Goal: Task Accomplishment & Management: Complete application form

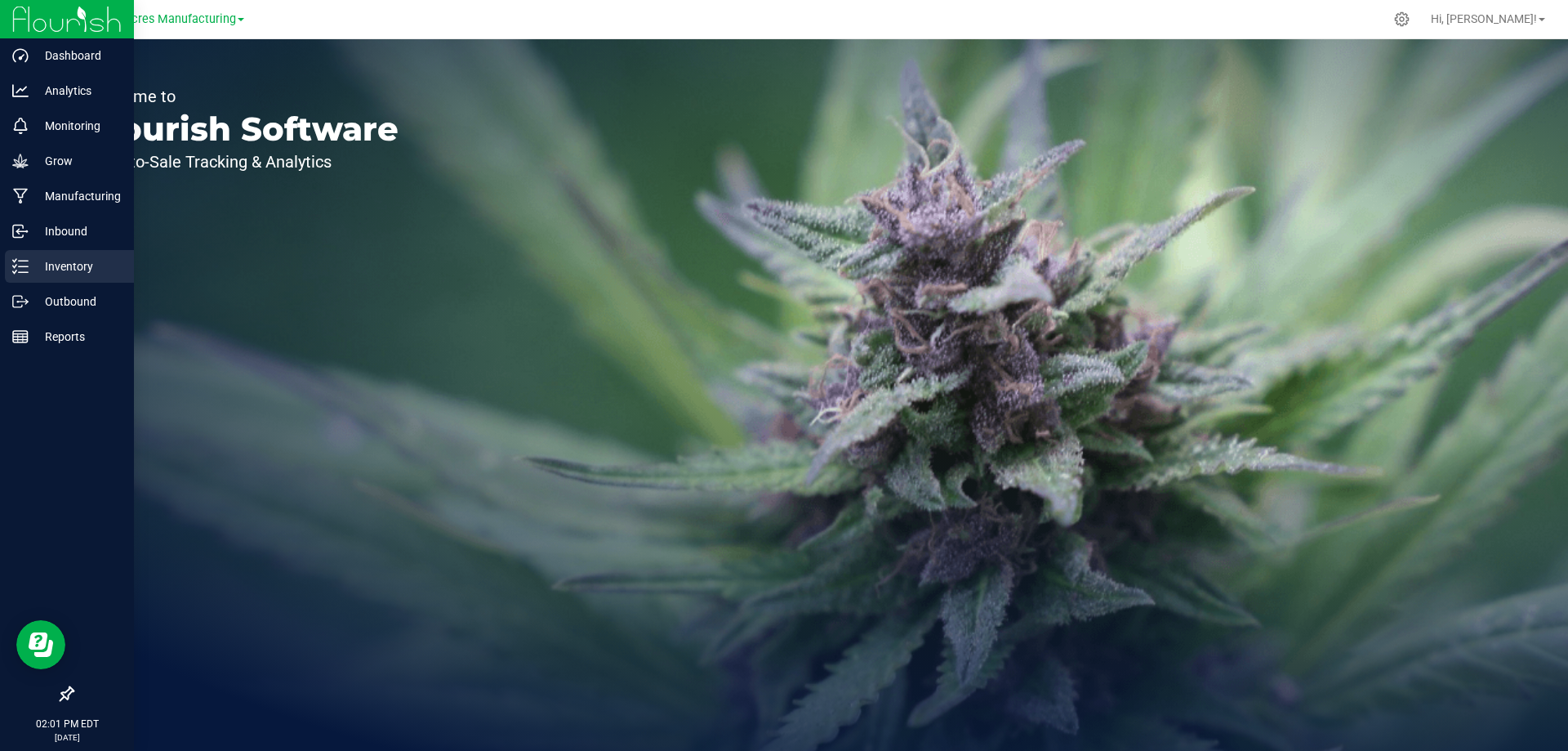
click at [30, 264] on p "Inventory" at bounding box center [77, 267] width 98 height 20
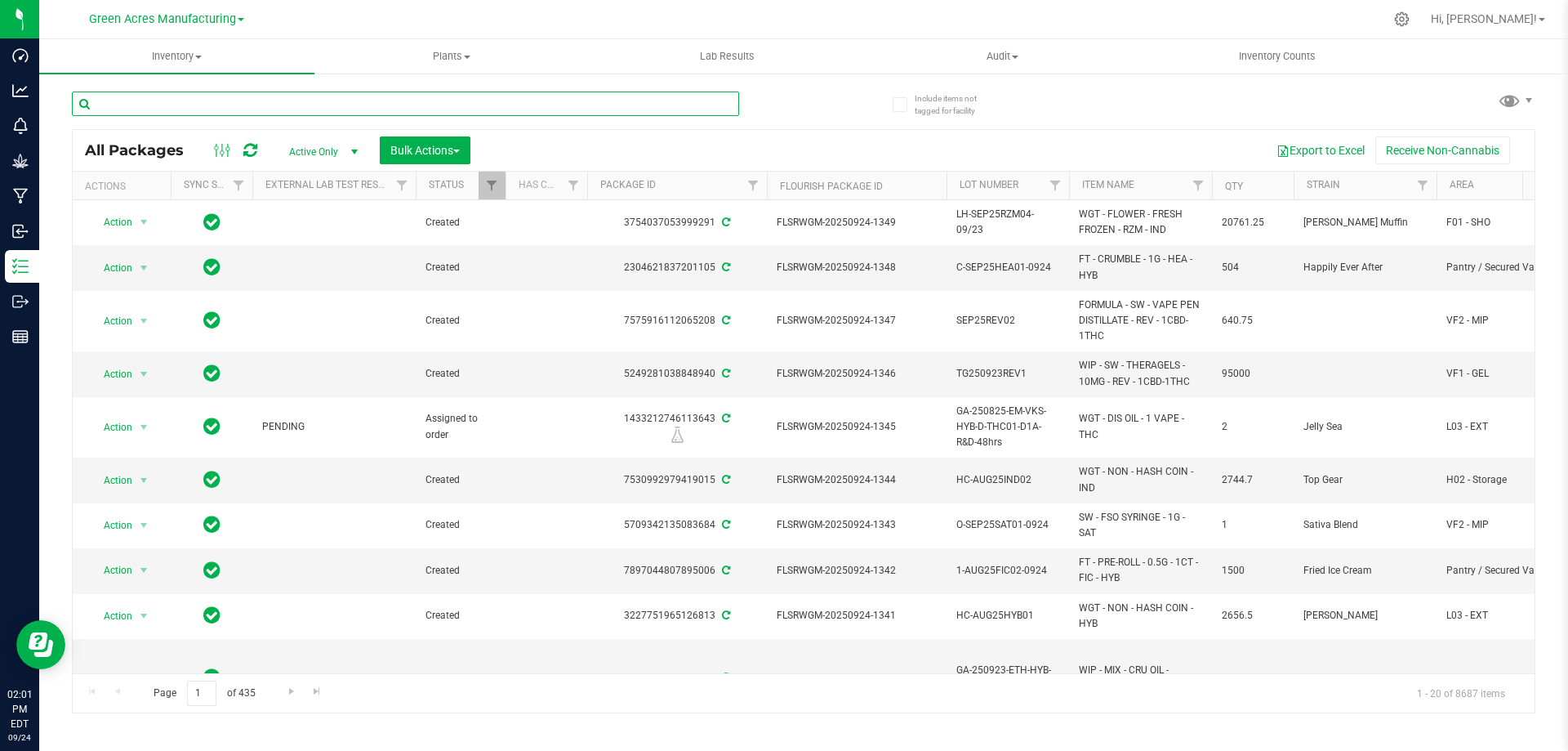
click at [289, 100] on input "text" at bounding box center [405, 104] width 667 height 24
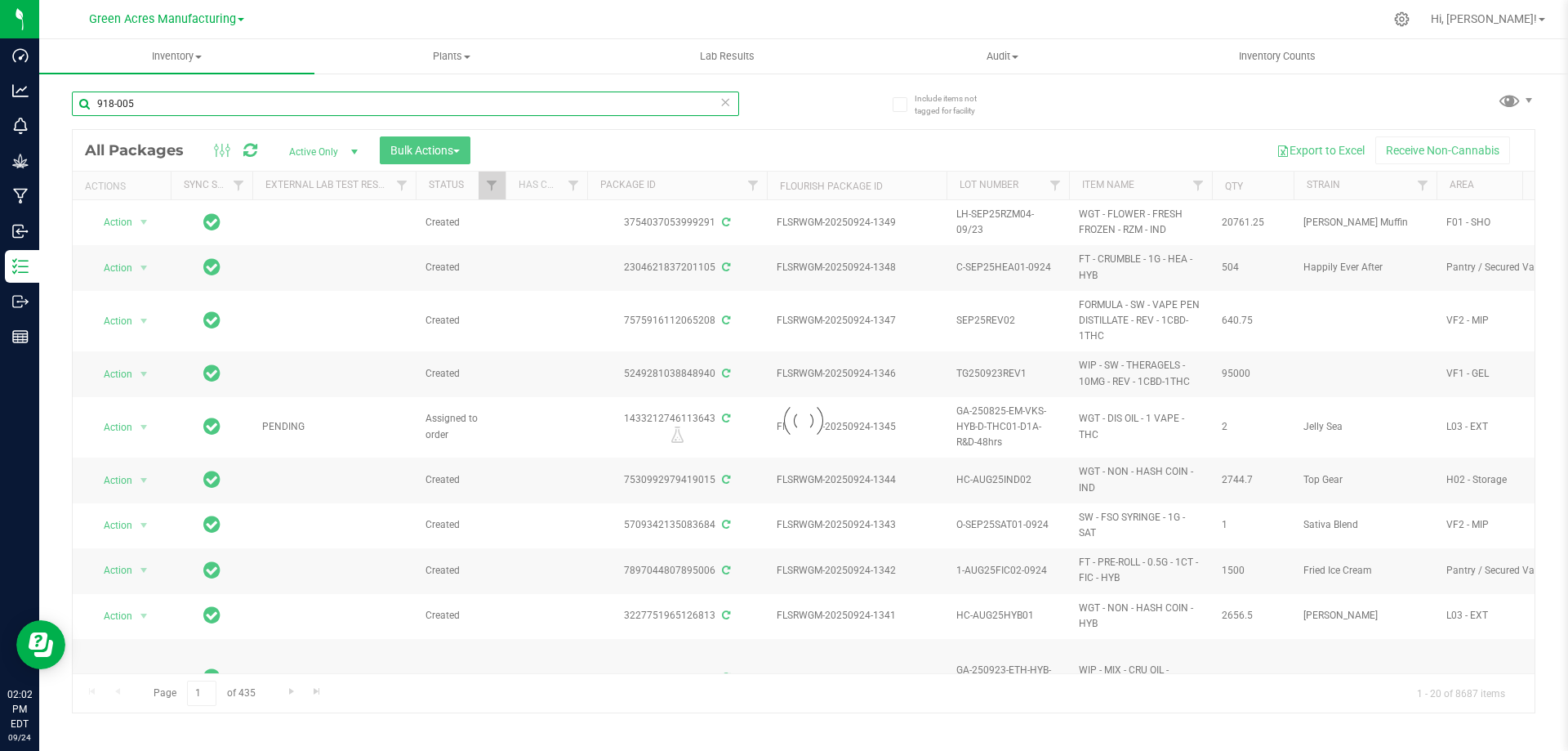
type input "918-005"
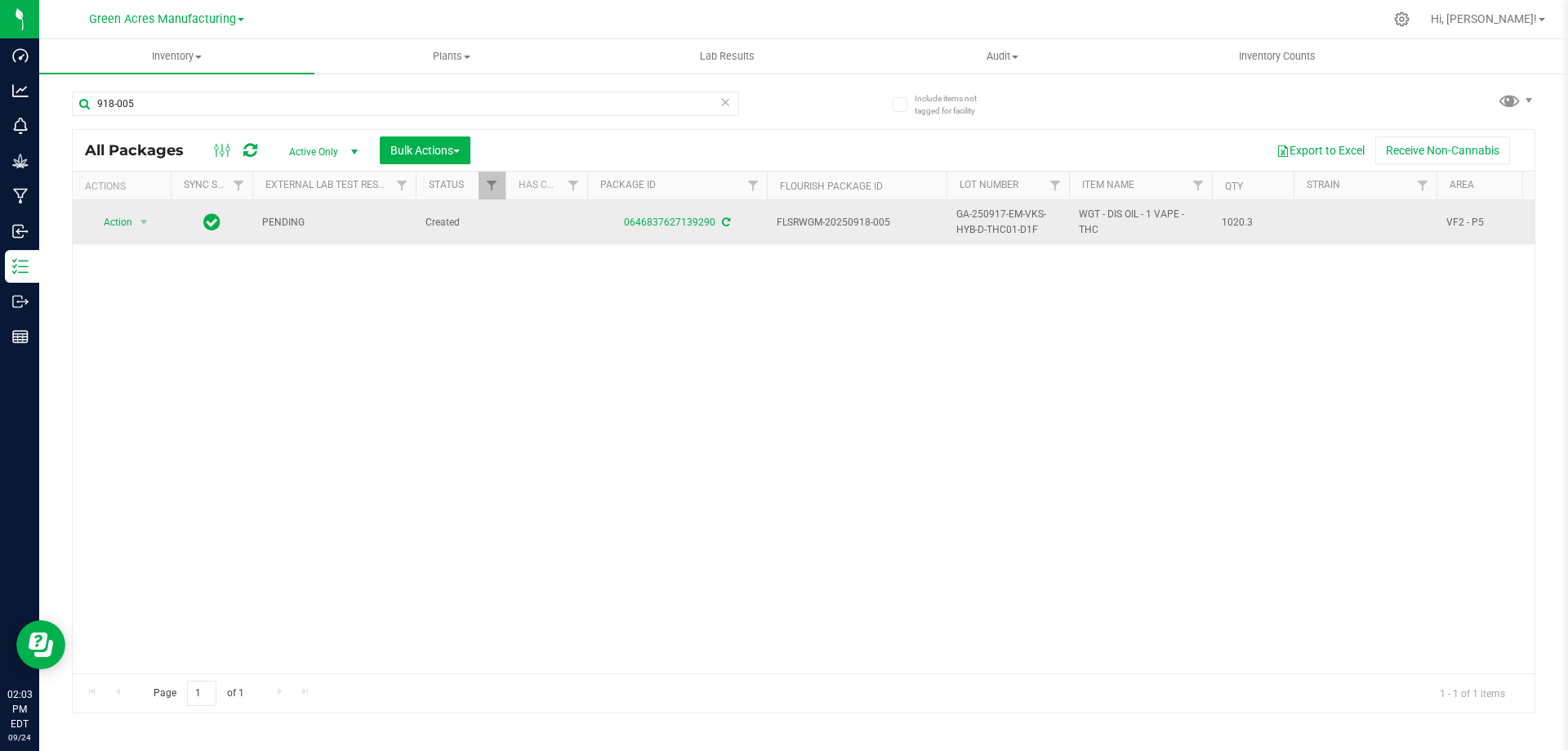
click at [972, 221] on span "GA-250917-EM-VKS-HYB-D-THC01-D1F" at bounding box center [1007, 222] width 103 height 31
click at [972, 221] on input "GA-250917-EM-VKS-HYB-D-THC01-D1F" at bounding box center [1005, 222] width 117 height 25
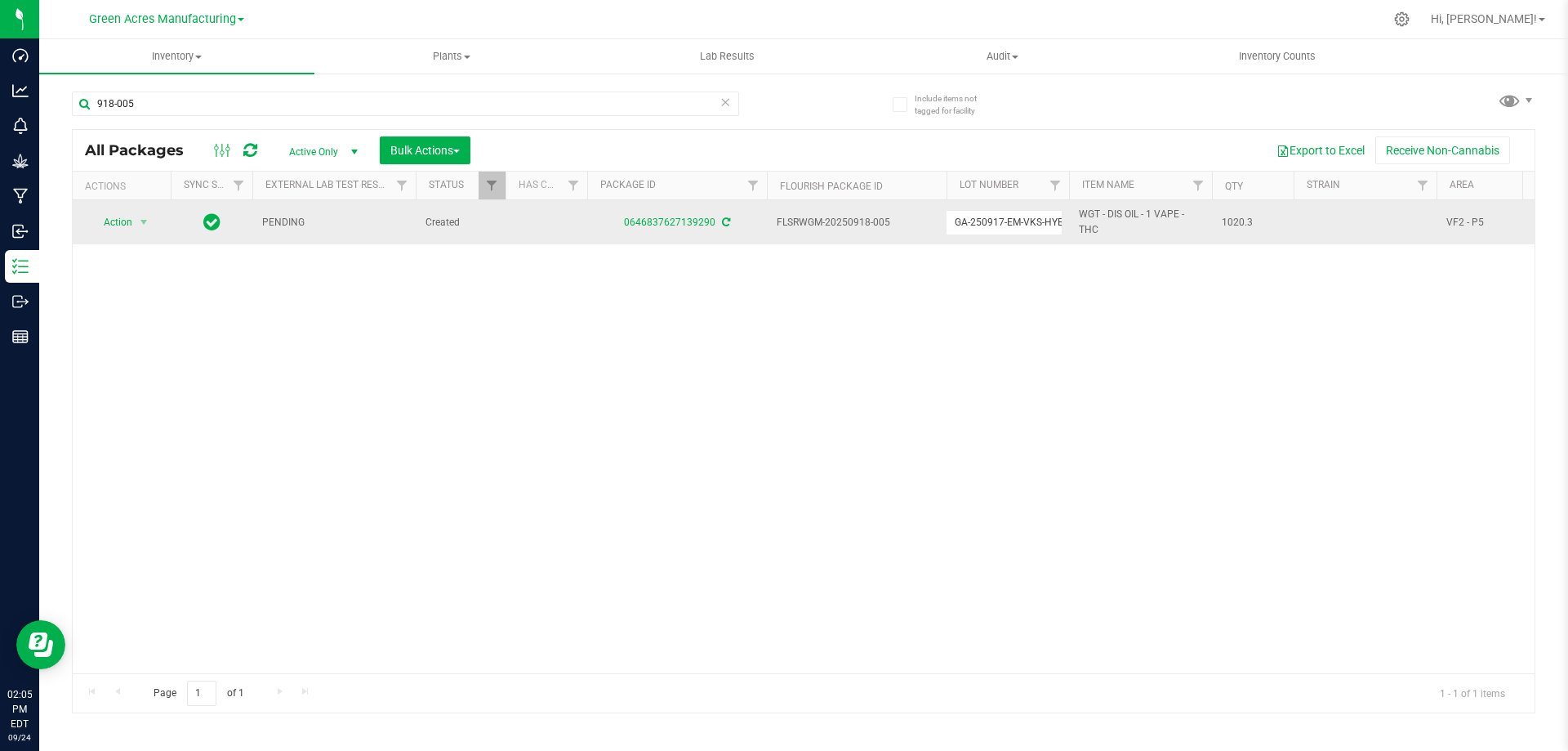
click at [1054, 310] on div "Action Action Adjust qty Create package Edit attributes Global inventory Locate…" at bounding box center [804, 436] width 1462 height 473
click at [123, 222] on span "Action" at bounding box center [111, 222] width 44 height 23
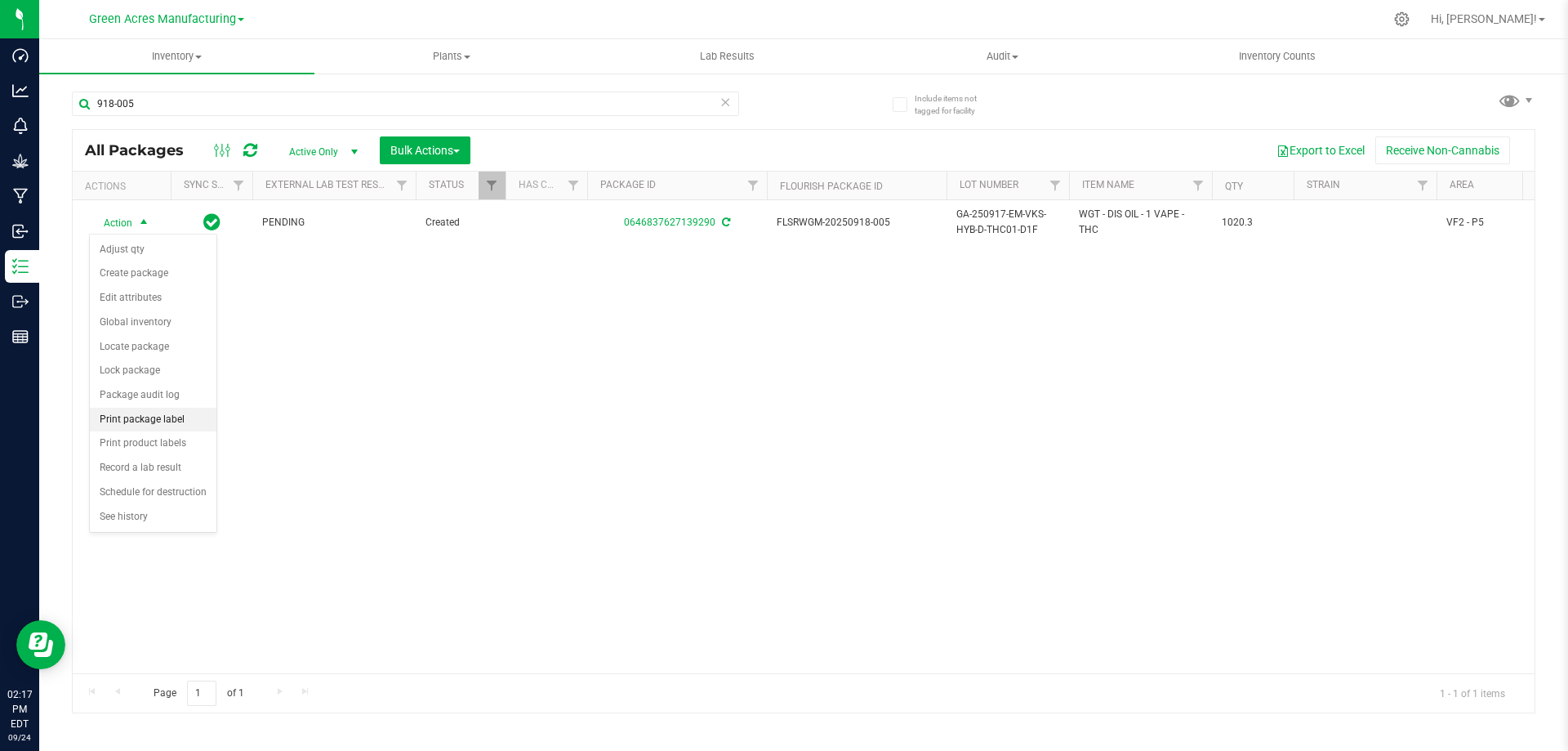
click at [158, 424] on li "Print package label" at bounding box center [153, 420] width 127 height 24
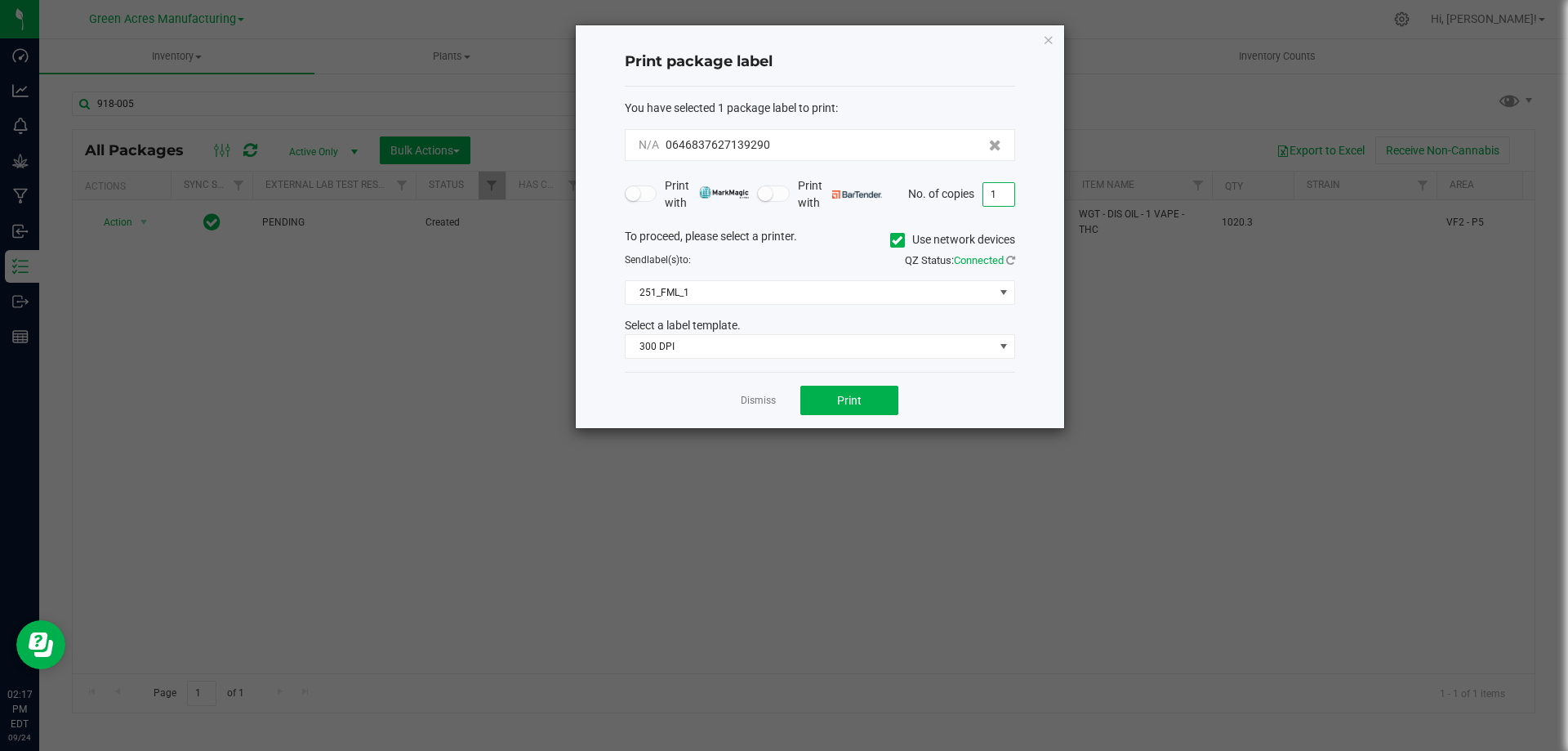
click at [1004, 190] on input "1" at bounding box center [998, 194] width 31 height 23
type input "2"
click at [863, 398] on button "Print" at bounding box center [849, 400] width 98 height 30
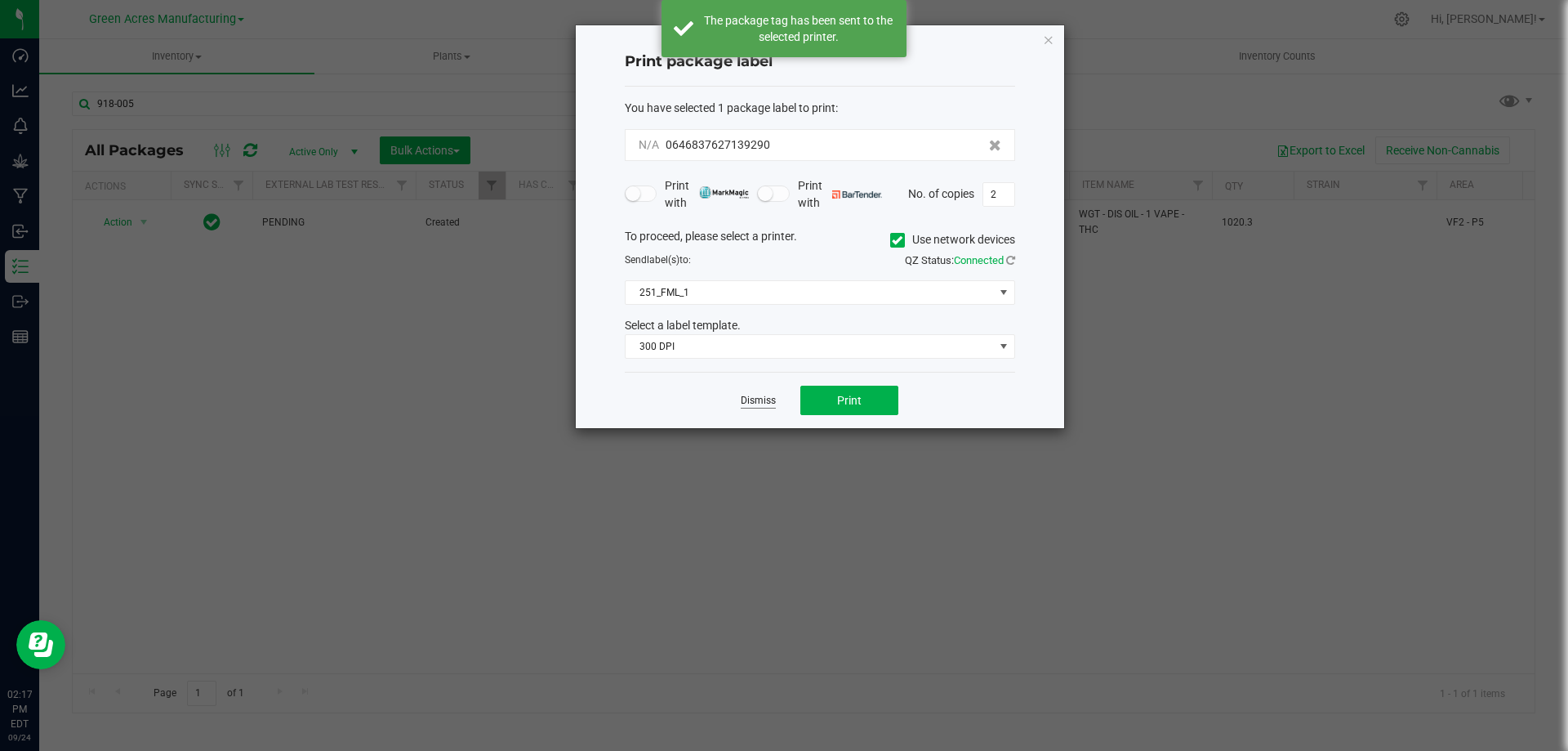
click at [746, 405] on link "Dismiss" at bounding box center [758, 400] width 35 height 14
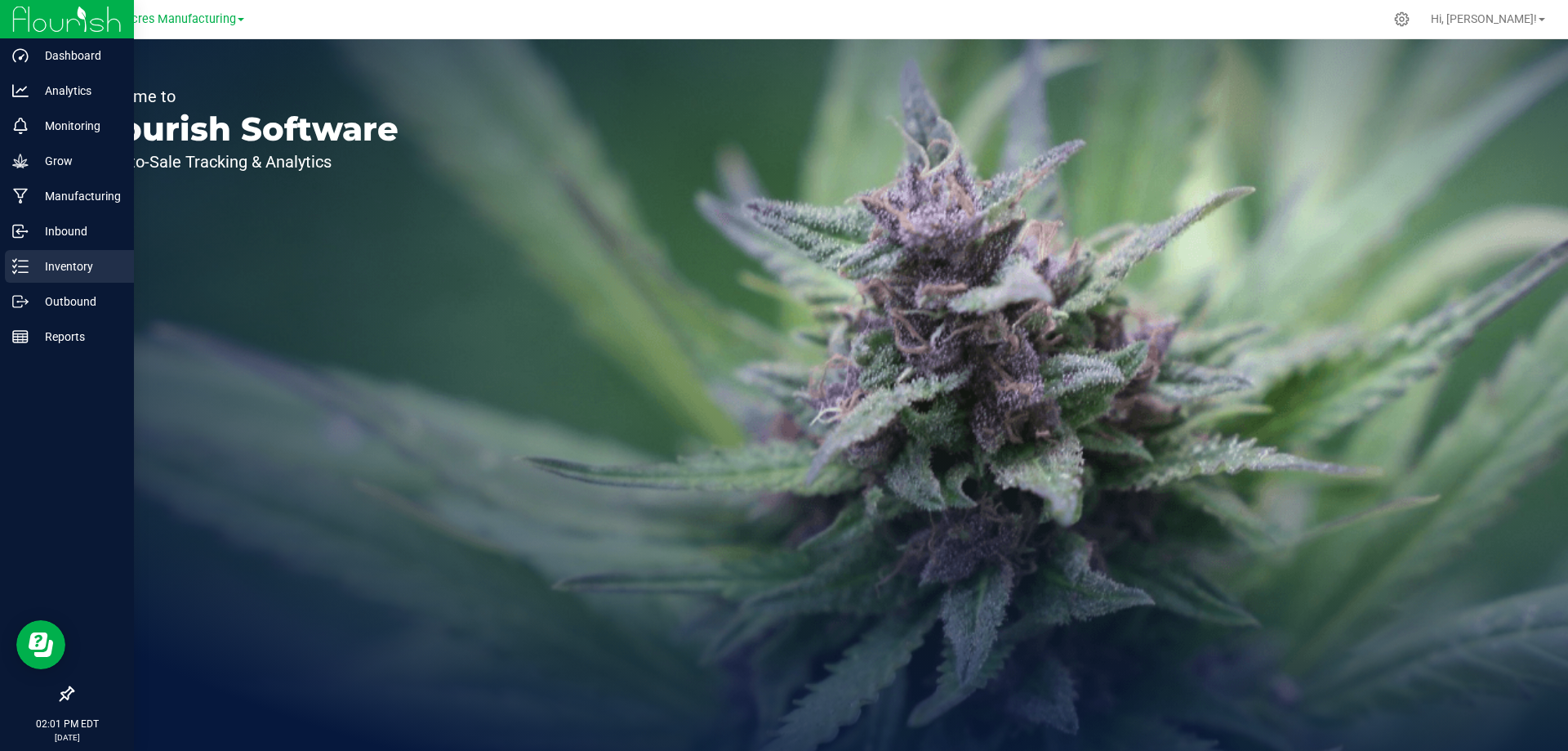
click at [23, 267] on line at bounding box center [23, 267] width 9 height 0
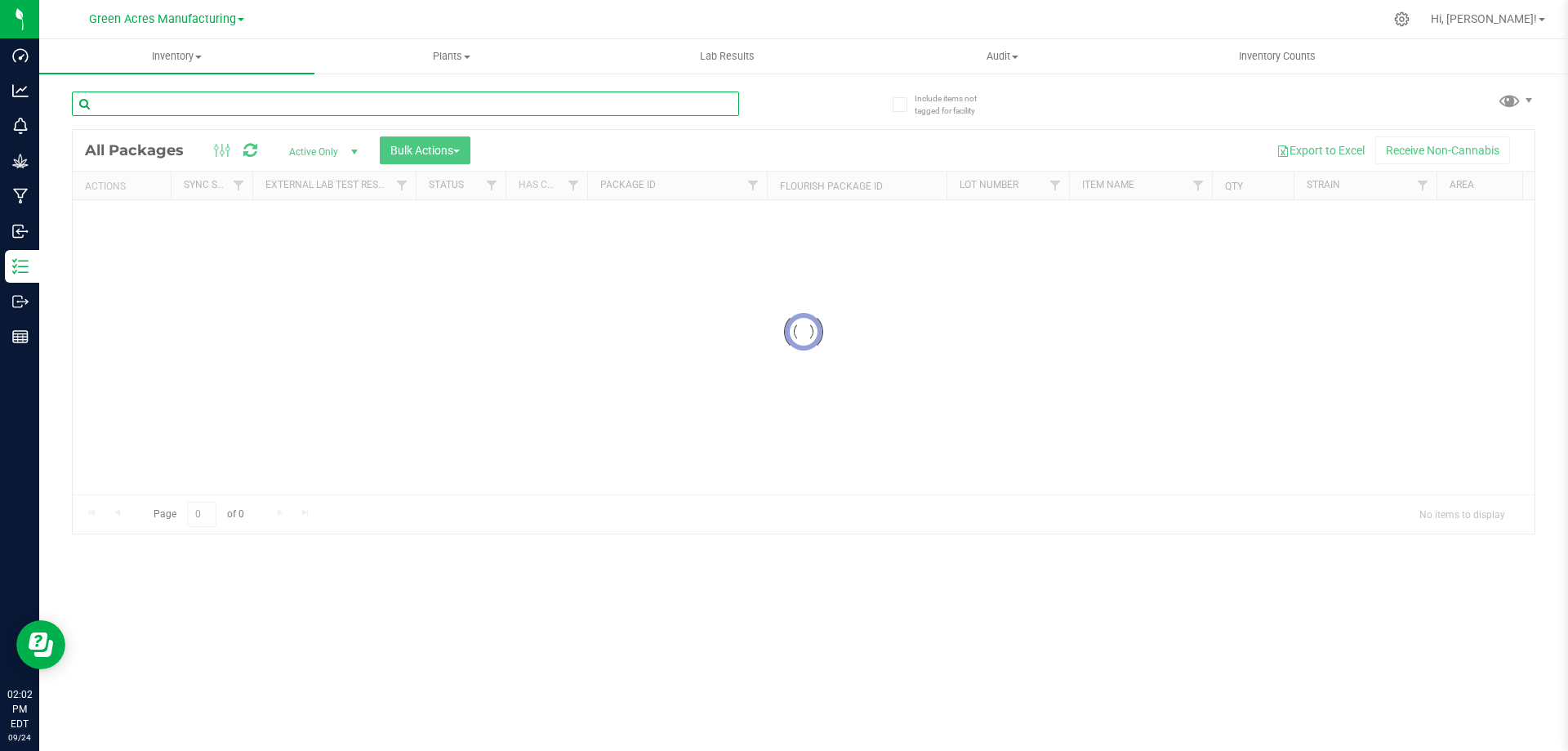
click at [338, 110] on input "text" at bounding box center [405, 104] width 667 height 24
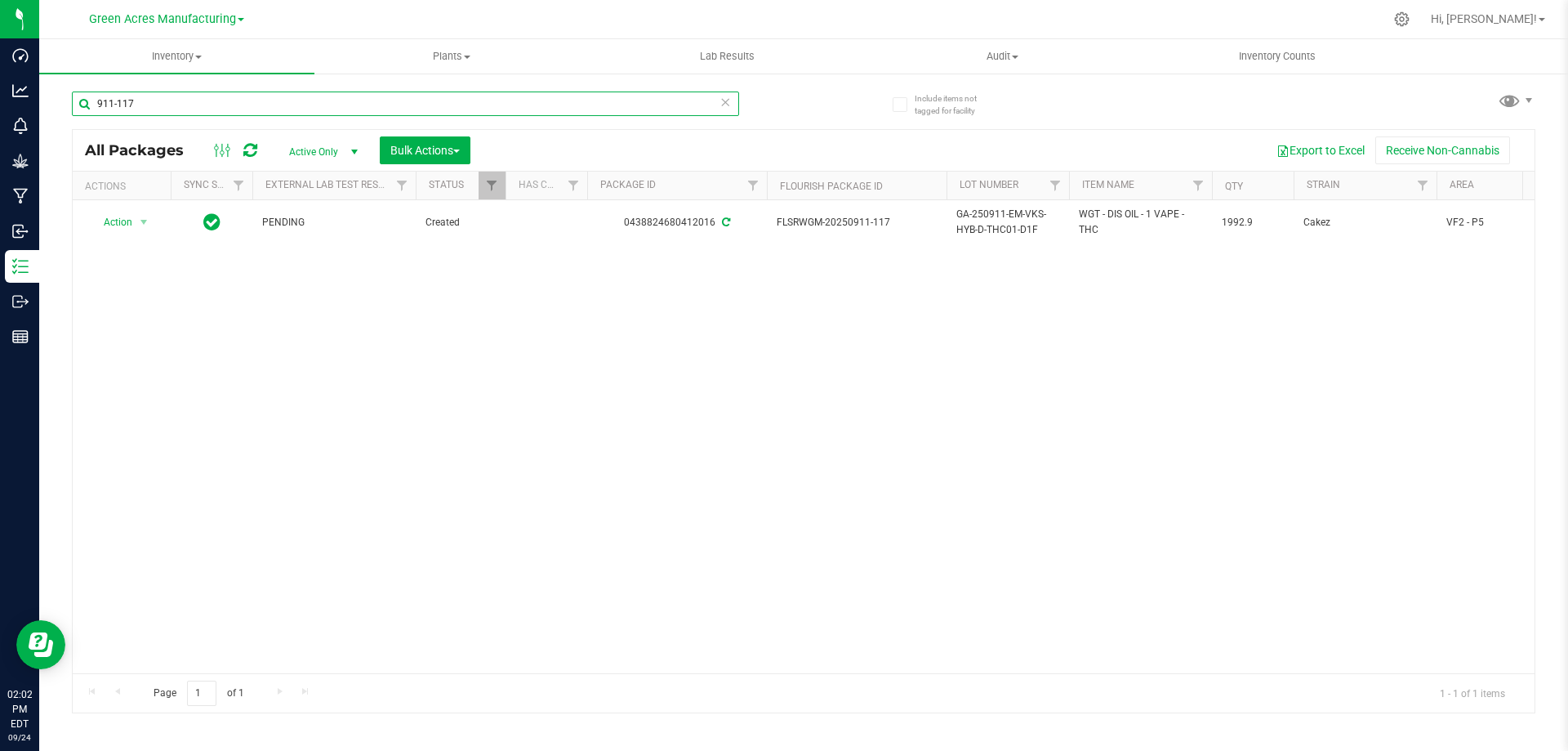
type input "911-117"
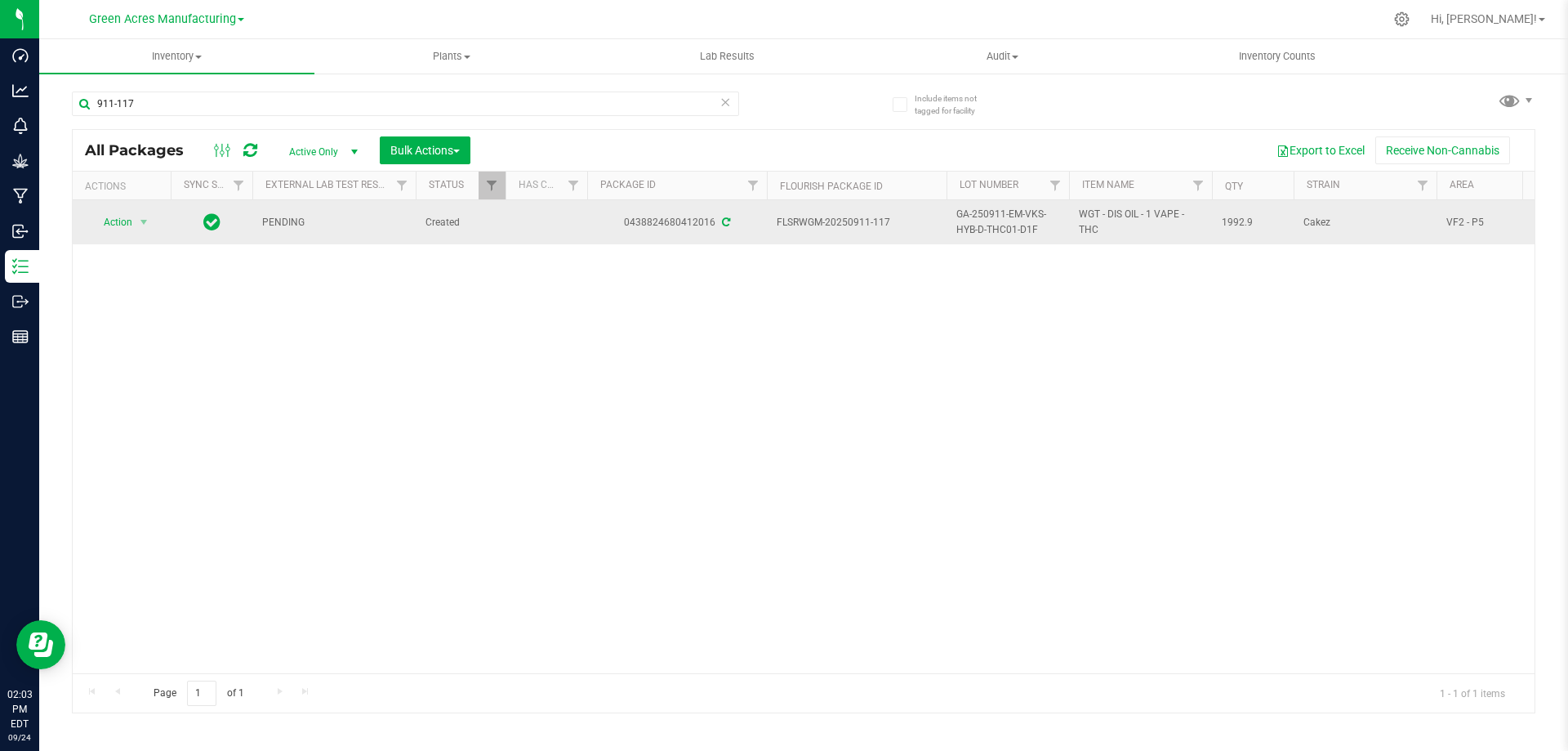
click at [987, 229] on span "GA-250911-EM-VKS-HYB-D-THC01-D1F" at bounding box center [1007, 222] width 103 height 31
click at [987, 229] on input "GA-250911-EM-VKS-HYB-D-THC01-D1F" at bounding box center [1005, 222] width 117 height 25
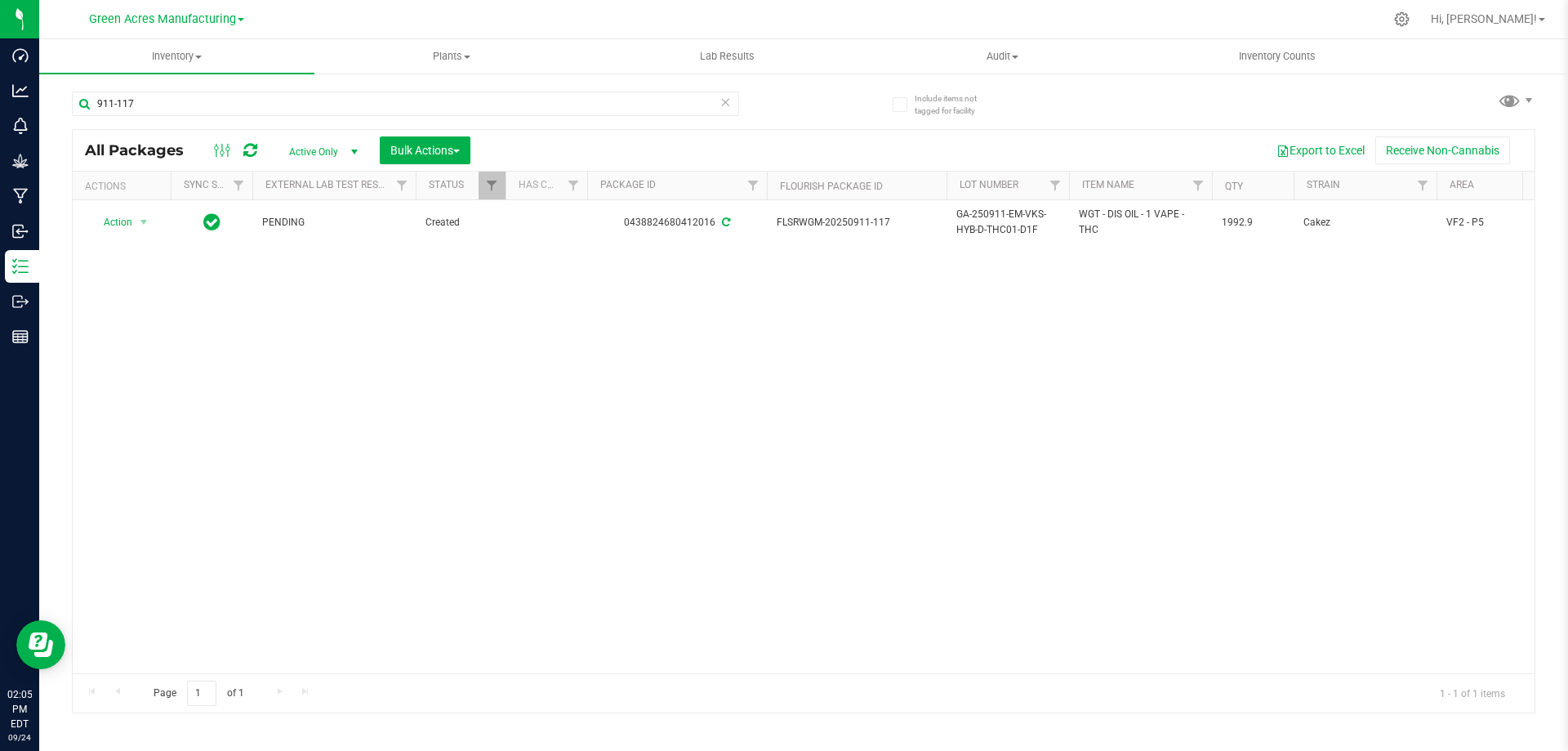
click at [1061, 312] on div "Action Action Adjust qty Create package Edit attributes Global inventory Locate…" at bounding box center [804, 436] width 1462 height 473
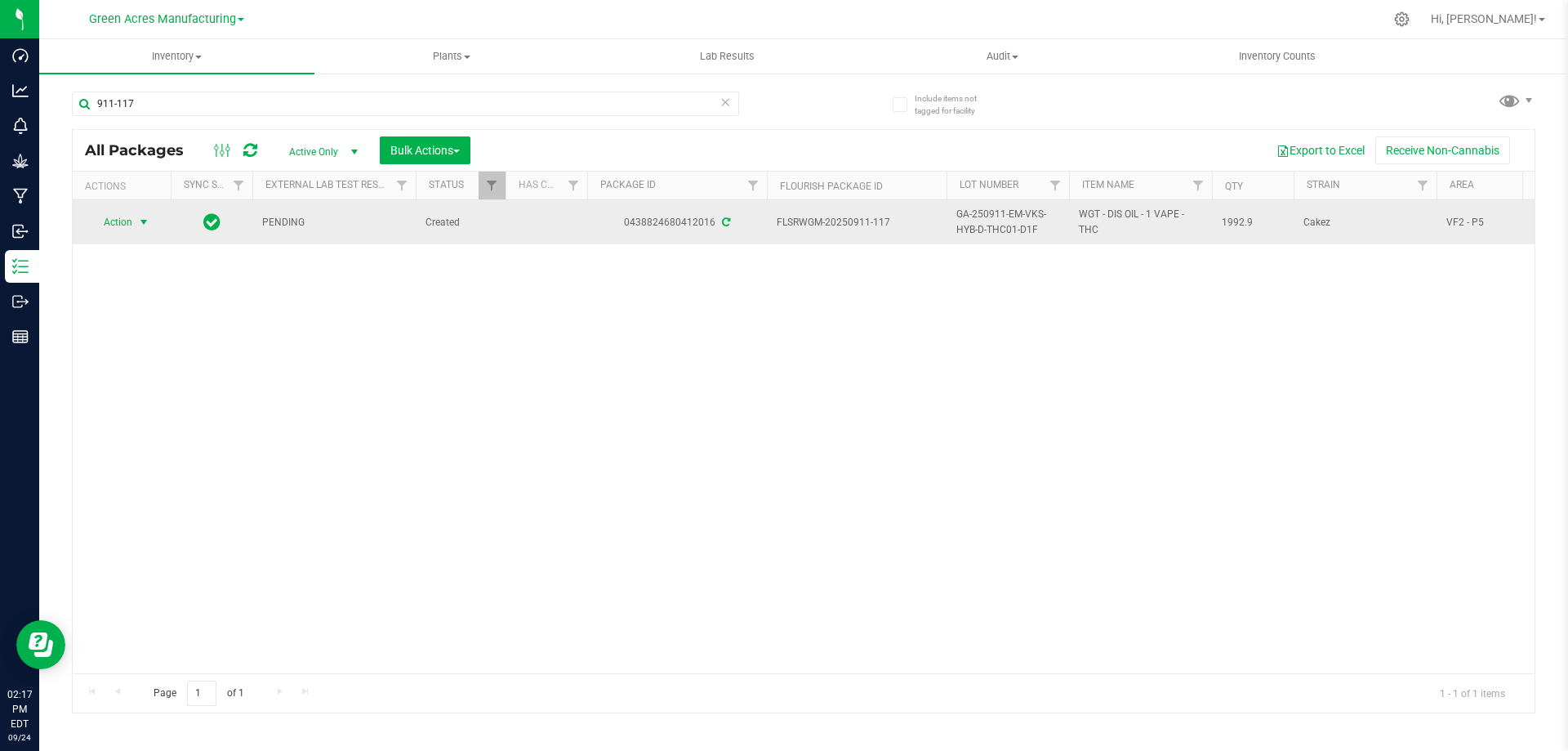
click at [128, 219] on span "Action" at bounding box center [111, 222] width 44 height 23
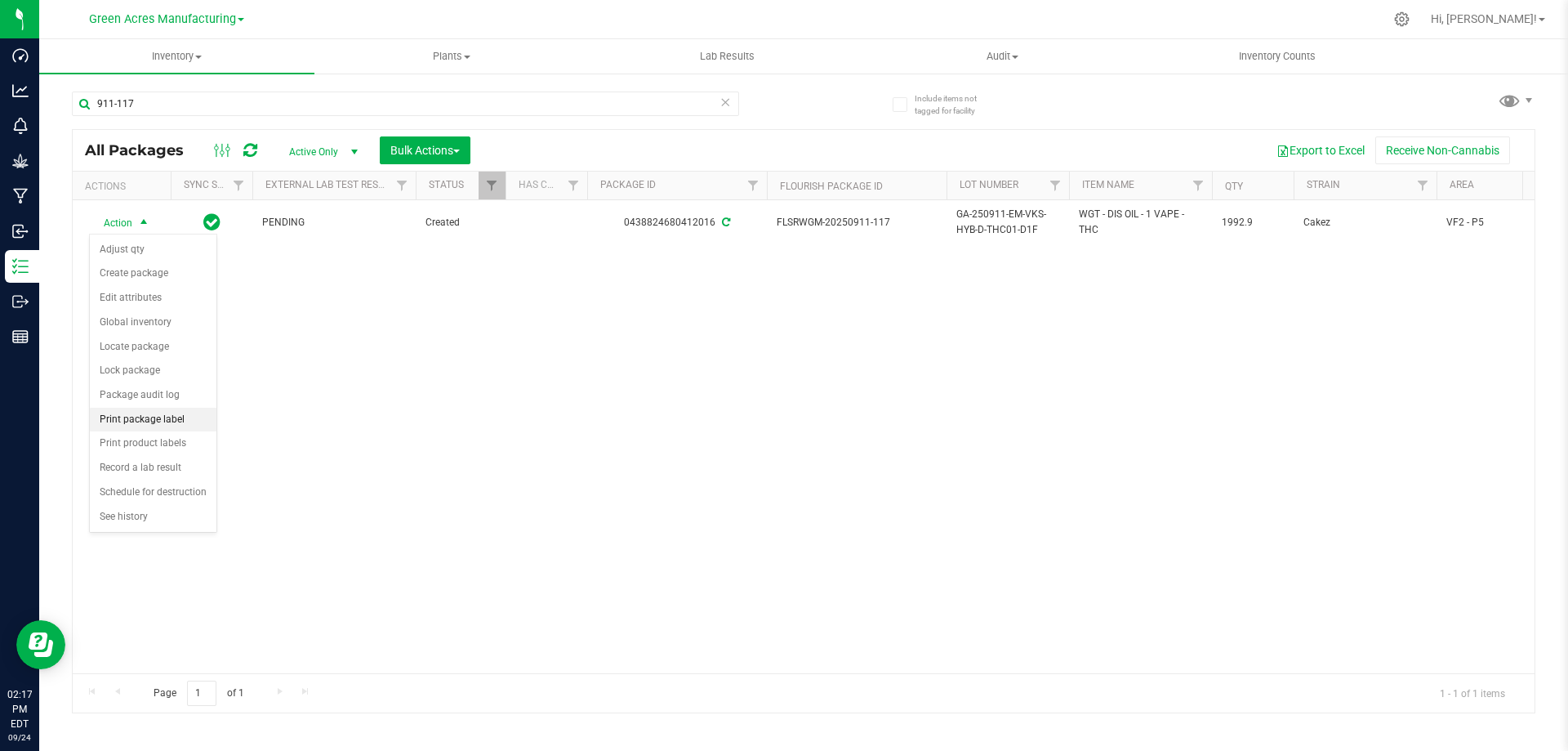
click at [151, 425] on li "Print package label" at bounding box center [153, 420] width 127 height 24
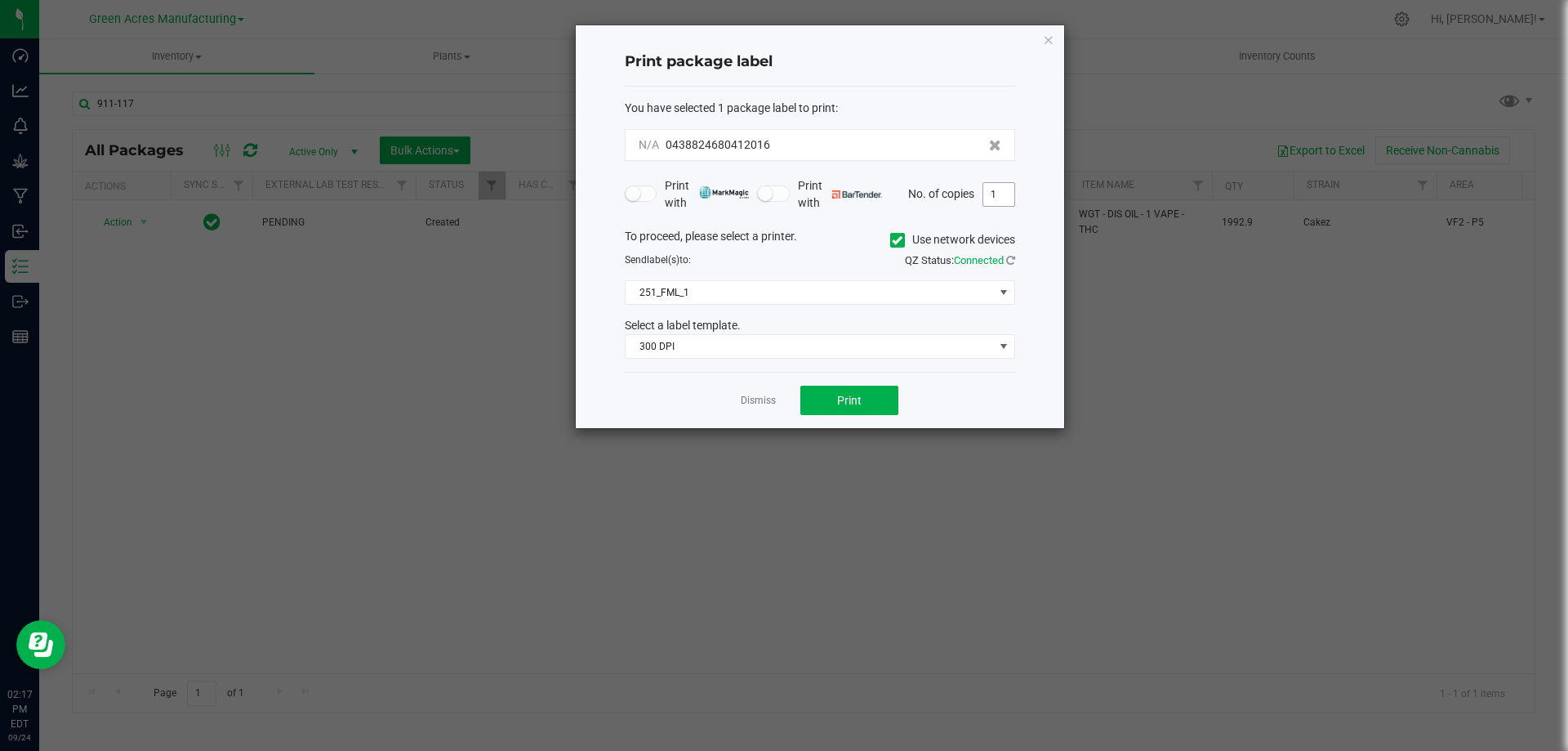
click at [993, 204] on input "1" at bounding box center [998, 194] width 31 height 23
type input "2"
click at [841, 402] on span "Print" at bounding box center [849, 400] width 24 height 14
click at [758, 401] on link "Dismiss" at bounding box center [758, 400] width 35 height 14
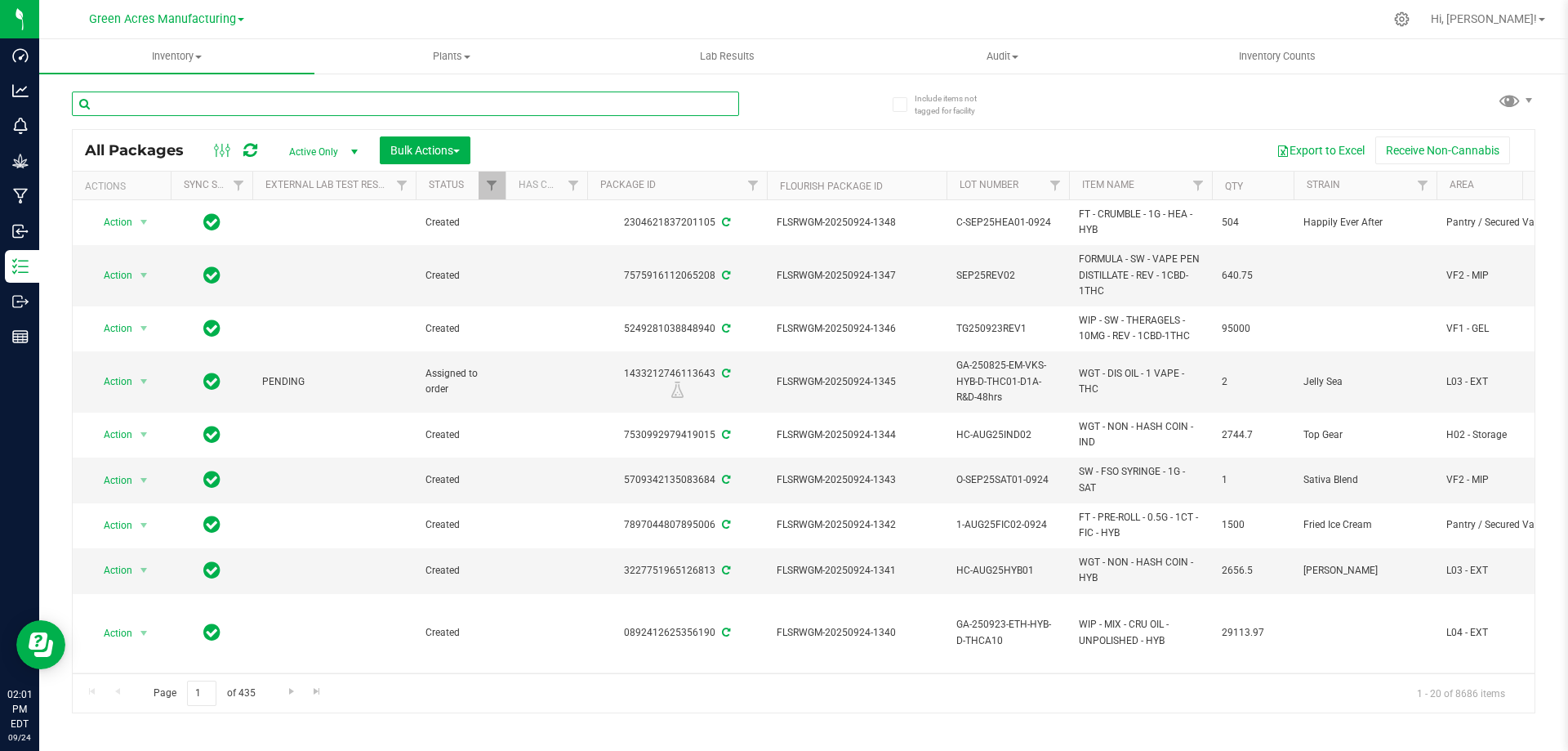
click at [522, 97] on input "text" at bounding box center [405, 104] width 667 height 24
type input "321-002"
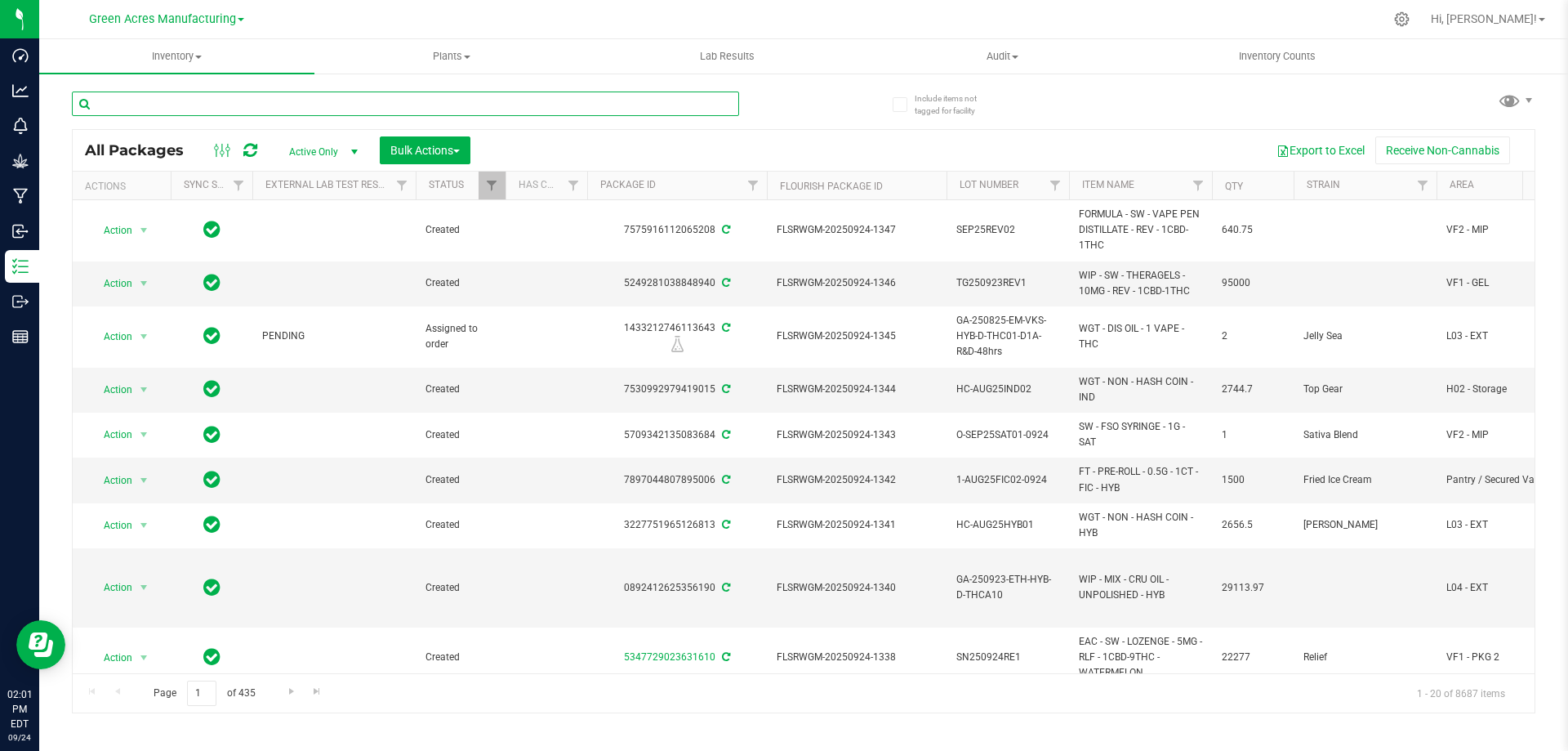
click at [296, 110] on input "text" at bounding box center [405, 104] width 667 height 24
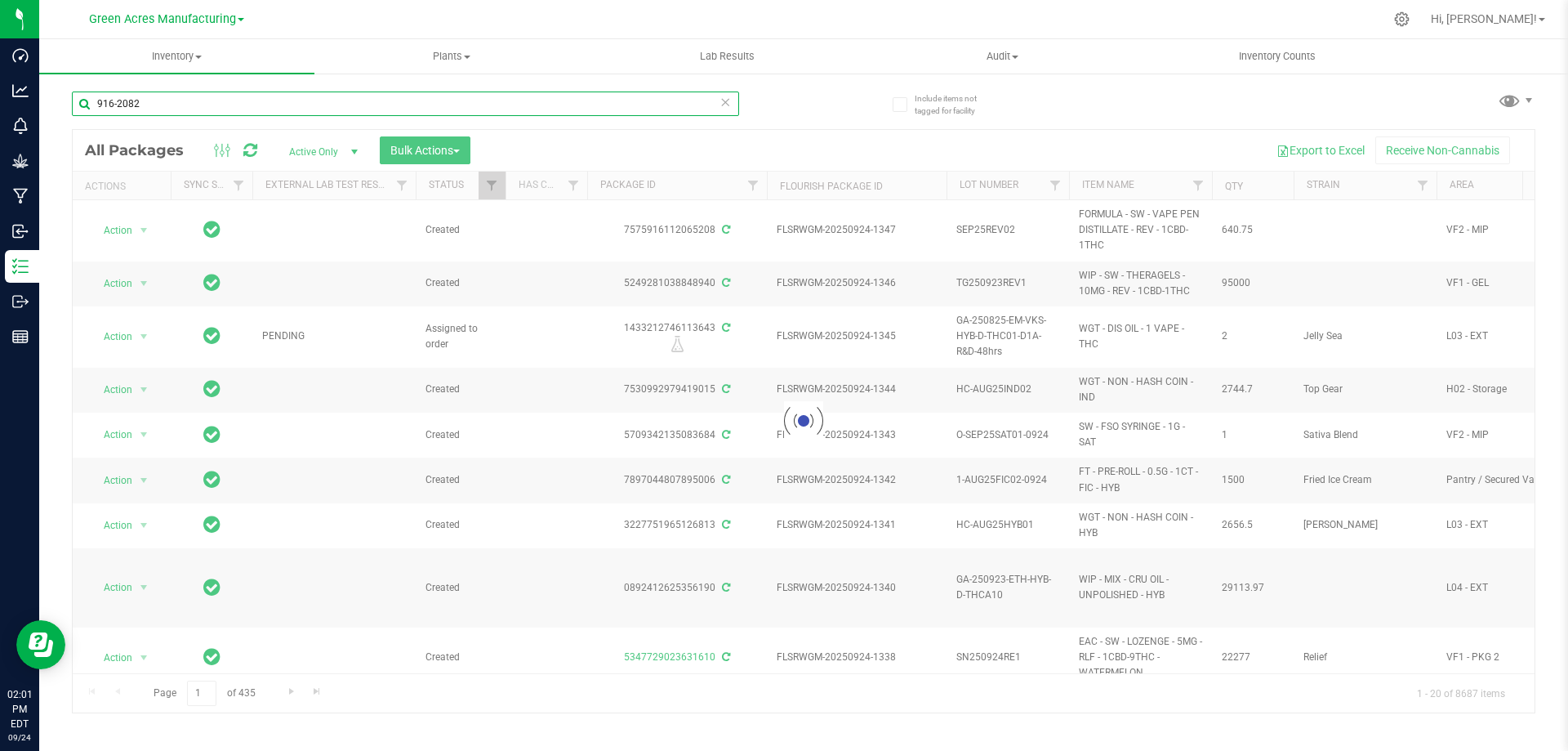
type input "916-2082"
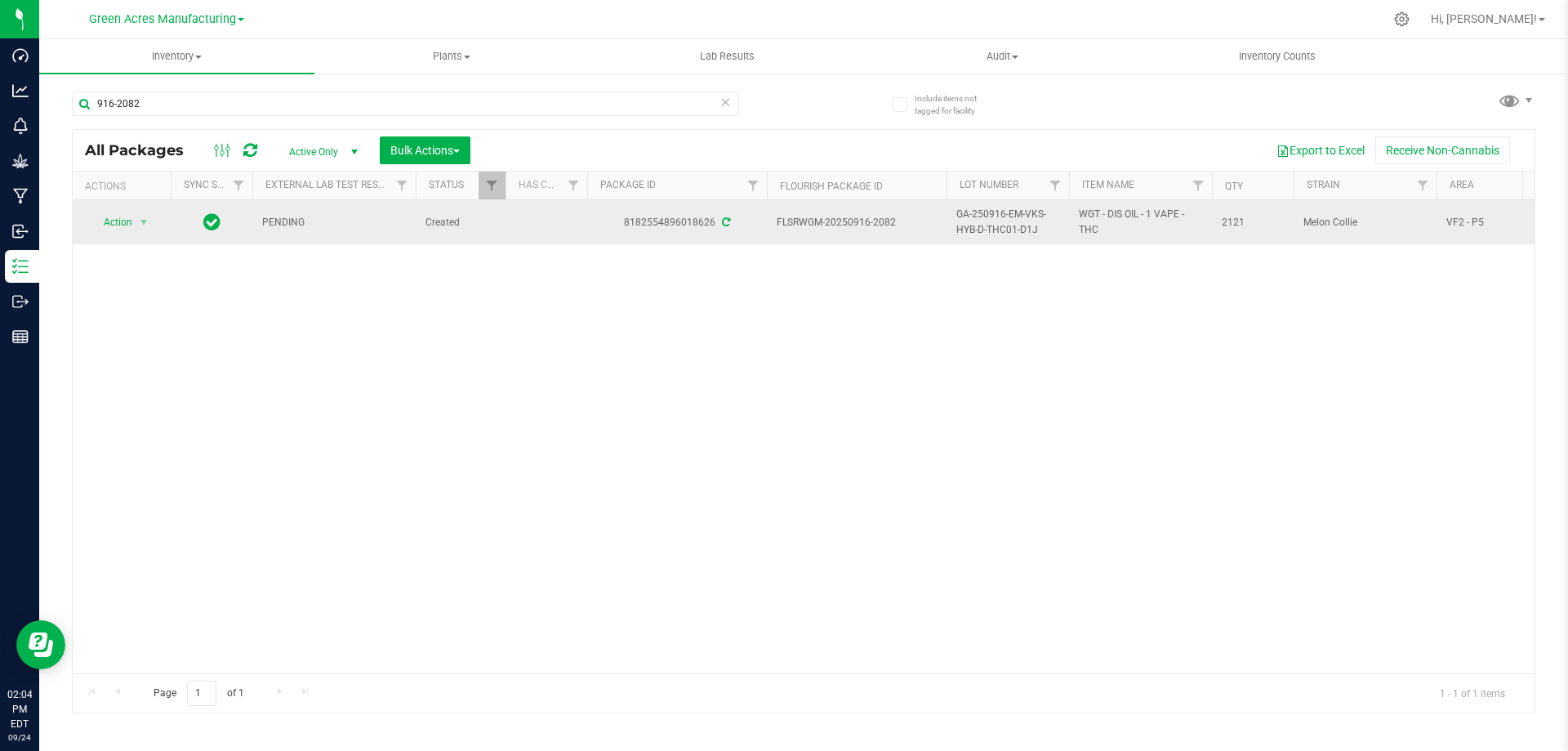
click at [984, 223] on span "GA-250916-EM-VKS-HYB-D-THC01-D1J" at bounding box center [1007, 222] width 103 height 31
click at [984, 223] on input "GA-250916-EM-VKS-HYB-D-THC01-D1J" at bounding box center [1005, 222] width 117 height 25
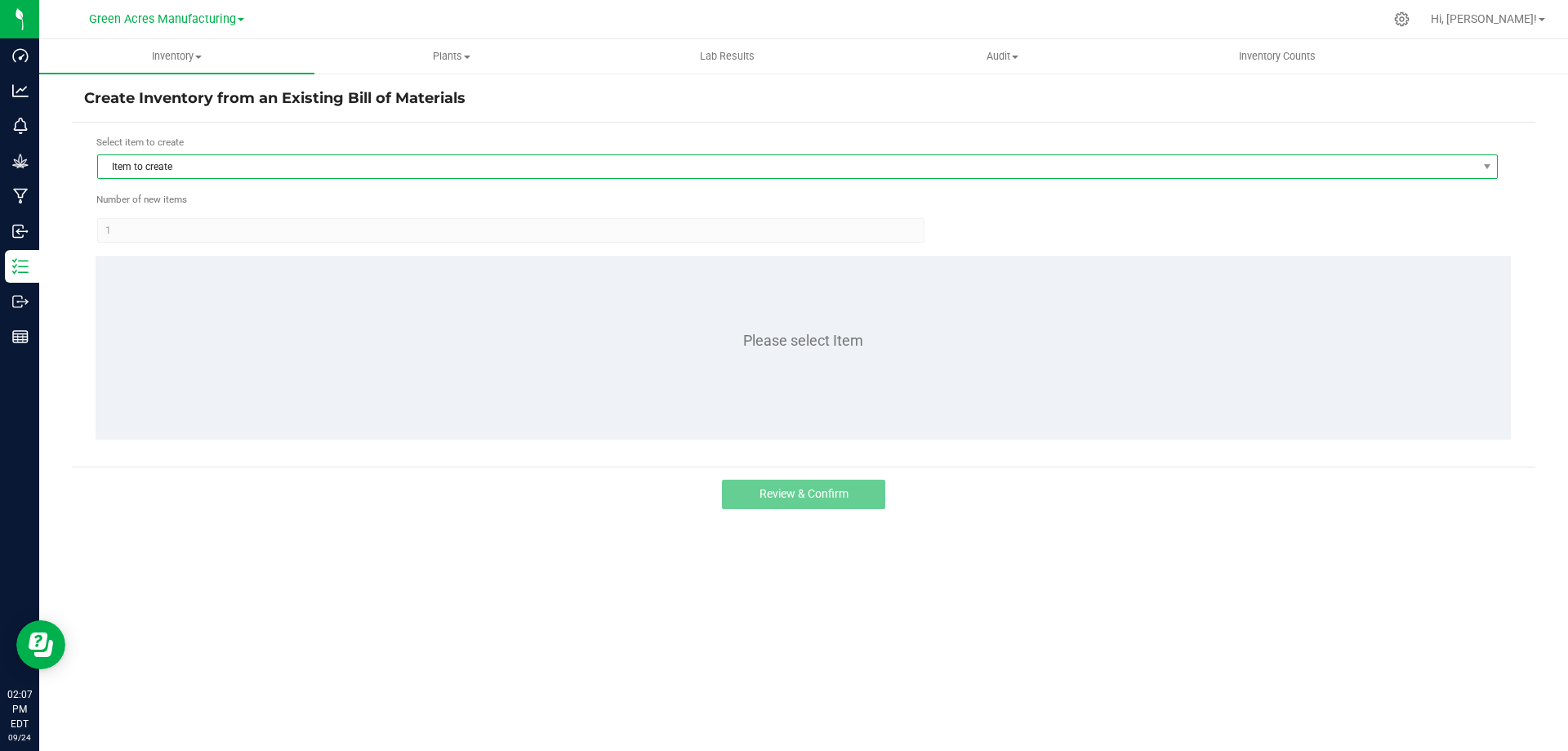
click at [129, 172] on span "Item to create" at bounding box center [787, 166] width 1378 height 23
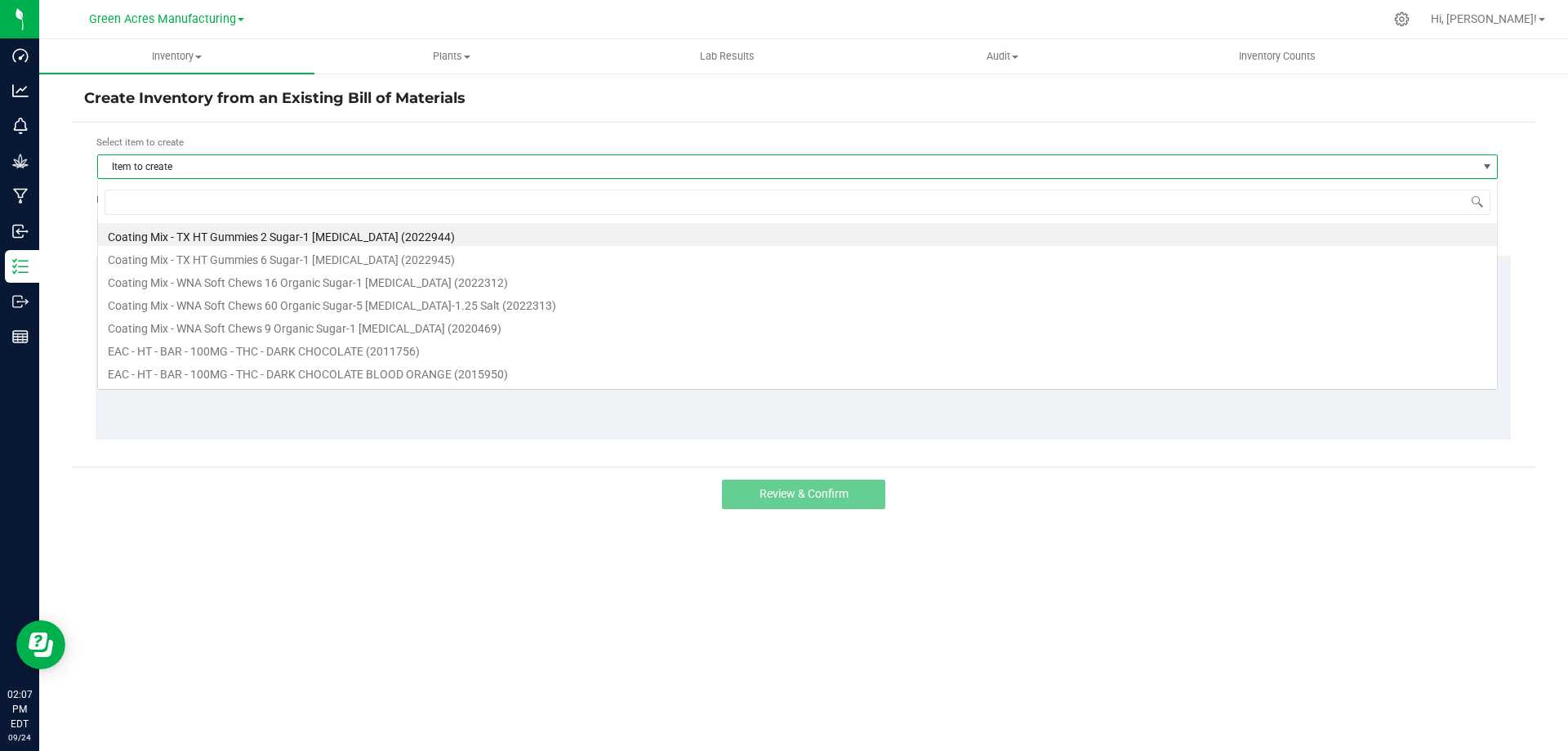
scroll to position [24, 1401]
type input "jle"
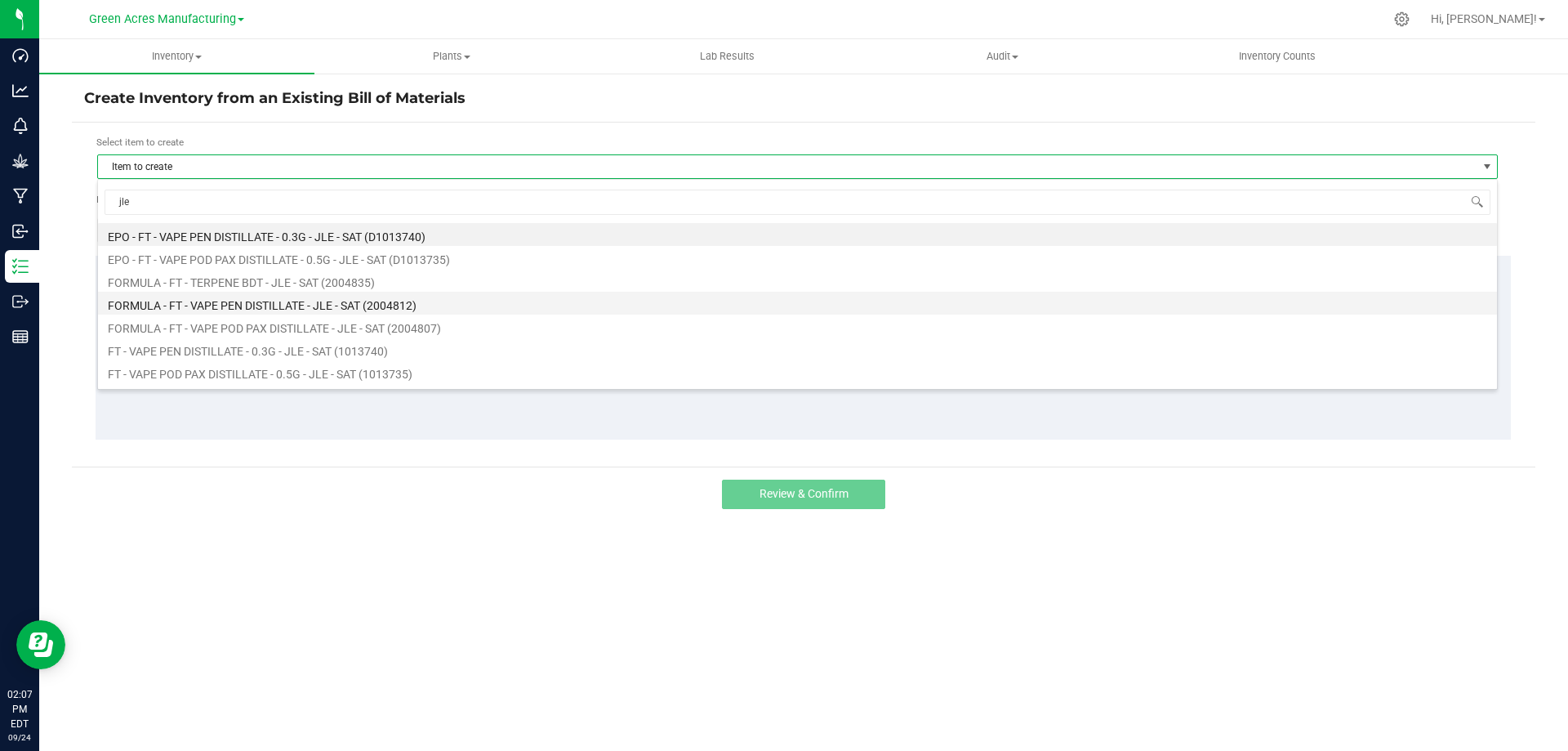
click at [246, 304] on li "FORMULA - FT - VAPE PEN DISTILLATE - JLE - SAT (2004812)" at bounding box center [798, 303] width 1399 height 23
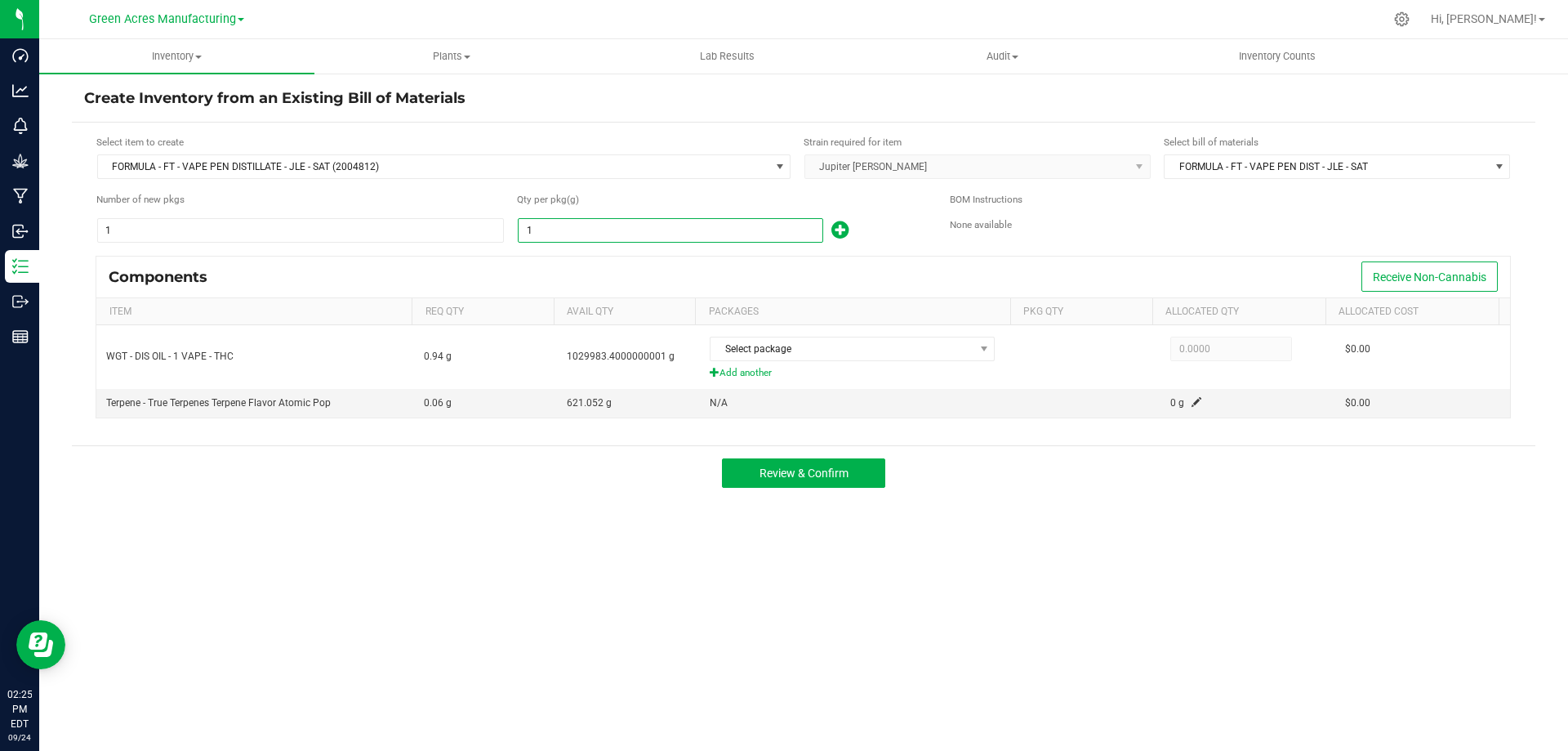
drag, startPoint x: 469, startPoint y: 110, endPoint x: 549, endPoint y: 226, distance: 140.9
click at [549, 226] on input "1" at bounding box center [671, 230] width 304 height 23
click at [549, 229] on input "1" at bounding box center [671, 230] width 304 height 23
paste input "250.72"
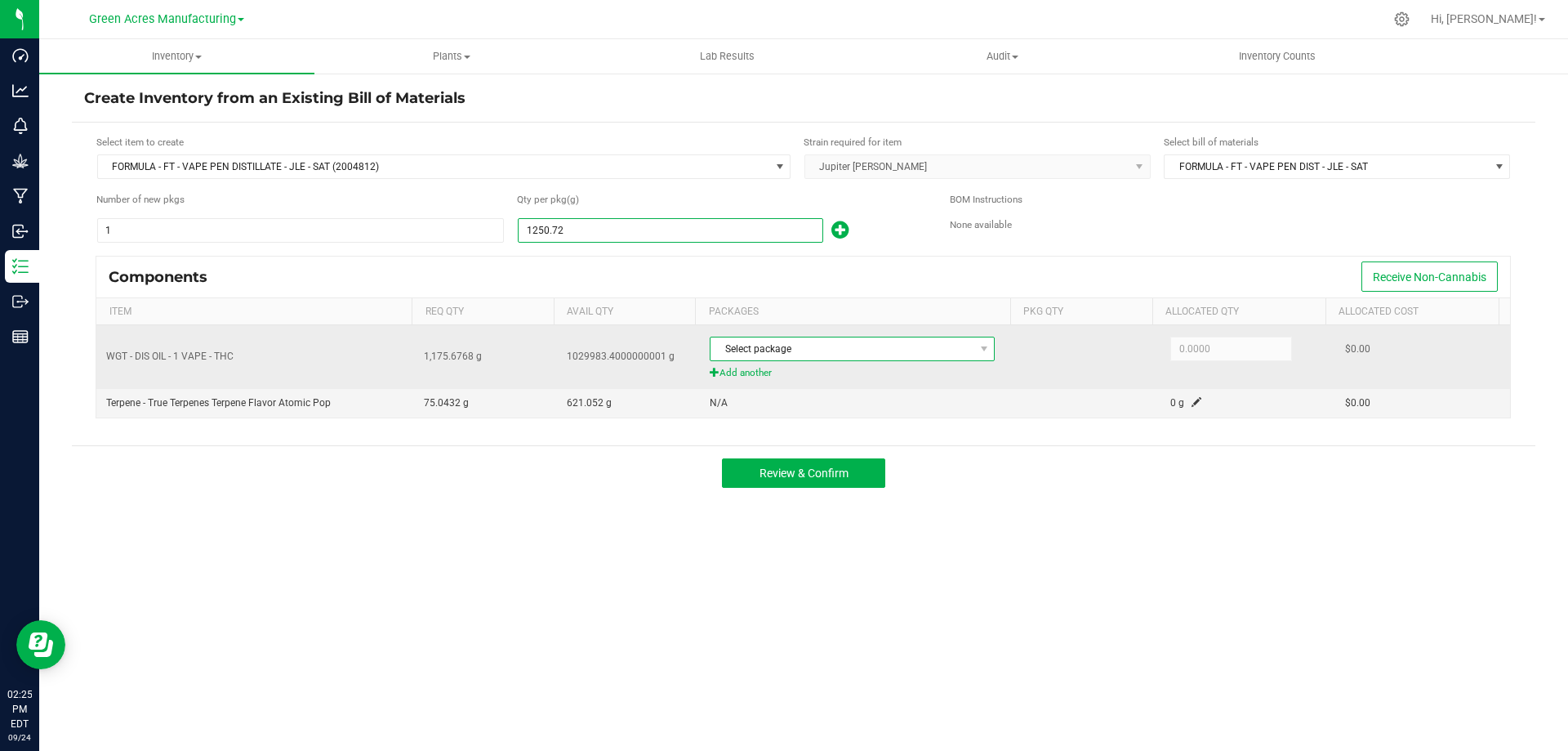
type input "1,250.7200"
click at [779, 345] on span "Select package" at bounding box center [842, 348] width 263 height 23
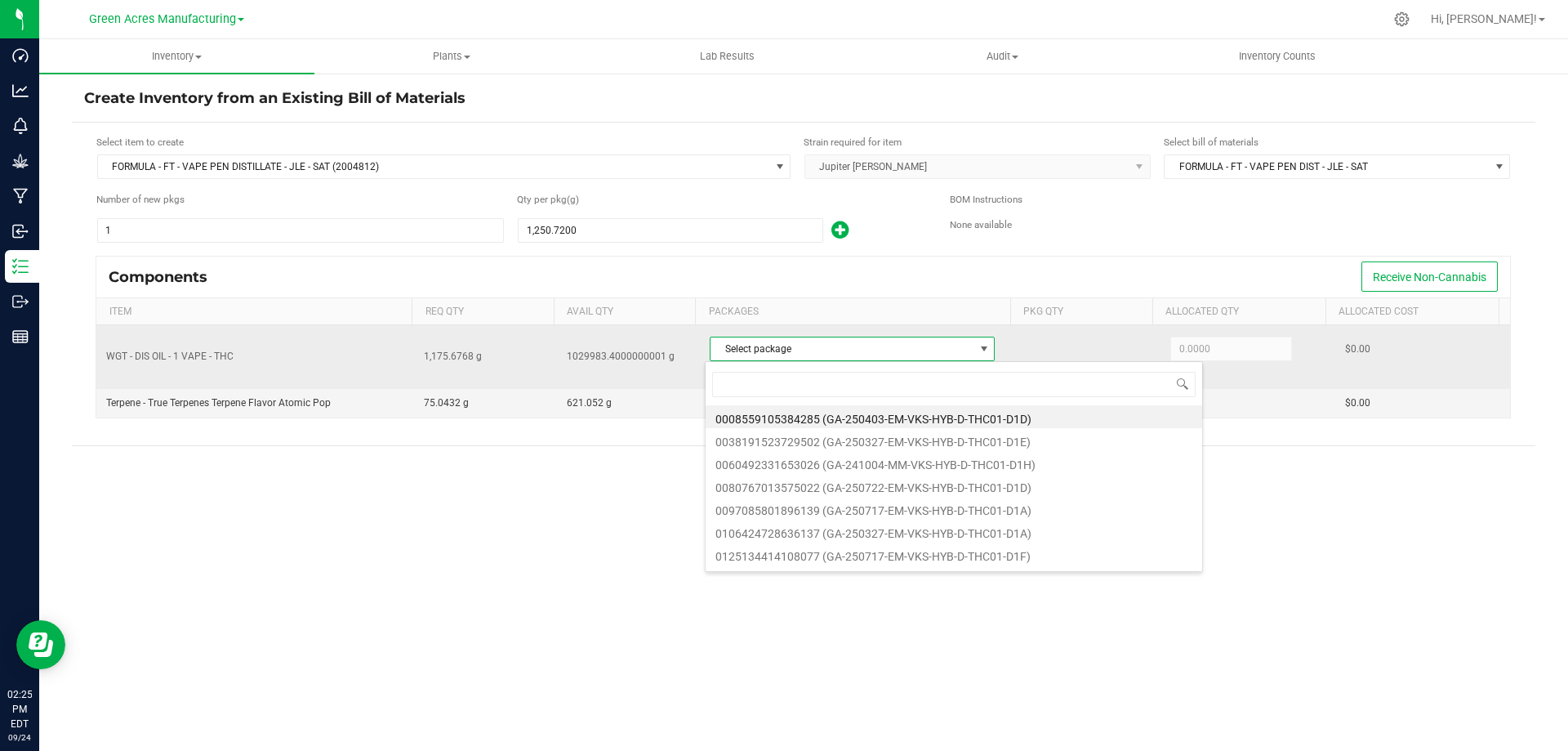
scroll to position [24, 282]
type input "9290"
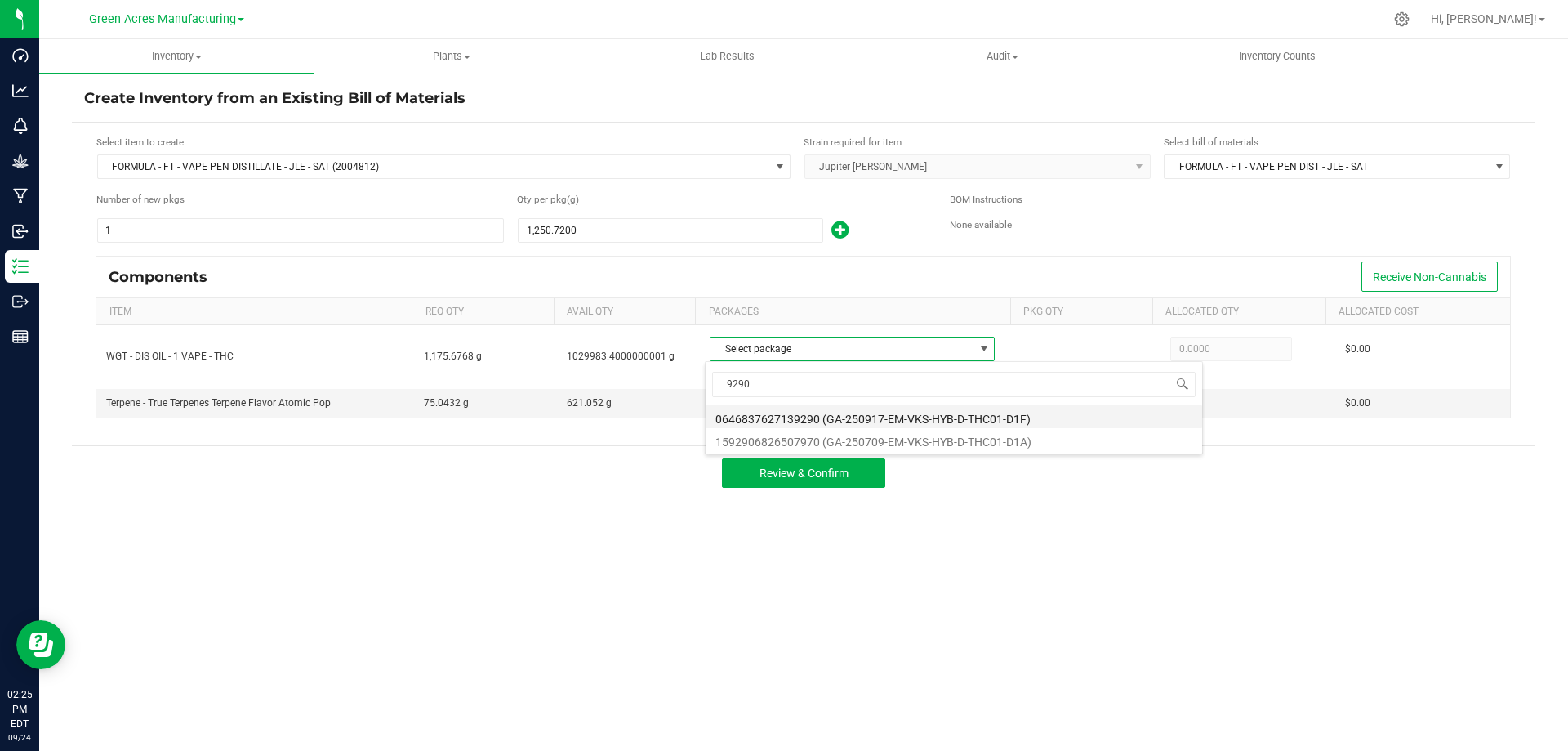
click at [835, 411] on li "0646837627139290 (GA-250917-EM-VKS-HYB-D-THC01-D1F)" at bounding box center [954, 416] width 497 height 23
type input "1,020.3000"
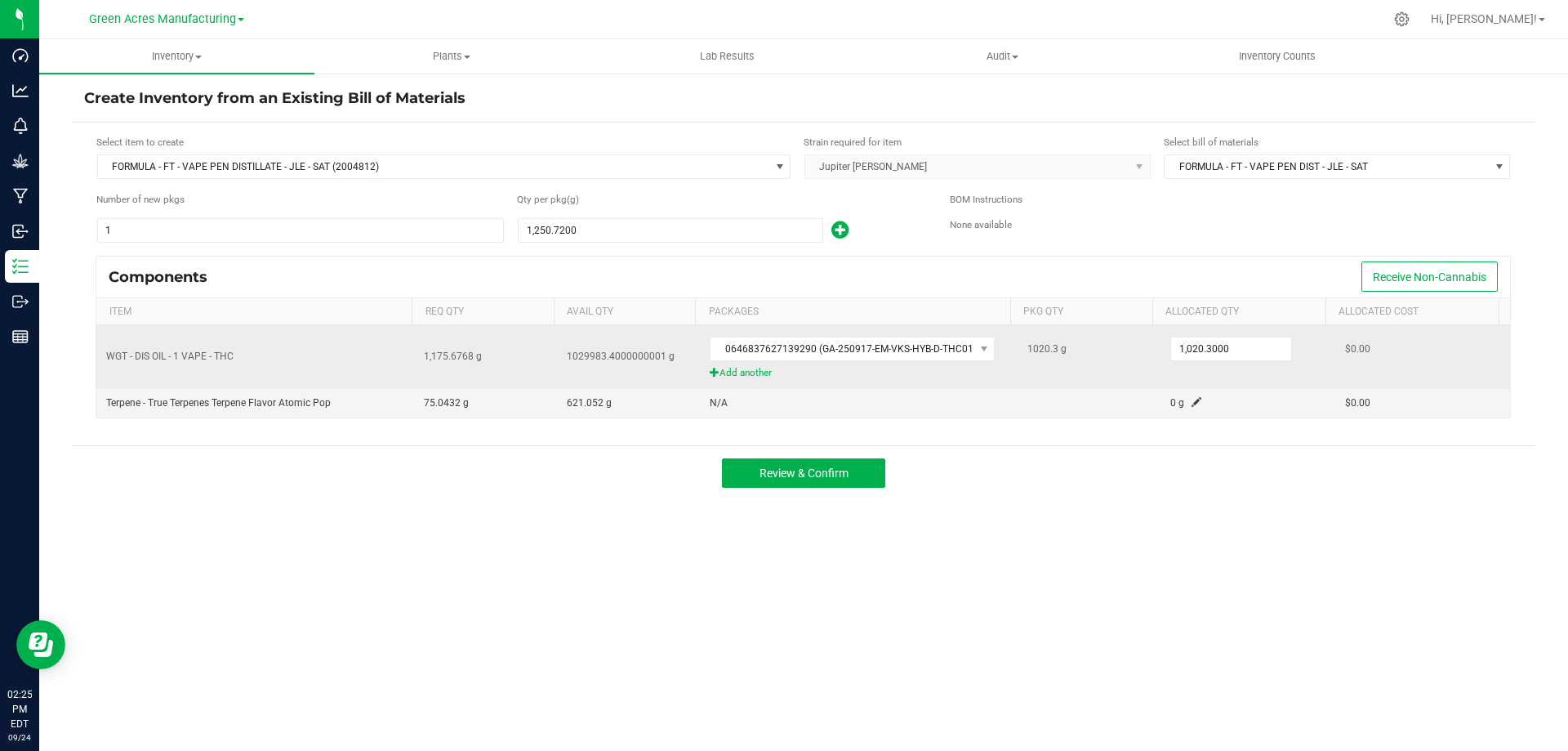
click at [743, 375] on span "Add another" at bounding box center [858, 373] width 298 height 15
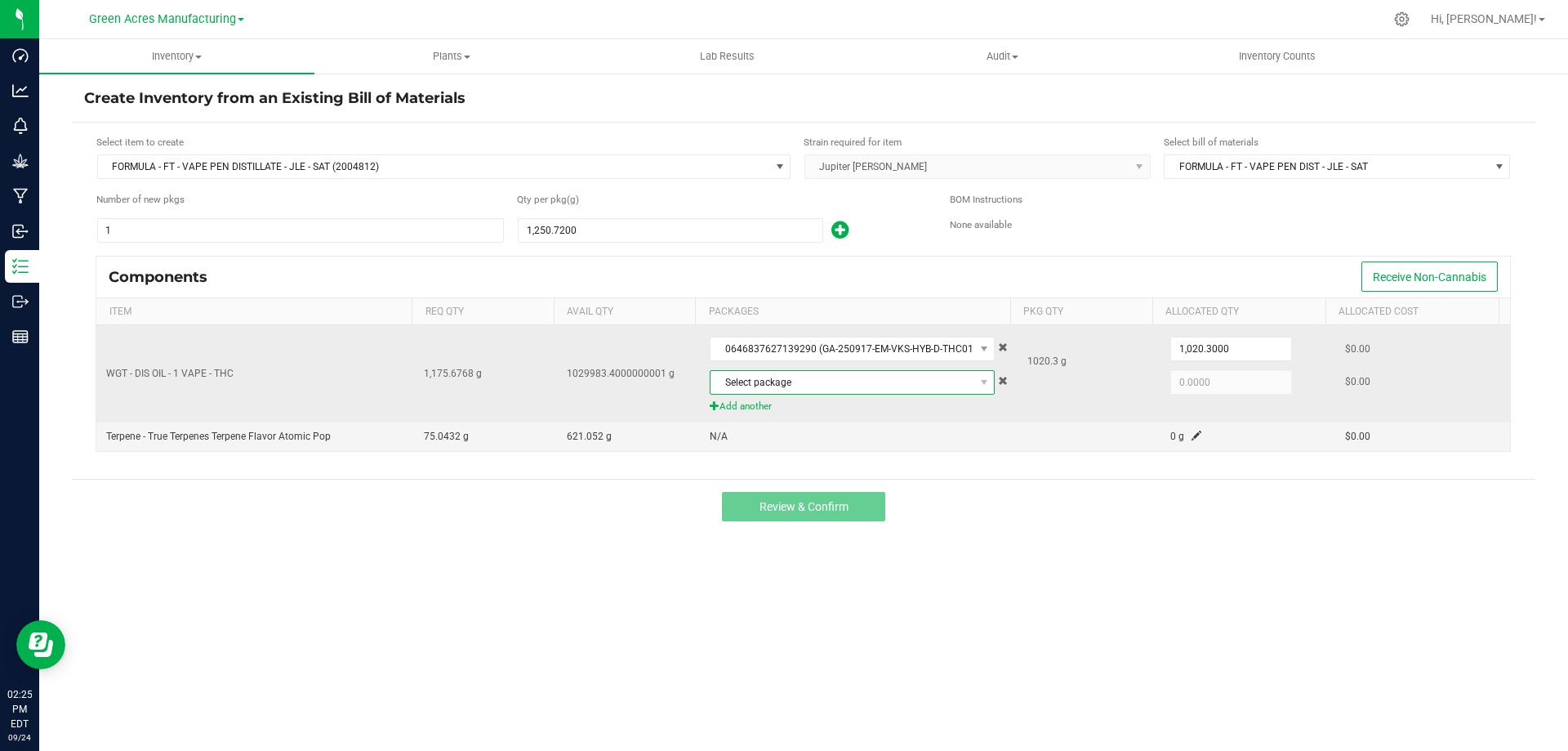
click at [759, 382] on span "Select package" at bounding box center [842, 382] width 263 height 23
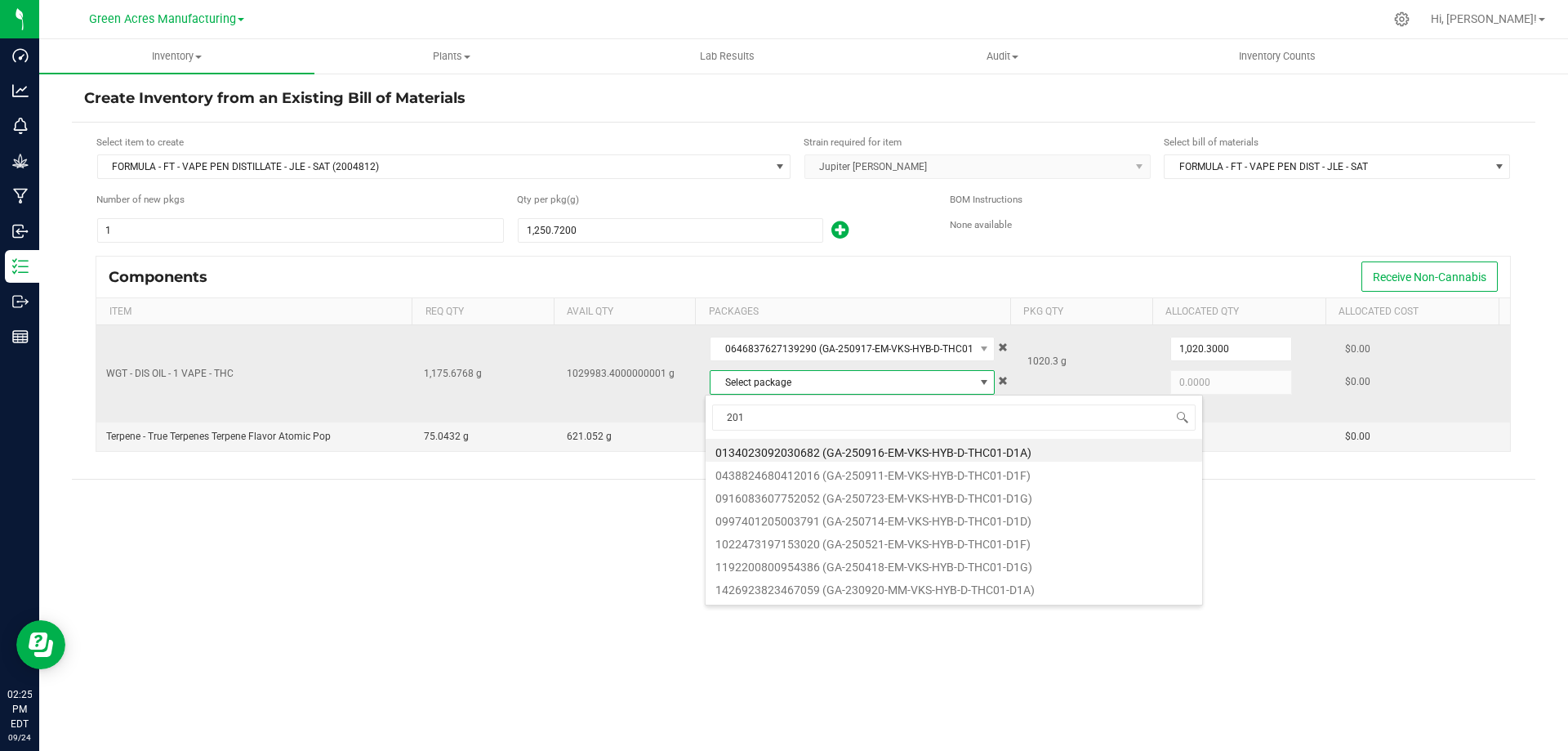
type input "2016"
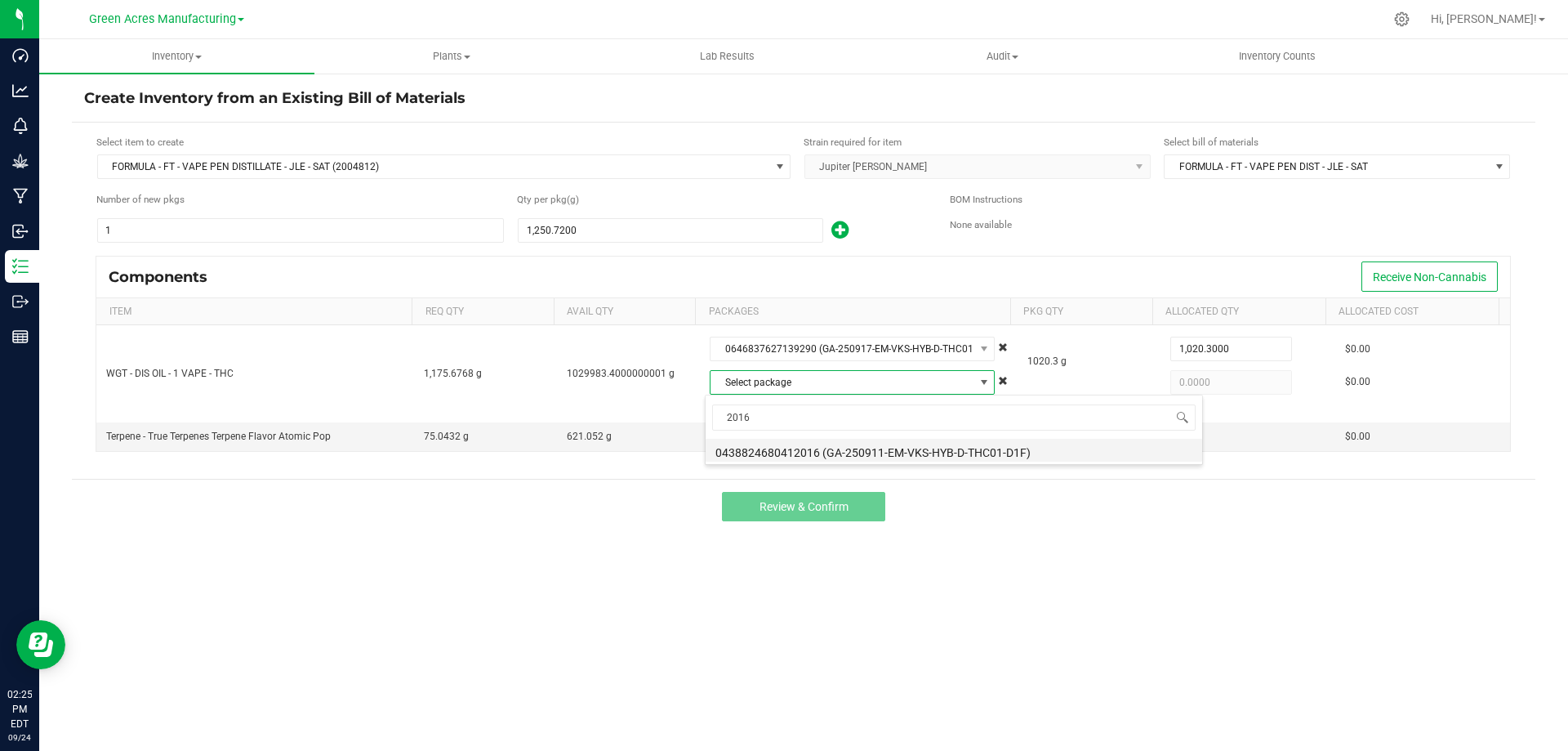
click at [825, 445] on li "0438824680412016 (GA-250911-EM-VKS-HYB-D-THC01-D1F)" at bounding box center [954, 449] width 497 height 23
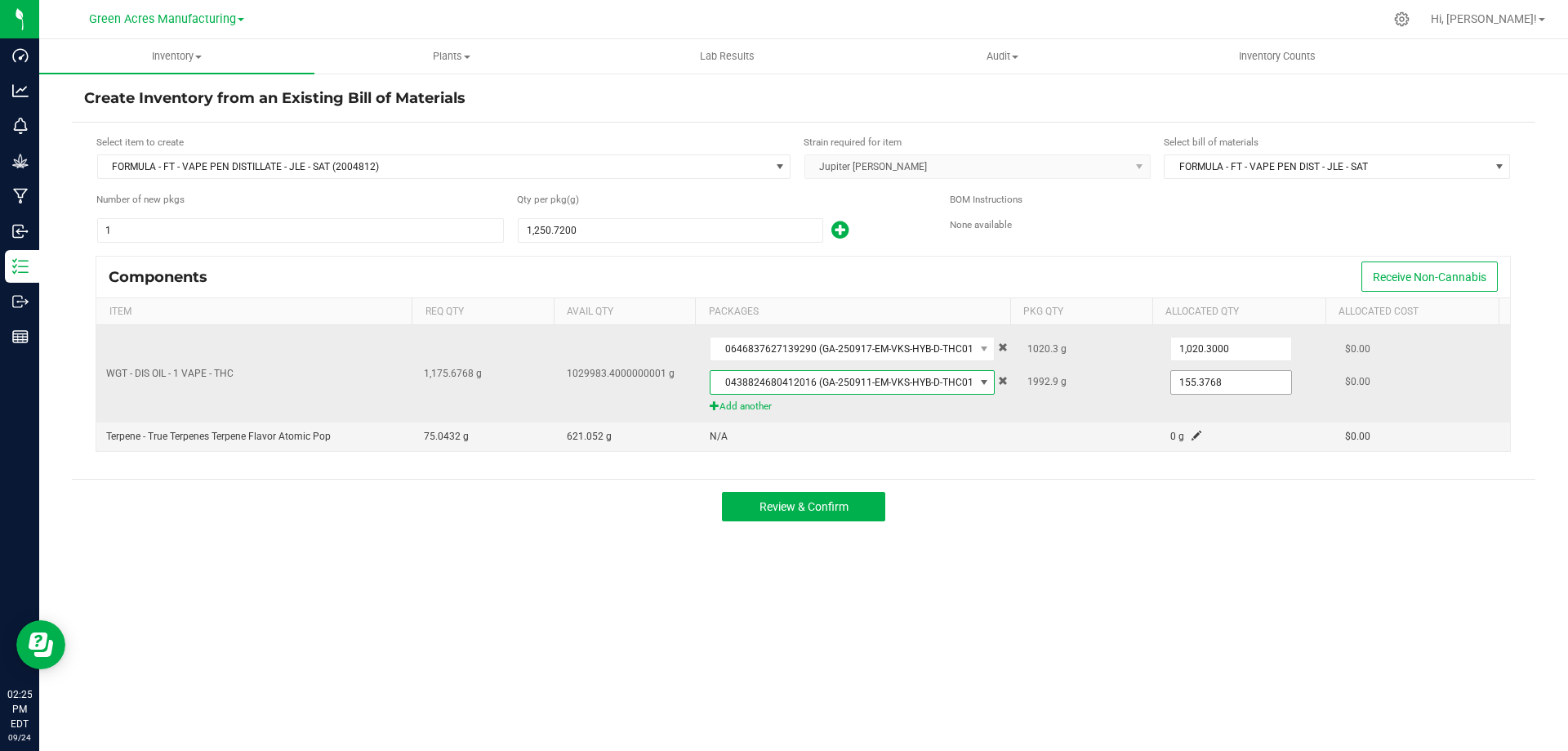
click at [1194, 383] on input "155.3768" at bounding box center [1230, 382] width 120 height 23
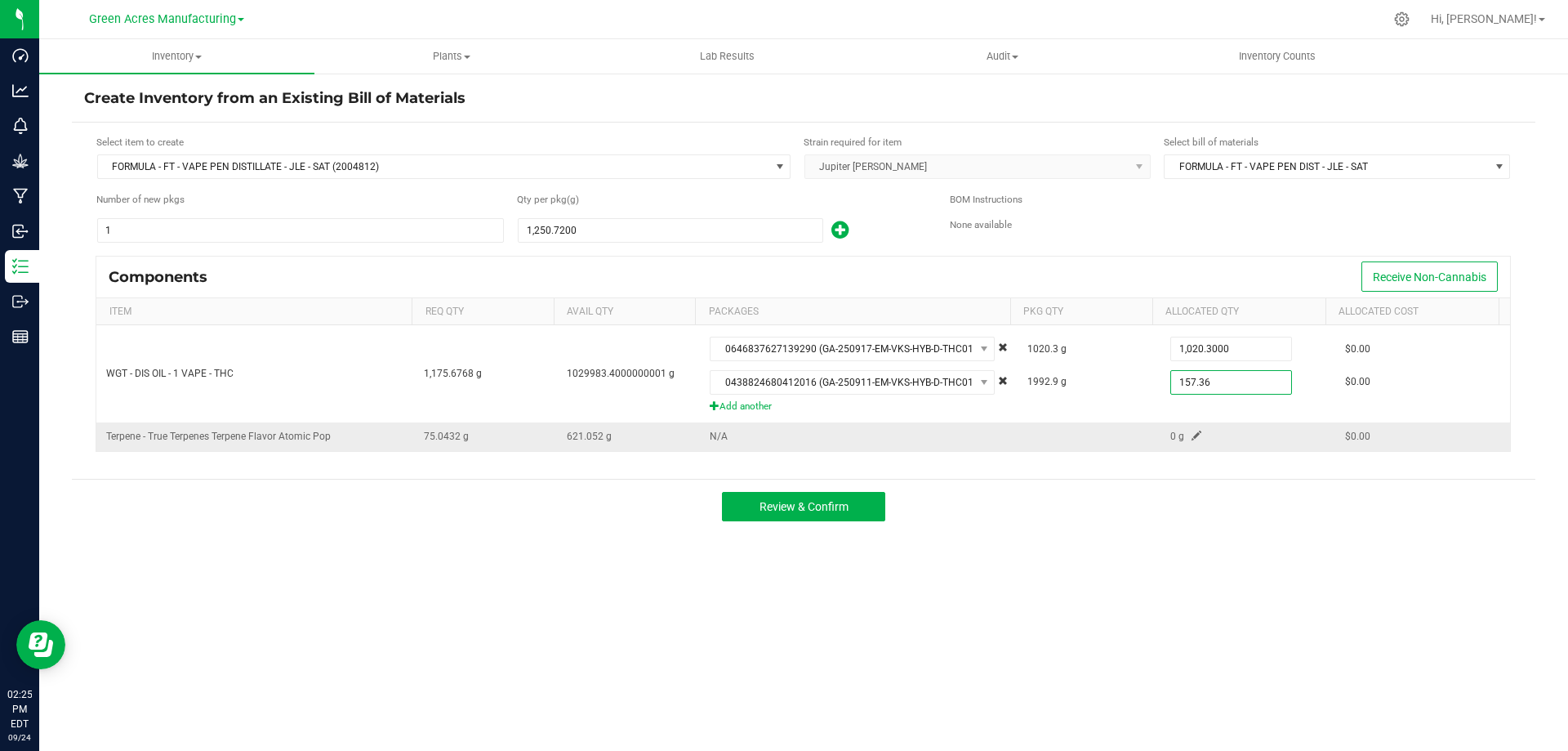
type input "157.3600"
click at [1192, 436] on span at bounding box center [1196, 435] width 10 height 10
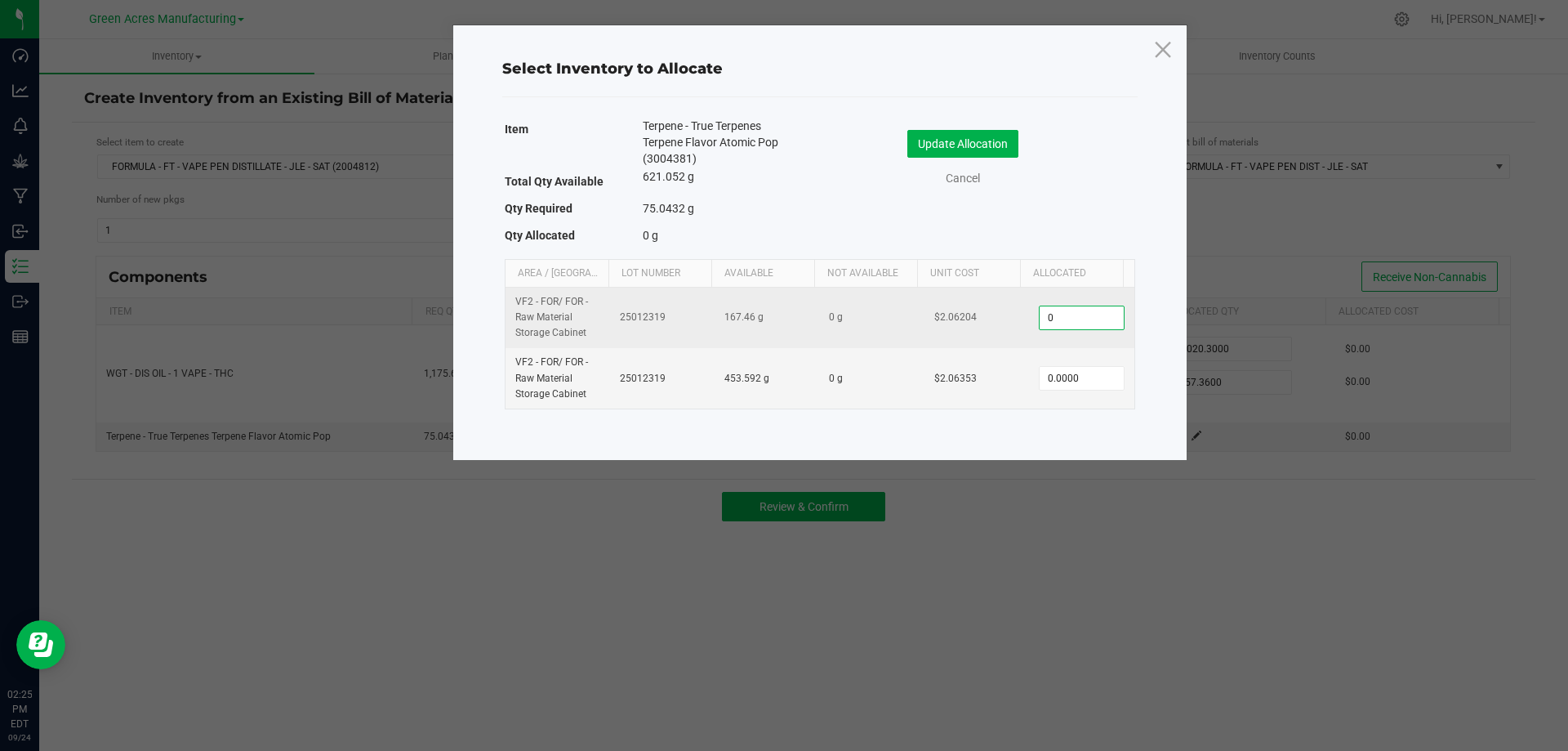
click at [1055, 323] on input "0" at bounding box center [1081, 317] width 84 height 23
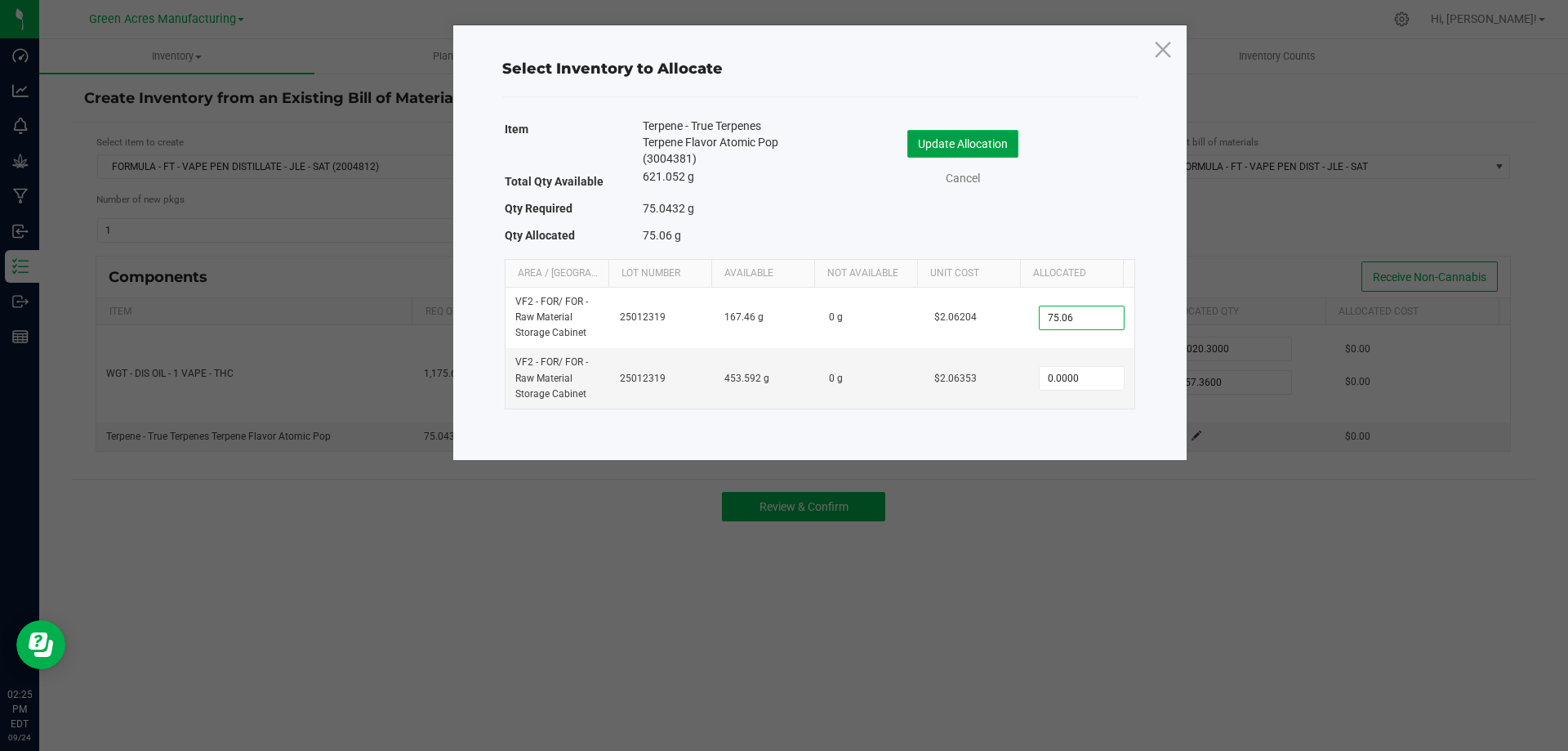
type input "75.0600"
click at [924, 142] on button "Update Allocation" at bounding box center [962, 143] width 111 height 28
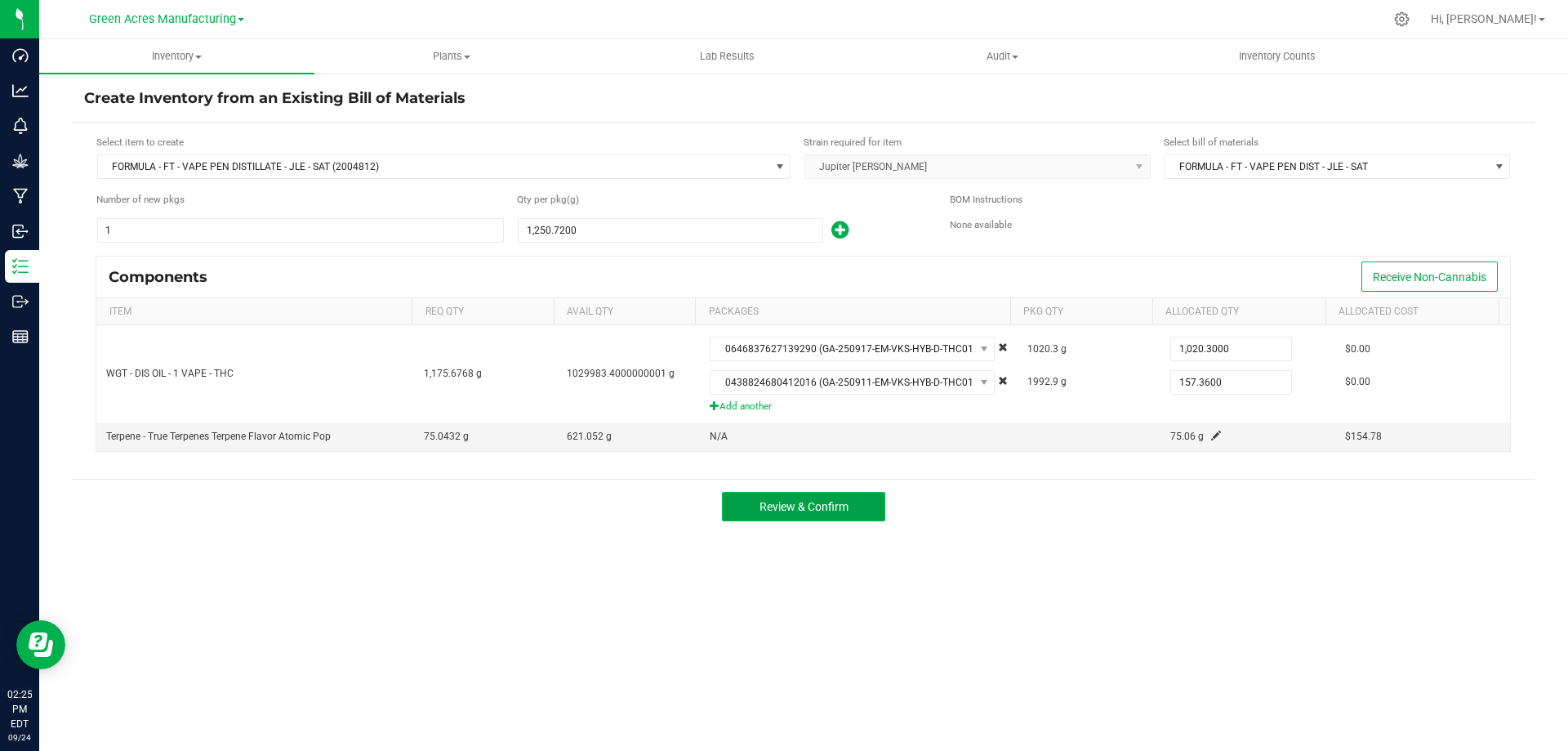
click at [818, 508] on span "Review & Confirm" at bounding box center [804, 506] width 89 height 14
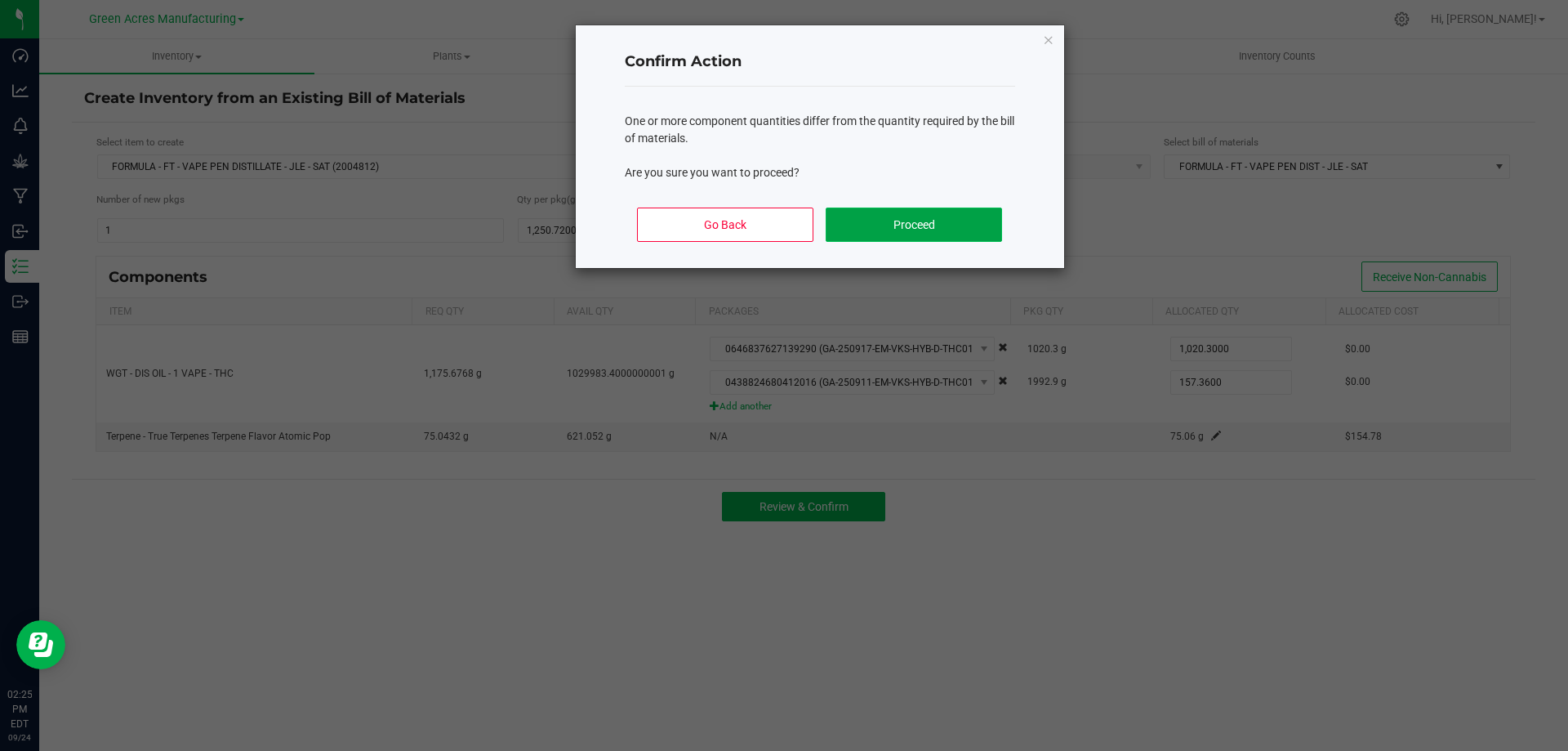
click at [853, 221] on button "Proceed" at bounding box center [913, 224] width 176 height 34
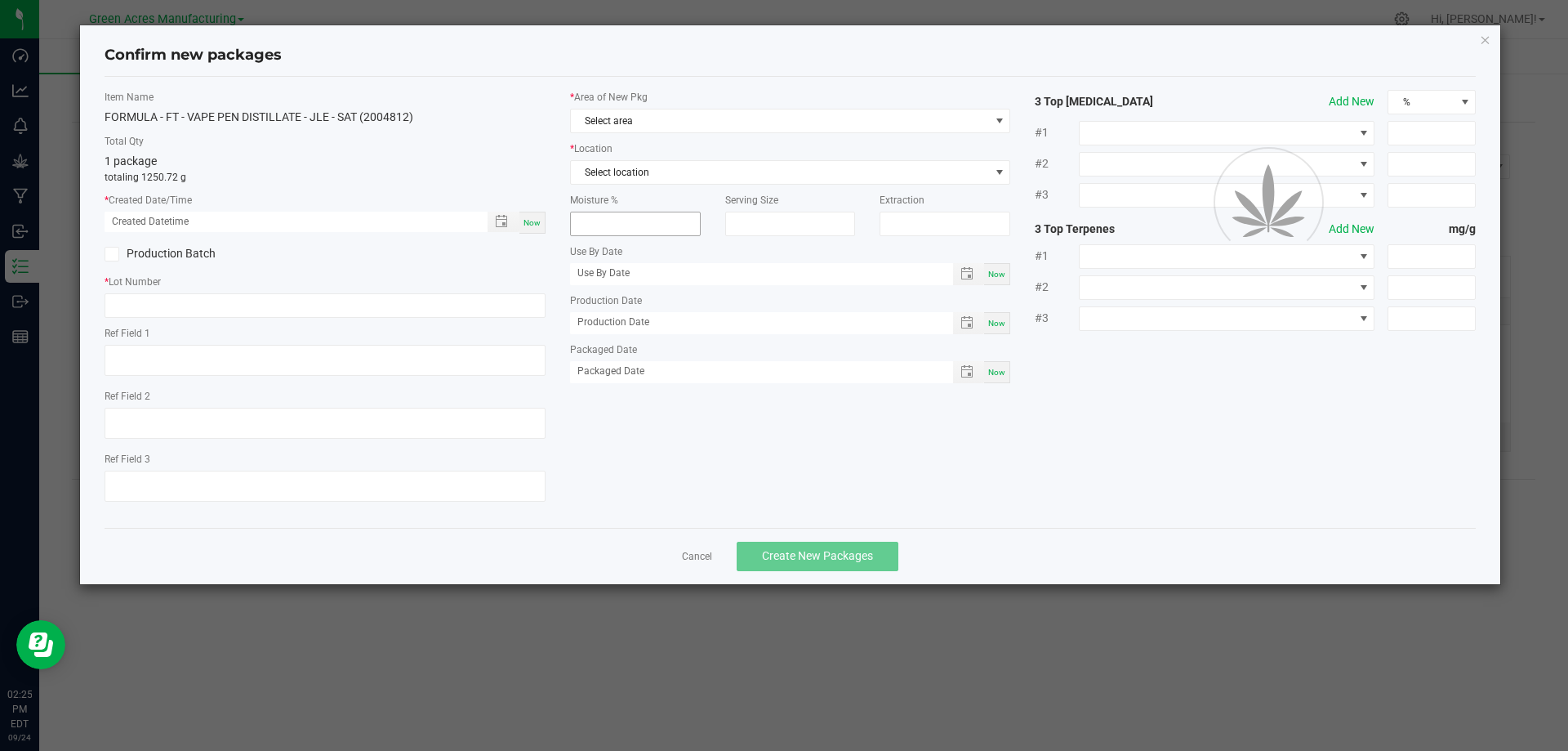
type textarea "EXT"
click at [541, 220] on div "Now" at bounding box center [532, 222] width 26 height 22
type input "09/24/2025 02:25 PM"
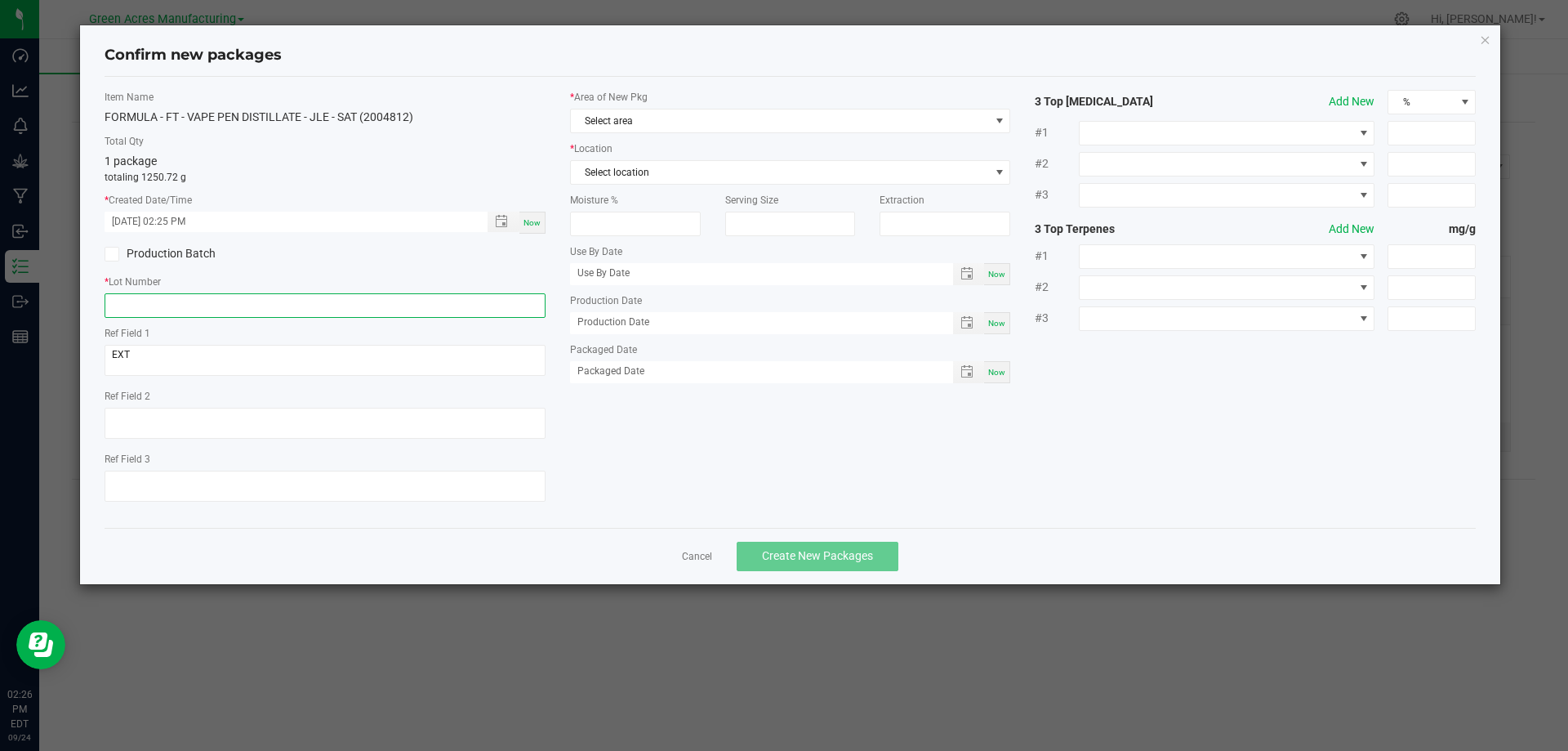
paste input "SEP25JLE02"
type input "SEP25JLE02"
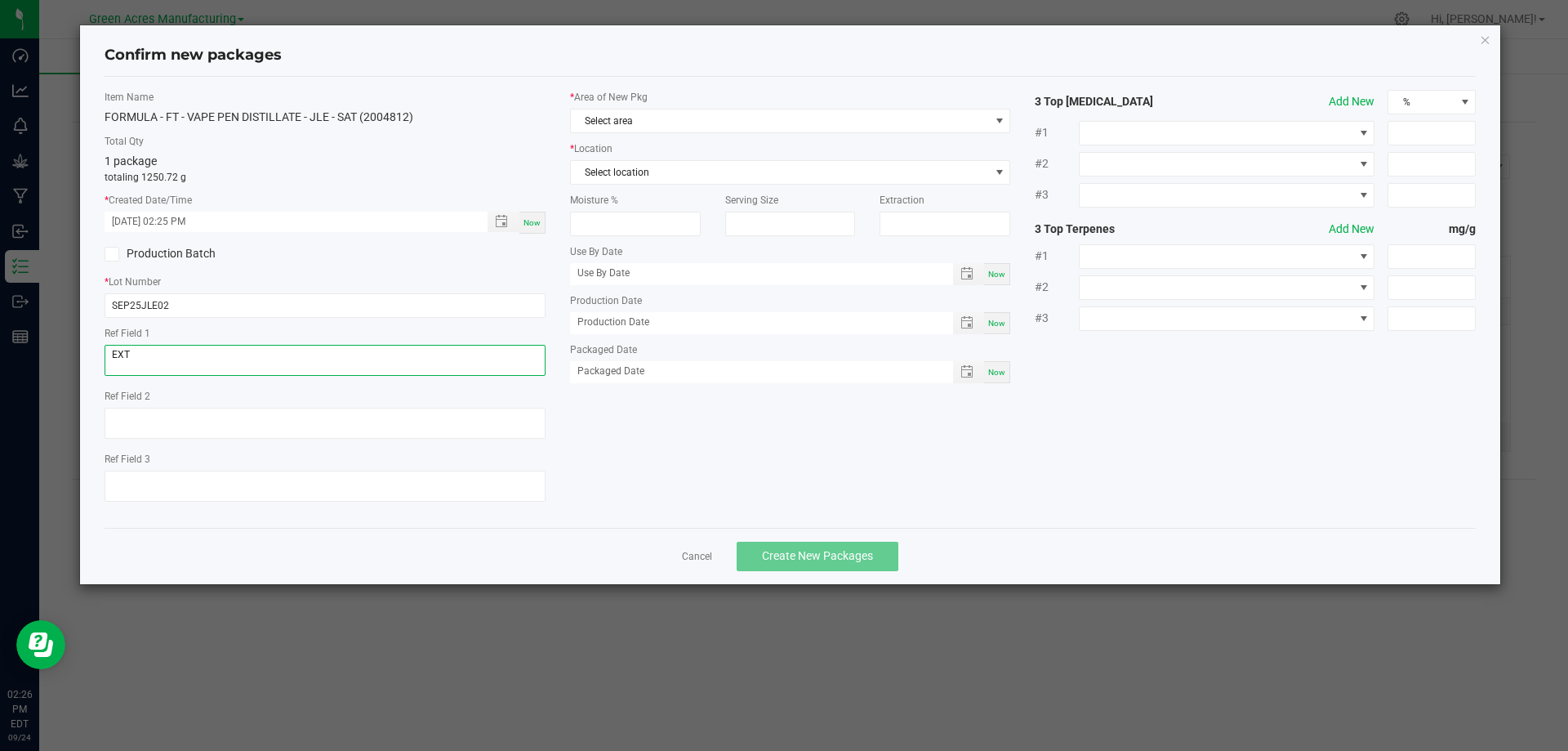
click at [159, 345] on textarea "EXT" at bounding box center [325, 360] width 441 height 31
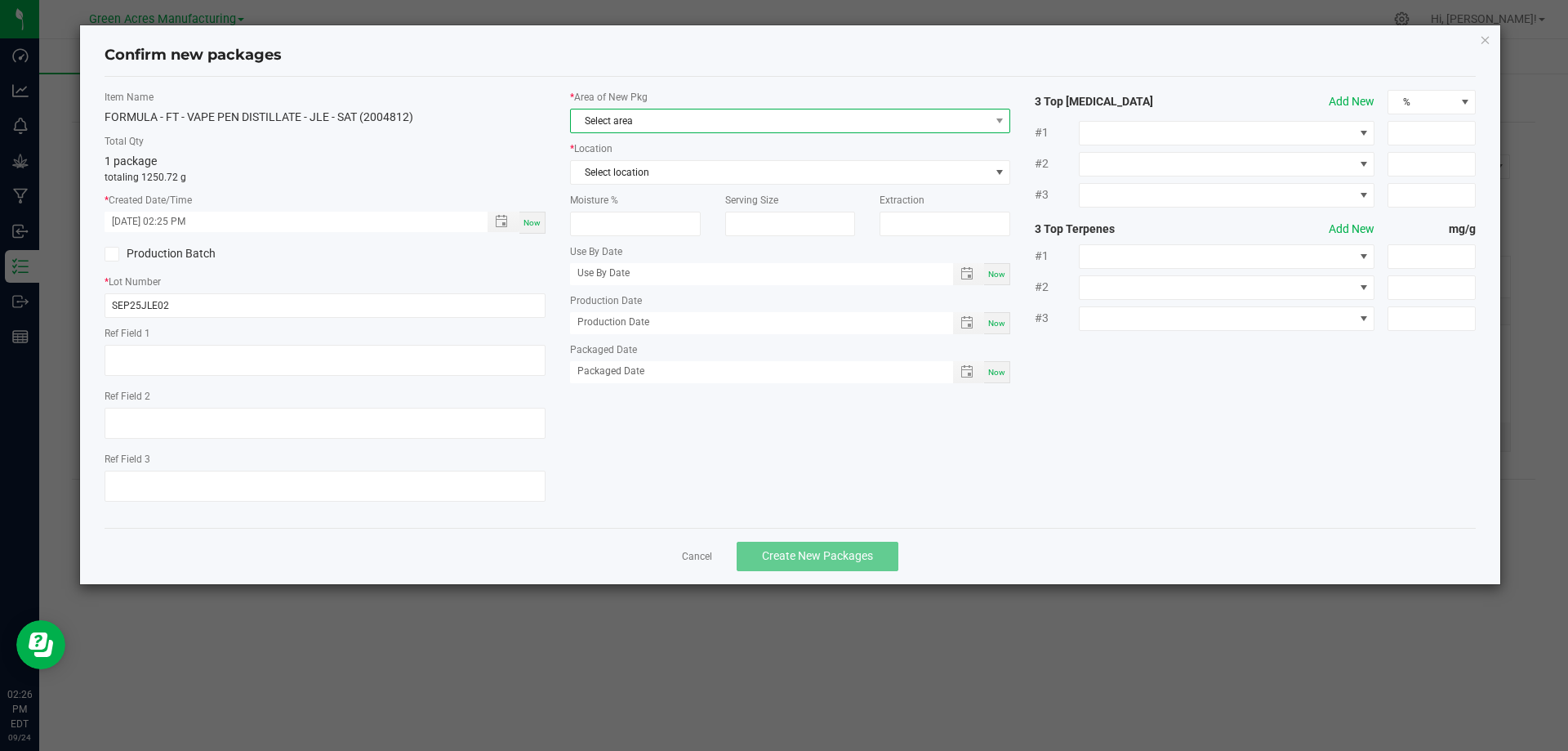
click at [665, 111] on span "Select area" at bounding box center [779, 121] width 419 height 23
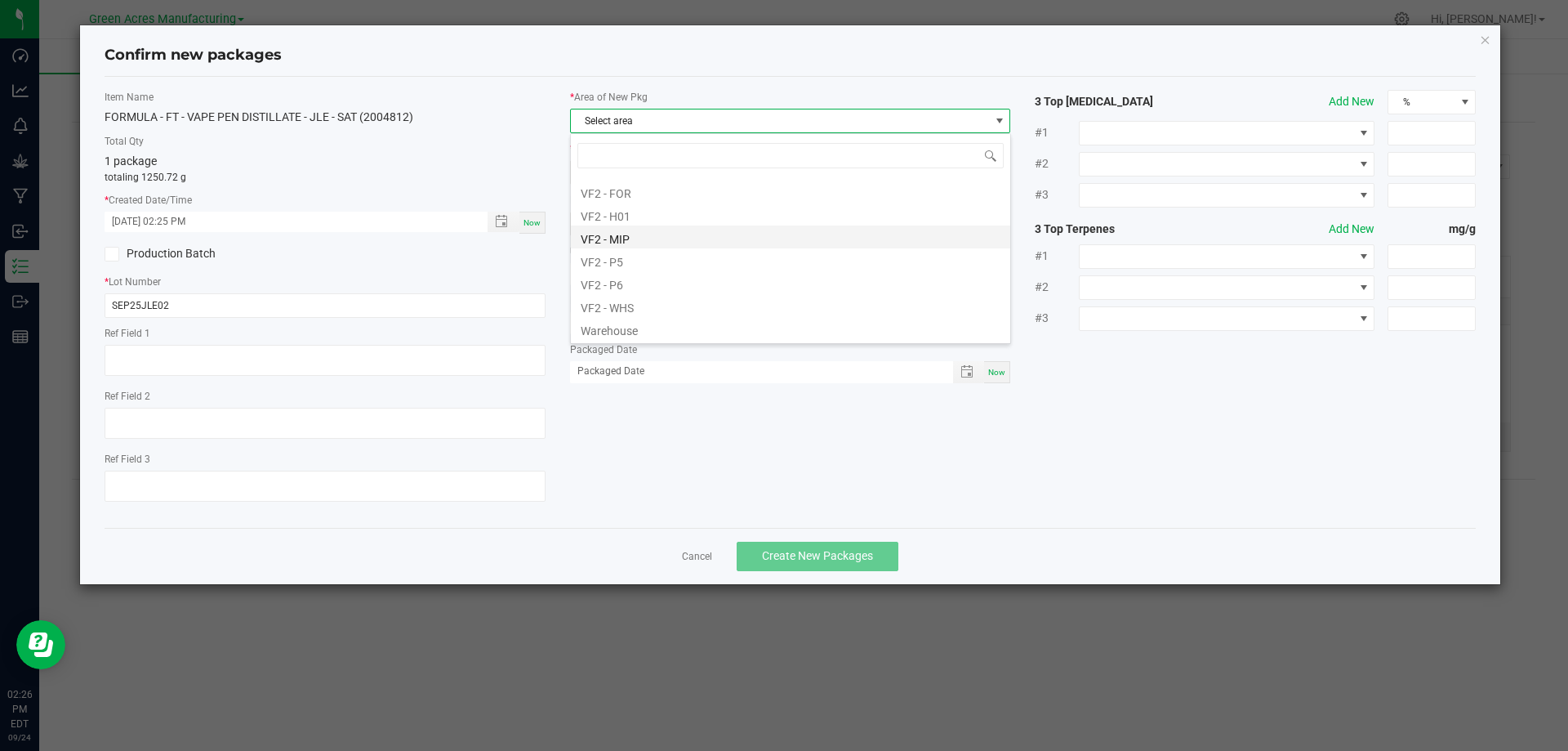
click at [649, 240] on li "VF2 - MIP" at bounding box center [790, 236] width 439 height 23
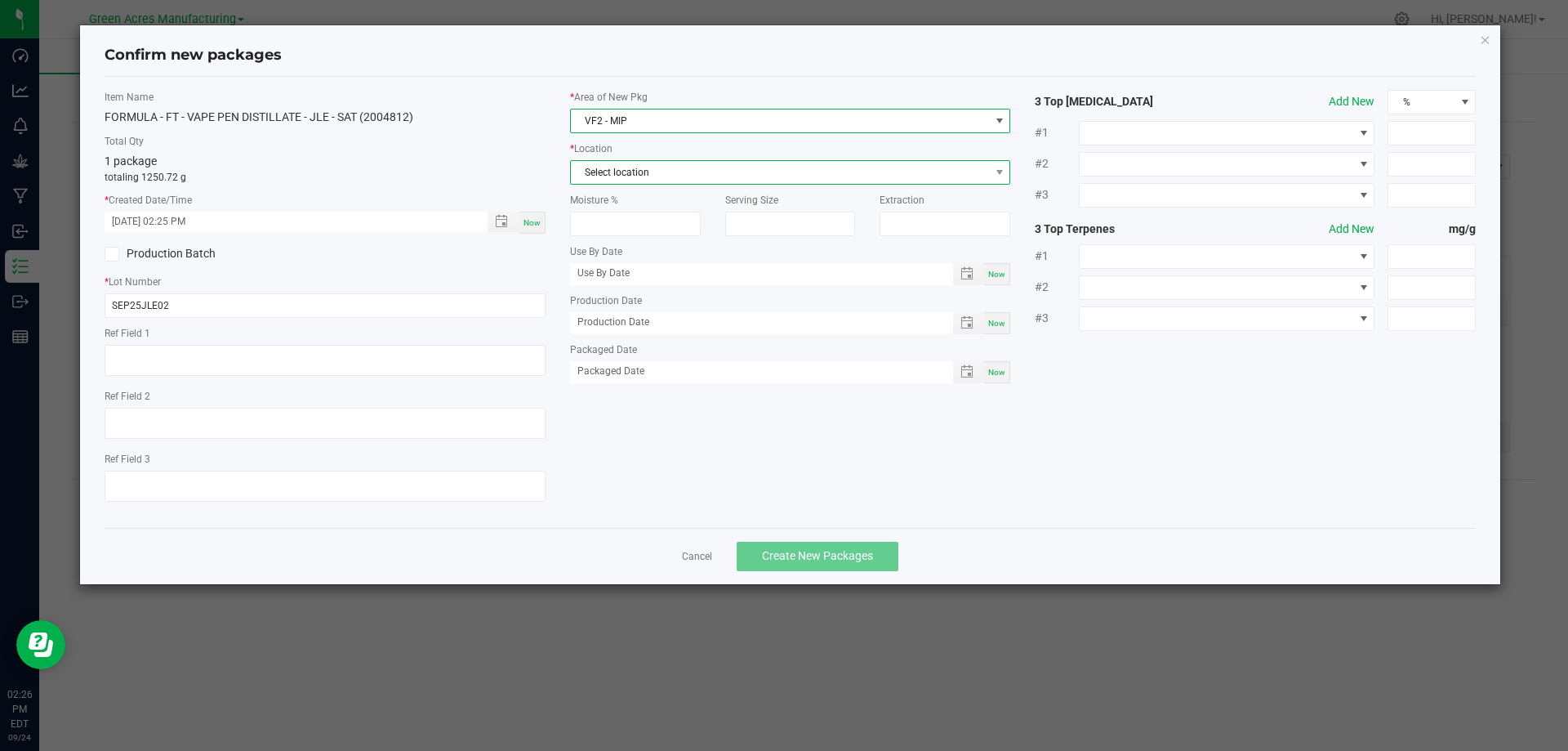
click at [661, 170] on span "Select location" at bounding box center [779, 172] width 419 height 23
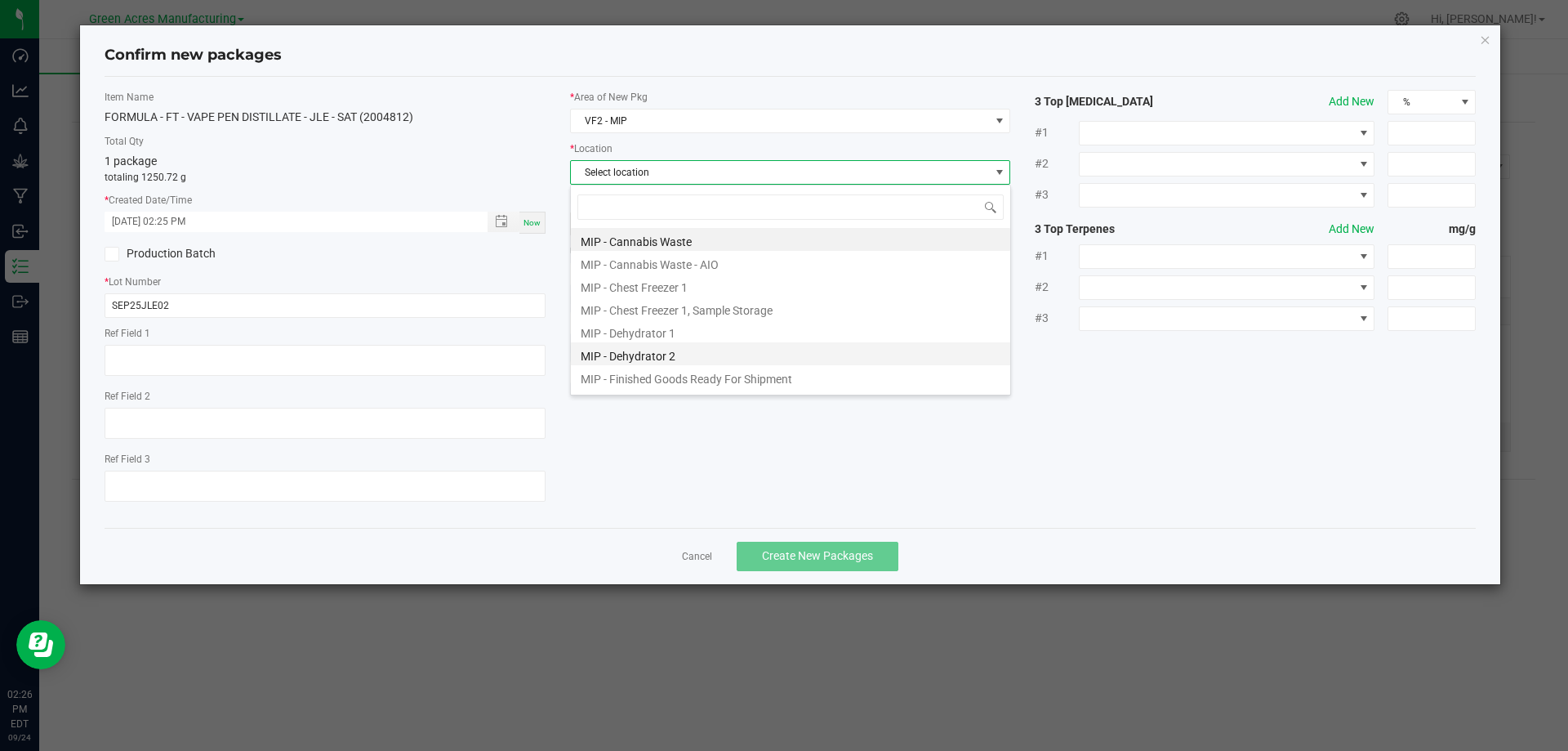
scroll to position [134, 0]
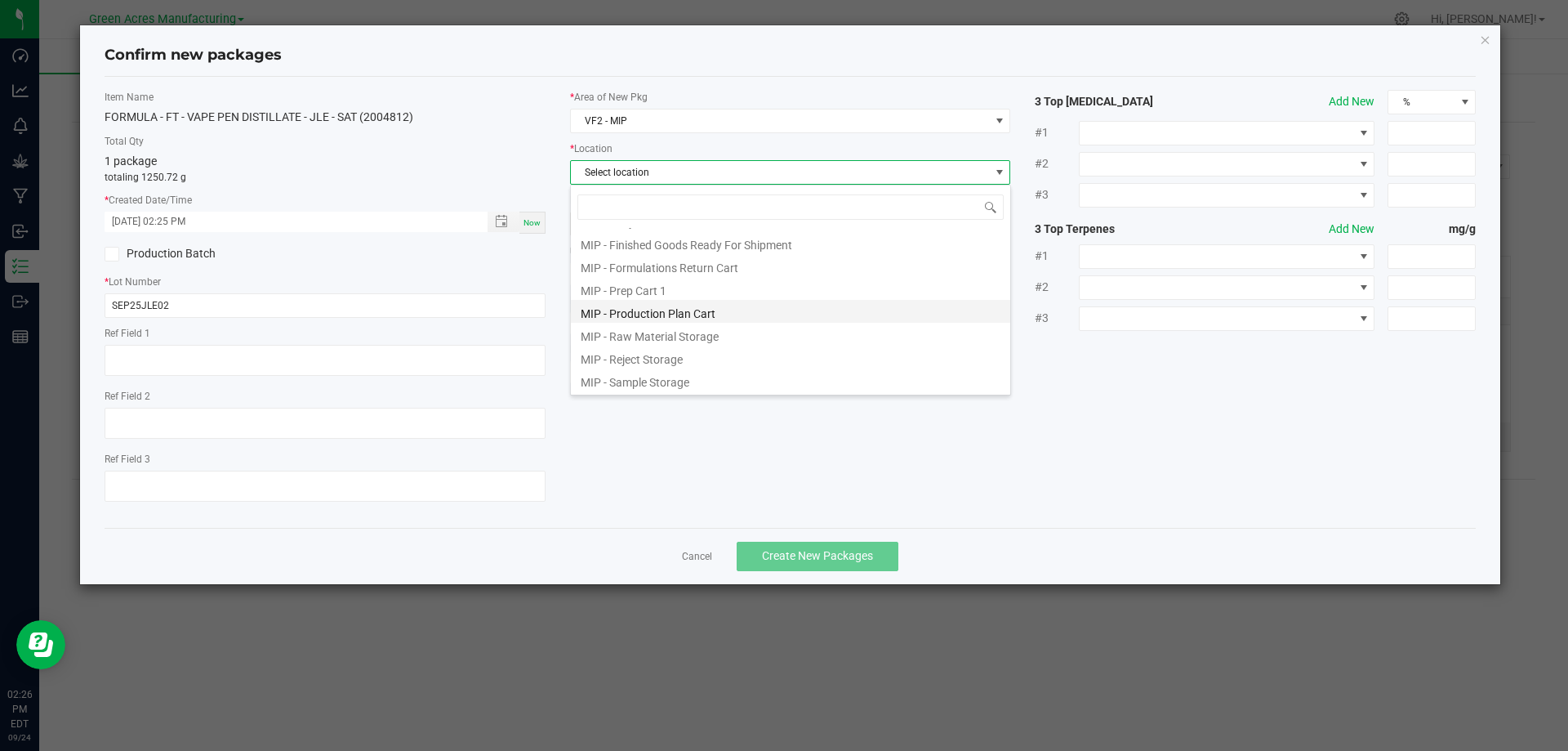
click at [681, 312] on li "MIP - Production Plan Cart" at bounding box center [790, 311] width 439 height 23
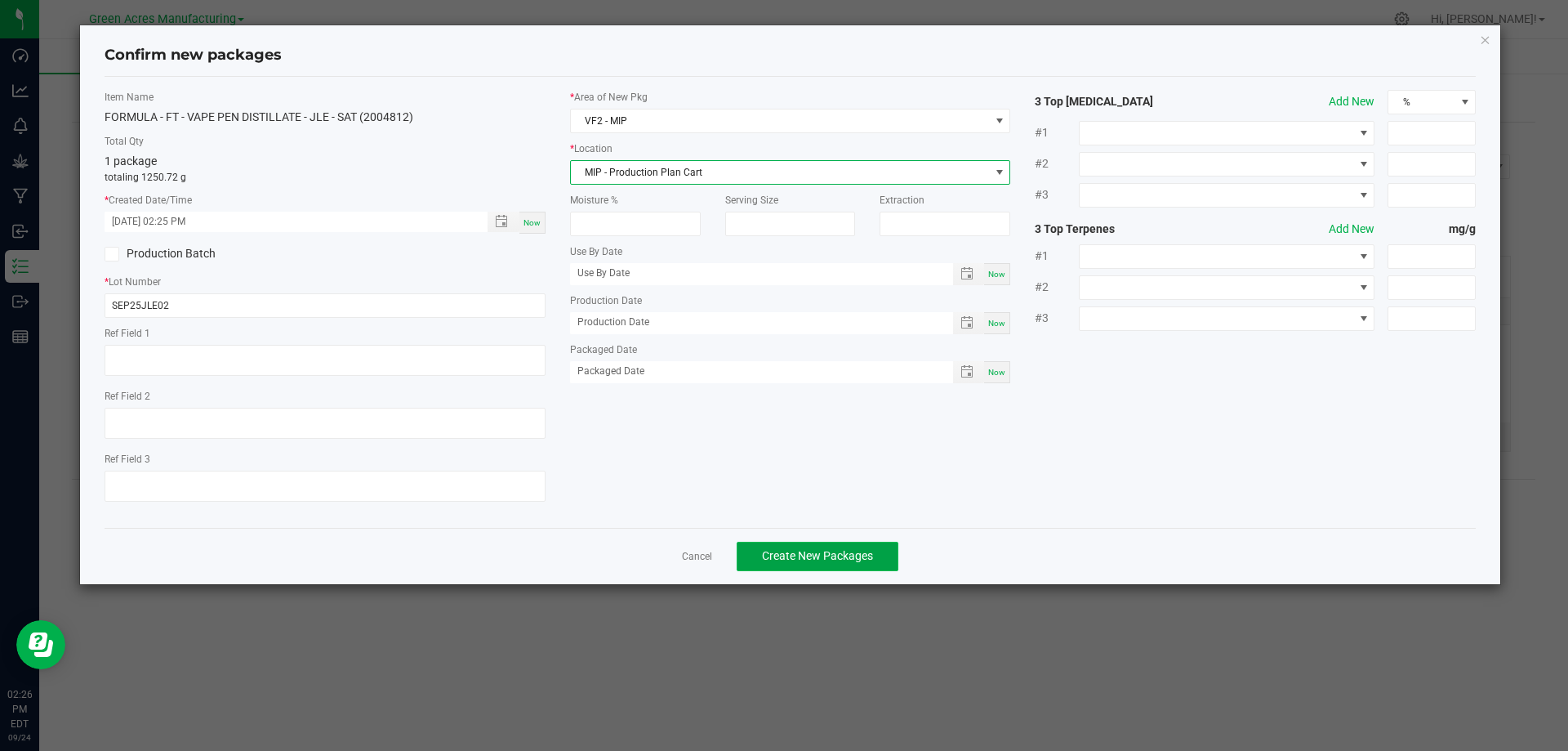
click at [833, 559] on span "Create New Packages" at bounding box center [816, 556] width 111 height 14
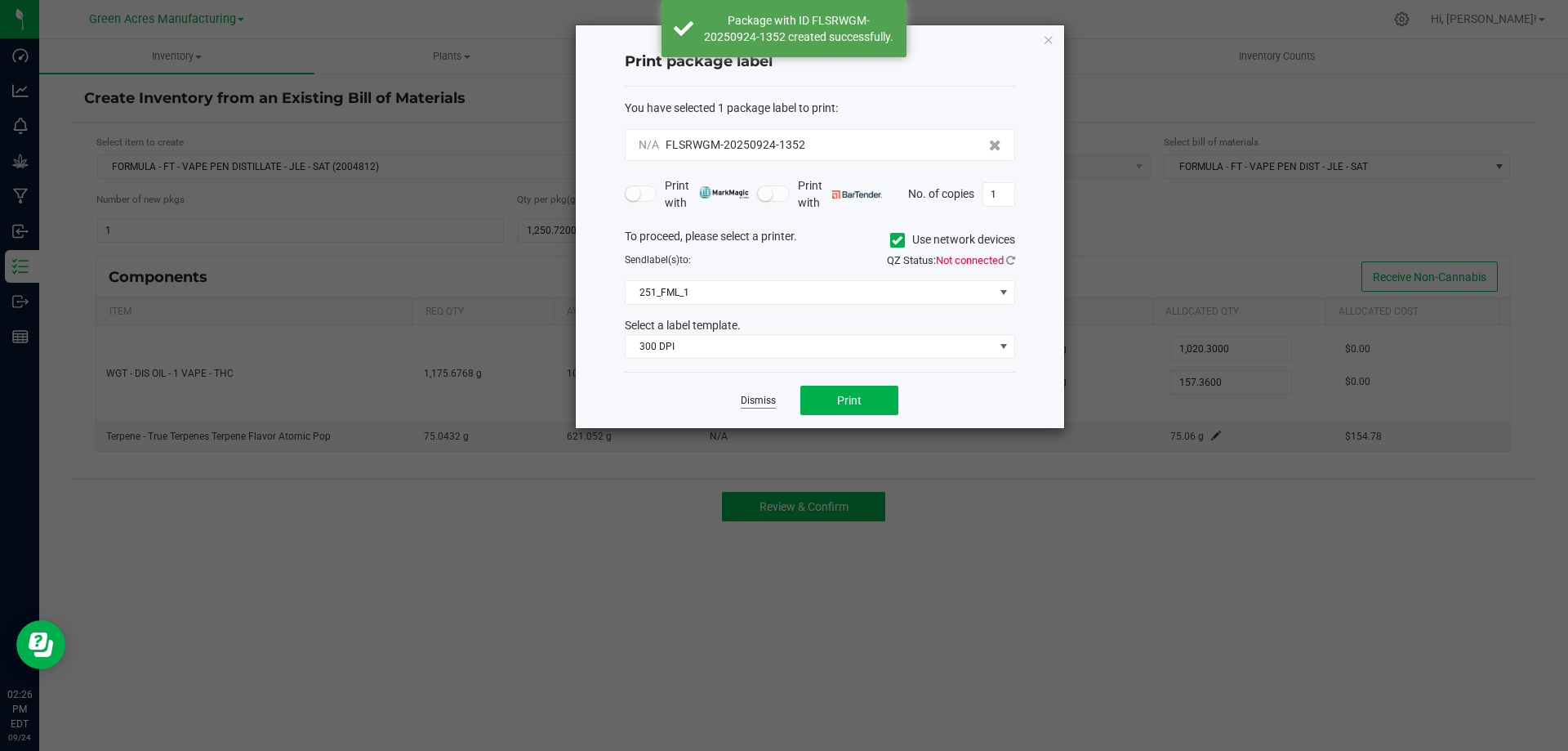
click at [761, 396] on link "Dismiss" at bounding box center [758, 400] width 35 height 14
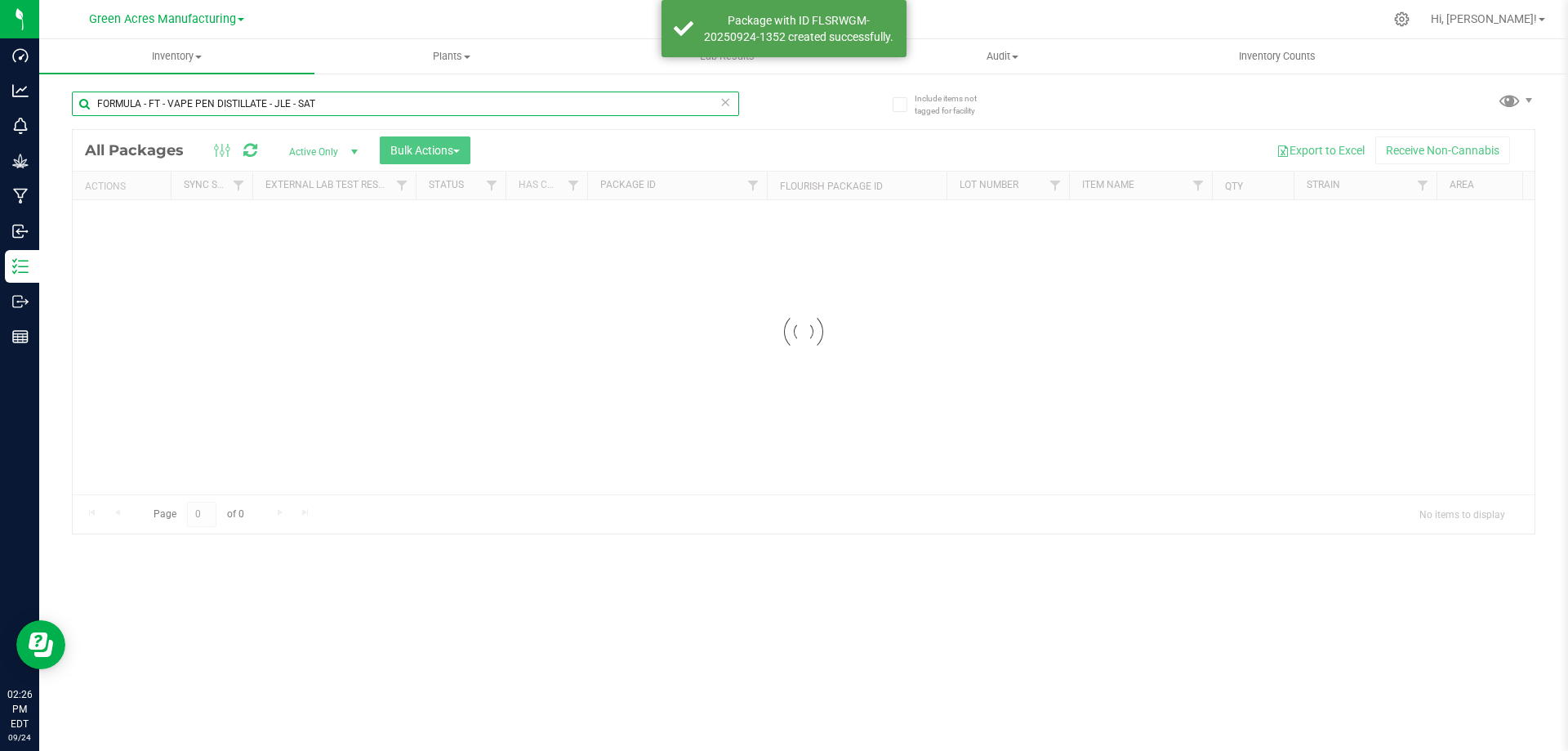
click at [333, 104] on input "FORMULA - FT - VAPE PEN DISTILLATE - JLE - SAT" at bounding box center [405, 104] width 667 height 24
paste input "SEP25JLE02"
type input "SEP25JLE02"
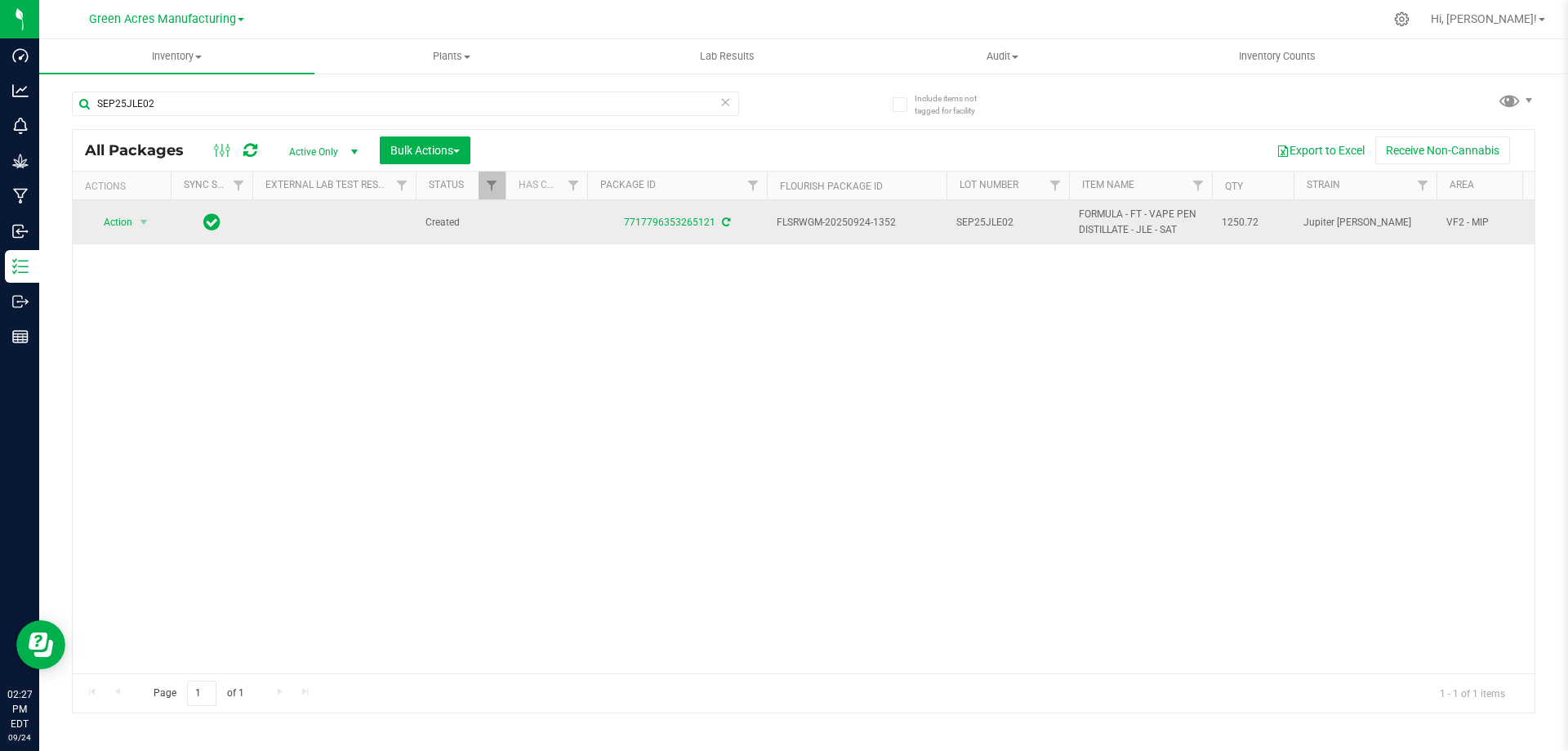
click at [865, 222] on span "FLSRWGM-20250924-1352" at bounding box center [857, 222] width 160 height 15
copy tr "FLSRWGM-20250924-1352"
click at [1231, 223] on span "1250.72" at bounding box center [1252, 222] width 62 height 15
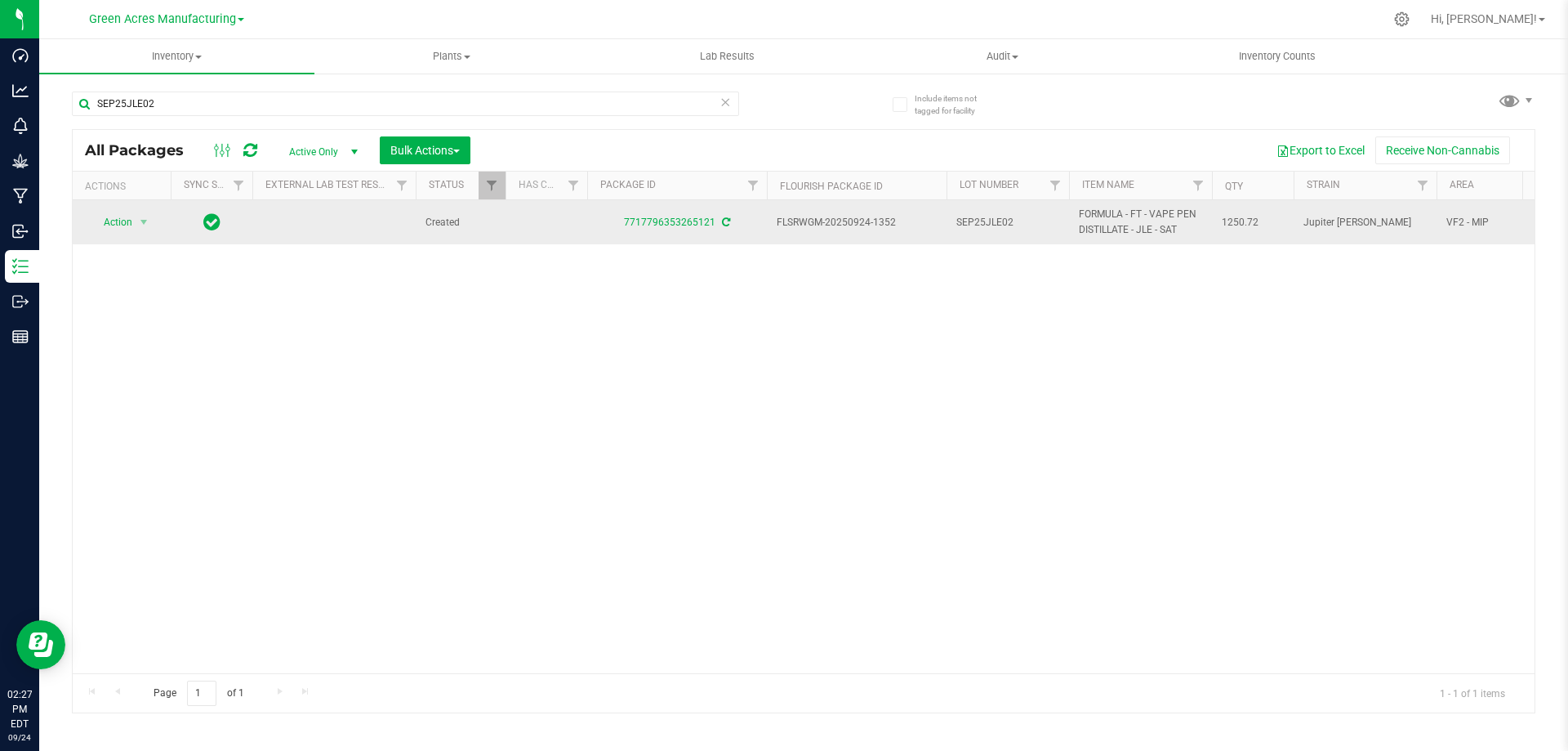
click at [1231, 223] on span "1250.72" at bounding box center [1252, 222] width 62 height 15
copy span "1250.72"
click at [135, 222] on span "select" at bounding box center [144, 222] width 21 height 23
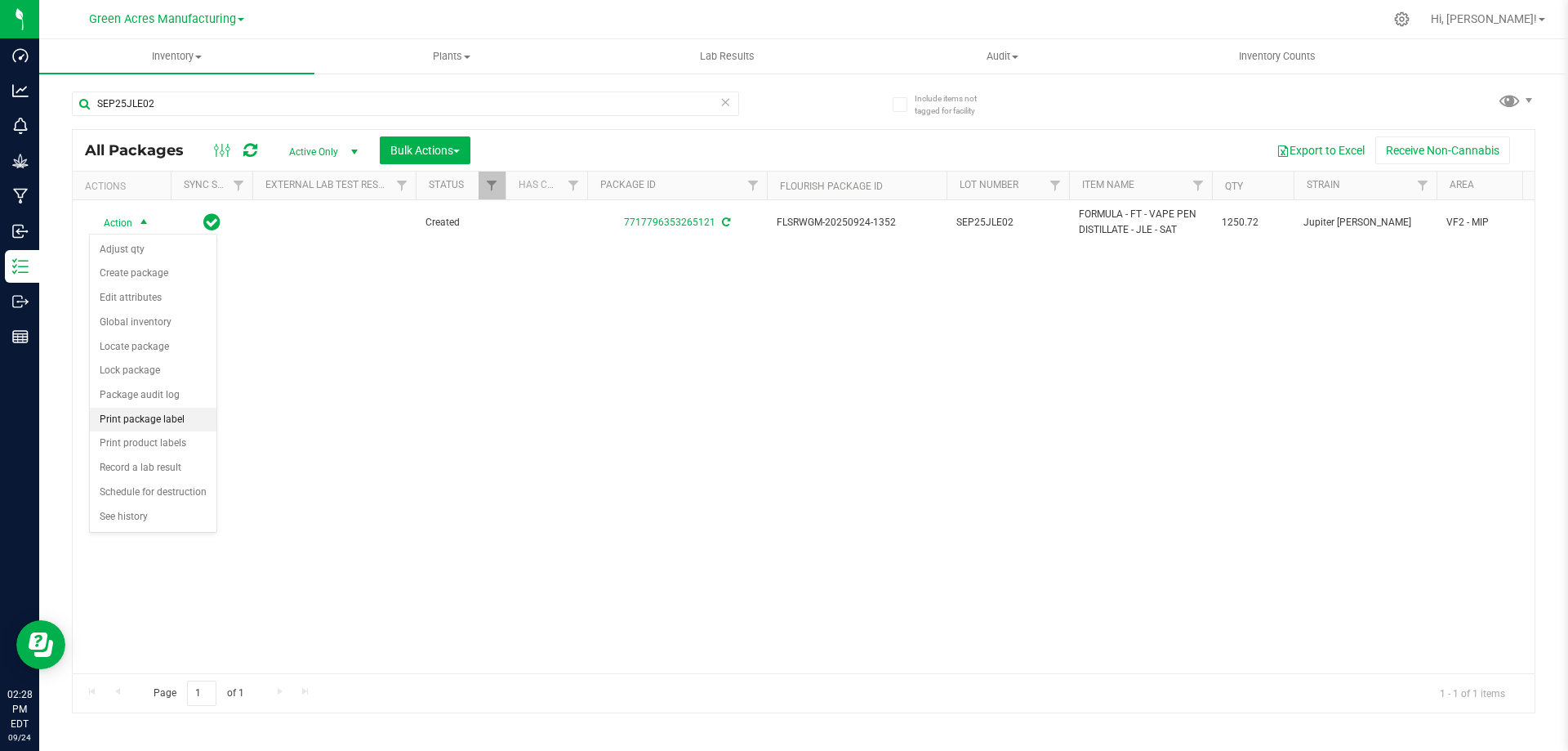
click at [146, 418] on li "Print package label" at bounding box center [153, 420] width 127 height 24
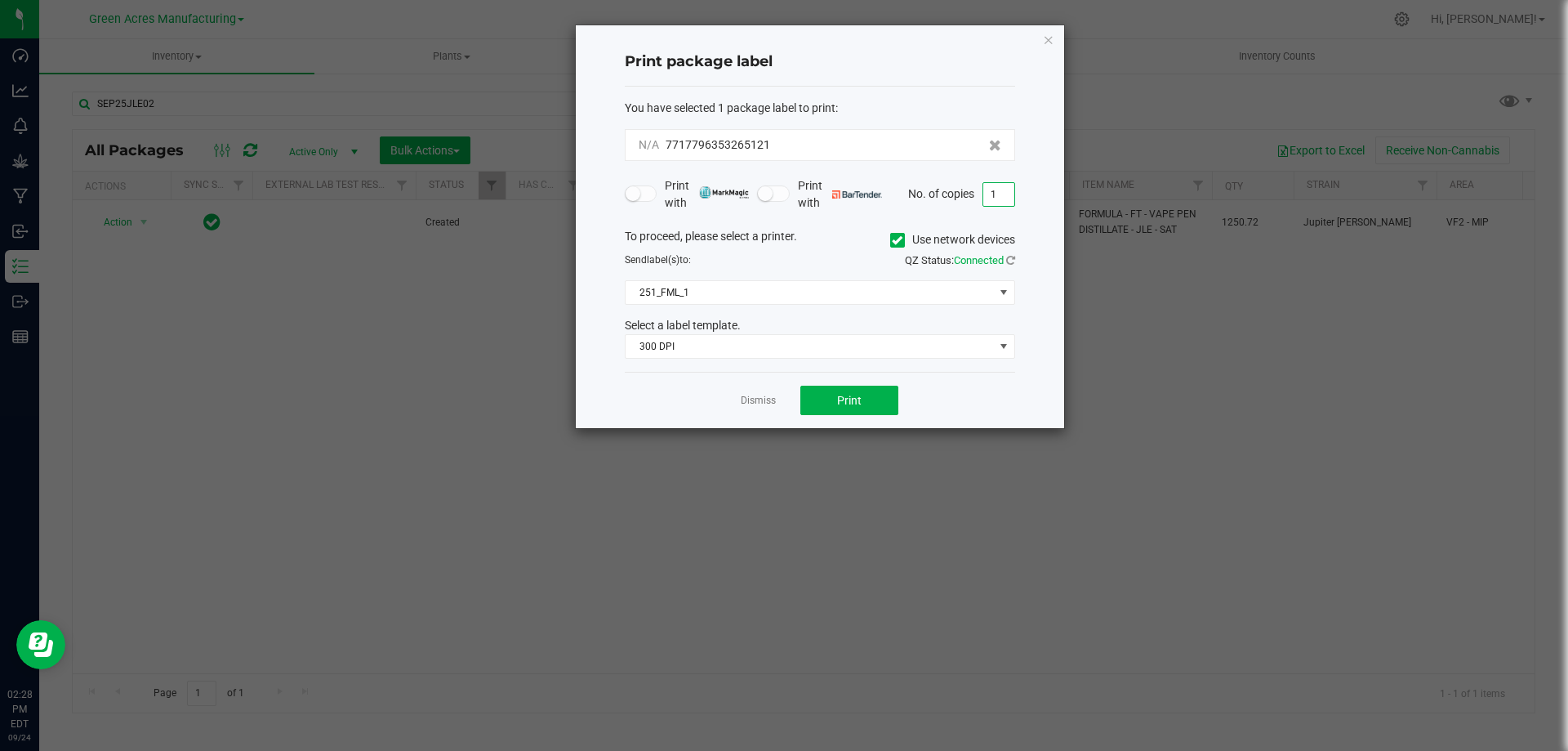
click at [1001, 192] on input "1" at bounding box center [998, 194] width 31 height 23
type input "3"
click at [848, 396] on span "Print" at bounding box center [849, 400] width 24 height 14
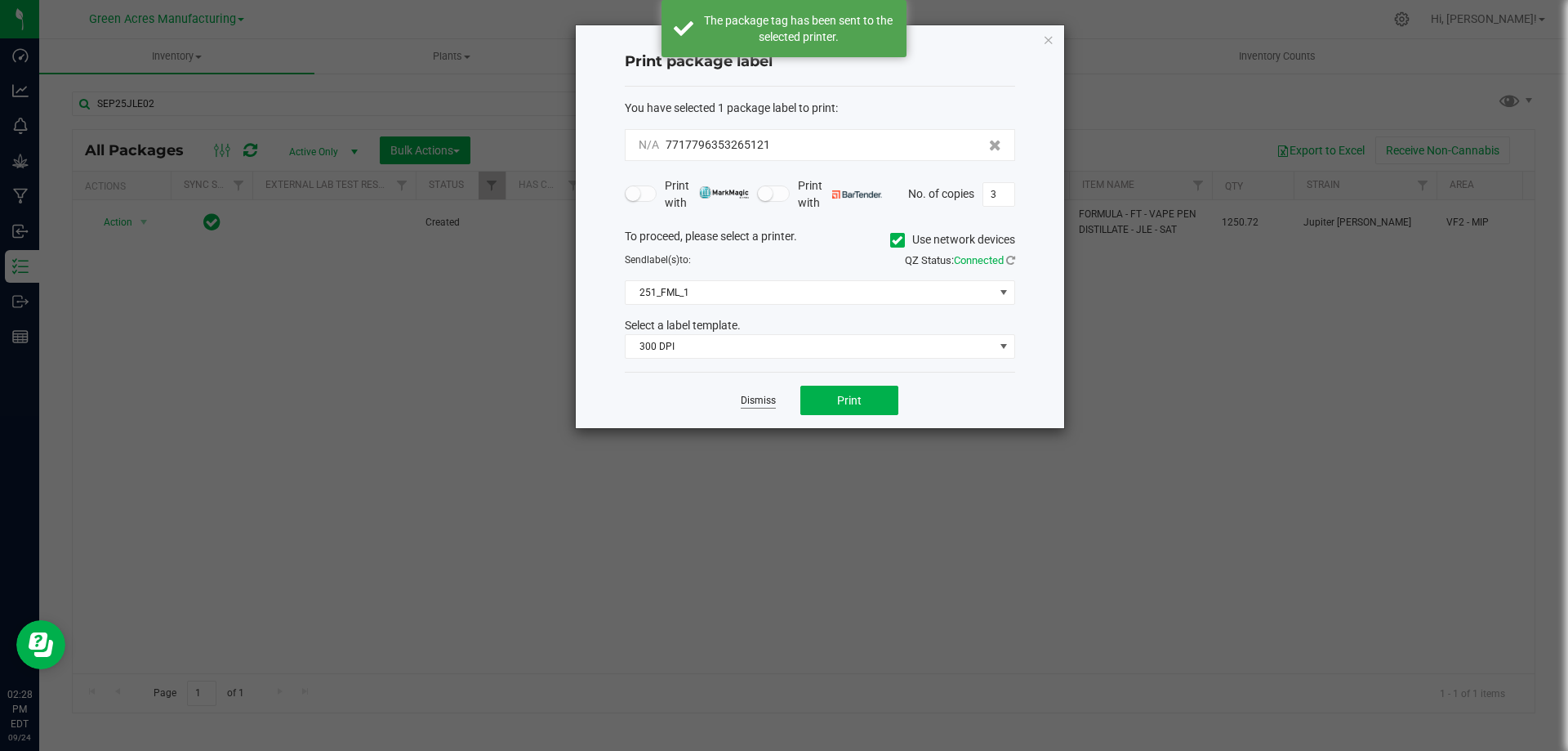
click at [758, 397] on link "Dismiss" at bounding box center [758, 400] width 35 height 14
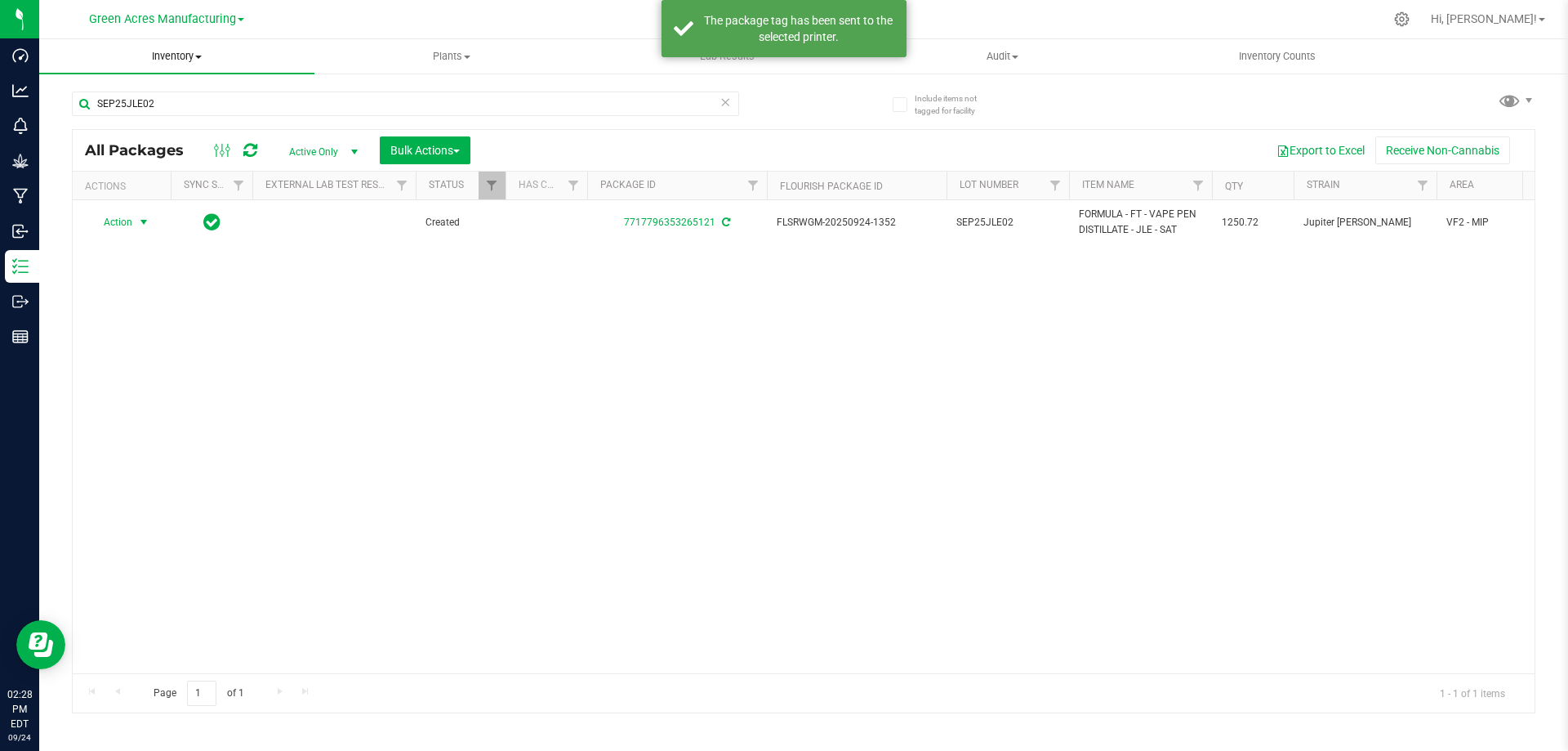
click at [188, 61] on span "Inventory" at bounding box center [177, 56] width 275 height 14
click at [194, 197] on li "From bill of materials" at bounding box center [177, 197] width 275 height 20
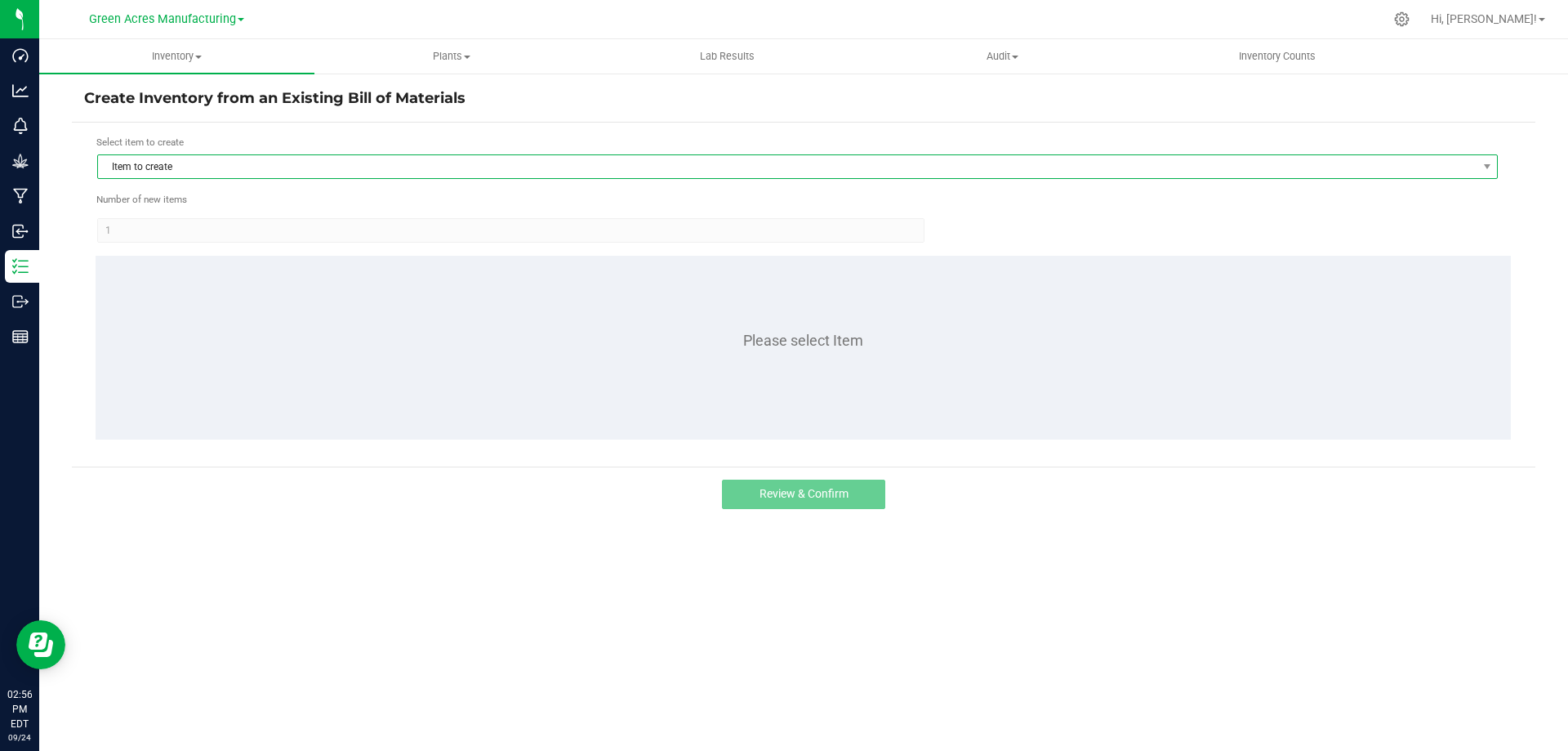
click at [425, 167] on span "Item to create" at bounding box center [787, 166] width 1378 height 23
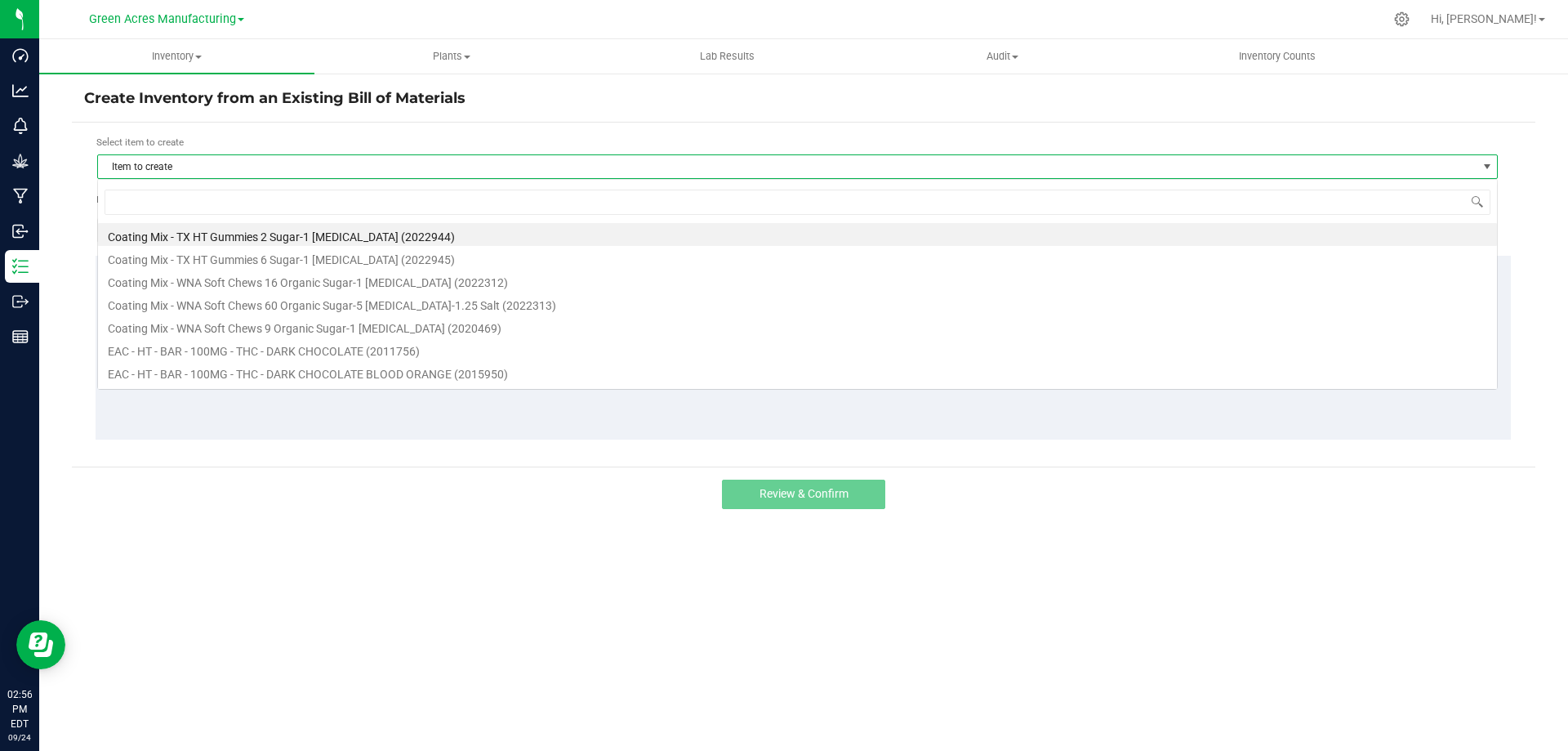
scroll to position [24, 1401]
type input "lsn"
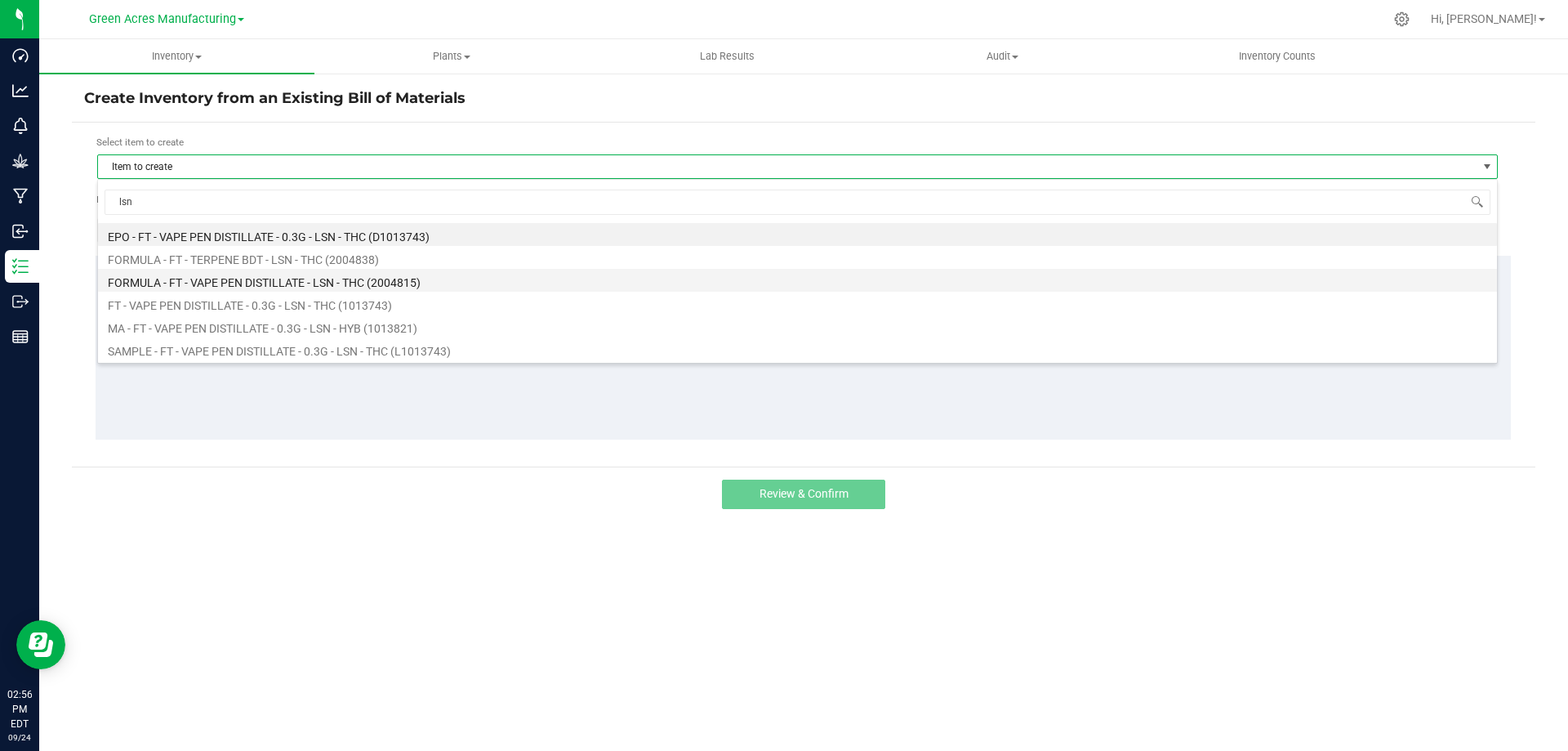
click at [335, 285] on li "FORMULA - FT - VAPE PEN DISTILLATE - LSN - THC (2004815)" at bounding box center [798, 279] width 1399 height 23
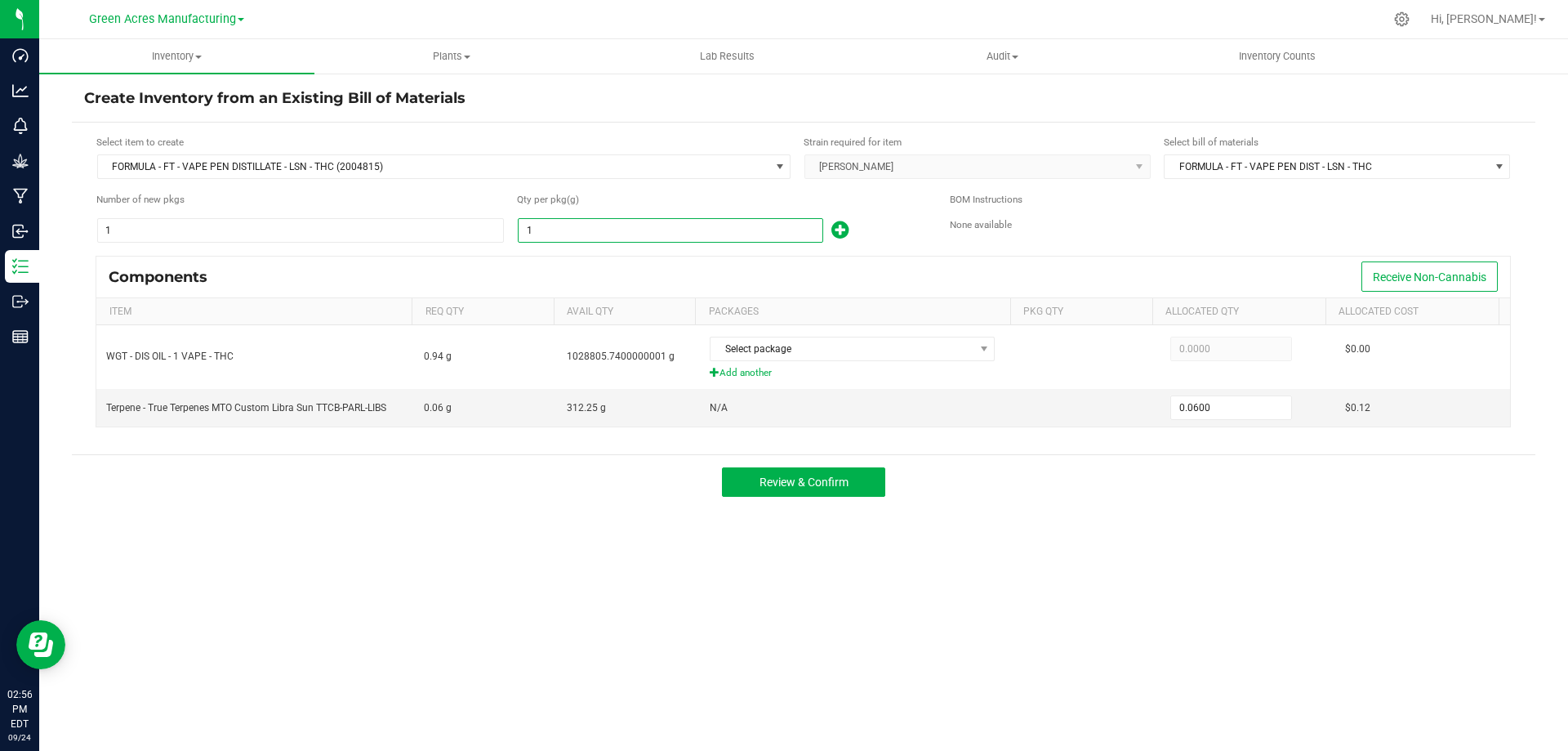
paste input "250.81"
type input "1250.81"
type input "75.0486"
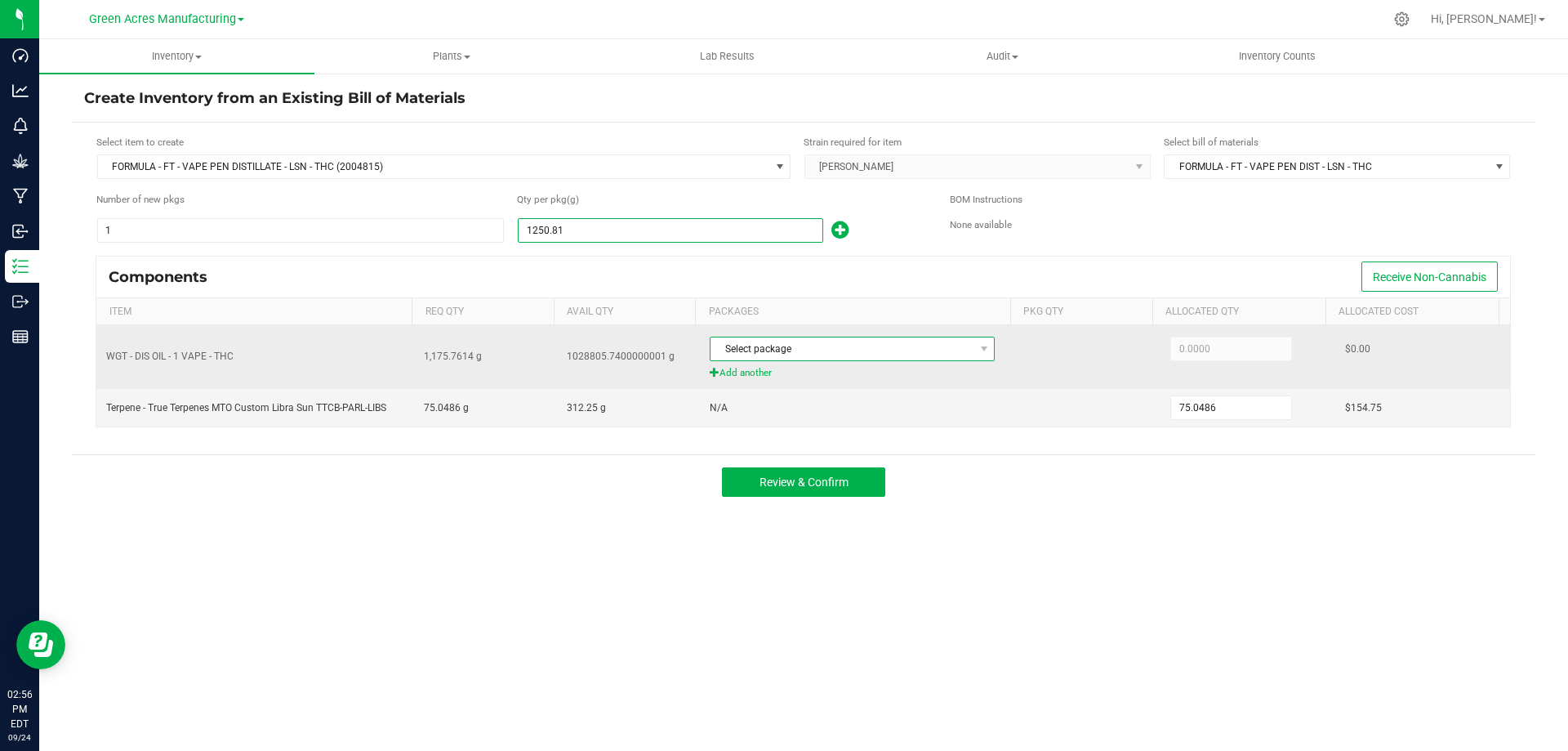
type input "1,250.8100"
click at [754, 352] on span "Select package" at bounding box center [842, 348] width 263 height 23
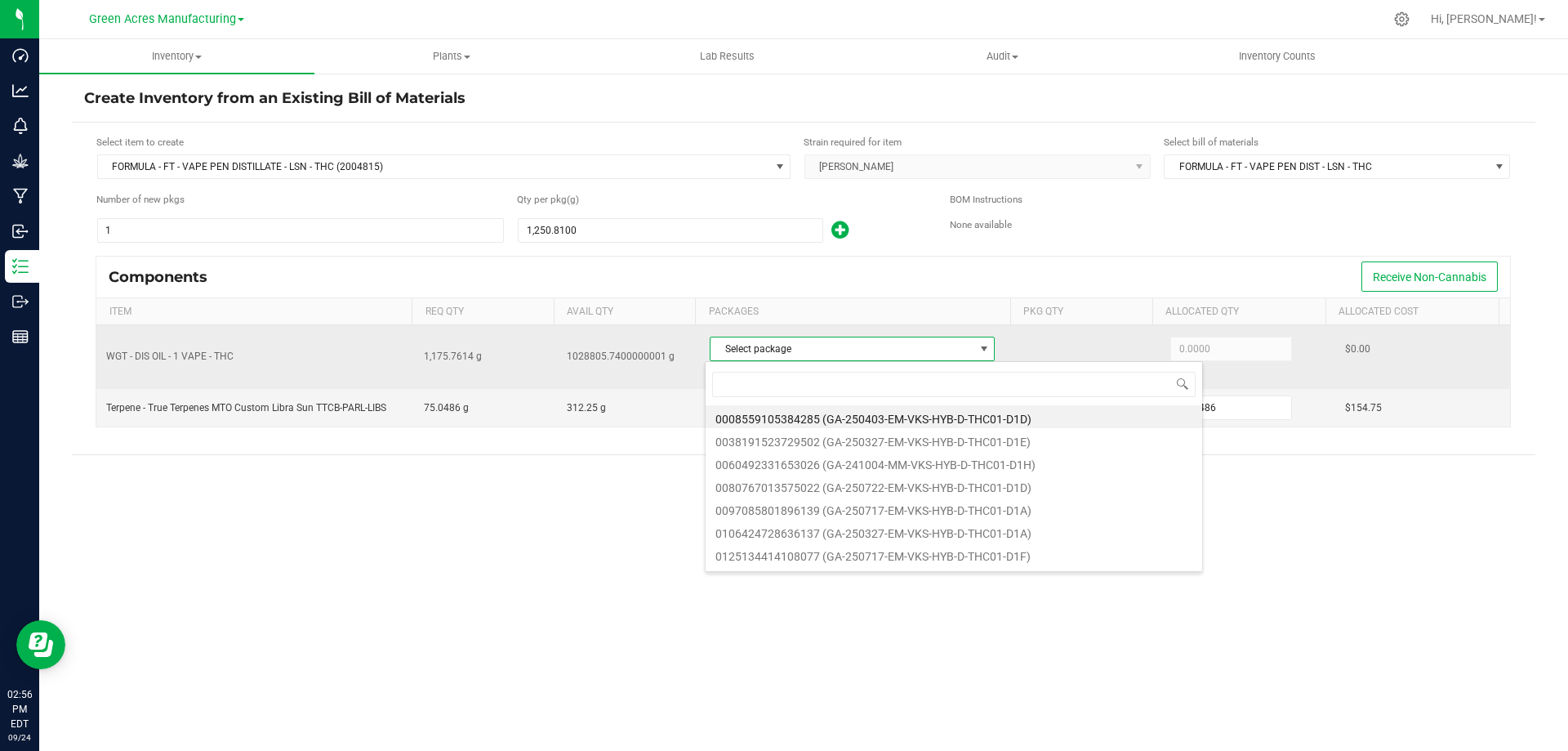
scroll to position [24, 282]
type input "2016"
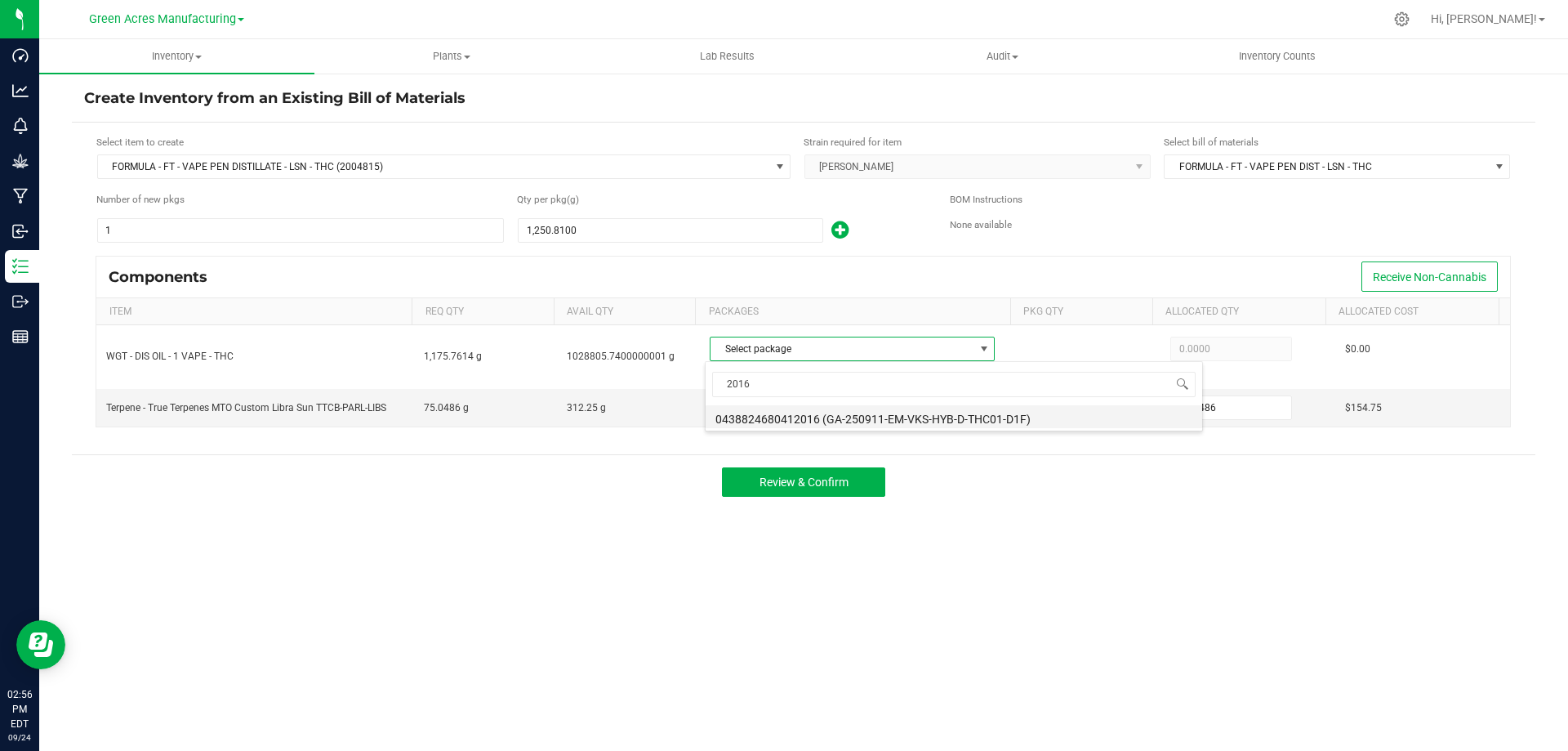
click at [823, 419] on li "0438824680412016 (GA-250911-EM-VKS-HYB-D-THC01-D1F)" at bounding box center [954, 416] width 497 height 23
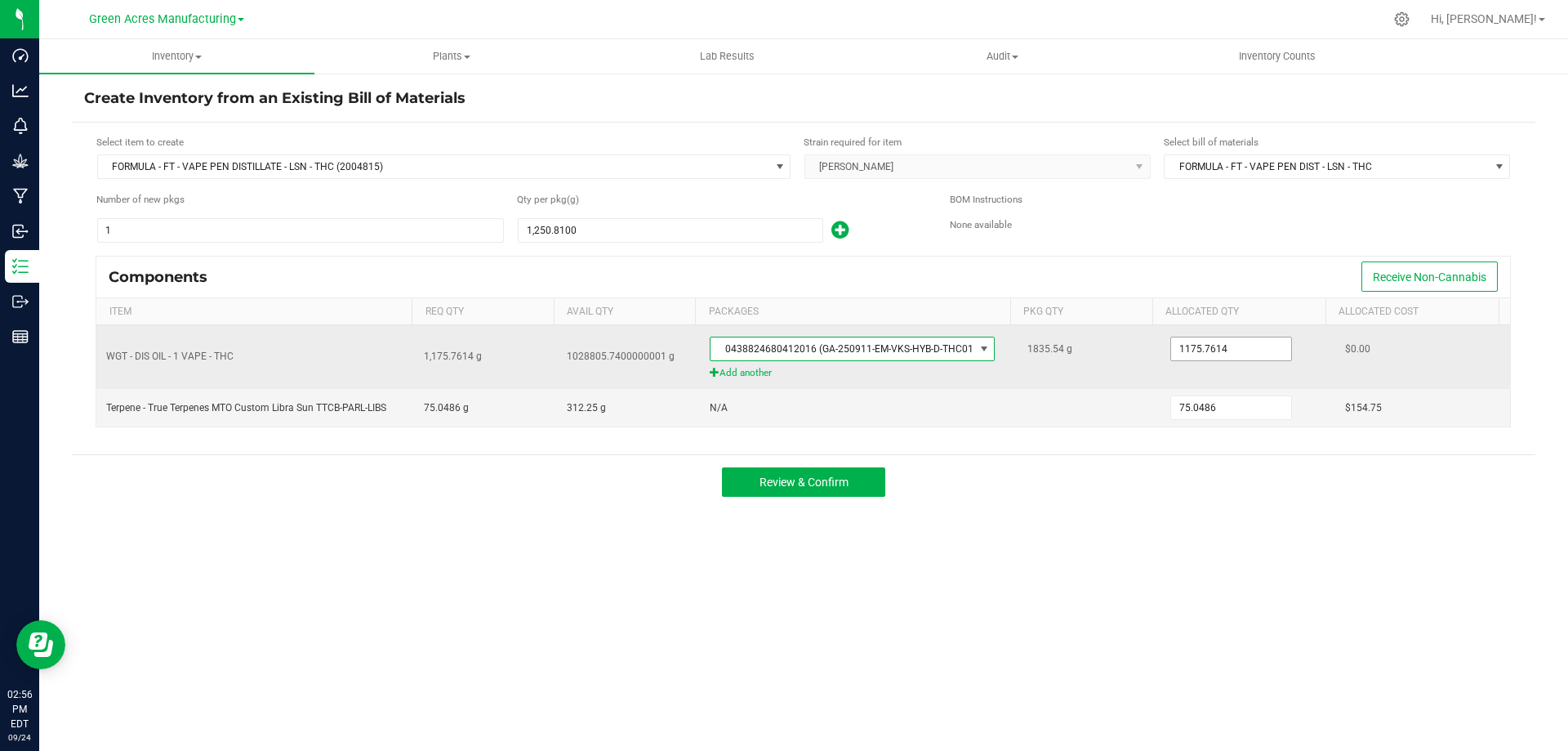
click at [1193, 351] on input "1175.7614" at bounding box center [1230, 348] width 120 height 23
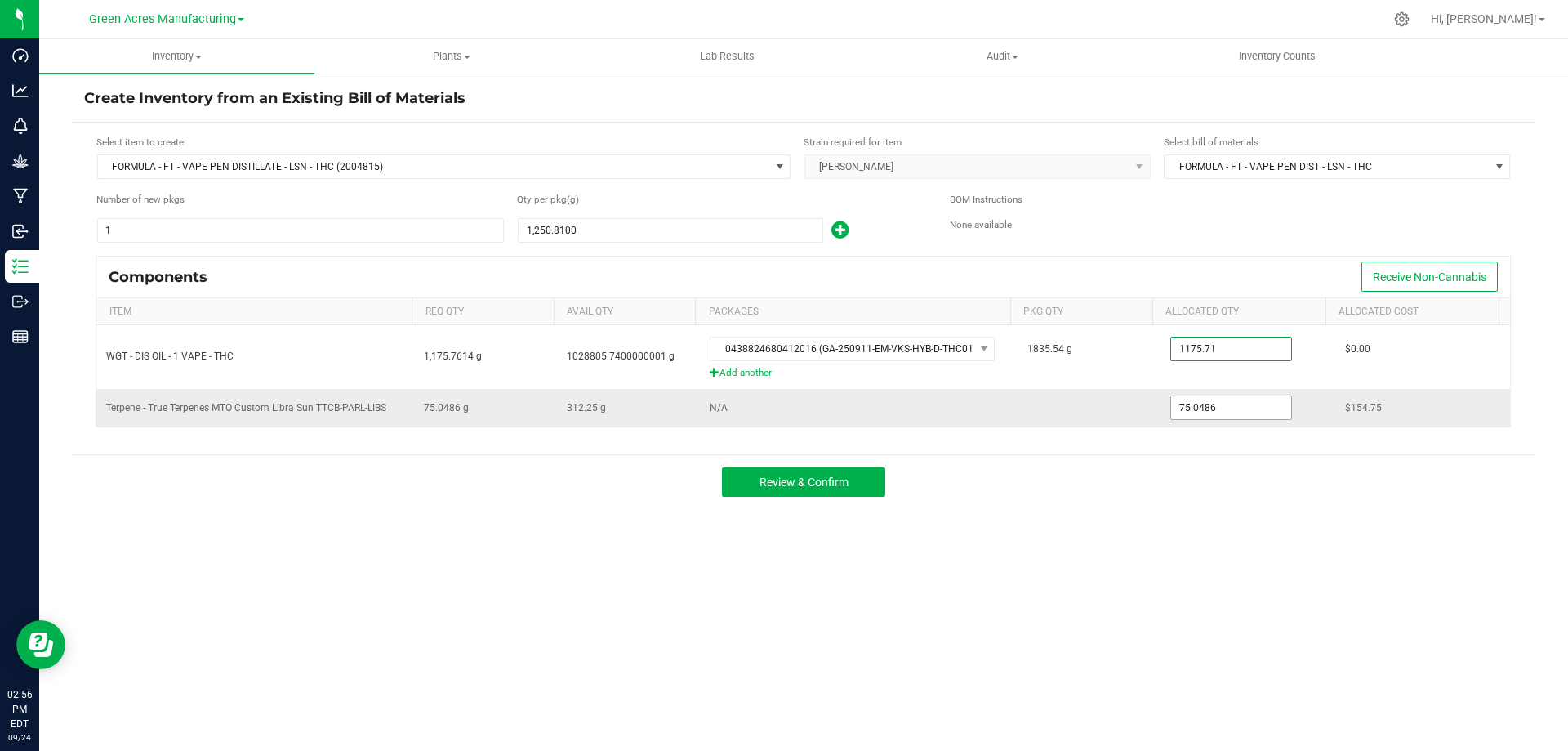
type input "1,175.7100"
click at [1198, 408] on input "75.0486" at bounding box center [1230, 407] width 120 height 23
type input "75.1000"
click at [816, 477] on span "Review & Confirm" at bounding box center [804, 482] width 89 height 14
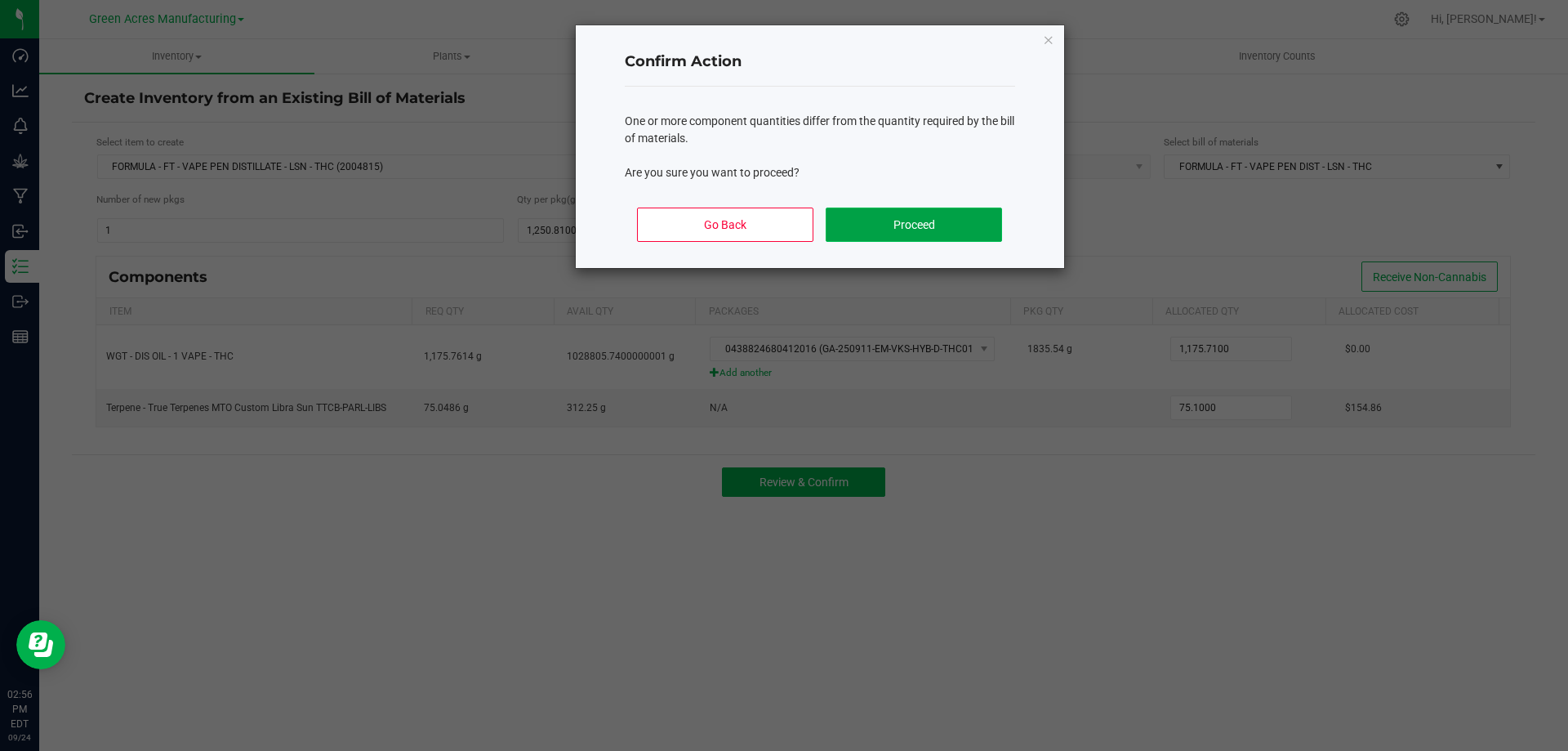
click at [868, 234] on button "Proceed" at bounding box center [913, 224] width 176 height 34
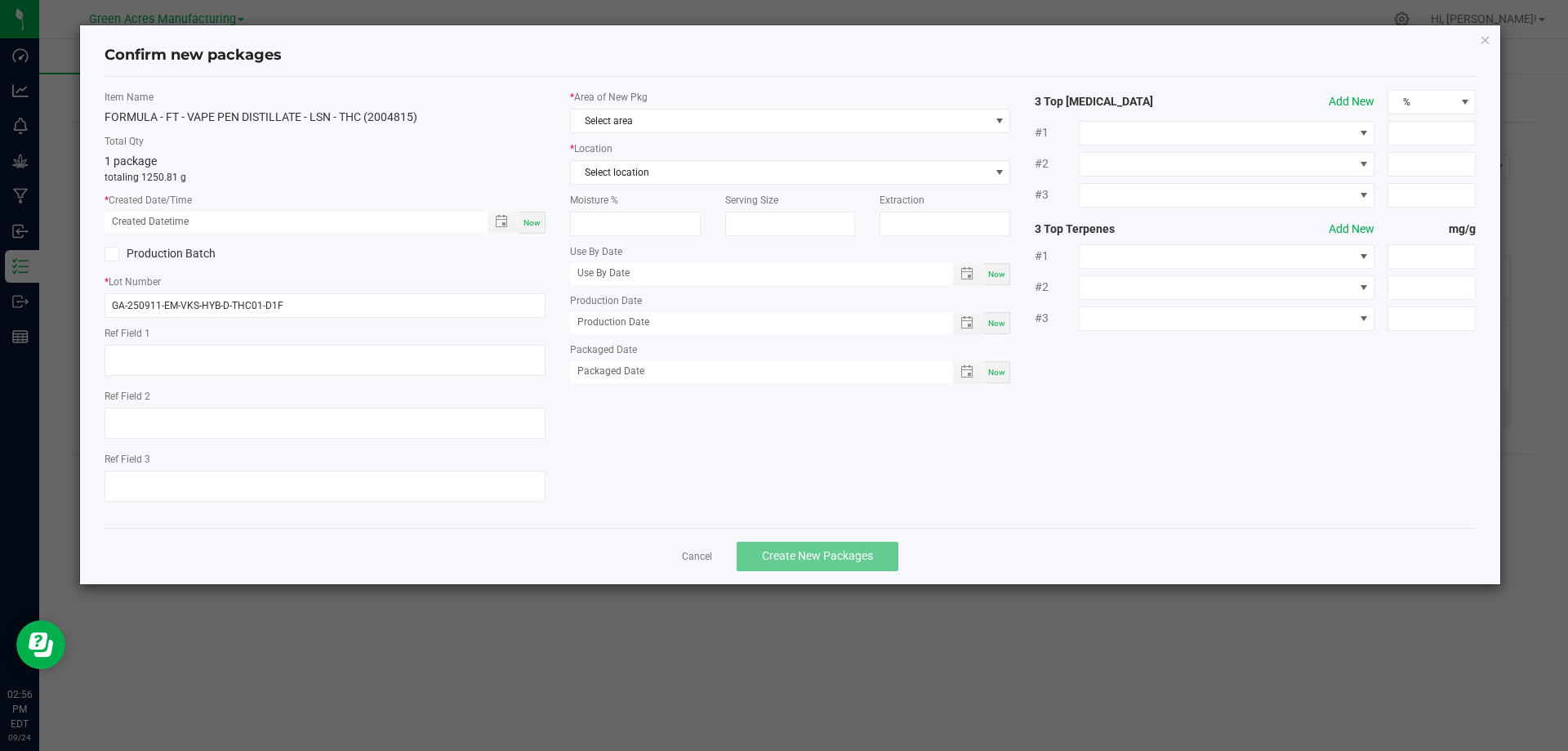
type textarea "EXT"
click at [531, 216] on div "Now" at bounding box center [532, 222] width 26 height 22
type input "09/24/2025 02:56 PM"
click at [294, 307] on input "GA-250911-EM-VKS-HYB-D-THC01-D1F" at bounding box center [325, 305] width 441 height 24
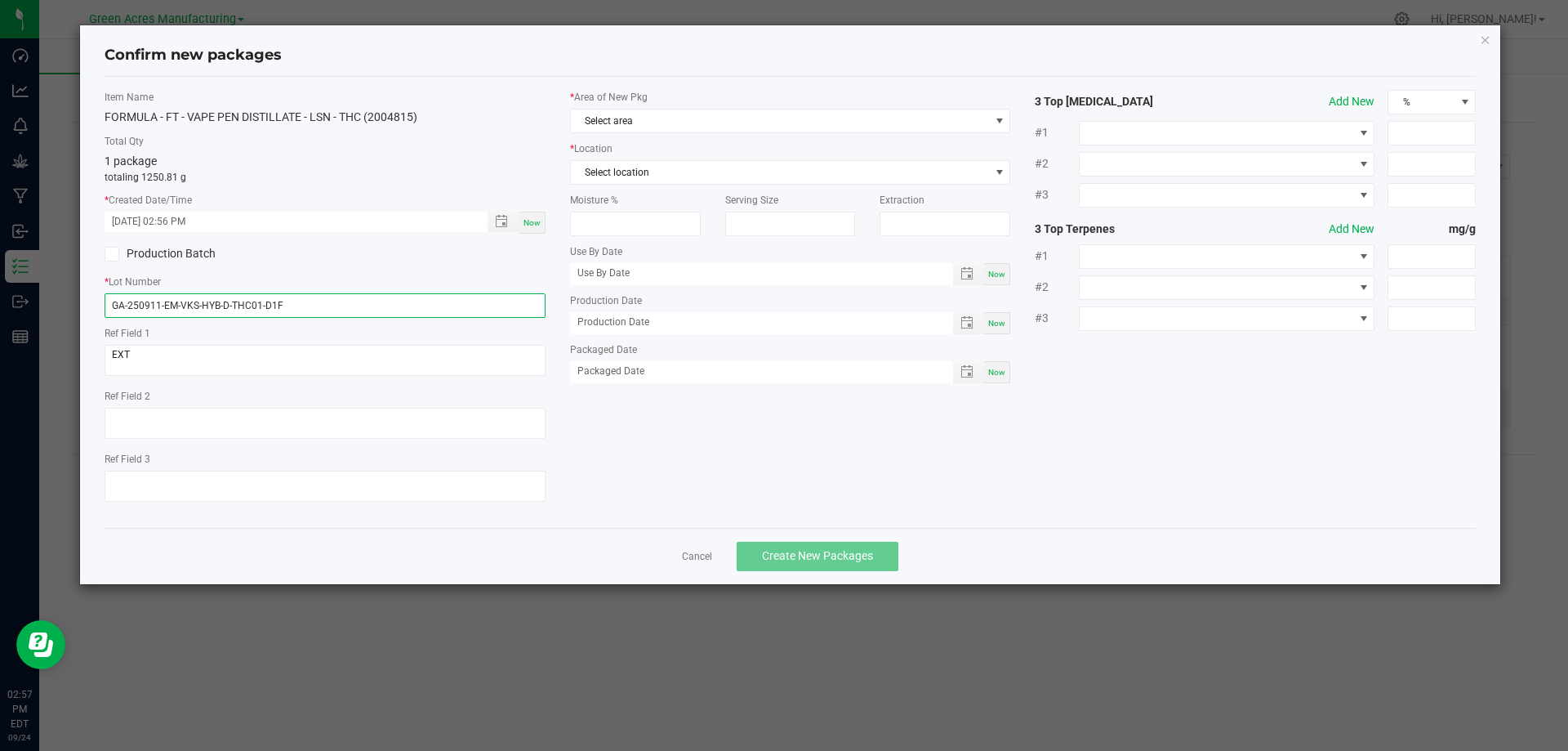
click at [294, 307] on input "GA-250911-EM-VKS-HYB-D-THC01-D1F" at bounding box center [325, 305] width 441 height 24
paste input "SEP25LSN02"
type input "SEP25LSN02"
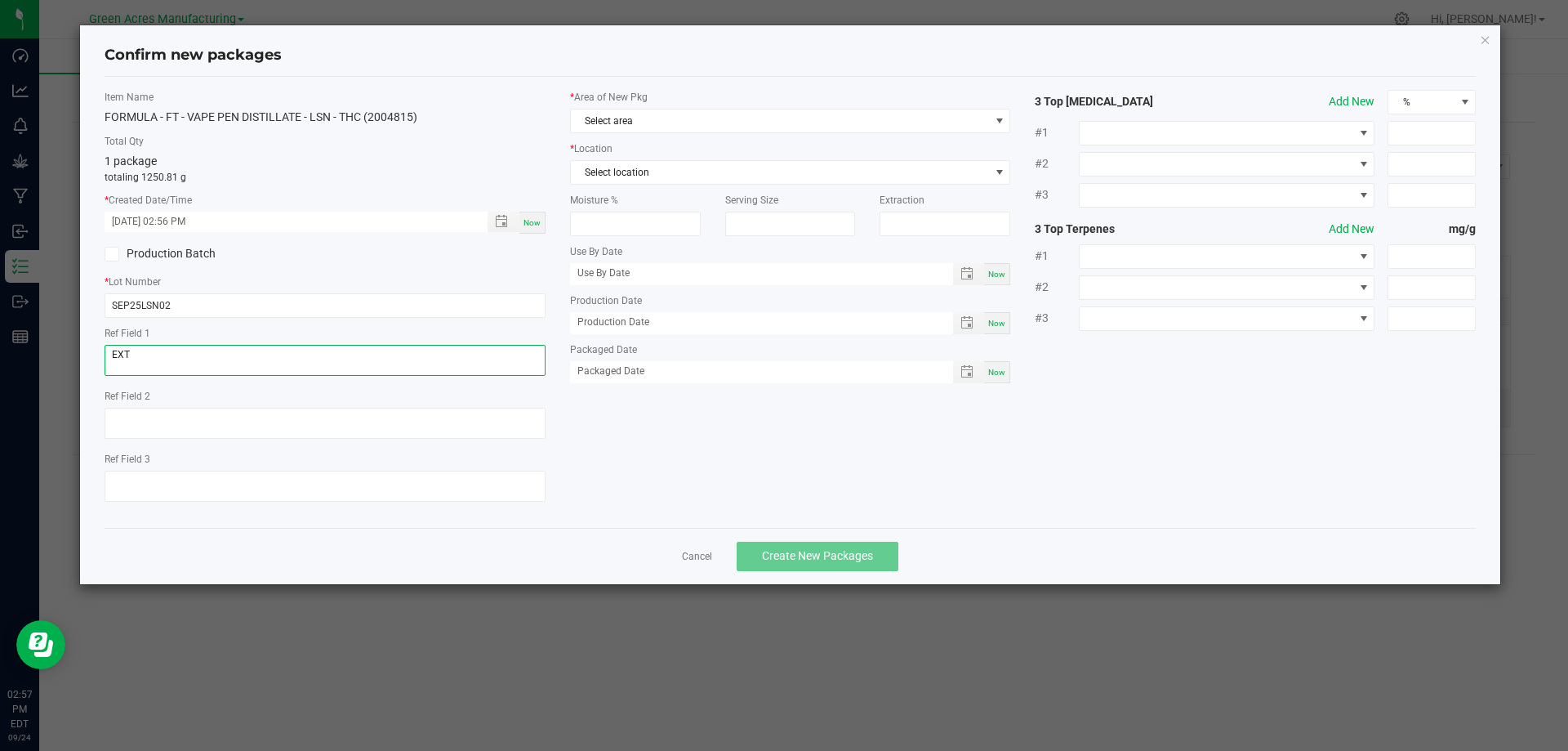
click at [187, 362] on textarea "EXT" at bounding box center [325, 360] width 441 height 31
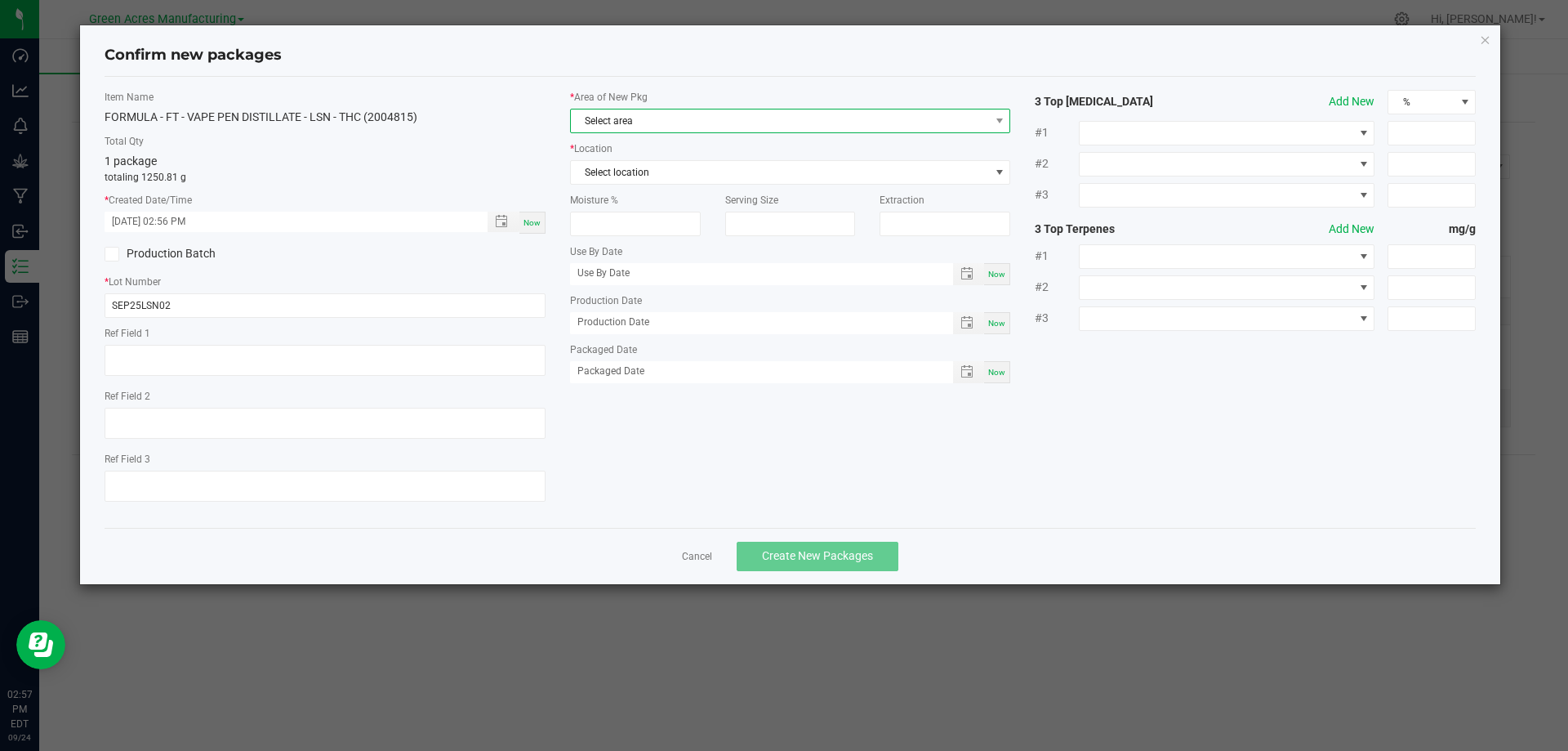
click at [661, 121] on span "Select area" at bounding box center [779, 121] width 419 height 23
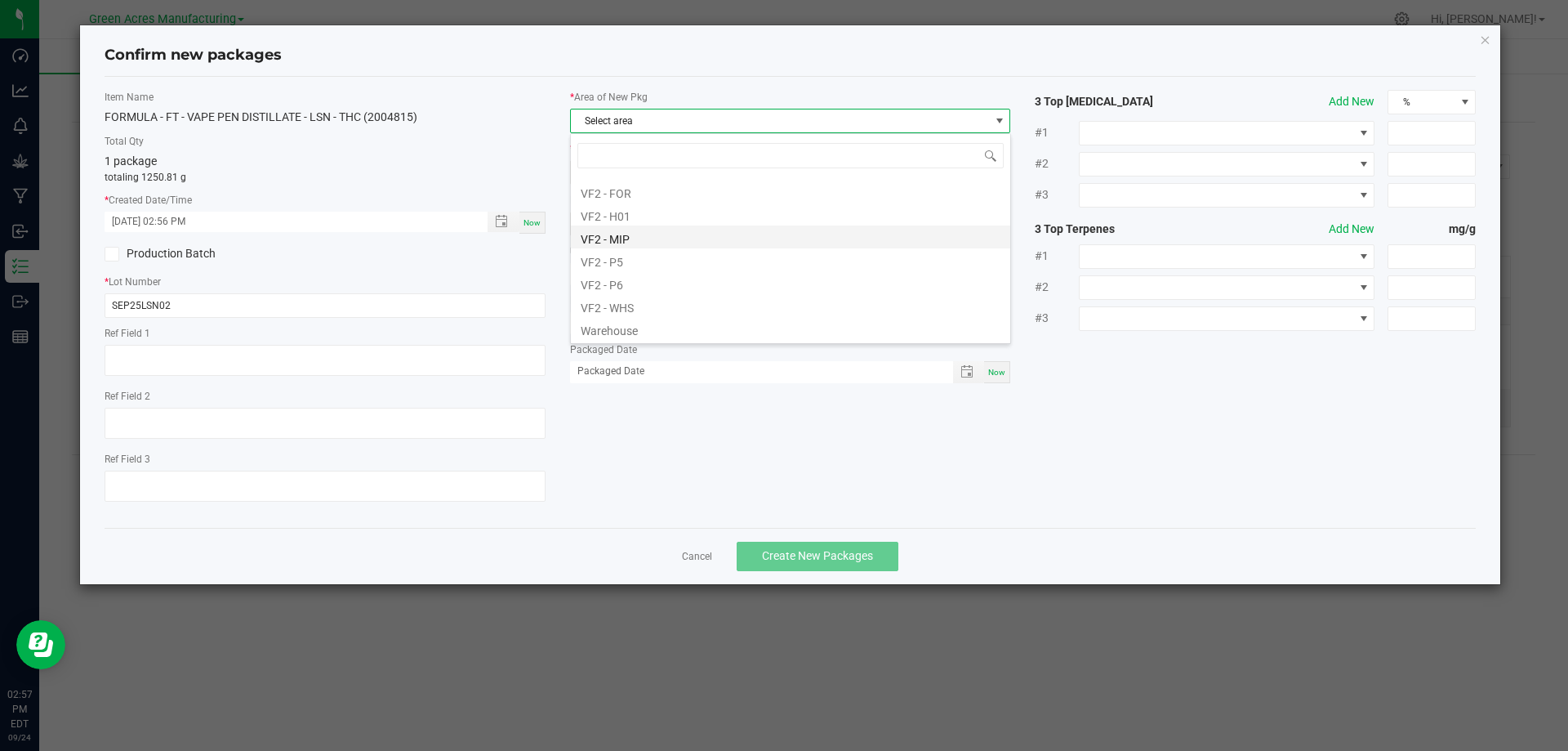
click at [654, 233] on li "VF2 - MIP" at bounding box center [790, 236] width 439 height 23
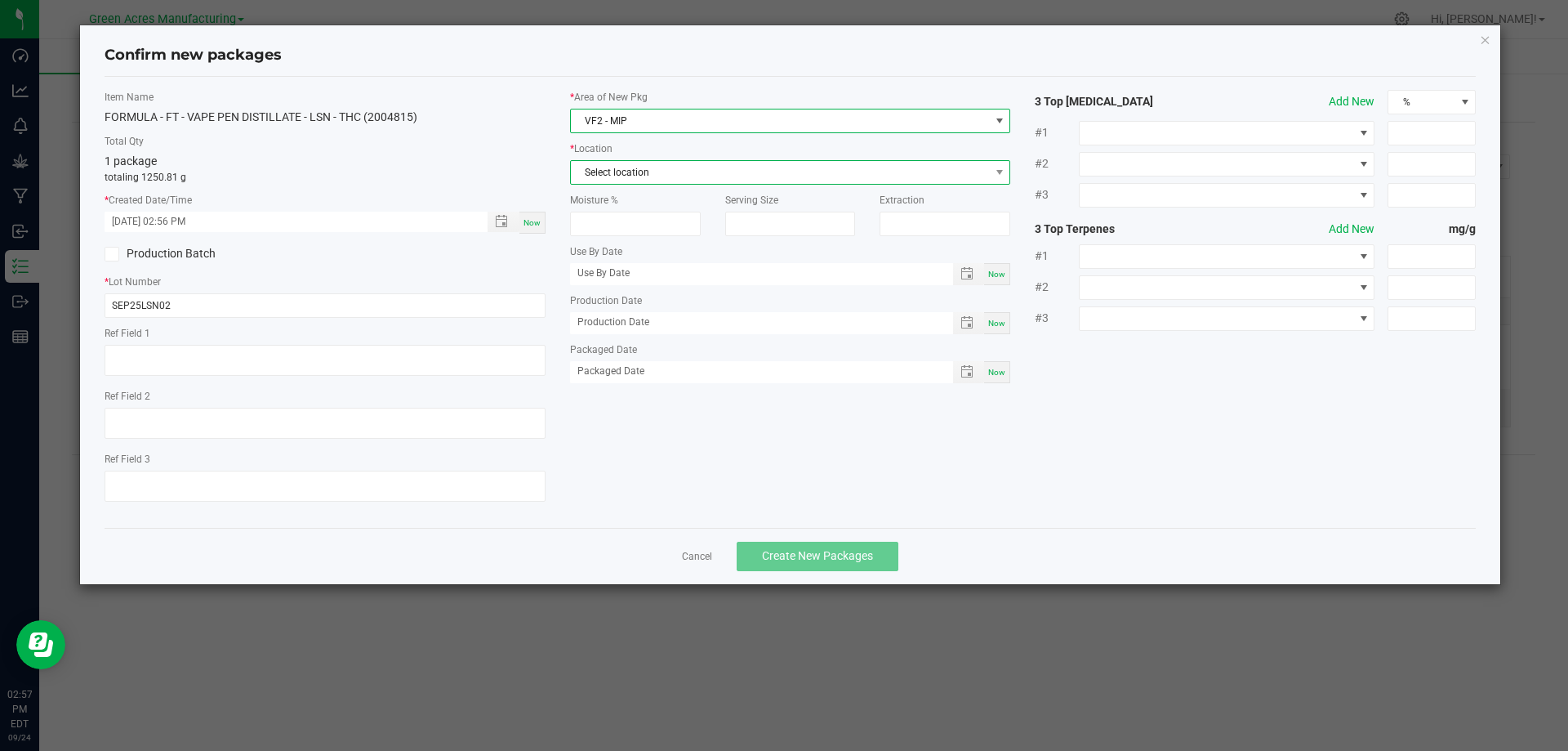
click at [671, 169] on span "Select location" at bounding box center [779, 172] width 419 height 23
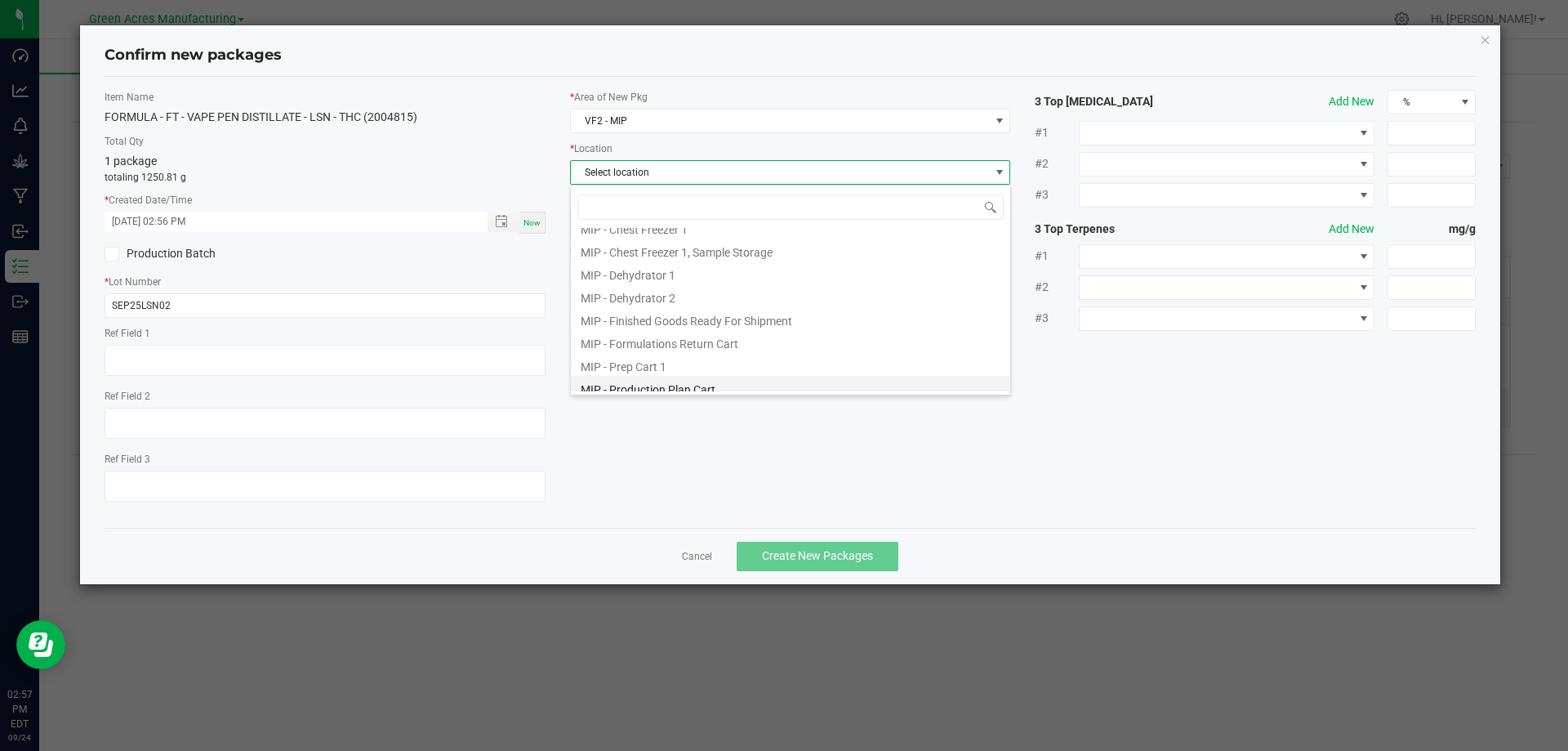
scroll to position [134, 0]
click at [692, 308] on li "MIP - Production Plan Cart" at bounding box center [790, 311] width 439 height 23
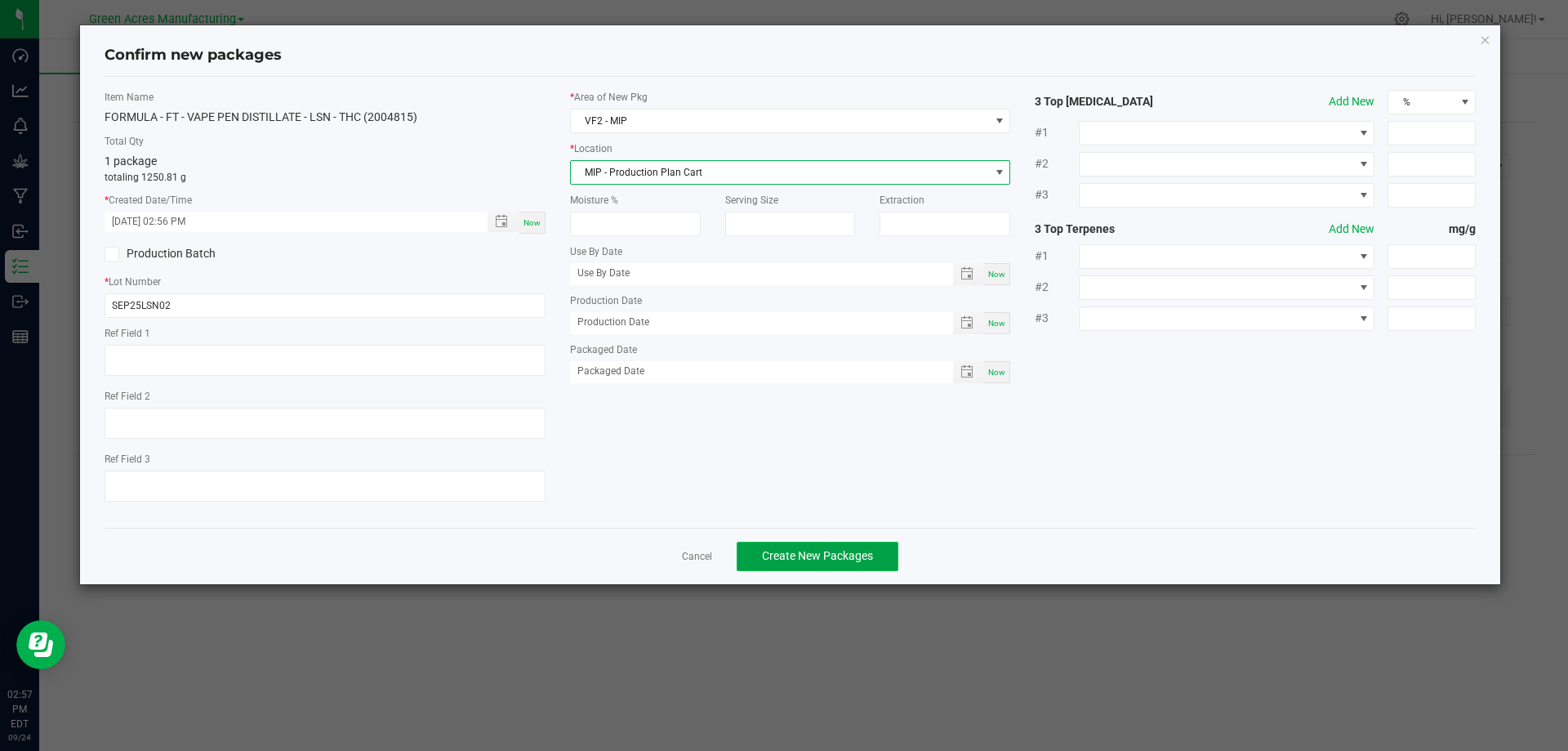
click at [789, 550] on span "Create New Packages" at bounding box center [816, 556] width 111 height 14
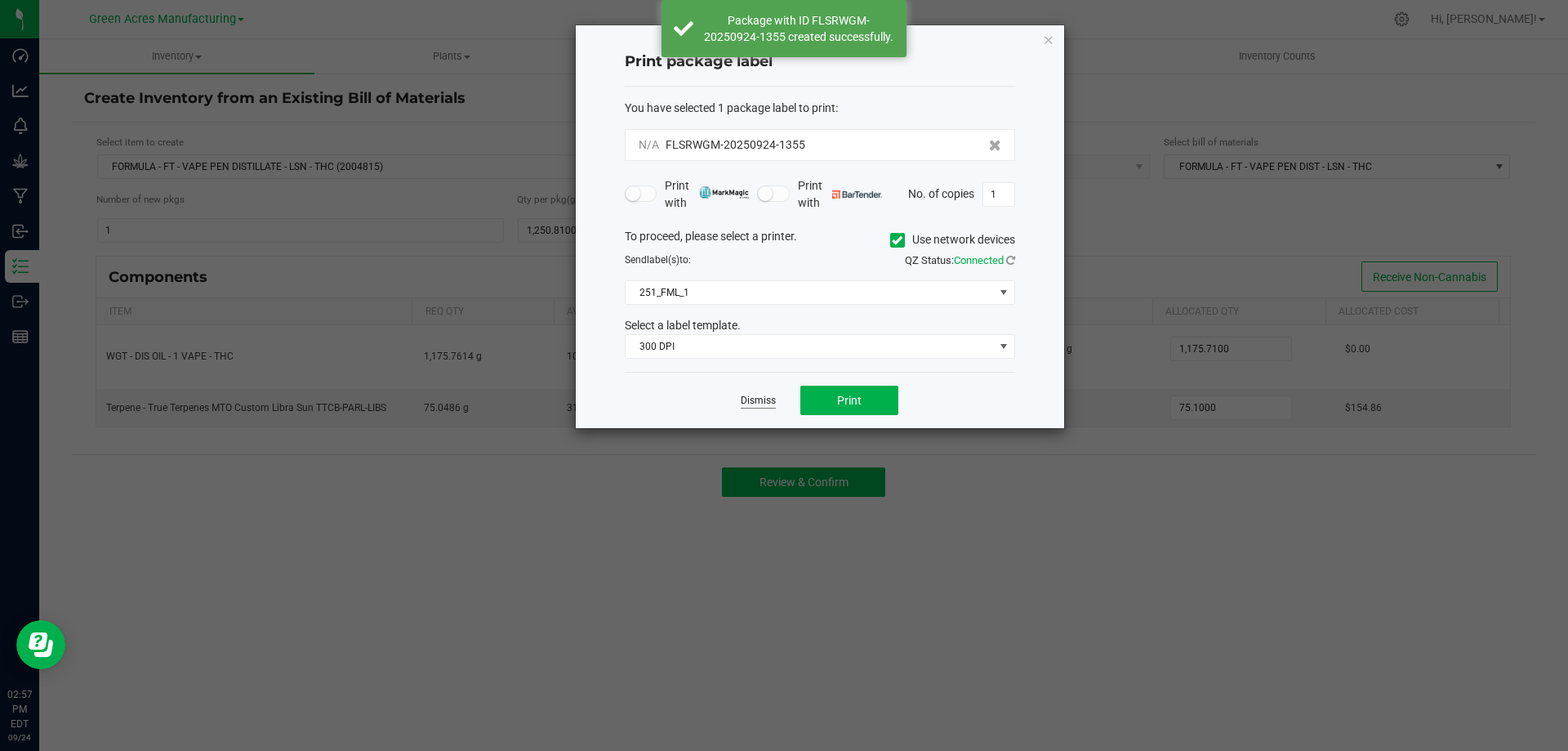
click at [749, 405] on link "Dismiss" at bounding box center [758, 400] width 35 height 14
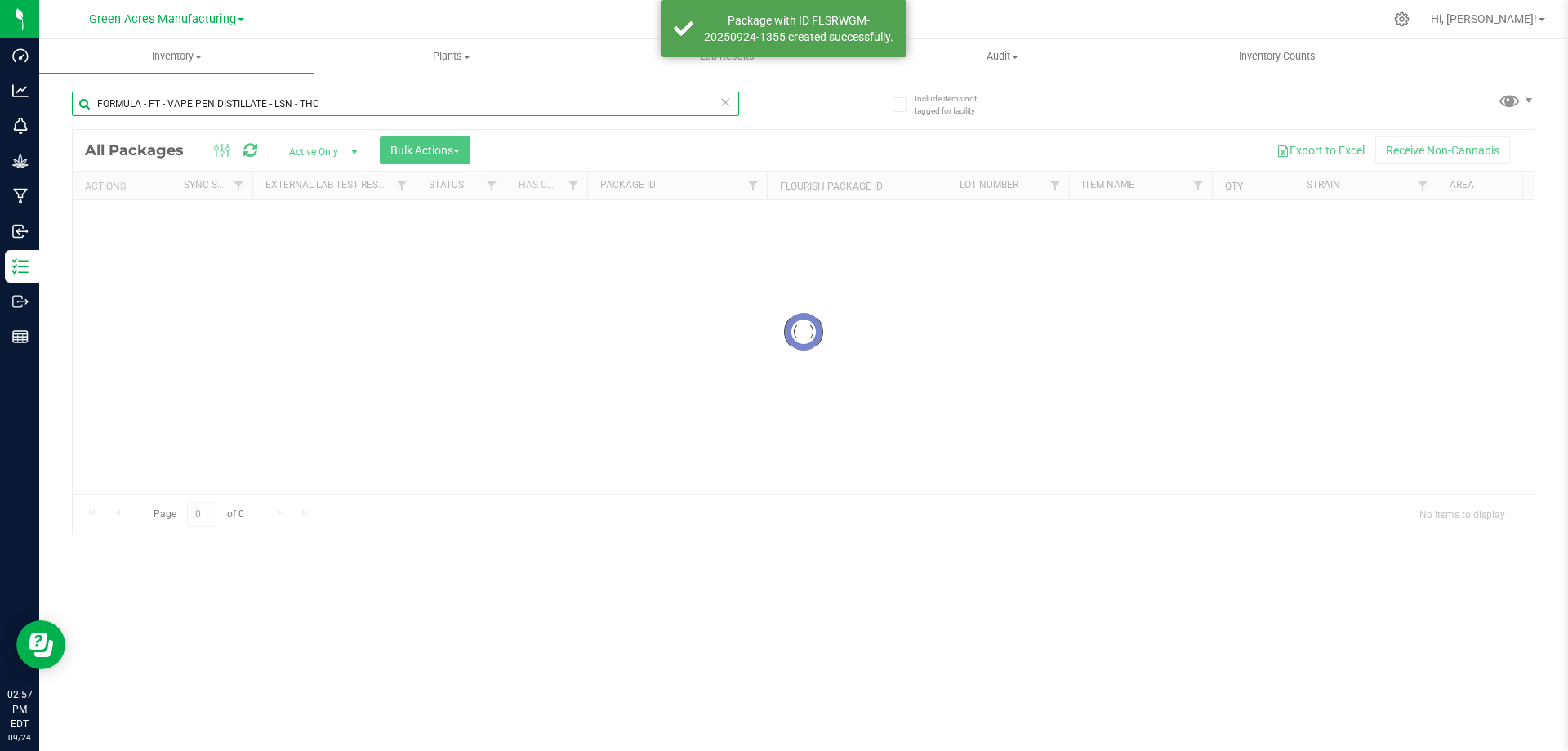
click at [330, 101] on input "FORMULA - FT - VAPE PEN DISTILLATE - LSN - THC" at bounding box center [405, 104] width 667 height 24
paste input "SEP25LSN02"
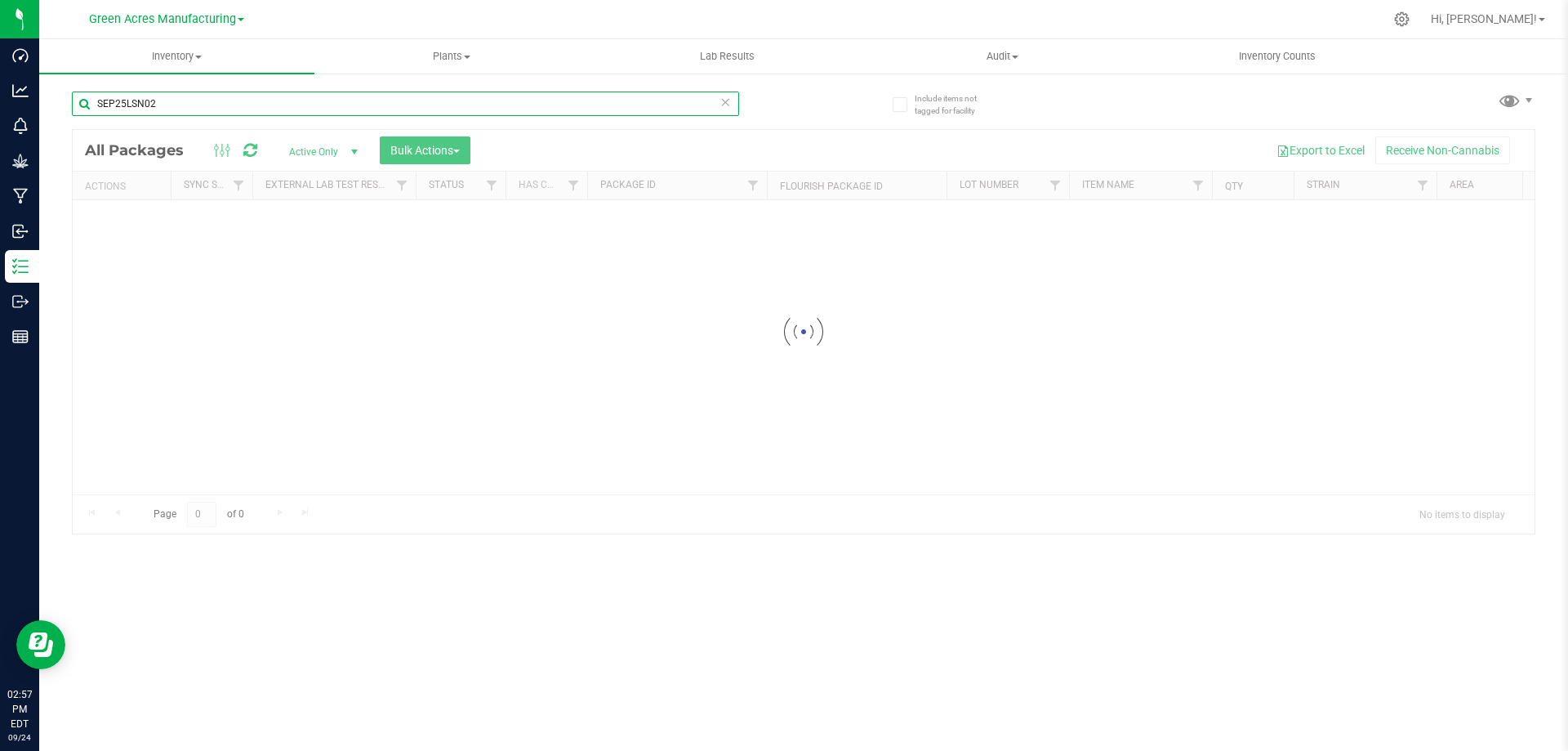
type input "SEP25LSN02"
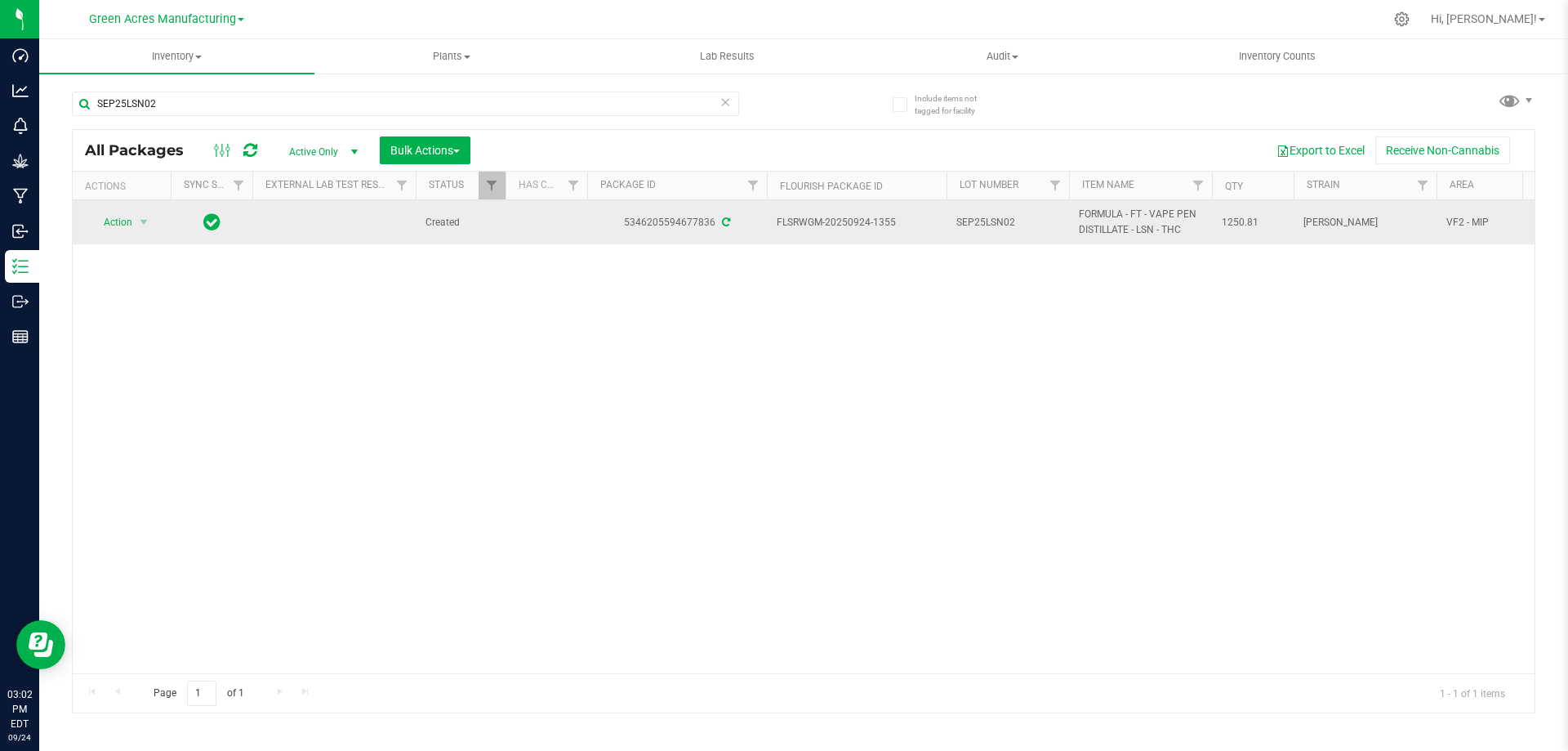
click at [819, 224] on span "FLSRWGM-20250924-1355" at bounding box center [857, 222] width 160 height 15
copy tr "FLSRWGM-20250924-1355"
click at [1234, 219] on span "1250.81" at bounding box center [1252, 222] width 62 height 15
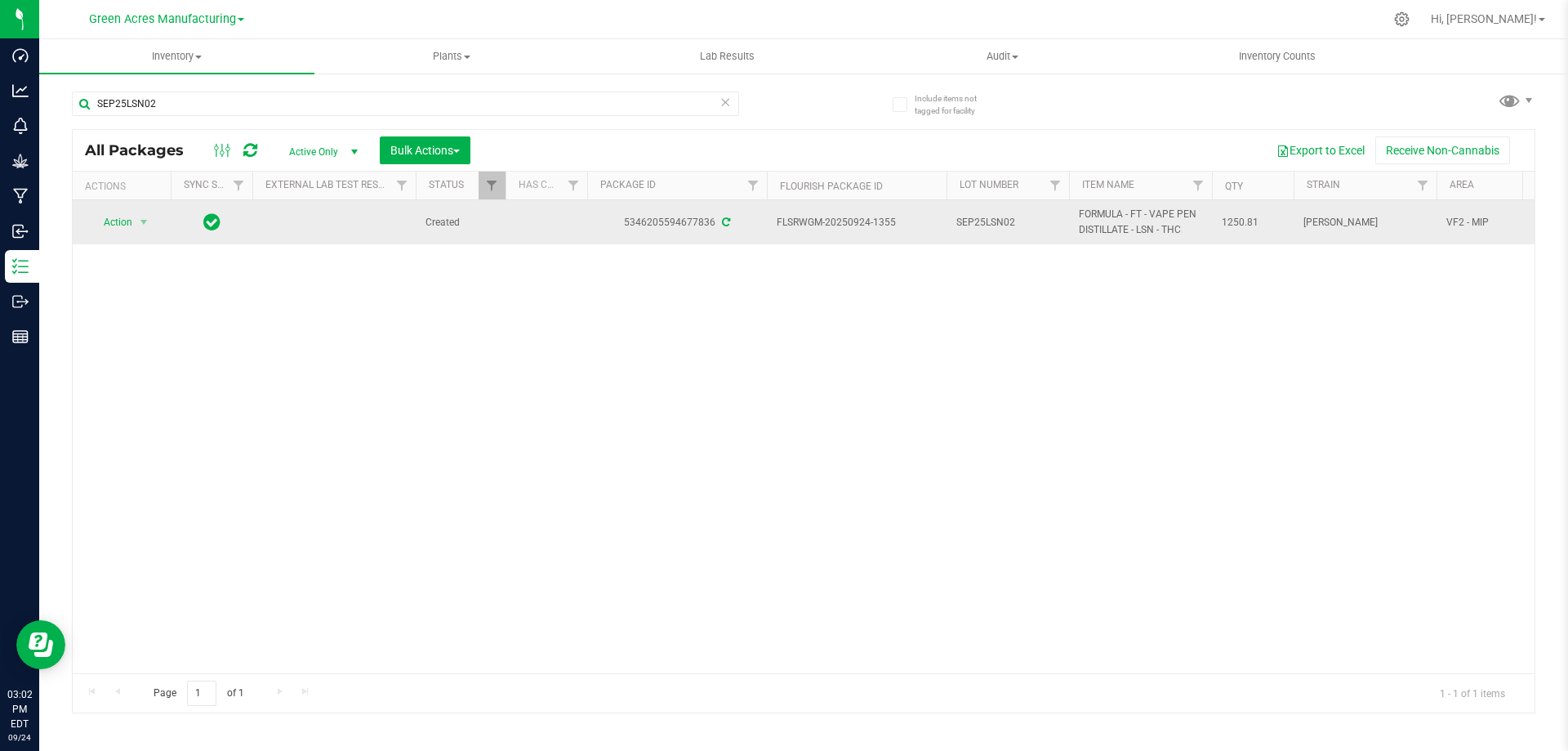
click at [1234, 219] on span "1250.81" at bounding box center [1252, 222] width 62 height 15
copy span "1250.81"
click at [115, 214] on span "Action" at bounding box center [111, 222] width 44 height 23
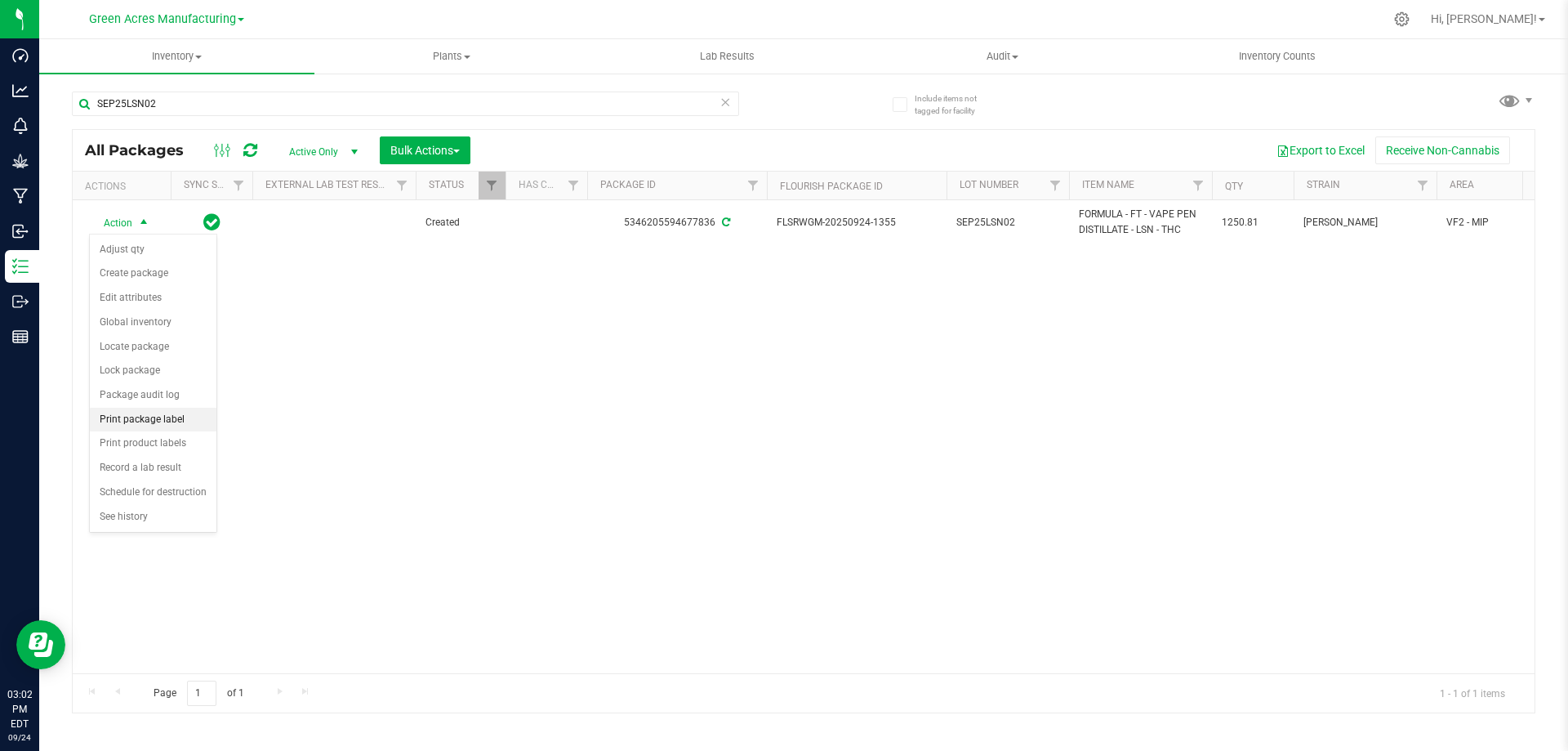
click at [168, 416] on li "Print package label" at bounding box center [153, 420] width 127 height 24
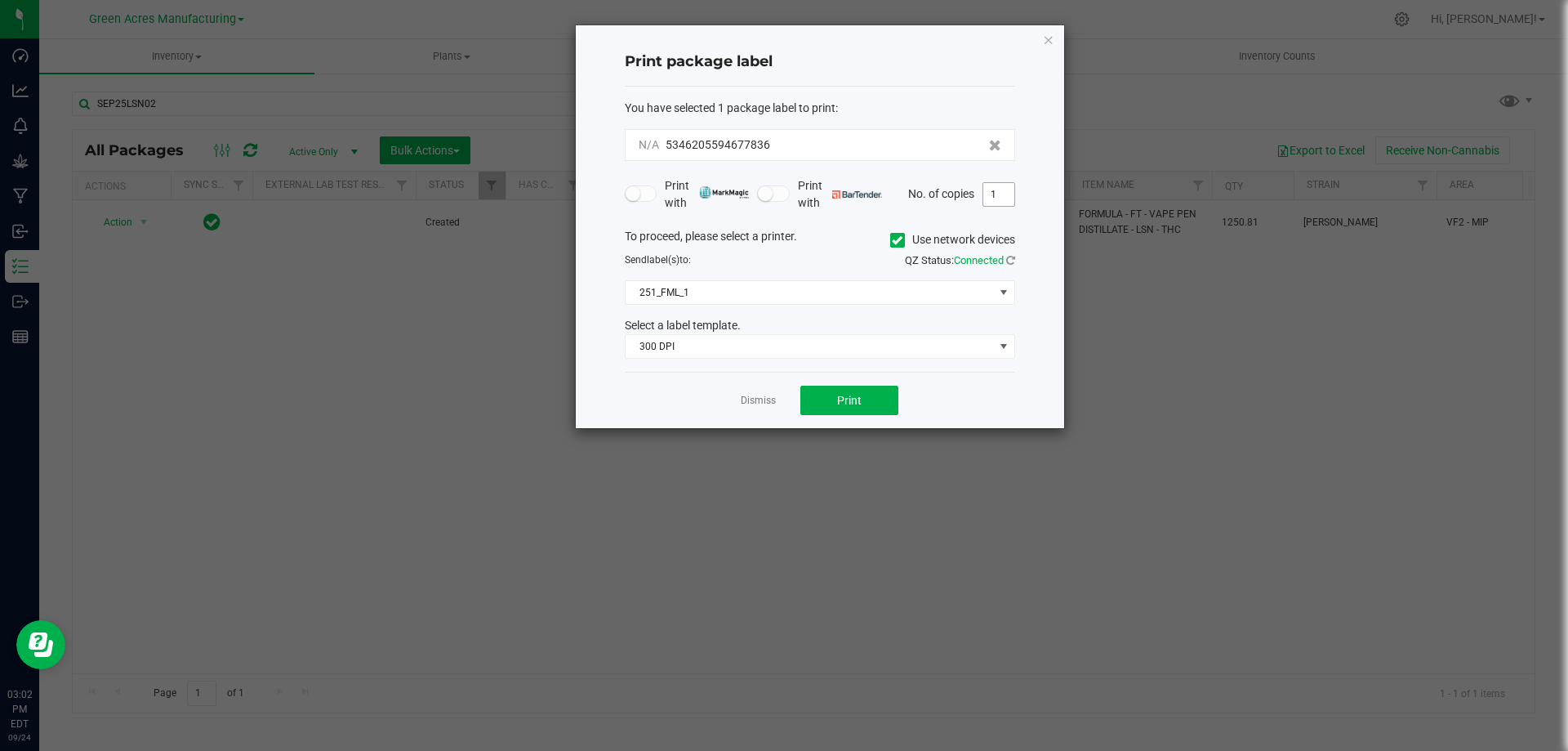
click at [1004, 190] on input "1" at bounding box center [998, 194] width 31 height 23
type input "3"
click at [842, 395] on span "Print" at bounding box center [849, 400] width 24 height 14
click at [763, 401] on link "Dismiss" at bounding box center [758, 400] width 35 height 14
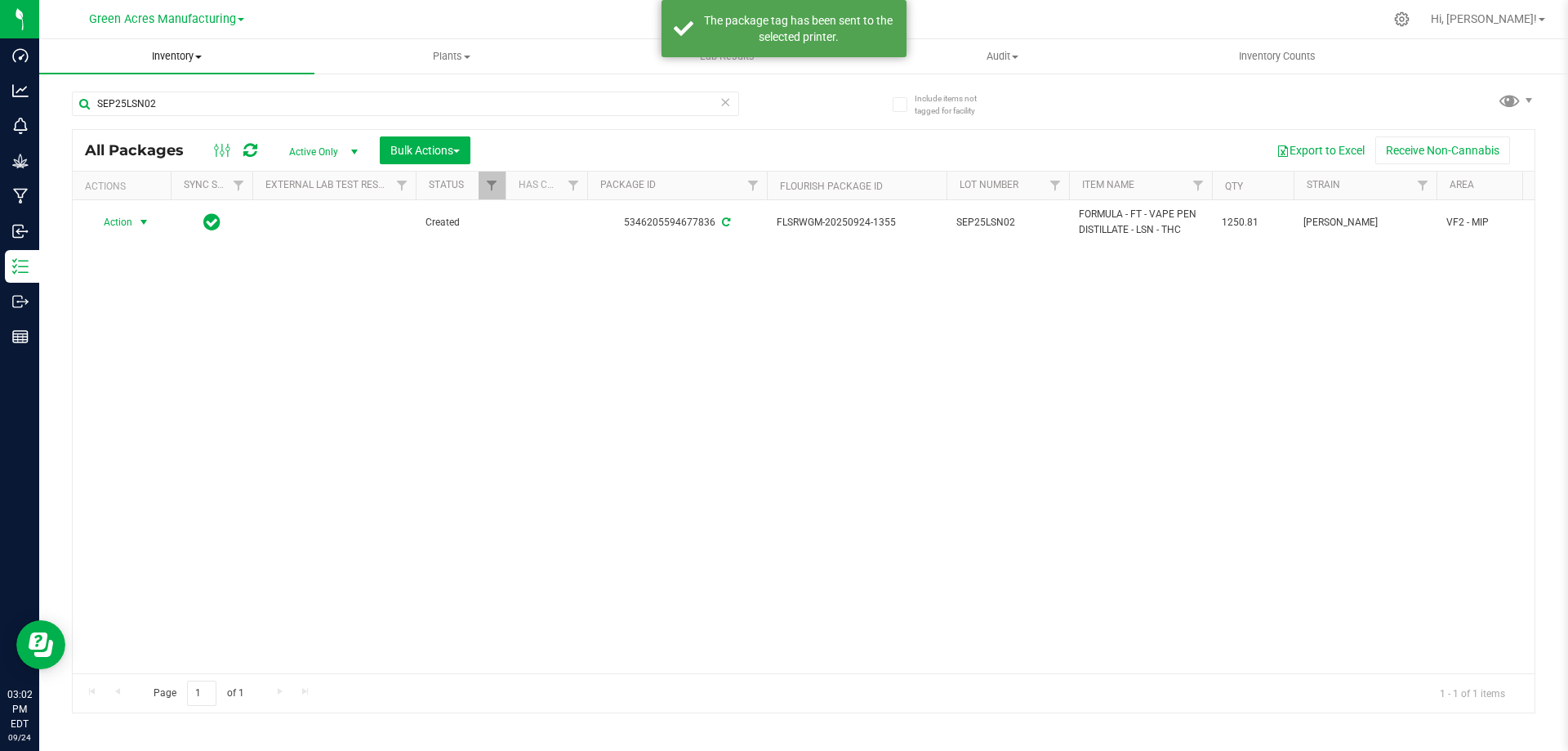
click at [180, 60] on span "Inventory" at bounding box center [177, 56] width 275 height 14
click at [191, 198] on li "From bill of materials" at bounding box center [177, 197] width 275 height 20
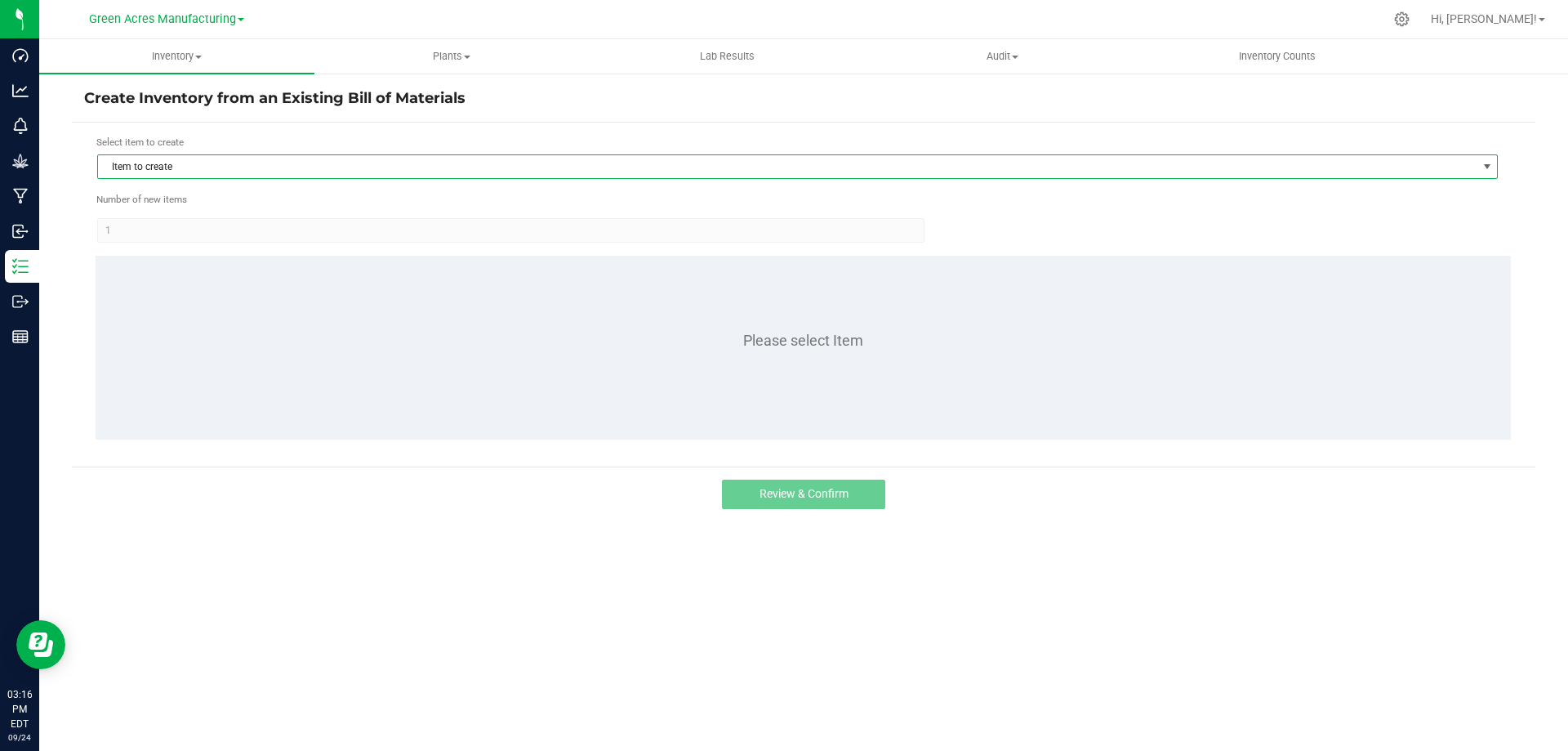
click at [206, 175] on span "Item to create" at bounding box center [787, 166] width 1378 height 23
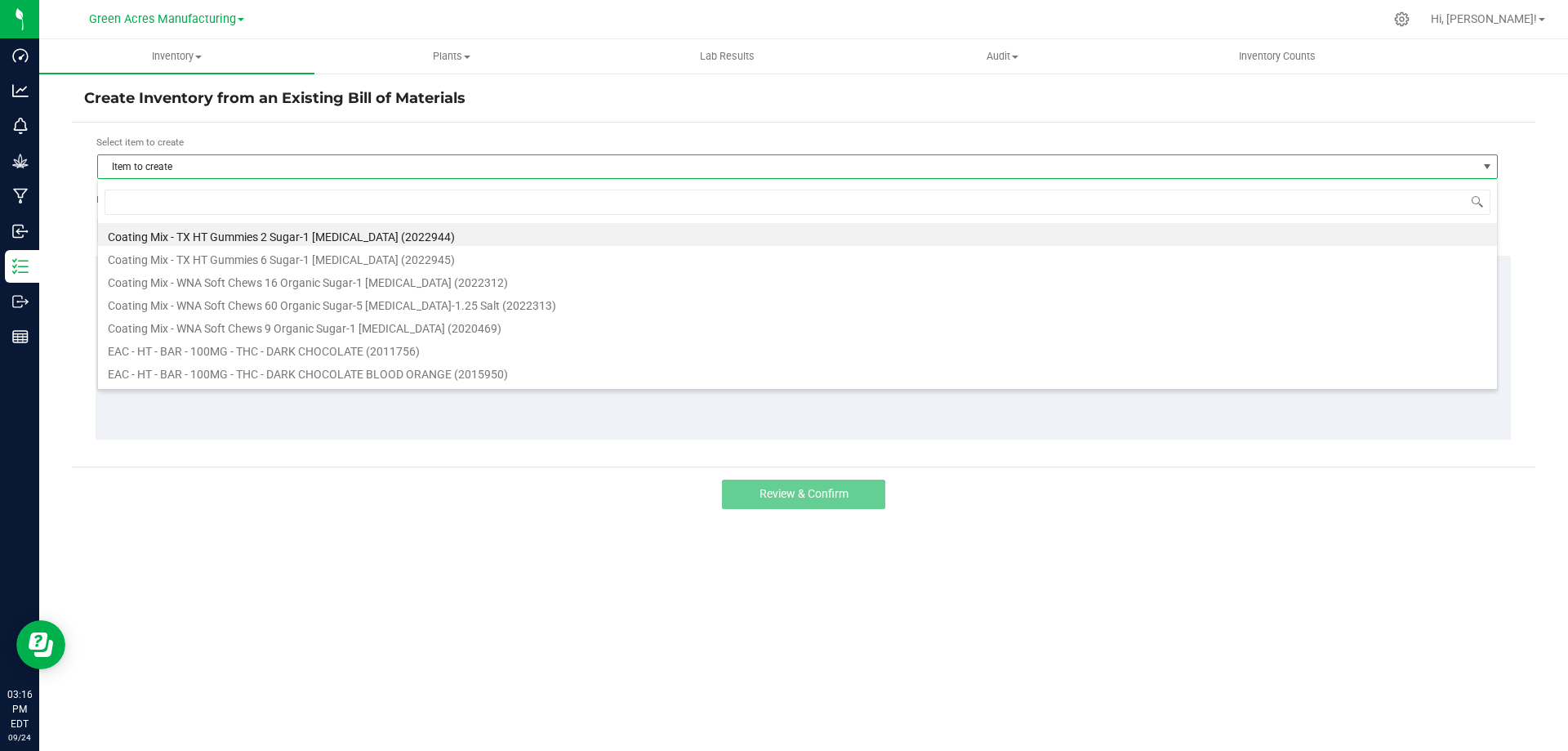
scroll to position [24, 1401]
type input "gck"
click at [230, 231] on li "FORMULA - FT - VAPE CART DISTILLATE - GCK - SAT (2023899)" at bounding box center [798, 234] width 1399 height 23
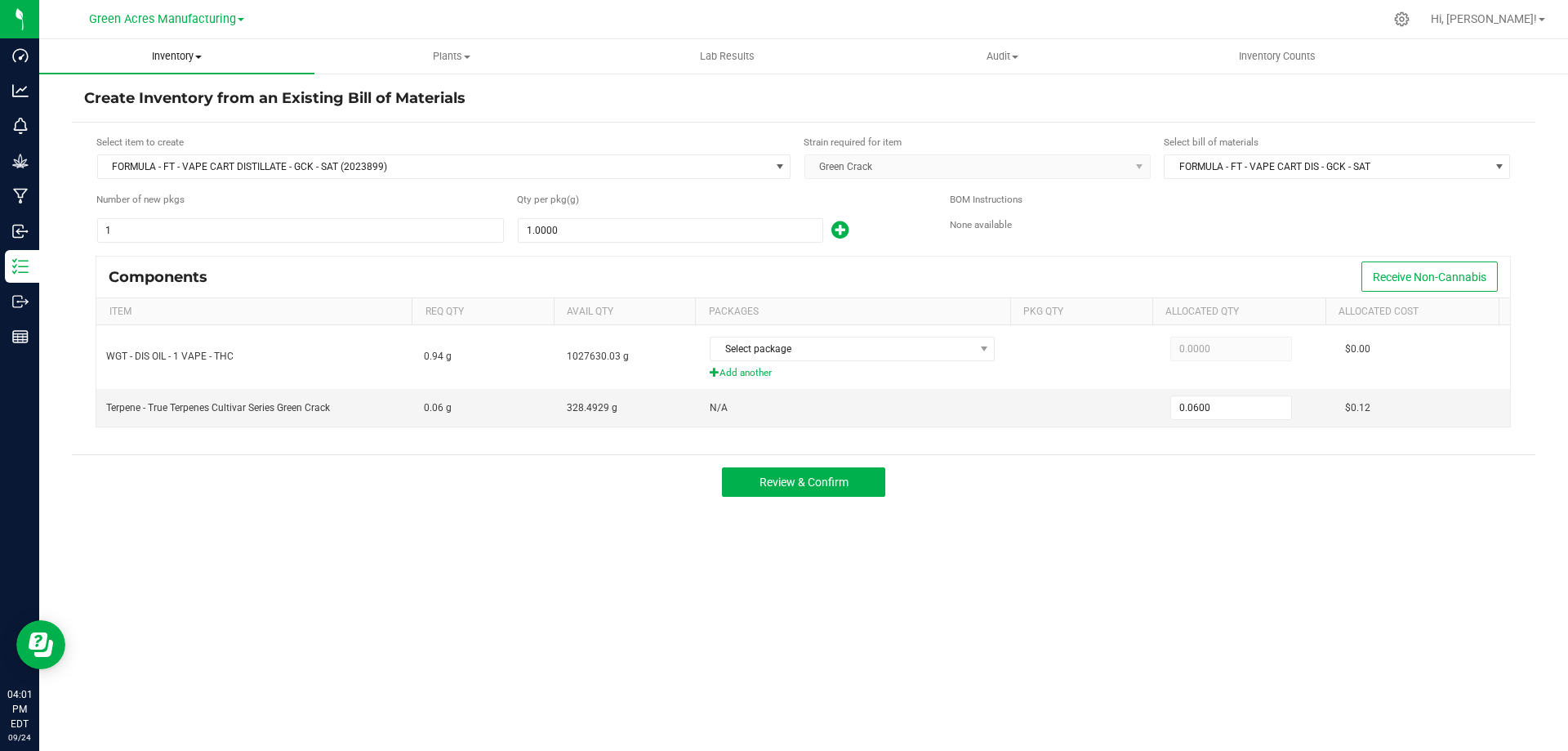
click at [180, 57] on span "Inventory" at bounding box center [177, 56] width 275 height 14
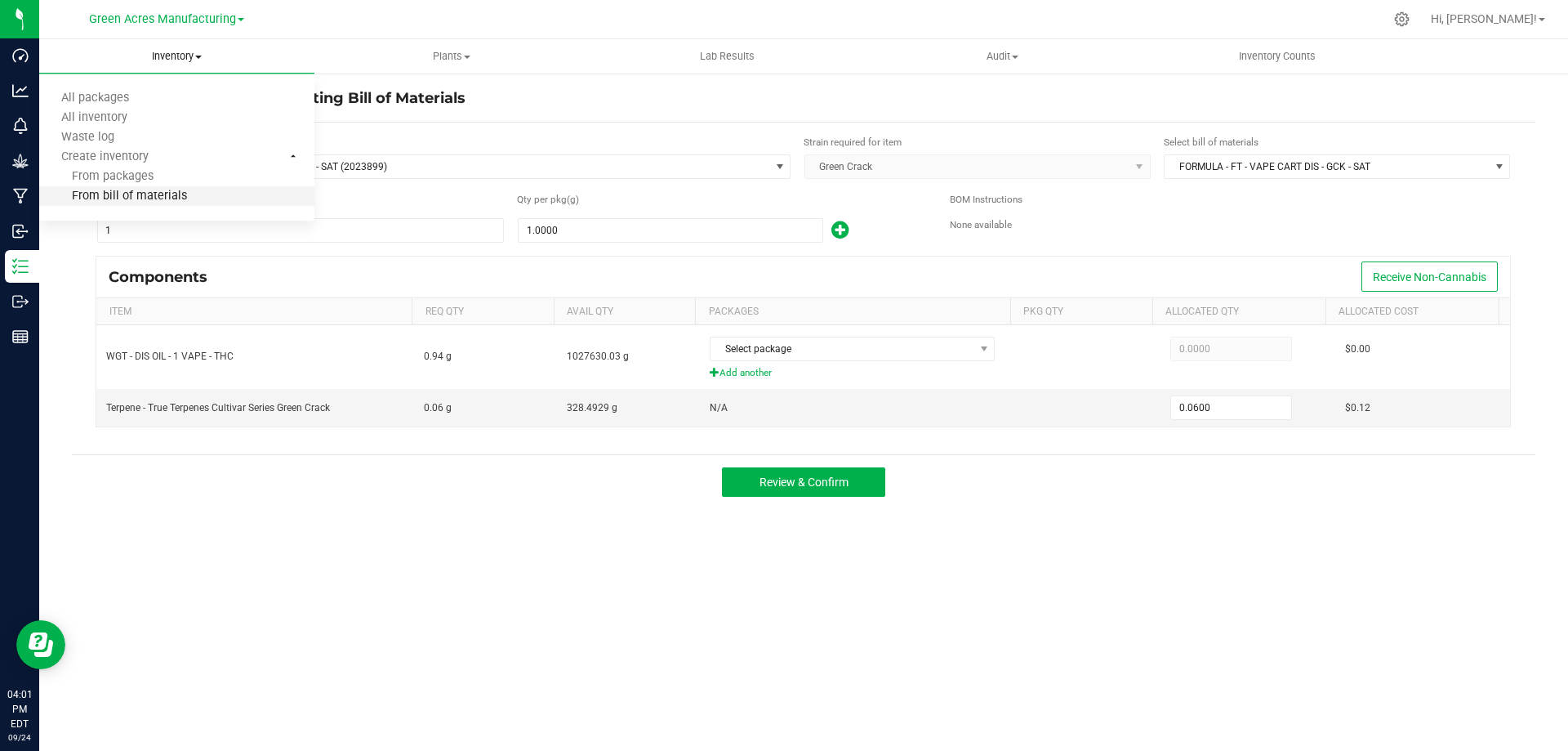
click at [181, 195] on span "From bill of materials" at bounding box center [113, 195] width 148 height 14
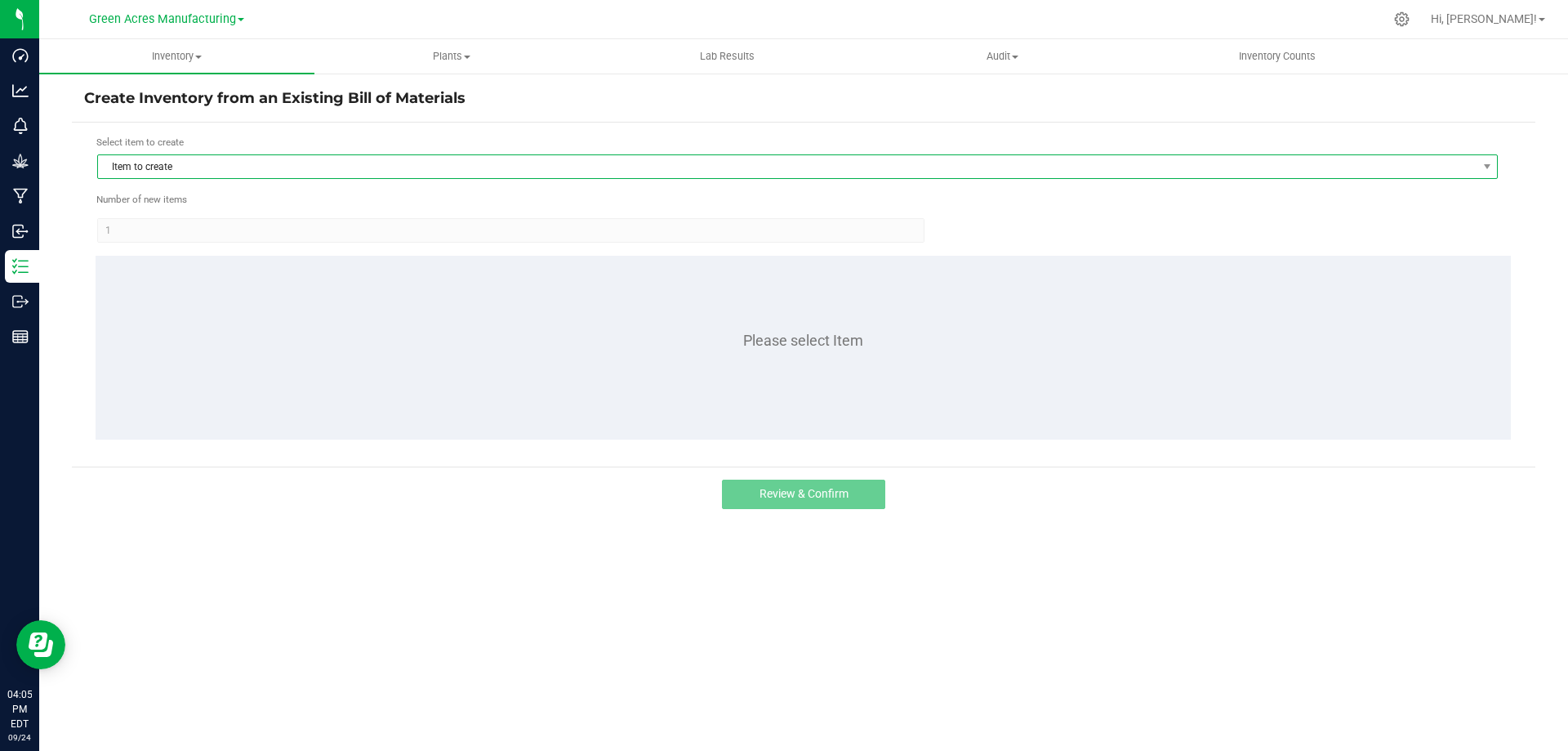
click at [191, 168] on span "Item to create" at bounding box center [787, 166] width 1378 height 23
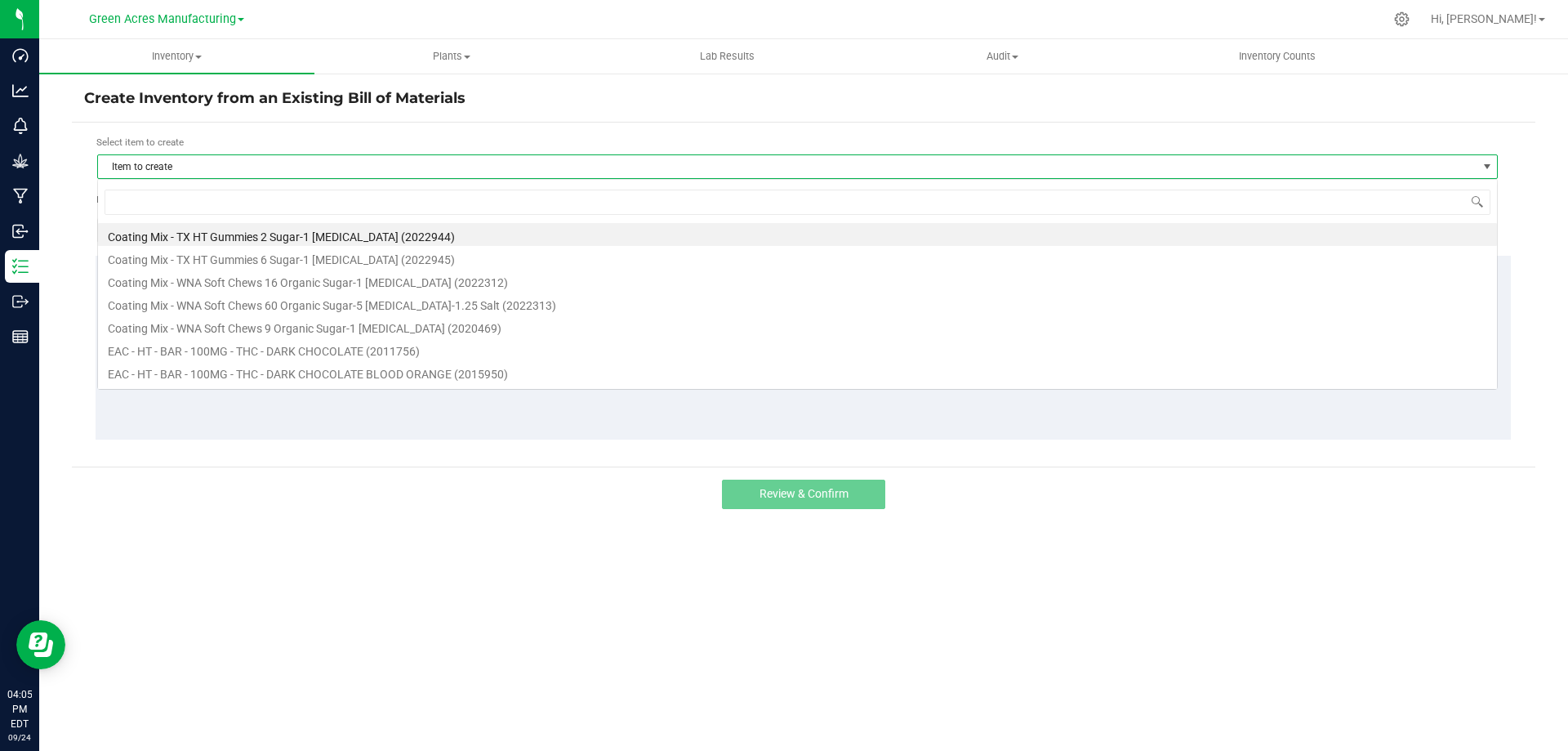
scroll to position [24, 1401]
type input "klp"
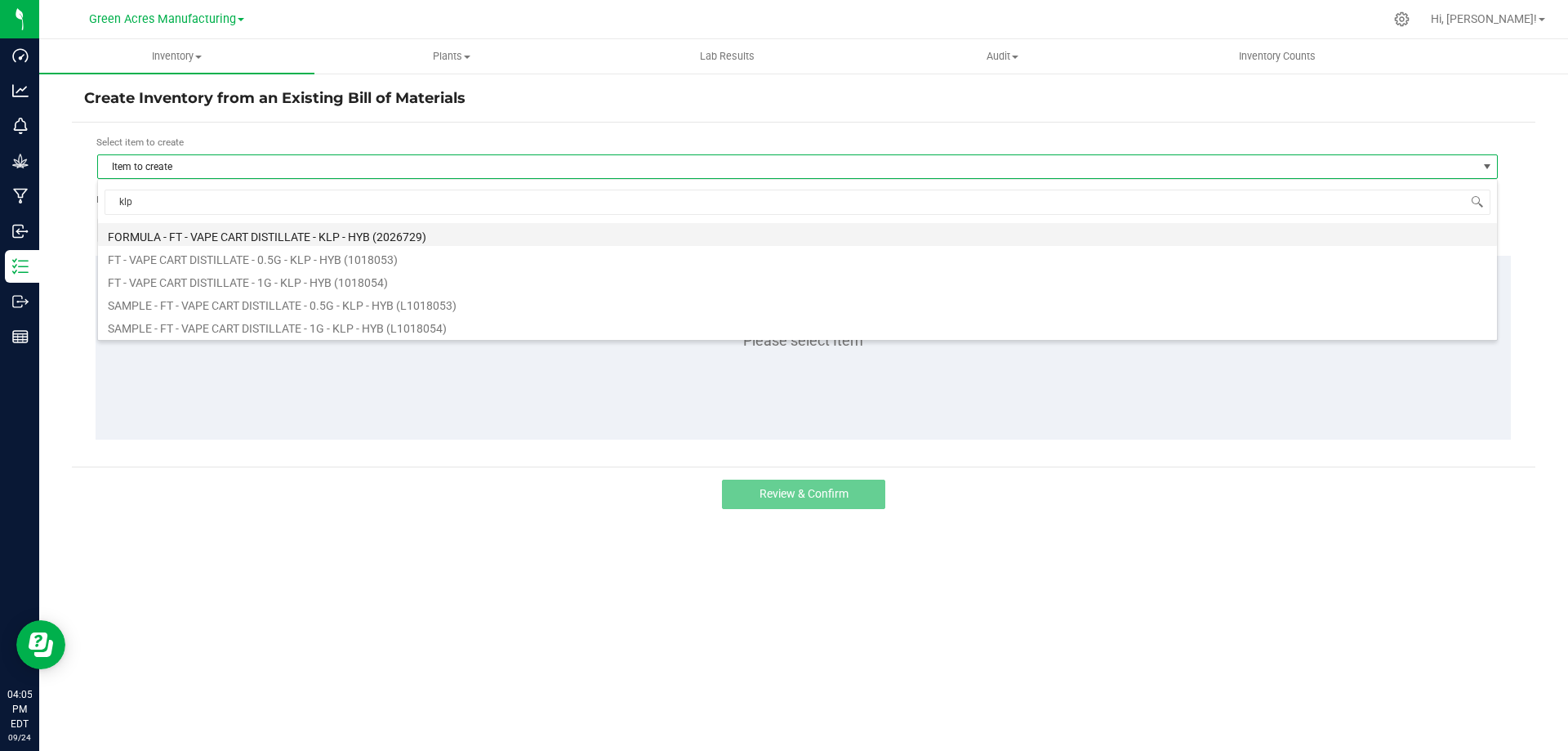
click at [210, 238] on li "FORMULA - FT - VAPE CART DISTILLATE - KLP - HYB (2026729)" at bounding box center [798, 234] width 1399 height 23
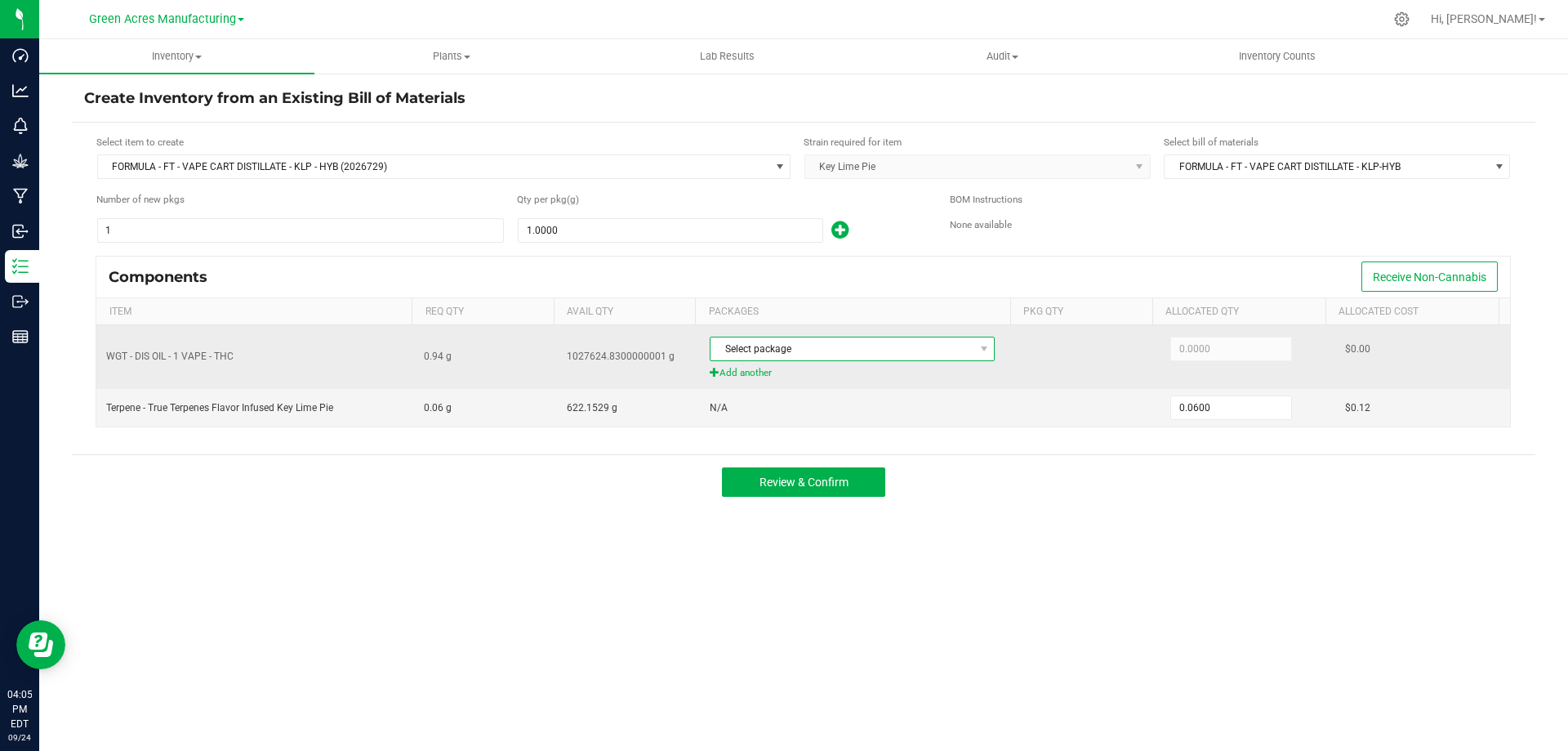
click at [770, 342] on span "Select package" at bounding box center [842, 348] width 263 height 23
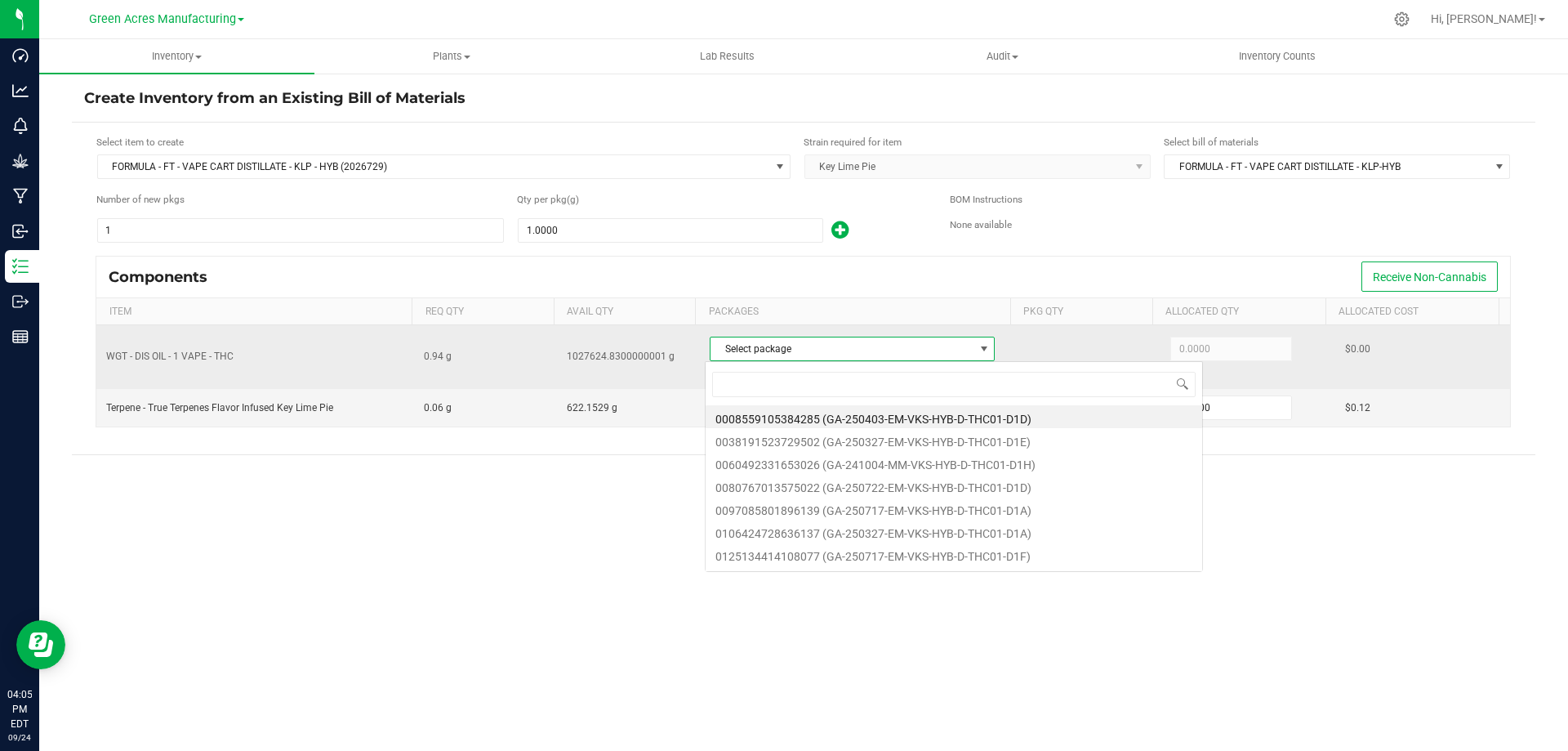
scroll to position [24, 282]
type input "8425"
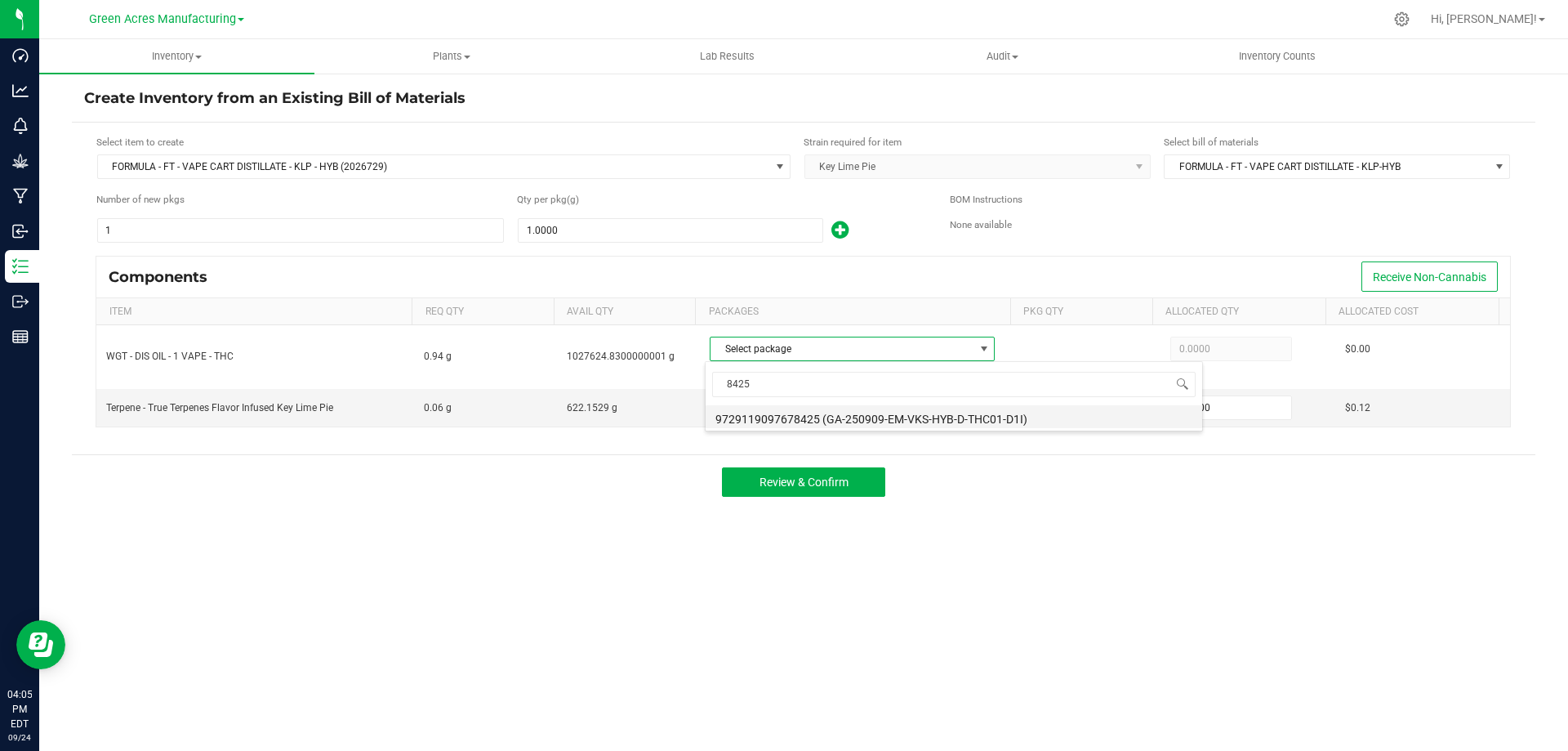
click at [841, 416] on li "9729119097678425 (GA-250909-EM-VKS-HYB-D-THC01-D1I)" at bounding box center [954, 416] width 497 height 23
type input "0.9400"
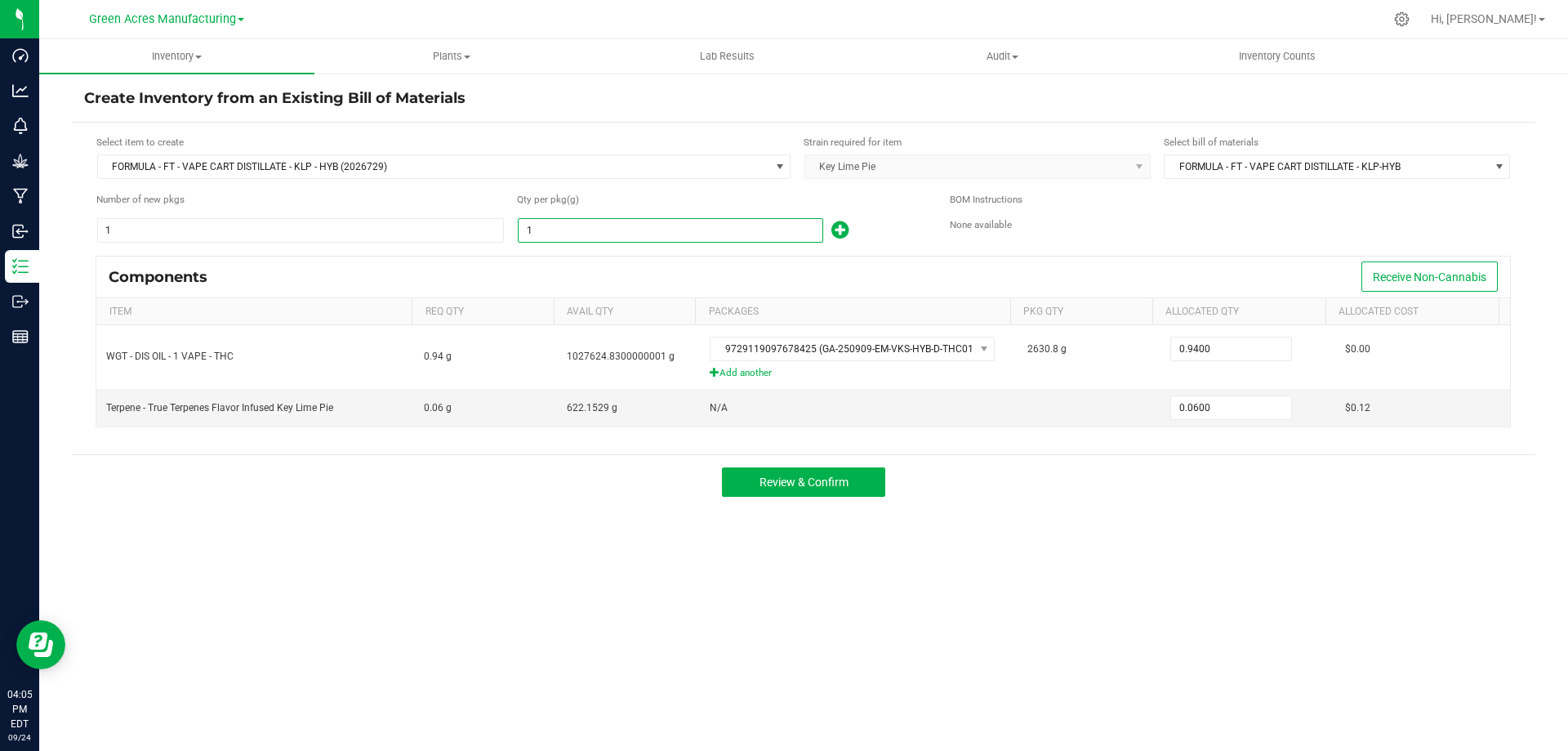
paste input "2836."
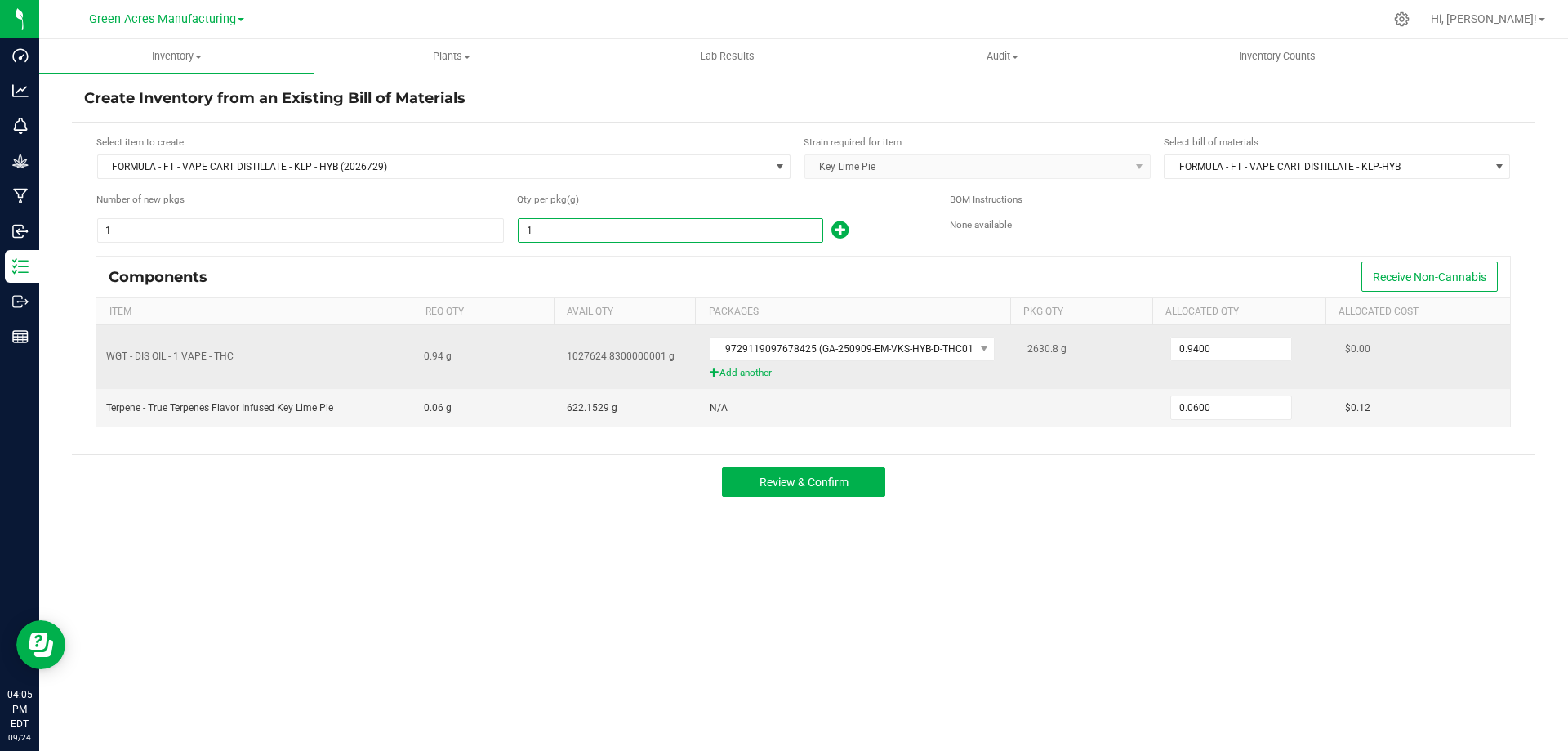
type input "2836.1"
type input "170.1660"
type input "2,836.1000"
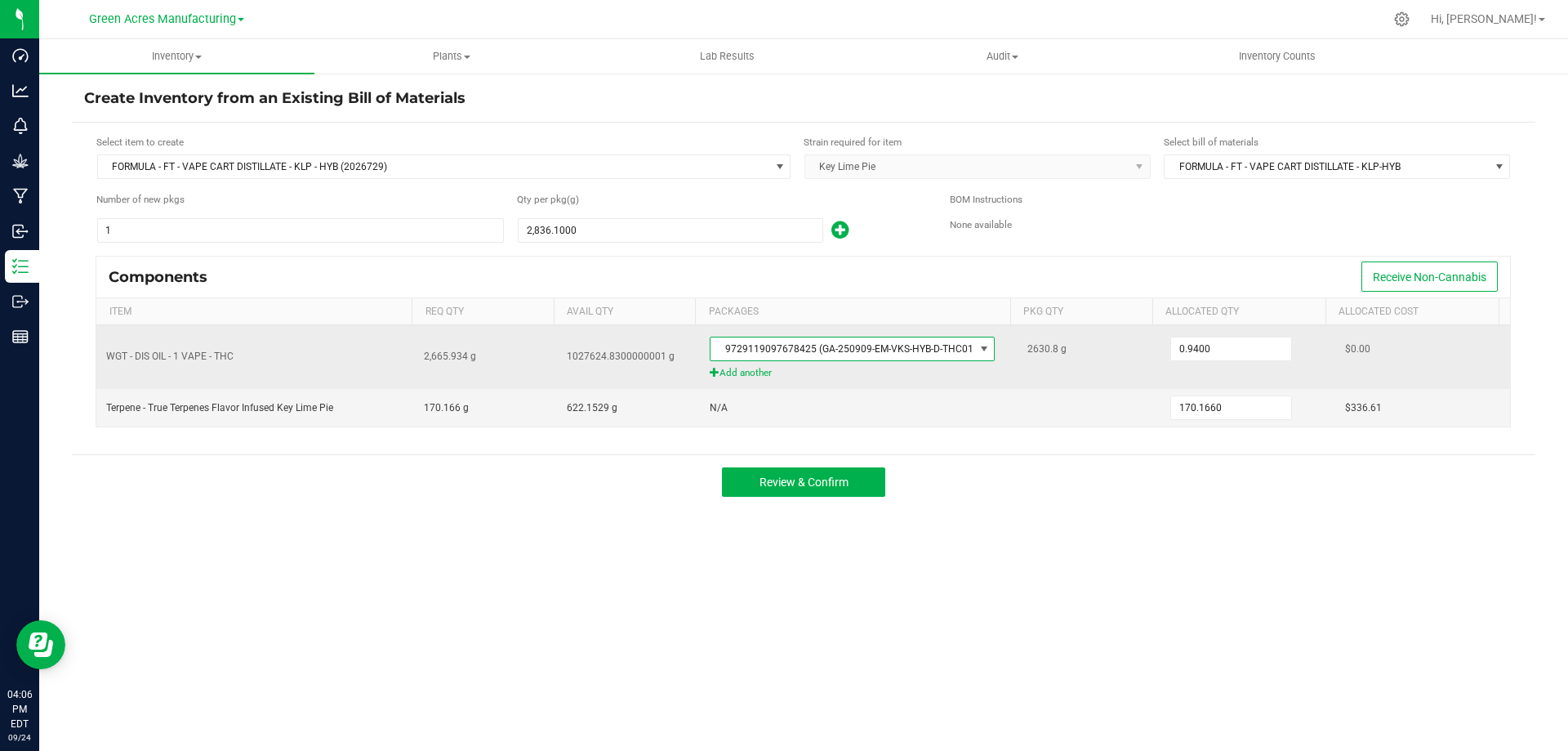
click at [859, 345] on span "9729119097678425 (GA-250909-EM-VKS-HYB-D-THC01-D1I)" at bounding box center [842, 348] width 263 height 23
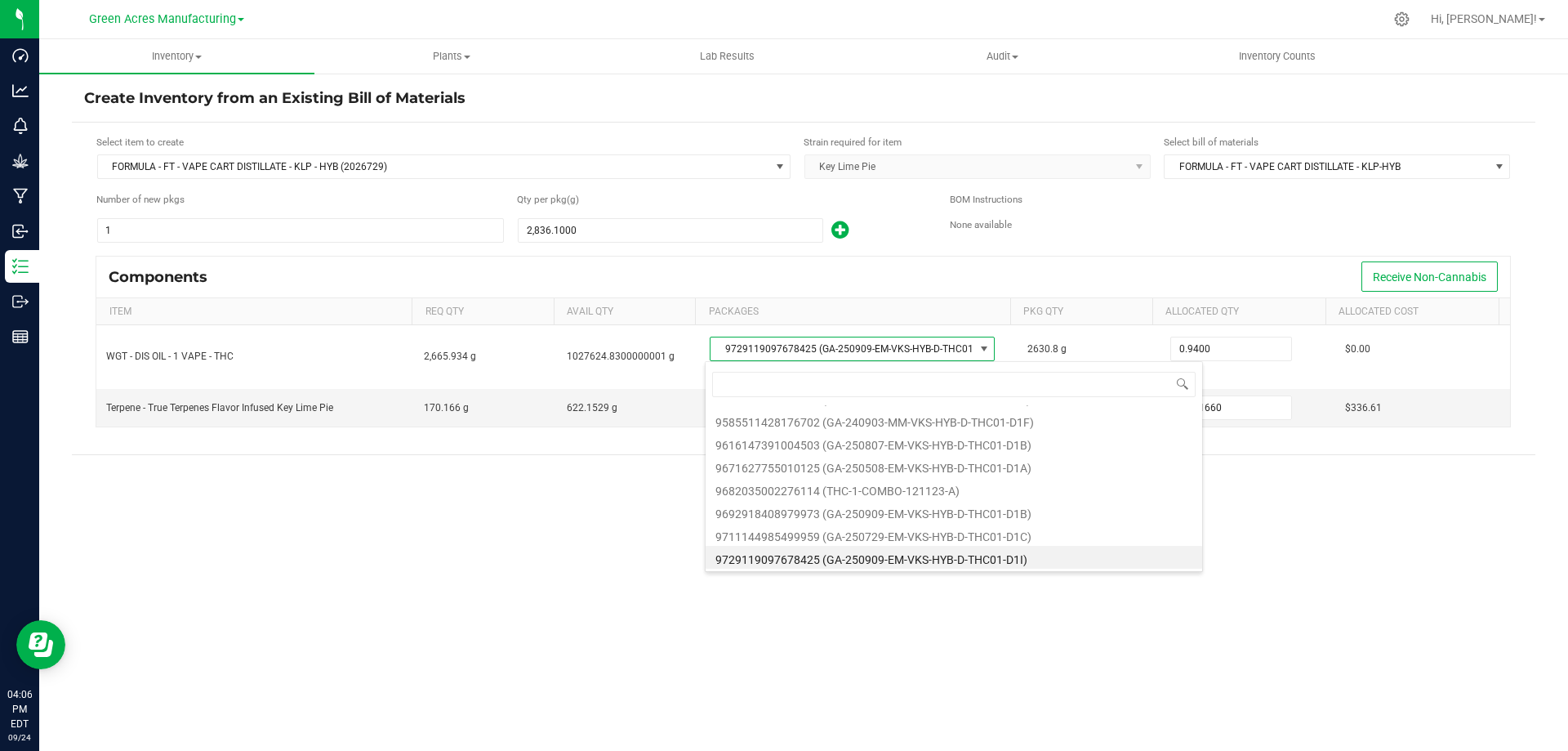
click at [902, 550] on li "9729119097678425 (GA-250909-EM-VKS-HYB-D-THC01-D1I)" at bounding box center [954, 556] width 497 height 23
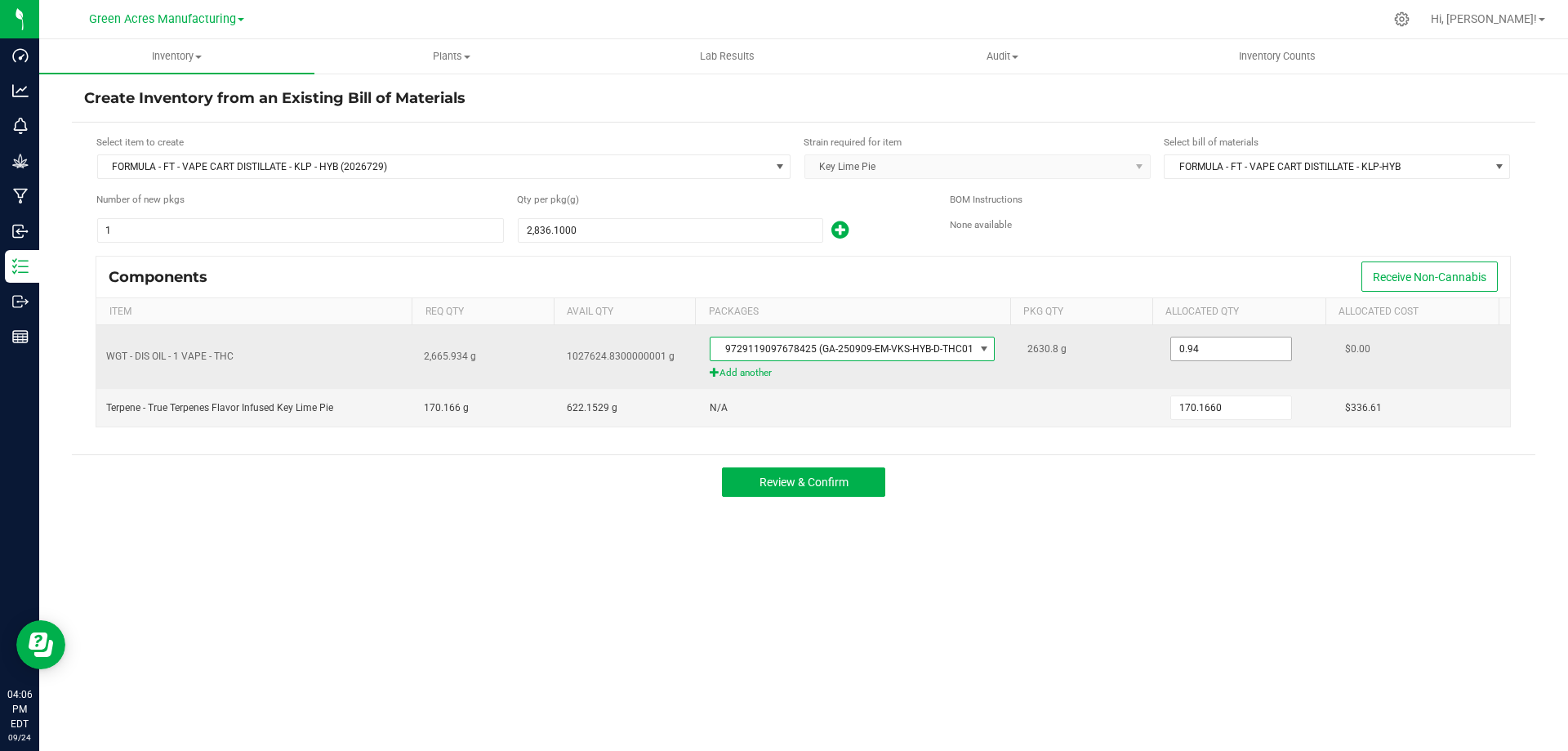
click at [1197, 345] on input "0.94" at bounding box center [1230, 348] width 120 height 23
type input "2,630.8000"
click at [744, 371] on span "Add another" at bounding box center [858, 373] width 298 height 15
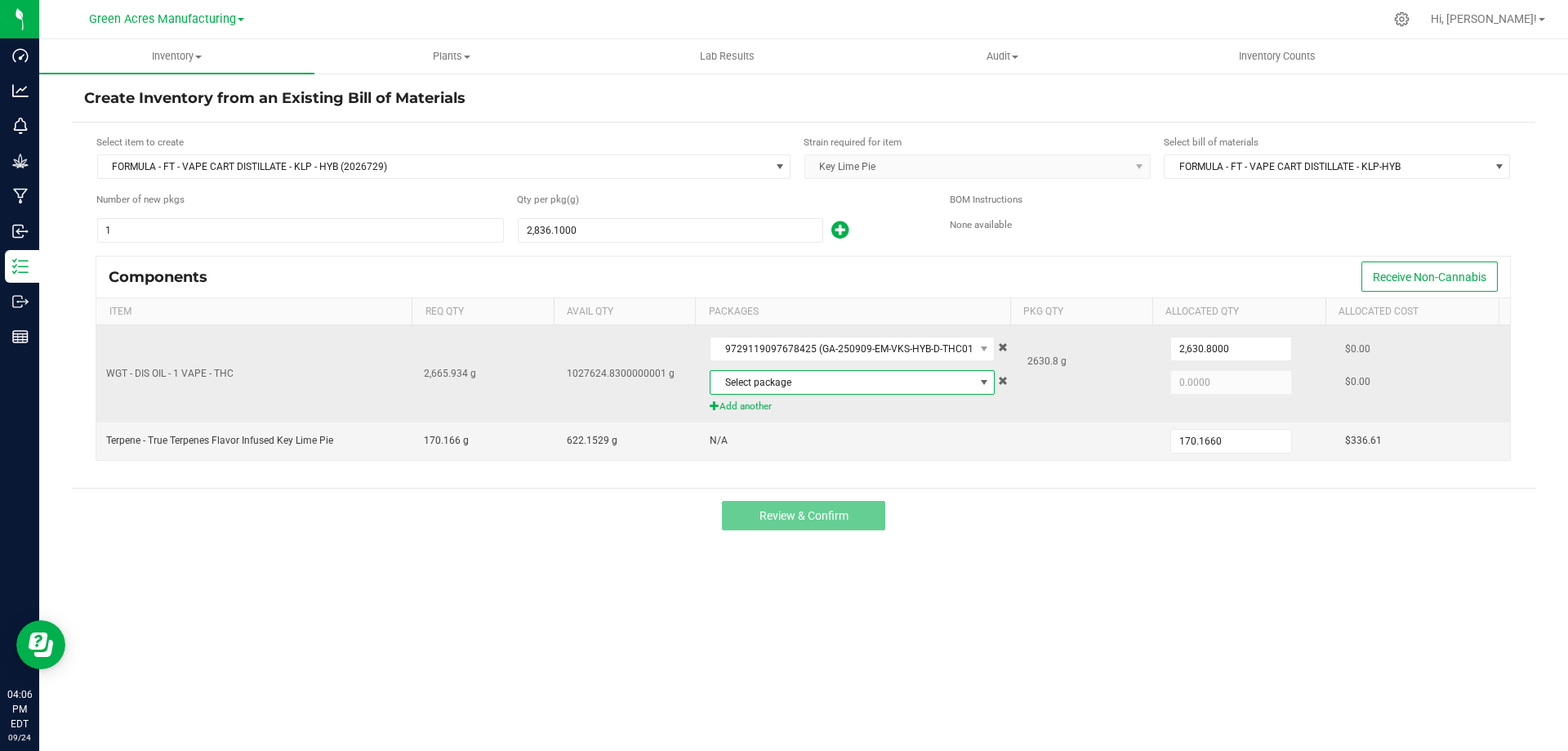
click at [773, 381] on span "Select package" at bounding box center [842, 382] width 263 height 23
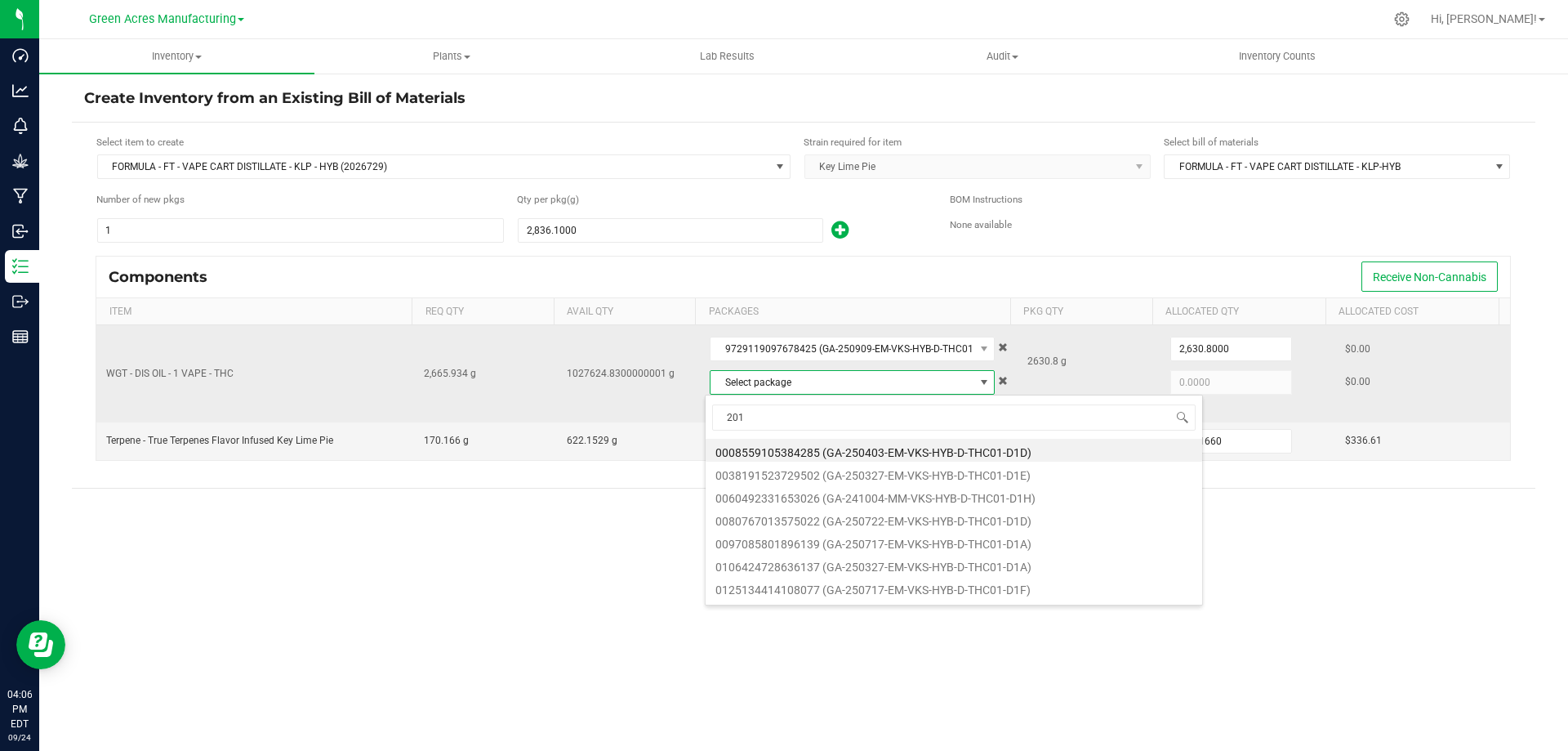
type input "2016"
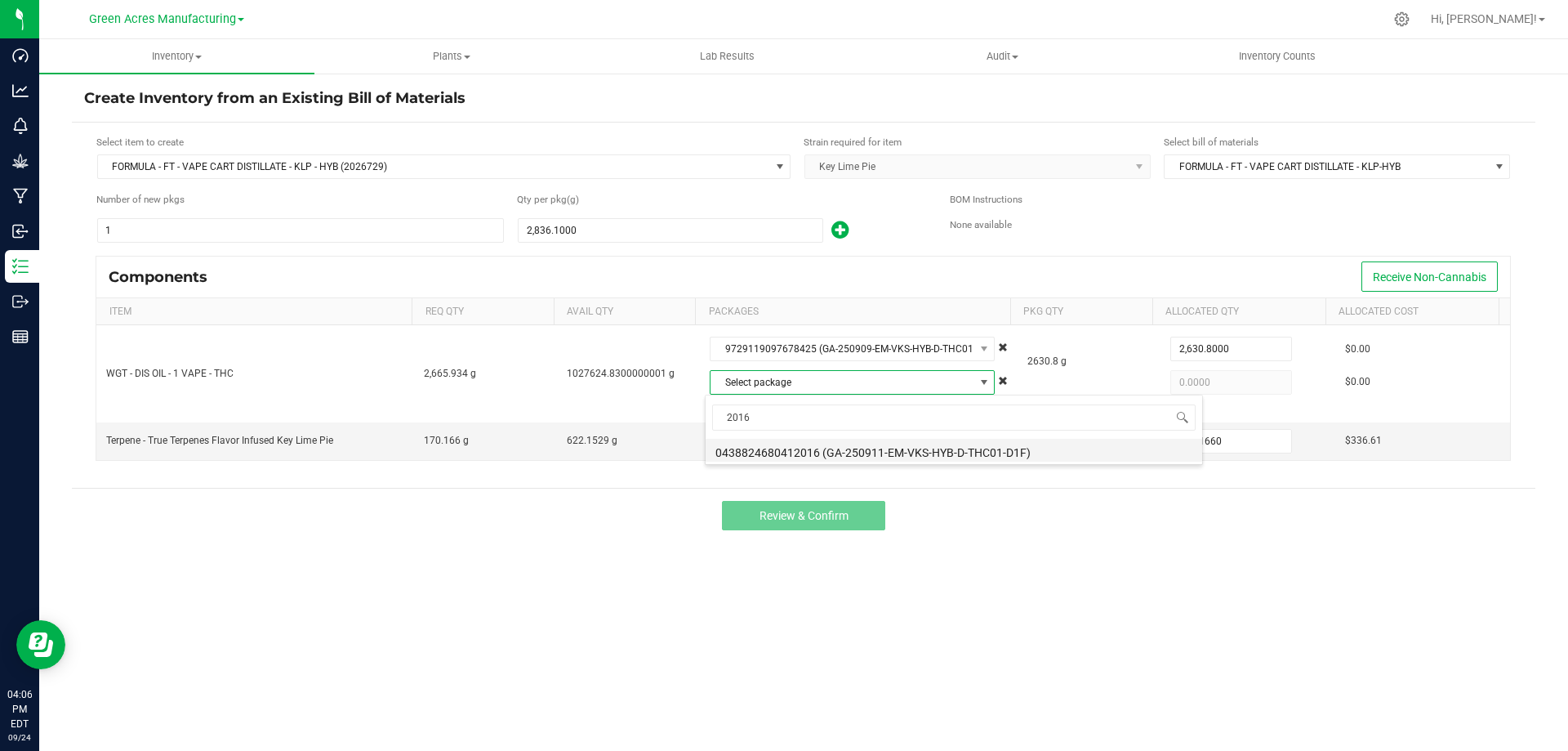
click at [816, 450] on li "0438824680412016 (GA-250911-EM-VKS-HYB-D-THC01-D1F)" at bounding box center [954, 449] width 497 height 23
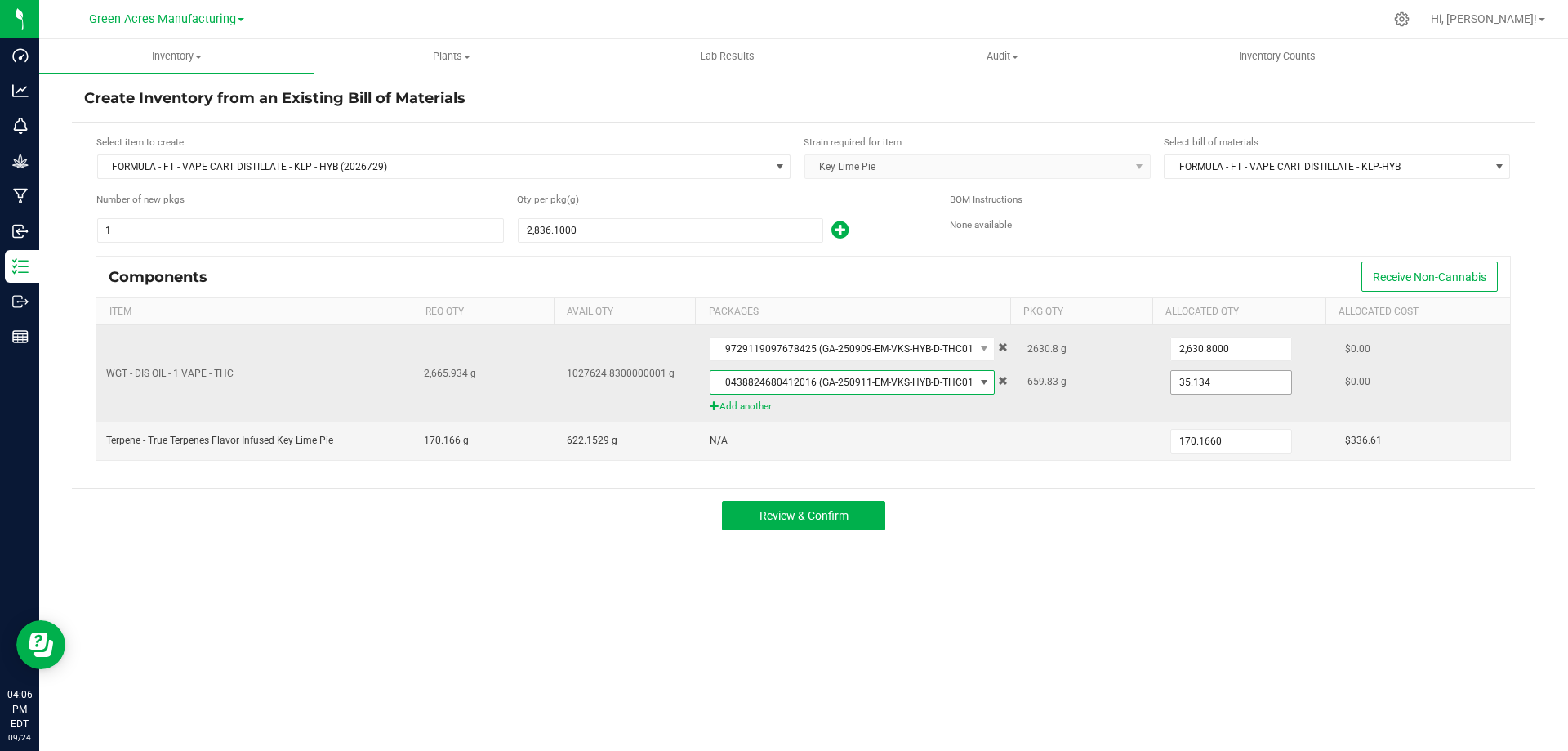
click at [1191, 383] on input "35.134" at bounding box center [1230, 382] width 120 height 23
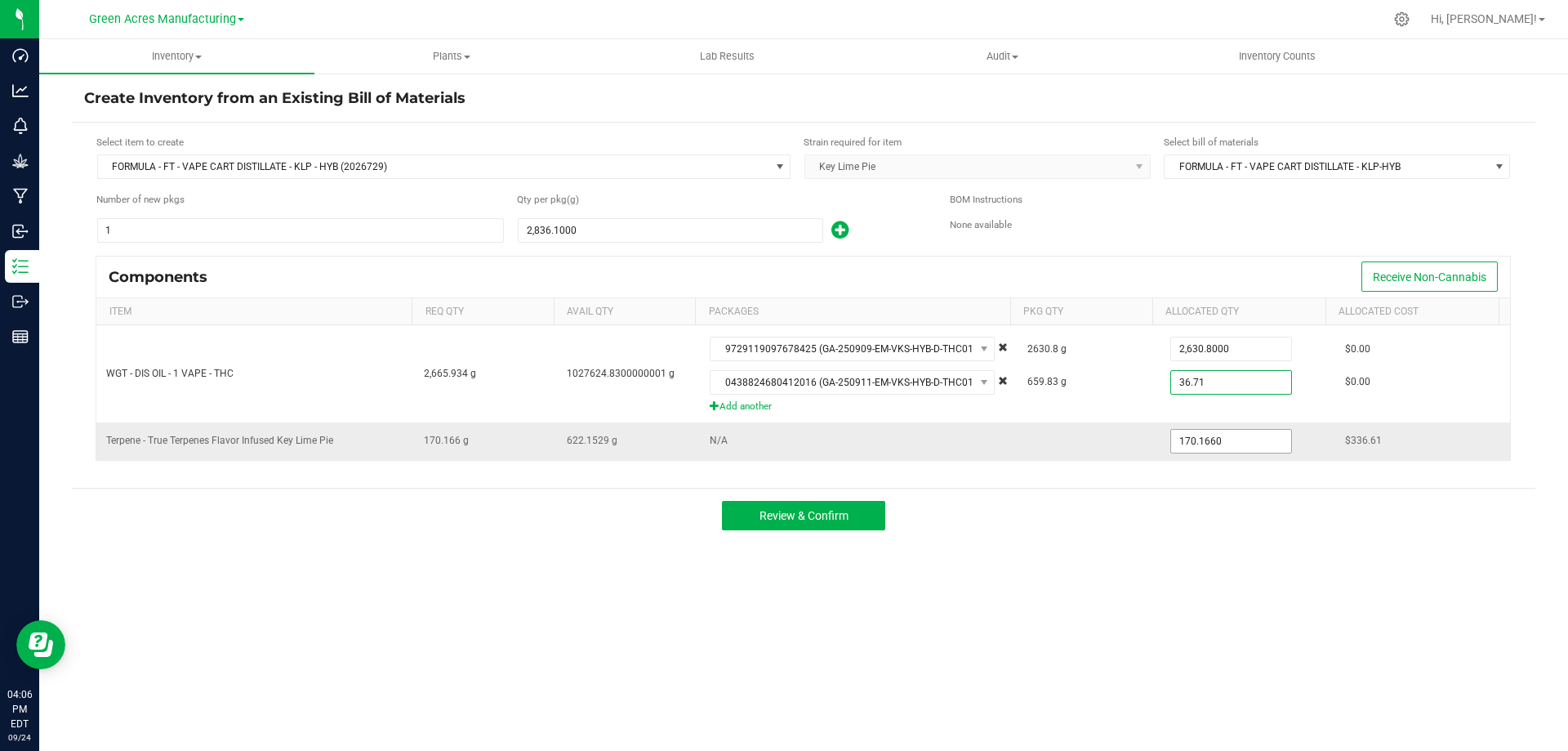
type input "36.71"
type input "170.166"
type input "36.7100"
click at [1185, 439] on input "170.166" at bounding box center [1230, 440] width 120 height 23
type input "170.2900"
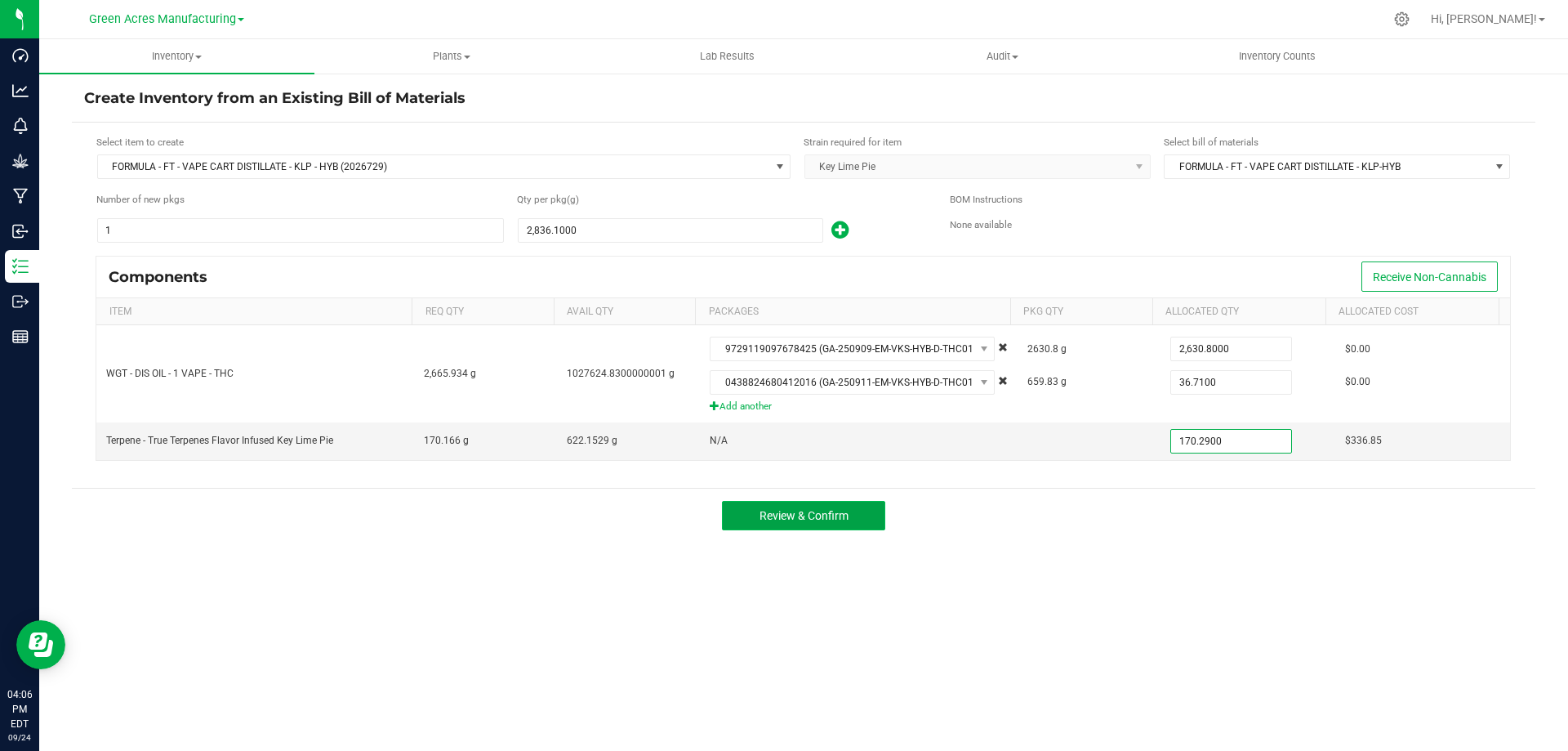
click at [806, 505] on button "Review & Confirm" at bounding box center [803, 515] width 163 height 30
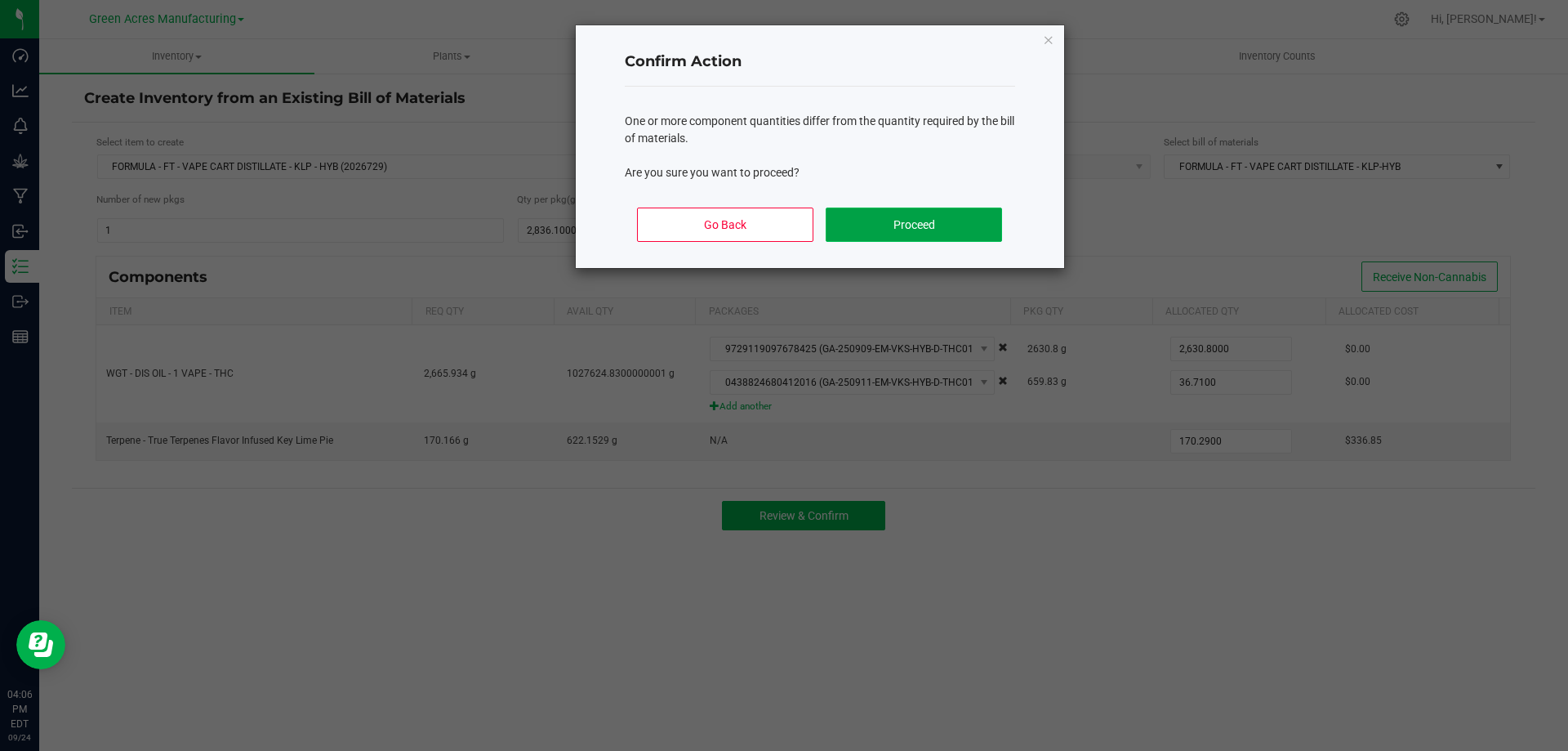
click at [853, 216] on button "Proceed" at bounding box center [913, 224] width 176 height 34
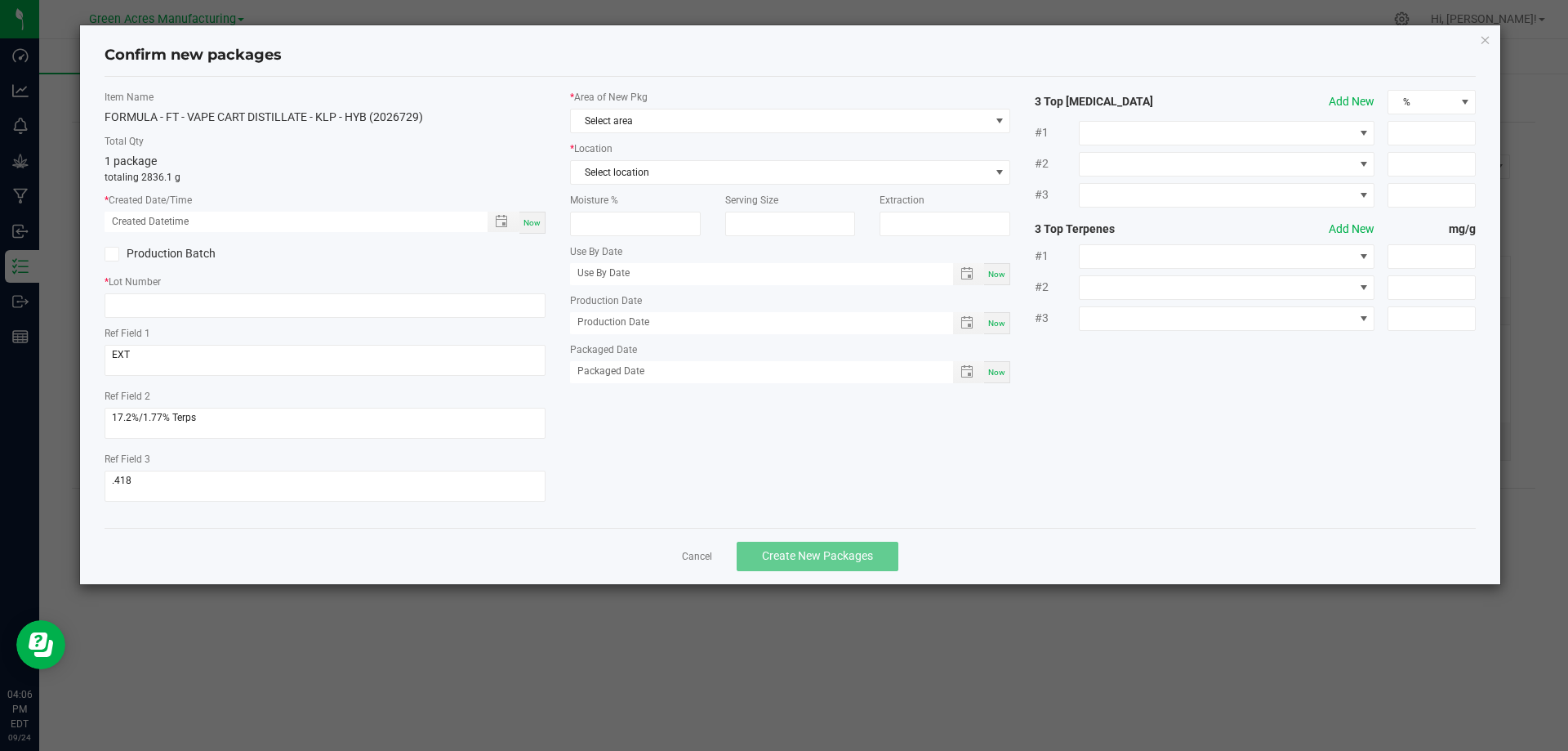
click at [533, 224] on span "Now" at bounding box center [532, 222] width 17 height 9
type input "09/24/2025 04:06 PM"
drag, startPoint x: 144, startPoint y: 487, endPoint x: 79, endPoint y: 480, distance: 65.4
click at [80, 480] on div "Confirm new packages Item Name FORMULA - FT - VAPE CART DISTILLATE - KLP - HYB …" at bounding box center [790, 304] width 1421 height 559
drag, startPoint x: 116, startPoint y: 418, endPoint x: 93, endPoint y: 418, distance: 23.0
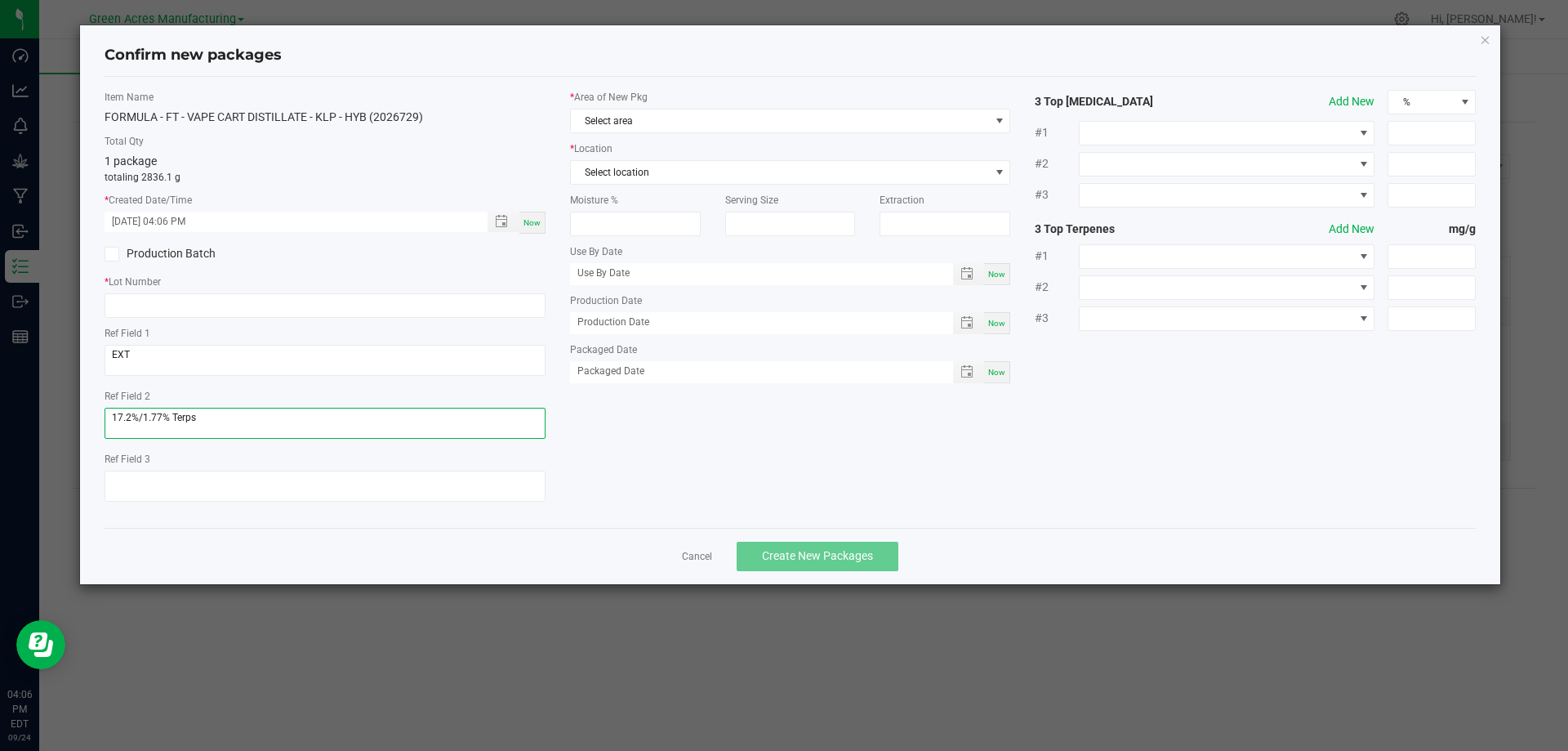
click at [93, 418] on div "Item Name FORMULA - FT - VAPE CART DISTILLATE - KLP - HYB (2026729) Total Qty 1…" at bounding box center [325, 303] width 465 height 425
drag, startPoint x: 145, startPoint y: 351, endPoint x: 94, endPoint y: 357, distance: 51.4
click at [94, 357] on div "Item Name FORMULA - FT - VAPE CART DISTILLATE - KLP - HYB (2026729) Total Qty 1…" at bounding box center [325, 303] width 465 height 425
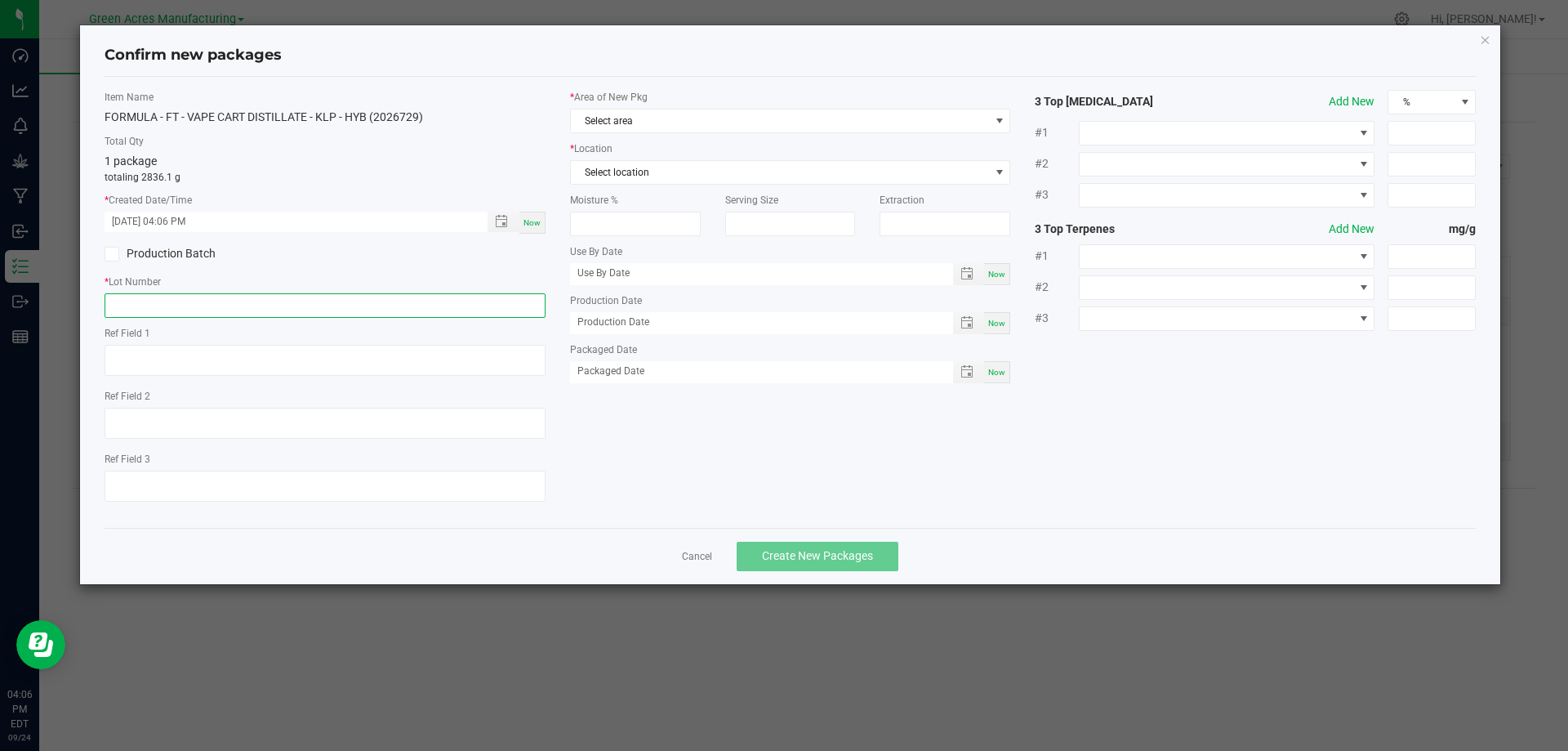
click at [188, 304] on input "text" at bounding box center [325, 305] width 441 height 24
paste input "SEP25KLP01"
type input "SEP25KLP01"
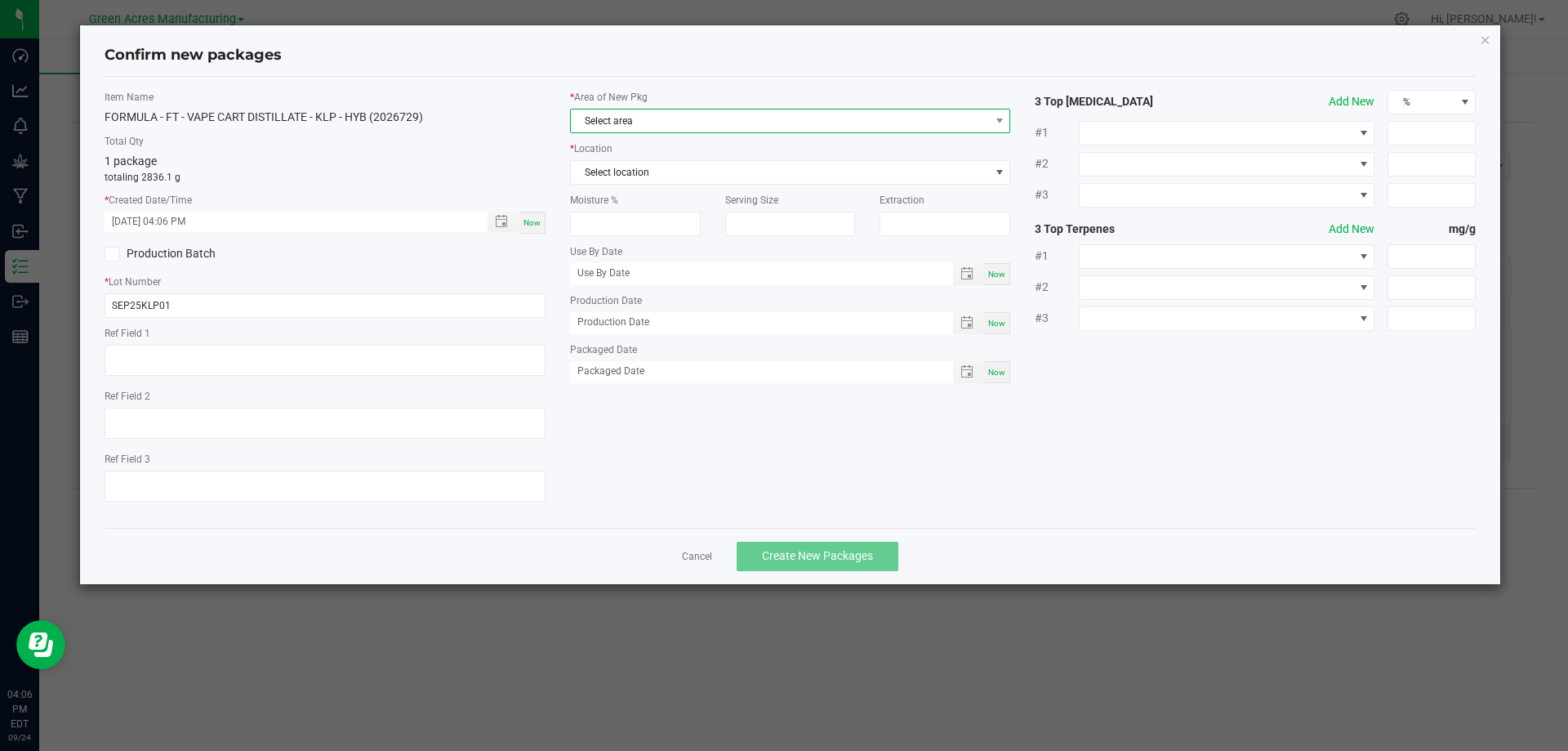
click at [722, 117] on span "Select area" at bounding box center [779, 121] width 419 height 23
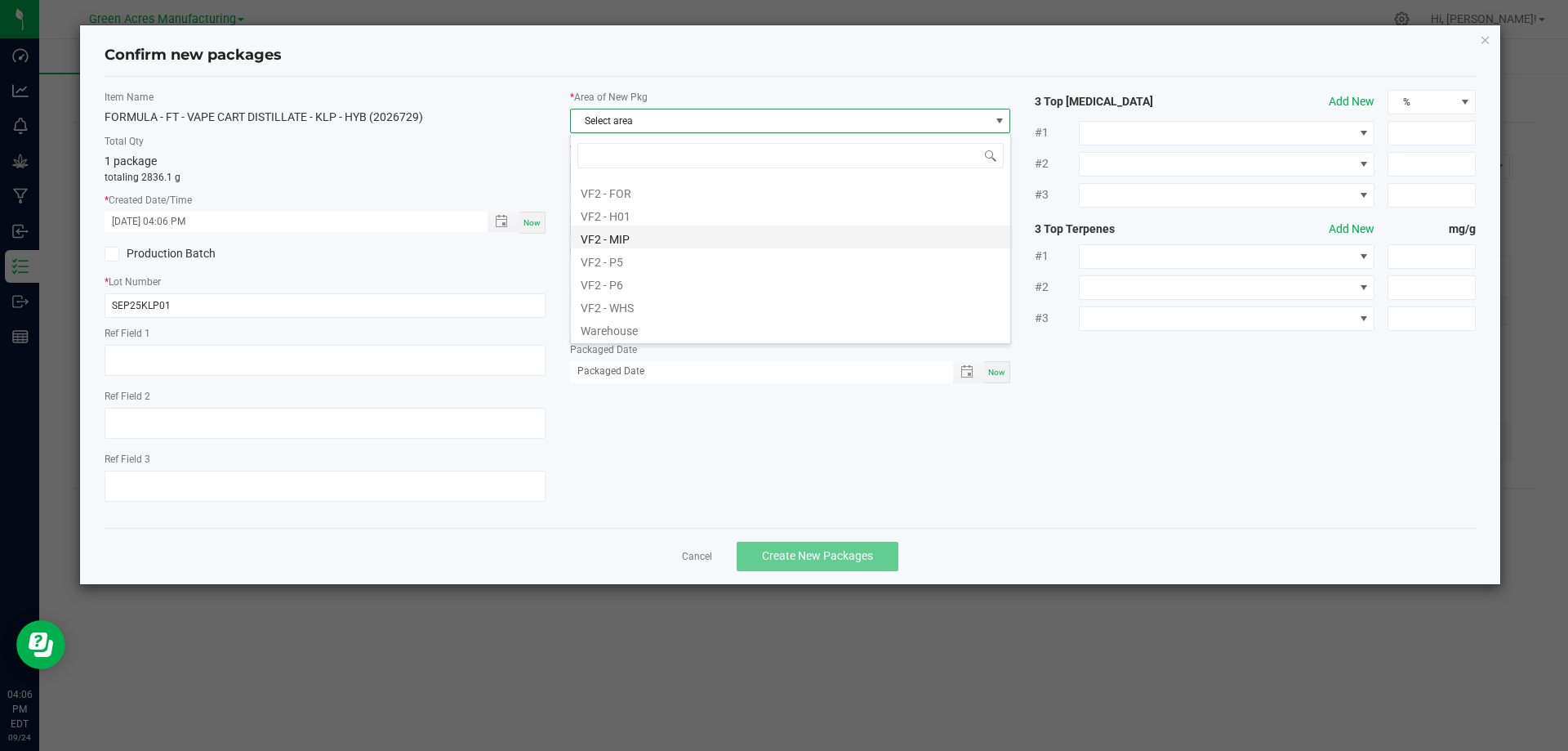
click at [672, 228] on li "VF2 - MIP" at bounding box center [790, 236] width 439 height 23
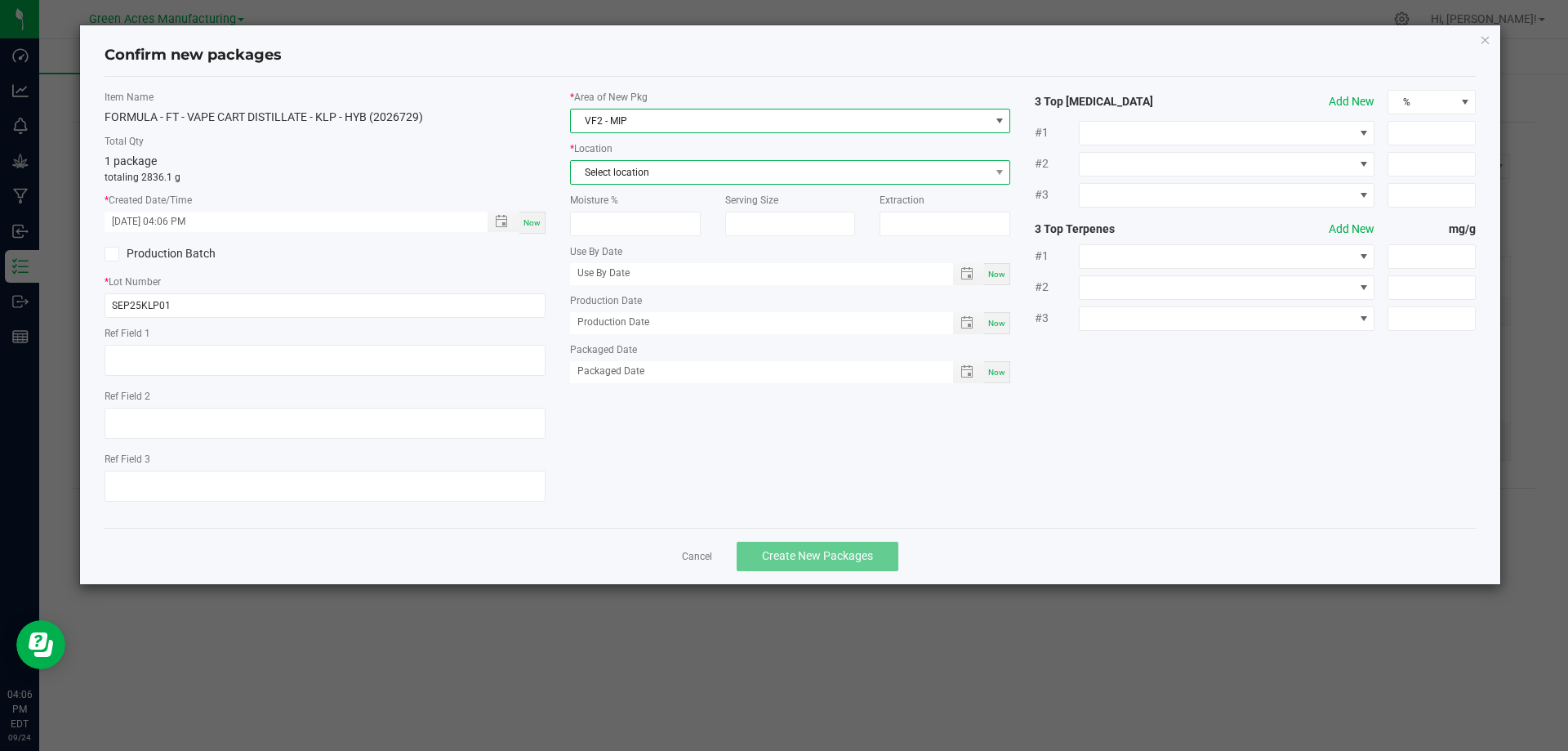
click at [692, 166] on span "Select location" at bounding box center [779, 172] width 419 height 23
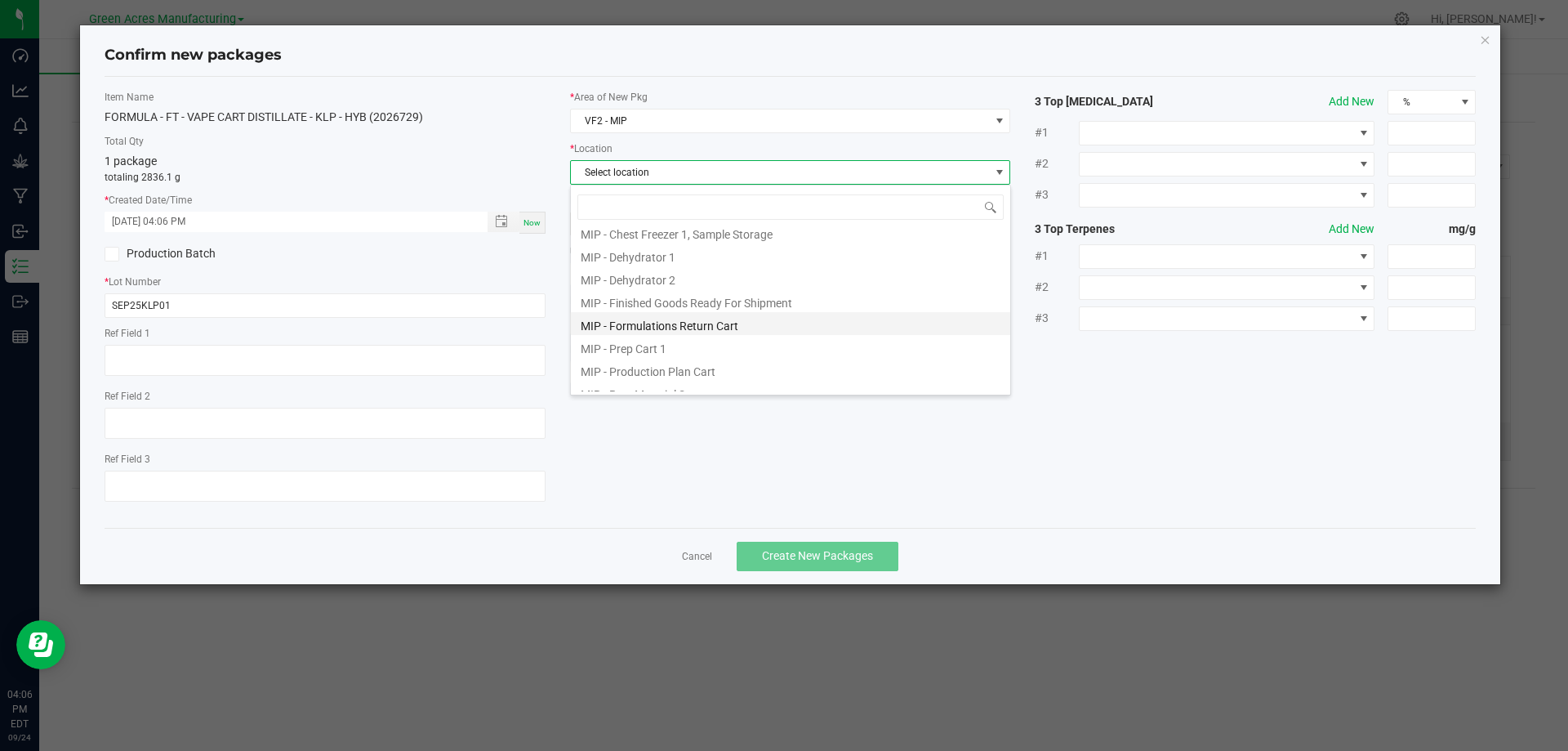
scroll to position [134, 0]
click at [688, 306] on li "MIP - Production Plan Cart" at bounding box center [790, 311] width 439 height 23
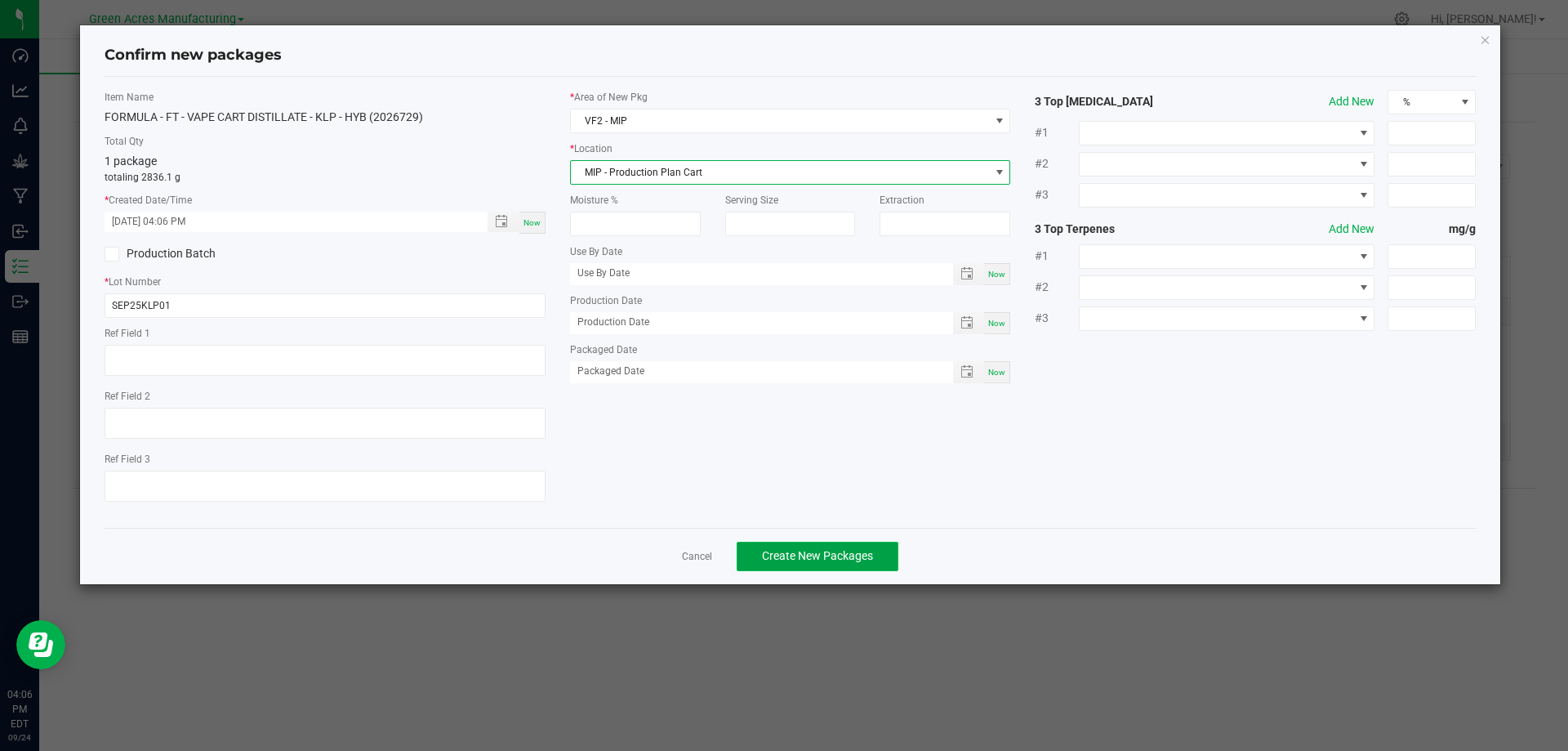
click at [814, 547] on button "Create New Packages" at bounding box center [817, 556] width 162 height 30
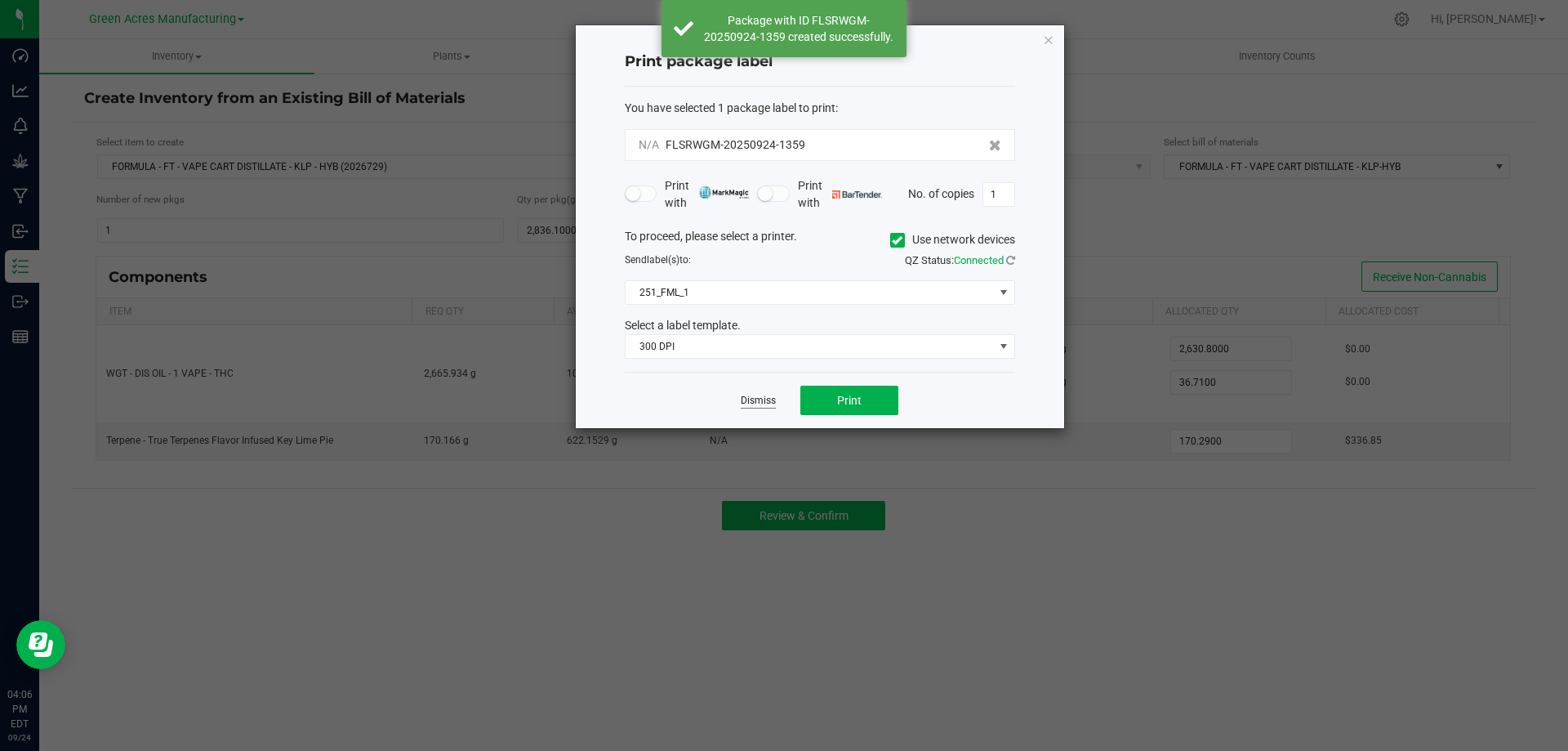
click at [757, 401] on link "Dismiss" at bounding box center [758, 400] width 35 height 14
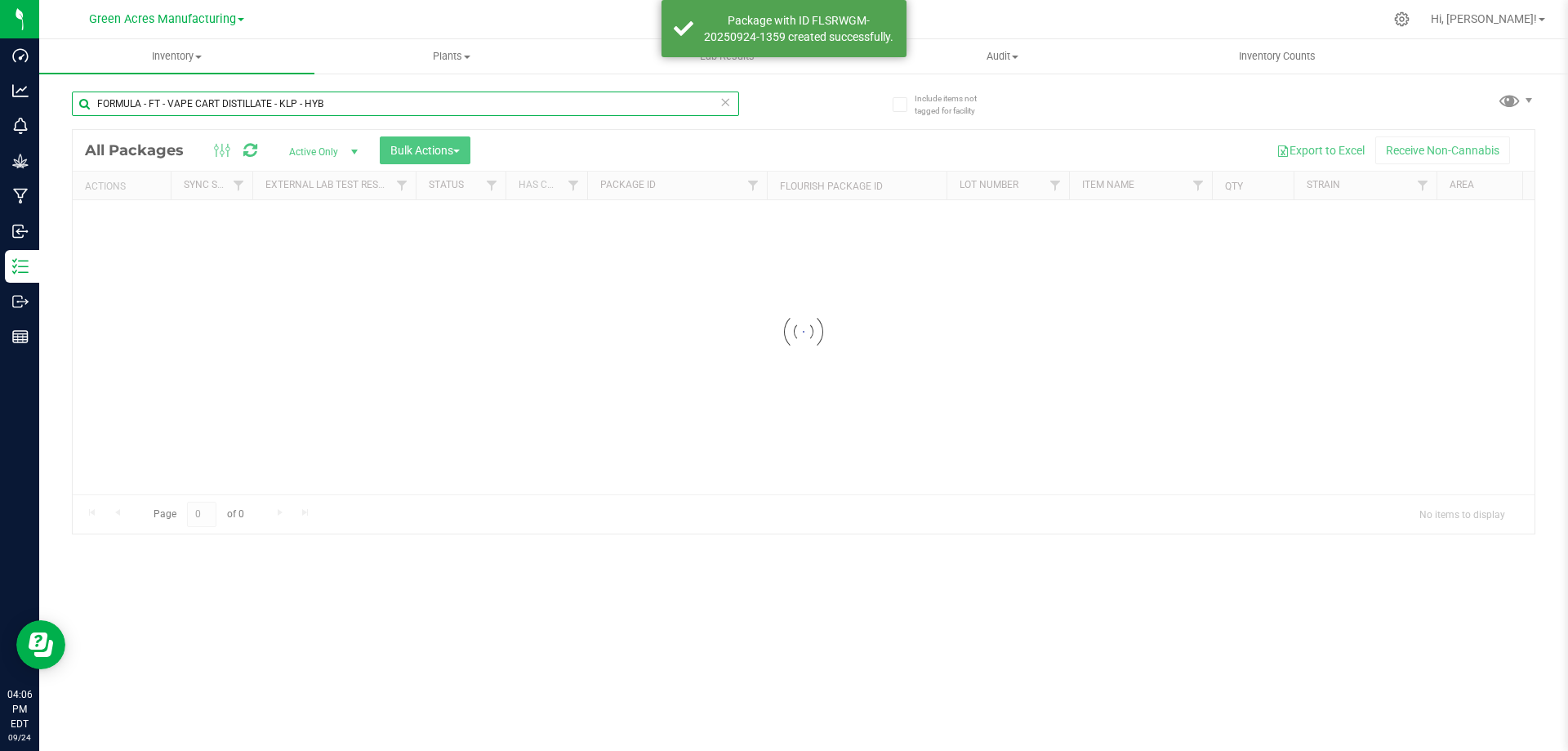
click at [338, 102] on input "FORMULA - FT - VAPE CART DISTILLATE - KLP - HYB" at bounding box center [405, 104] width 667 height 24
paste input "SEP25KLP01"
type input "SEP25KLP01"
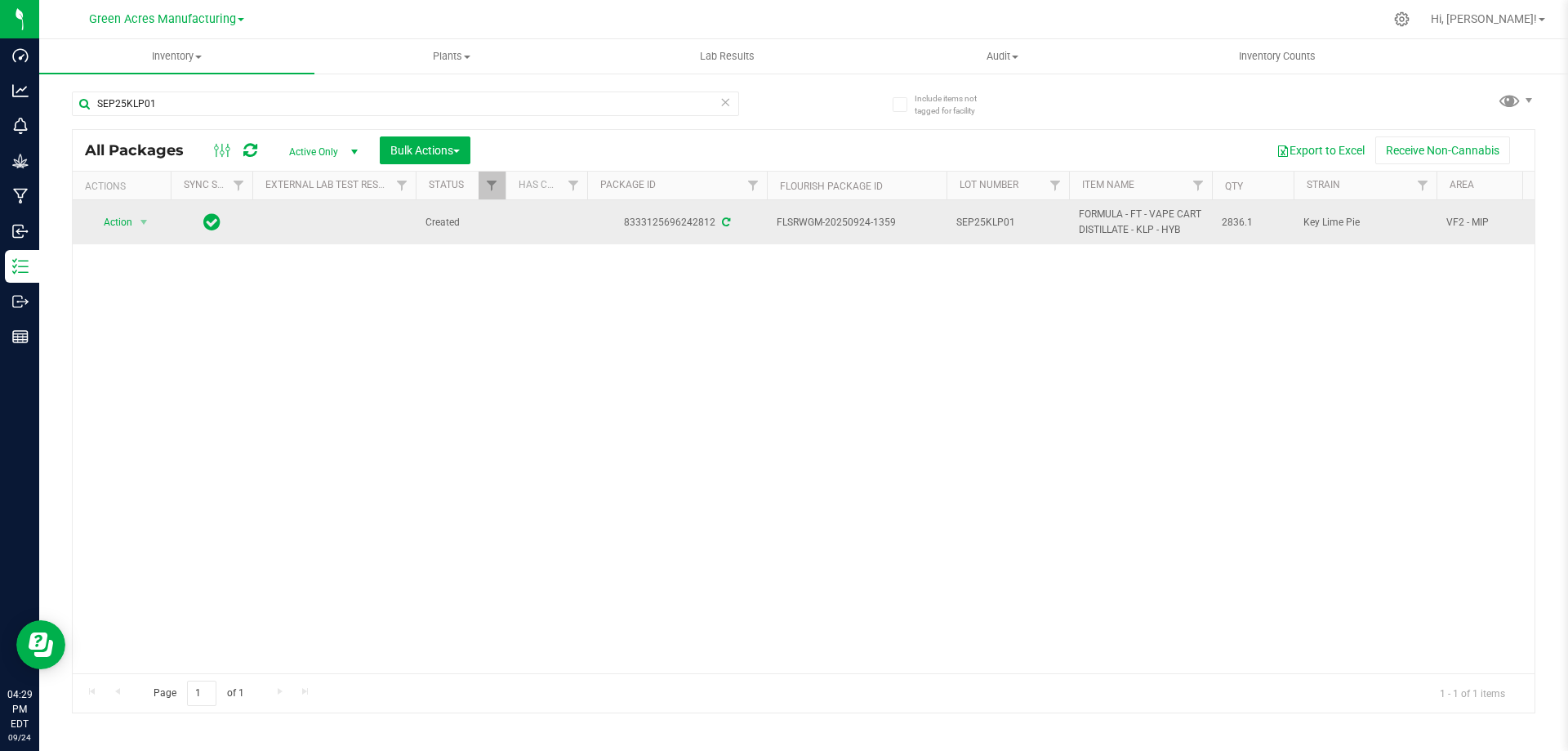
click at [824, 224] on span "FLSRWGM-20250924-1359" at bounding box center [857, 222] width 160 height 15
copy tr "FLSRWGM-20250924-1359"
click at [1239, 222] on span "2836.1" at bounding box center [1252, 222] width 62 height 15
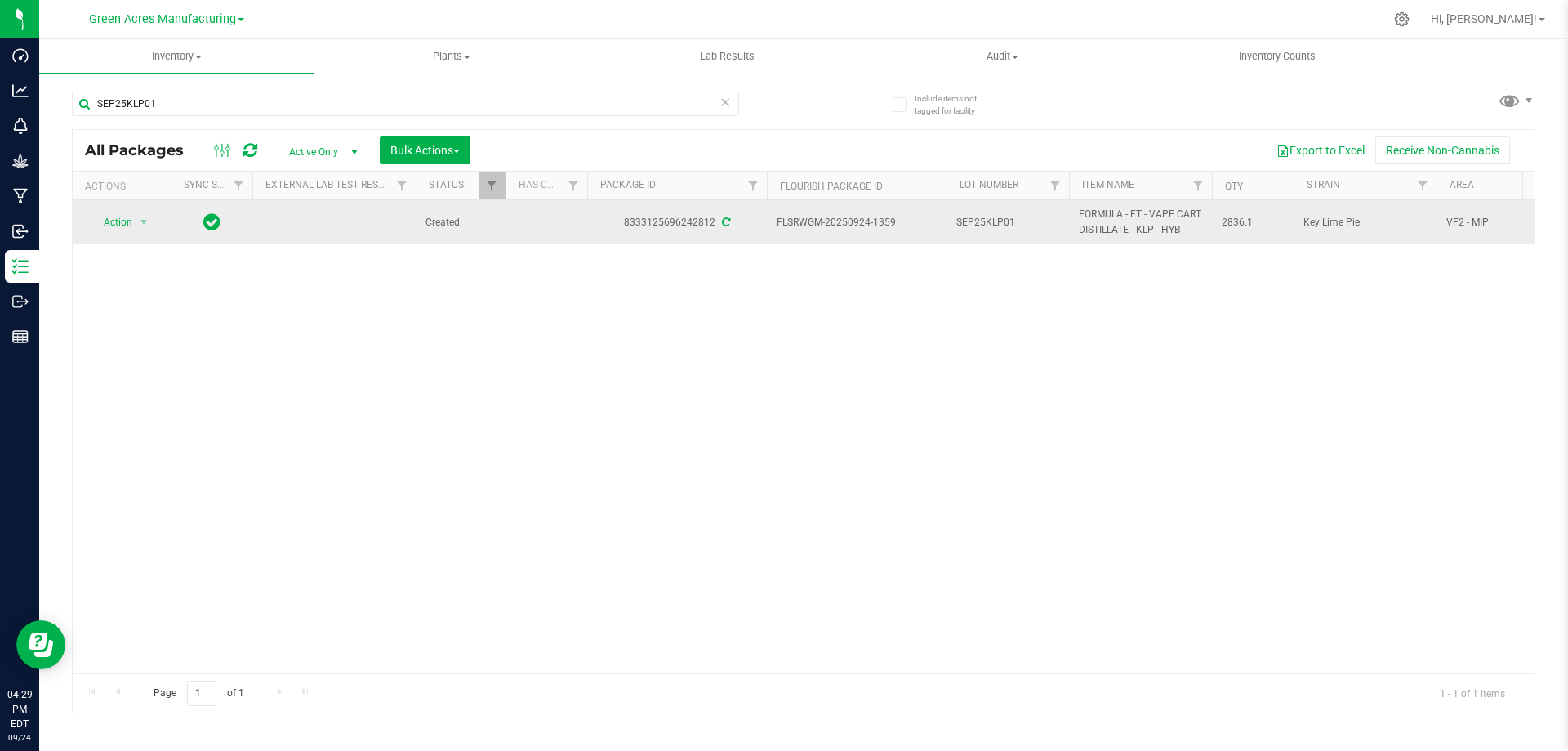
click at [1239, 222] on span "2836.1" at bounding box center [1252, 222] width 62 height 15
copy span "2836.1"
click at [119, 225] on span "Action" at bounding box center [111, 222] width 44 height 23
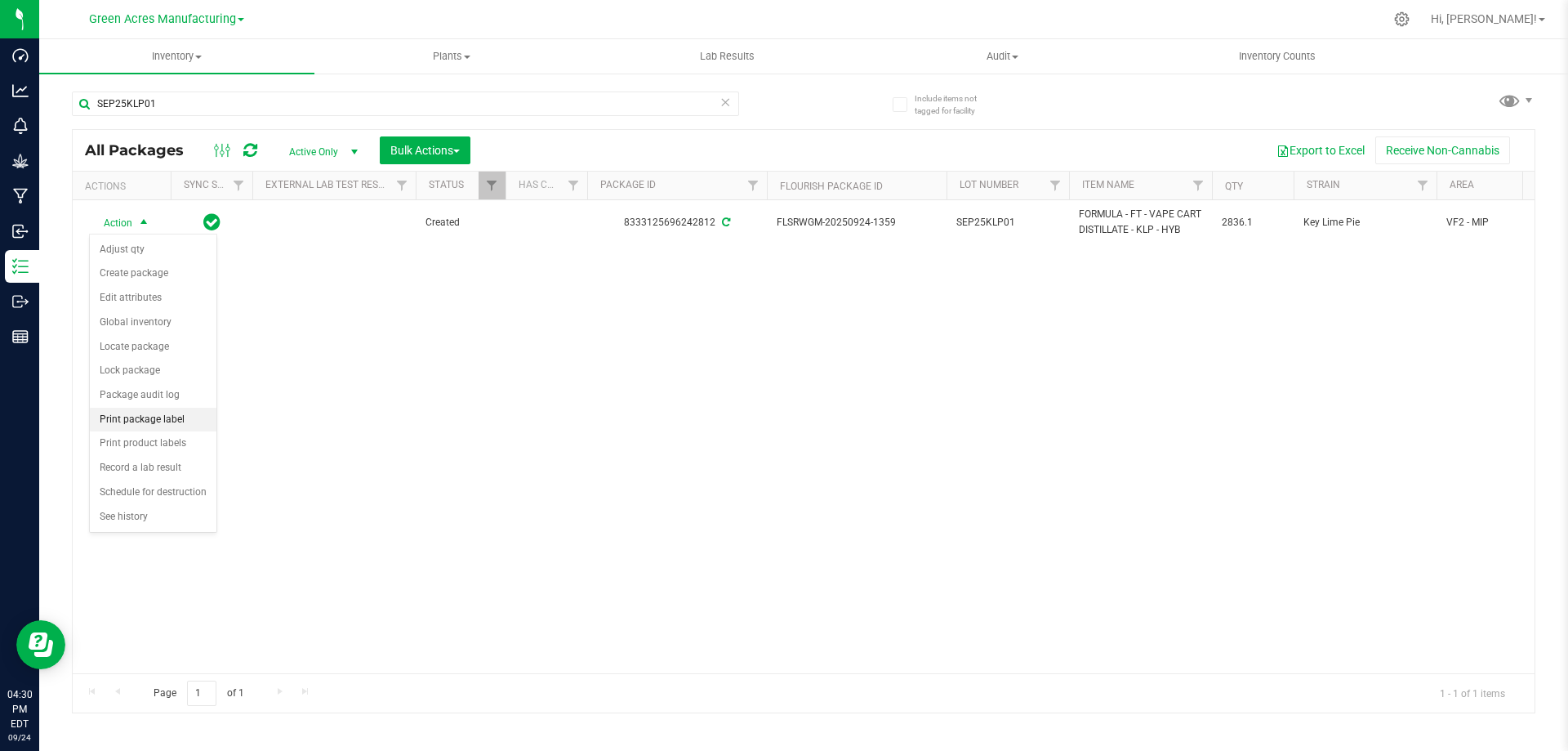
click at [133, 414] on li "Print package label" at bounding box center [153, 420] width 127 height 24
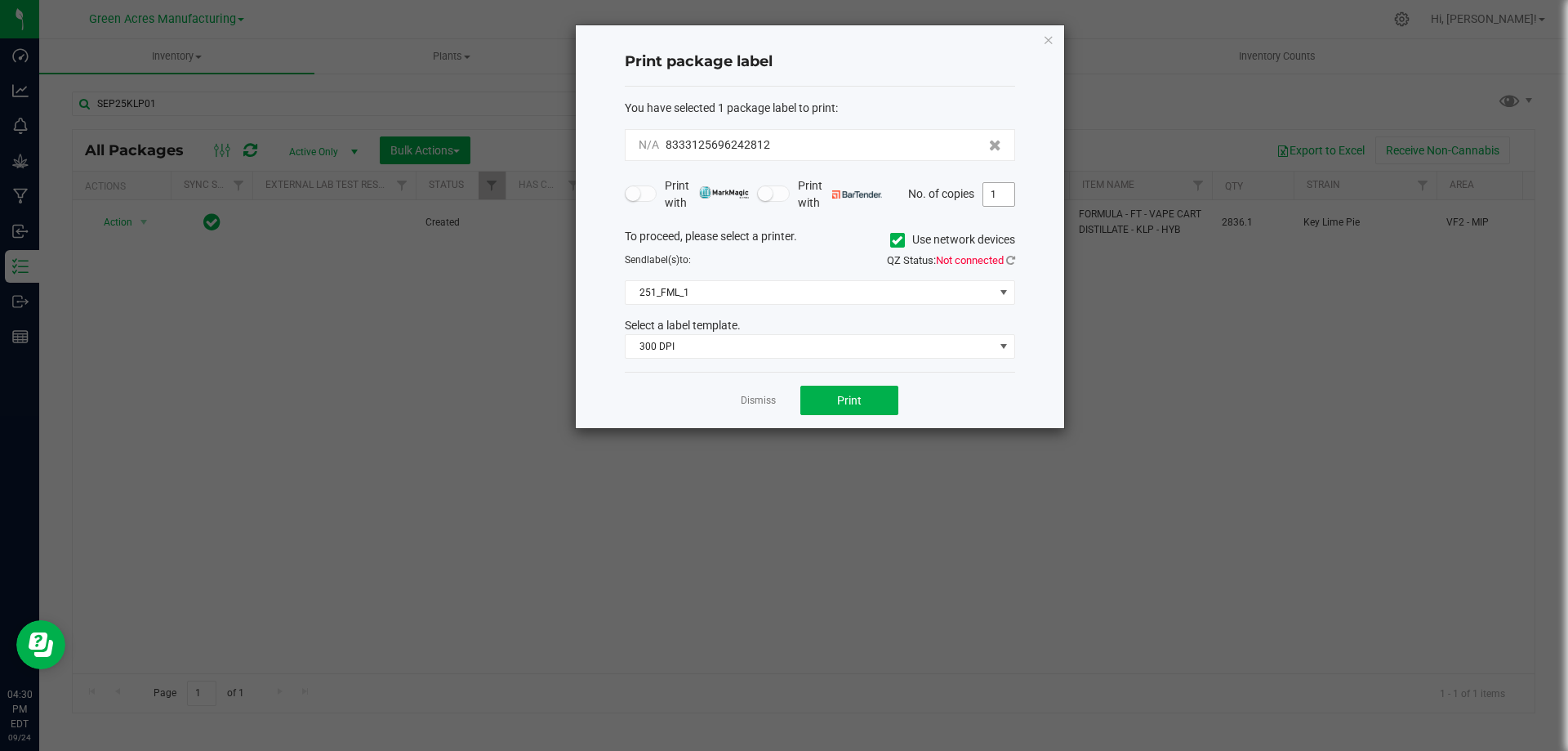
click at [997, 194] on input "1" at bounding box center [998, 194] width 31 height 23
type input "3"
click at [841, 401] on span "Print" at bounding box center [849, 400] width 24 height 14
click at [761, 400] on link "Dismiss" at bounding box center [758, 400] width 35 height 14
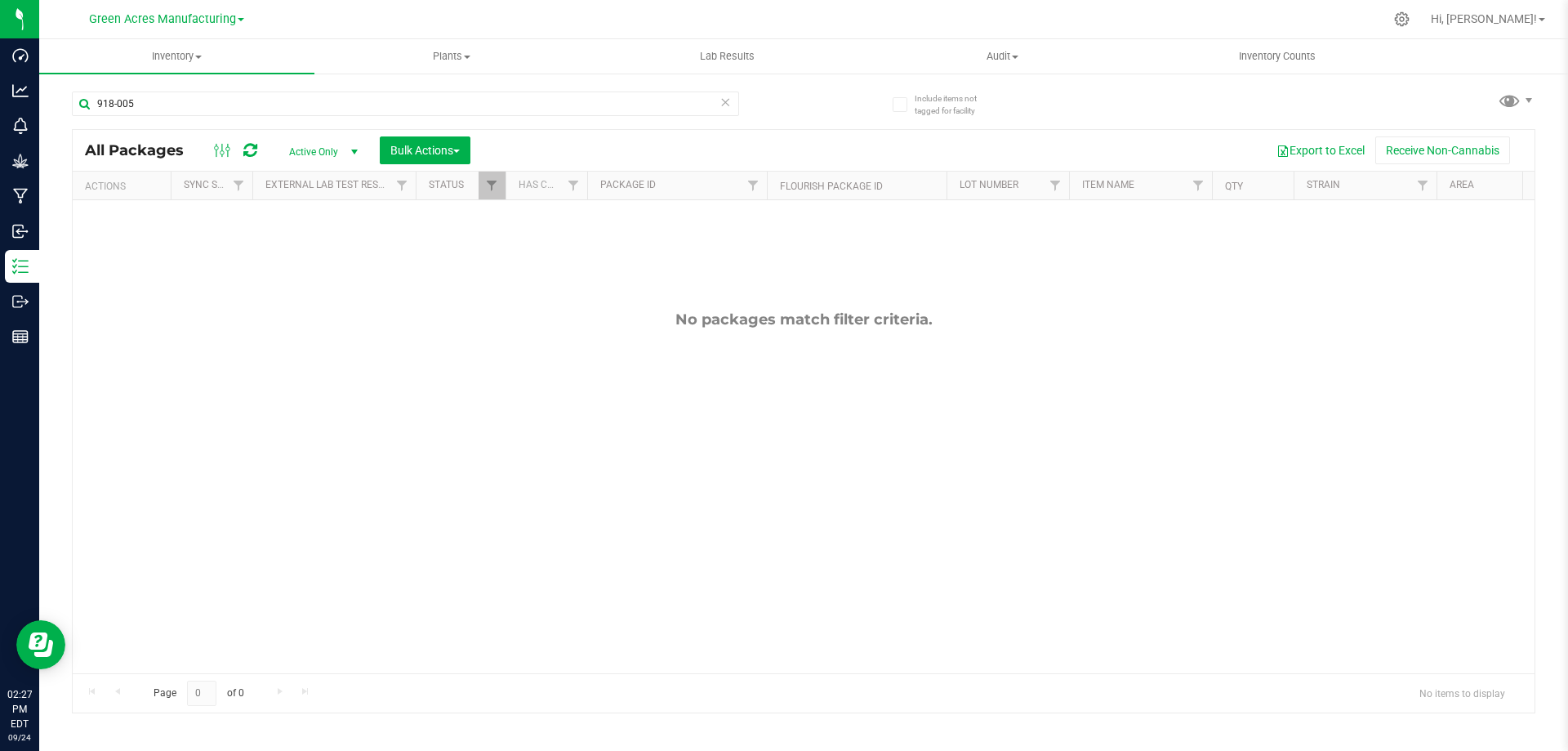
click at [728, 101] on icon at bounding box center [725, 102] width 12 height 20
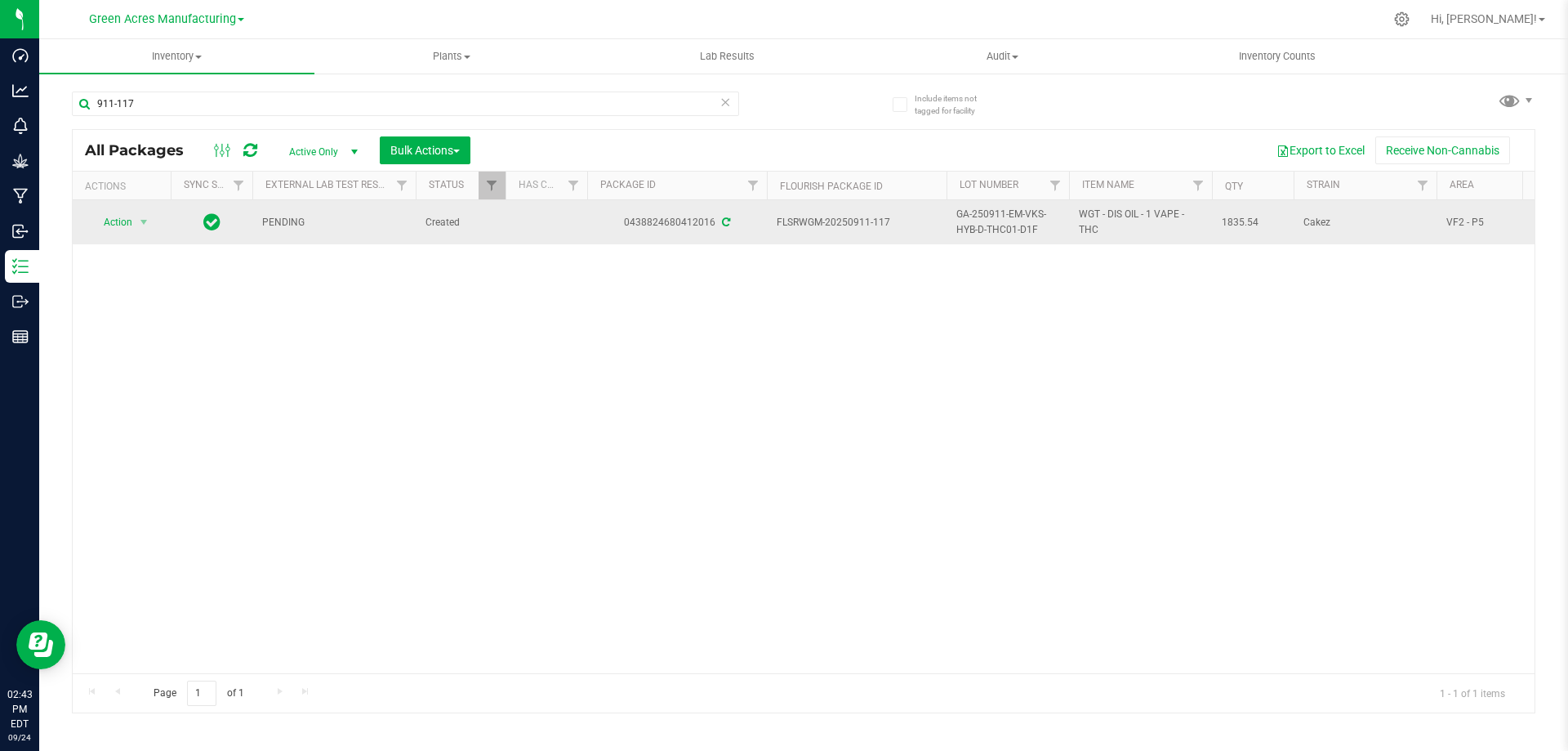
click at [997, 219] on span "GA-250911-EM-VKS-HYB-D-THC01-D1F" at bounding box center [1007, 222] width 103 height 31
click at [997, 219] on input "GA-250911-EM-VKS-HYB-D-THC01-D1F" at bounding box center [1005, 222] width 117 height 25
drag, startPoint x: 732, startPoint y: 338, endPoint x: 385, endPoint y: 49, distance: 451.6
click at [728, 336] on div "Action Action Adjust qty Create package Edit attributes Global inventory Locate…" at bounding box center [804, 436] width 1462 height 473
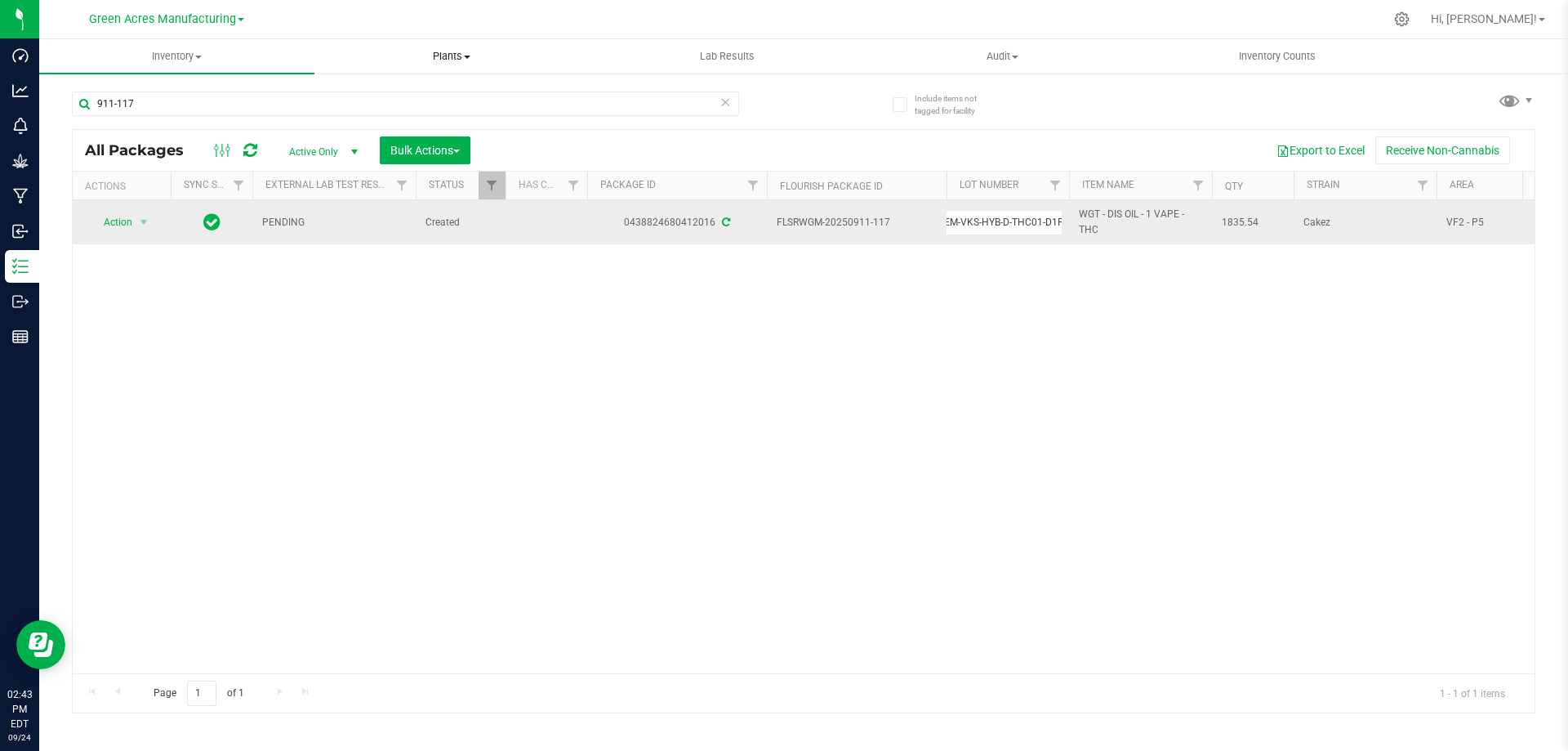
scroll to position [0, 0]
click at [994, 228] on span "GA-250911-EM-VKS-HYB-D-THC01-D1F" at bounding box center [1007, 222] width 103 height 31
click at [994, 228] on input "GA-250911-EM-VKS-HYB-D-THC01-D1F" at bounding box center [1005, 222] width 117 height 25
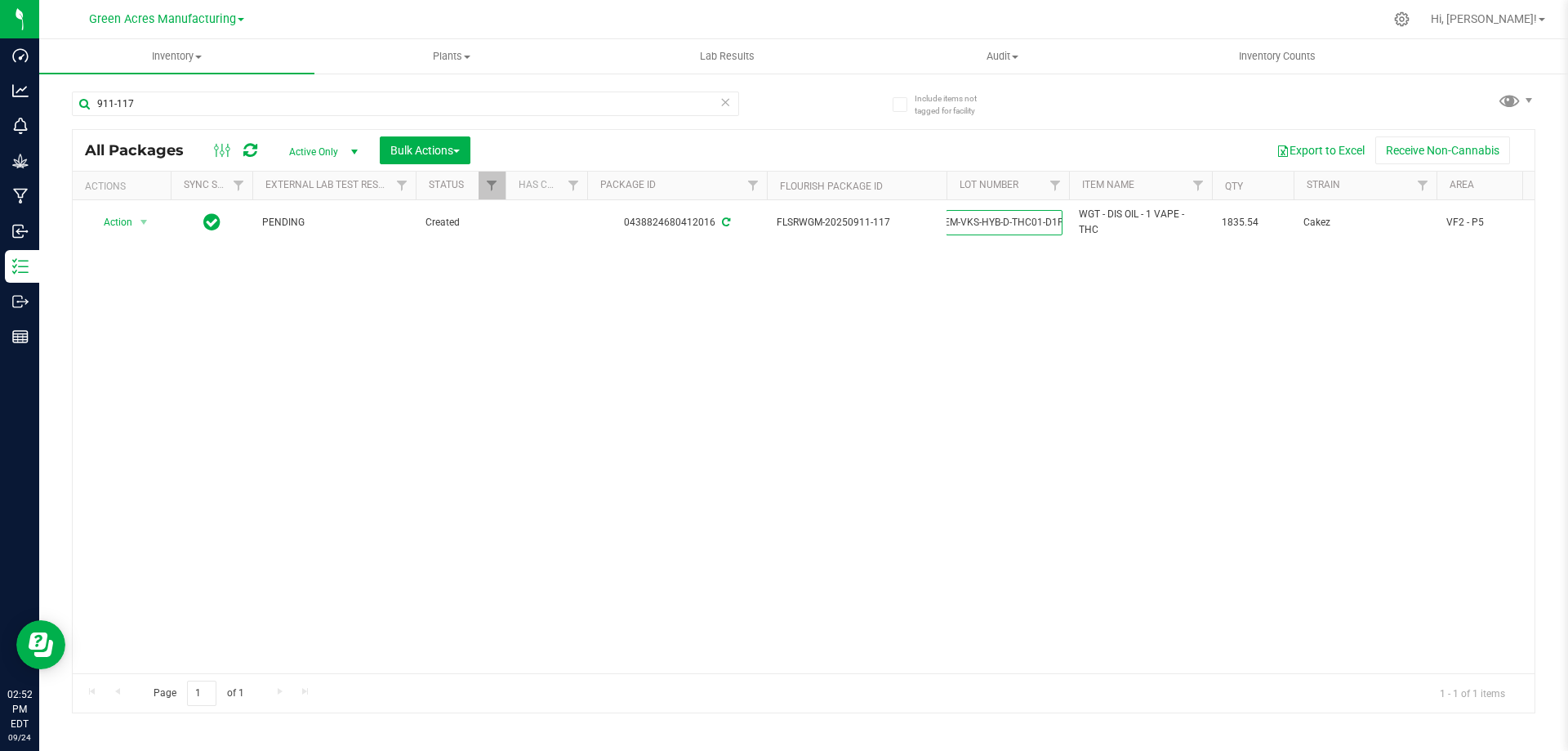
scroll to position [0, 0]
click at [408, 304] on div "Action Action Adjust qty Create package Edit attributes Global inventory Locate…" at bounding box center [804, 436] width 1462 height 473
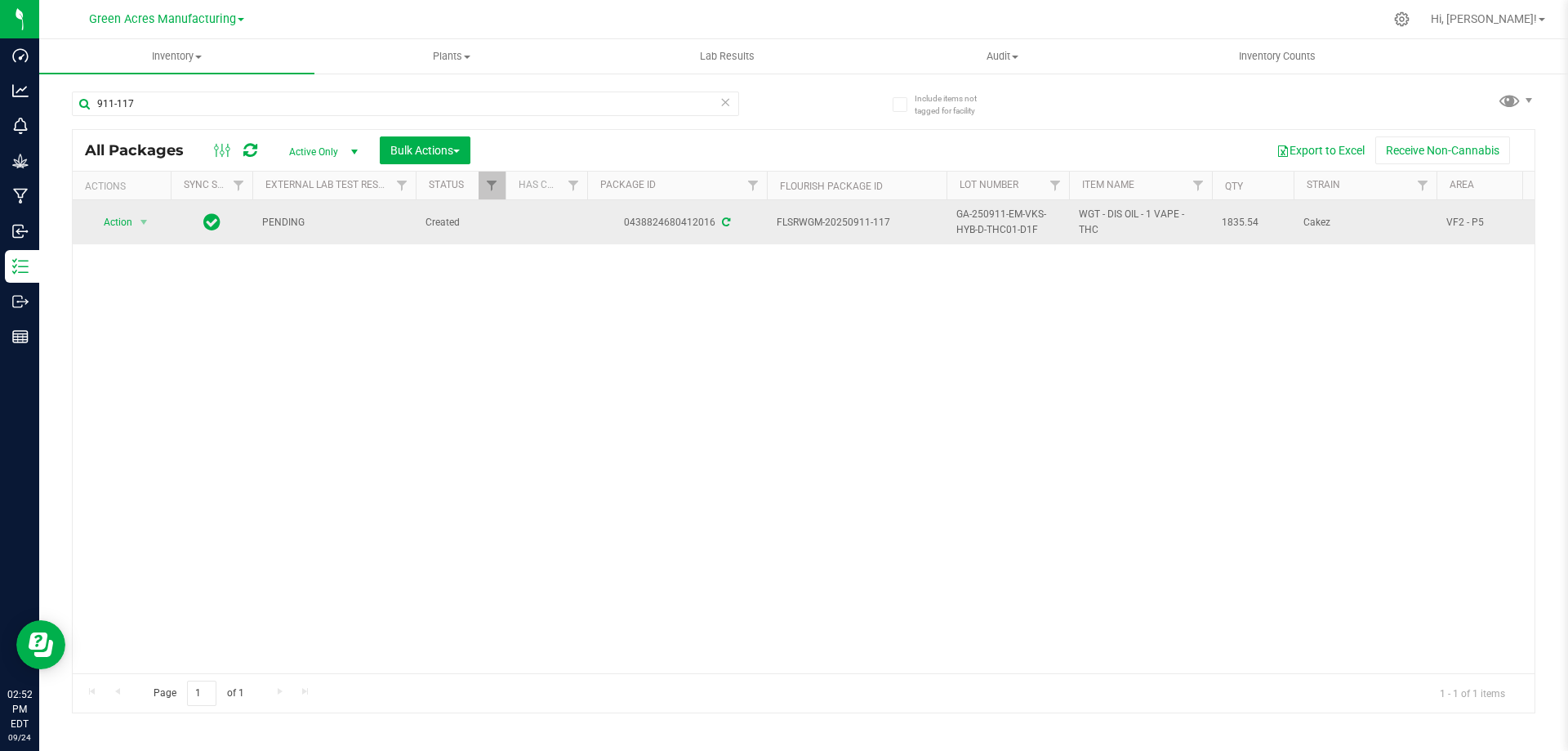
click at [134, 210] on td "Action Action Adjust qty Create package Edit attributes Global inventory Locate…" at bounding box center [122, 222] width 98 height 44
click at [133, 234] on td "Action Action Adjust qty Create package Edit attributes Global inventory Locate…" at bounding box center [122, 222] width 98 height 44
click at [134, 225] on span "select" at bounding box center [144, 222] width 21 height 23
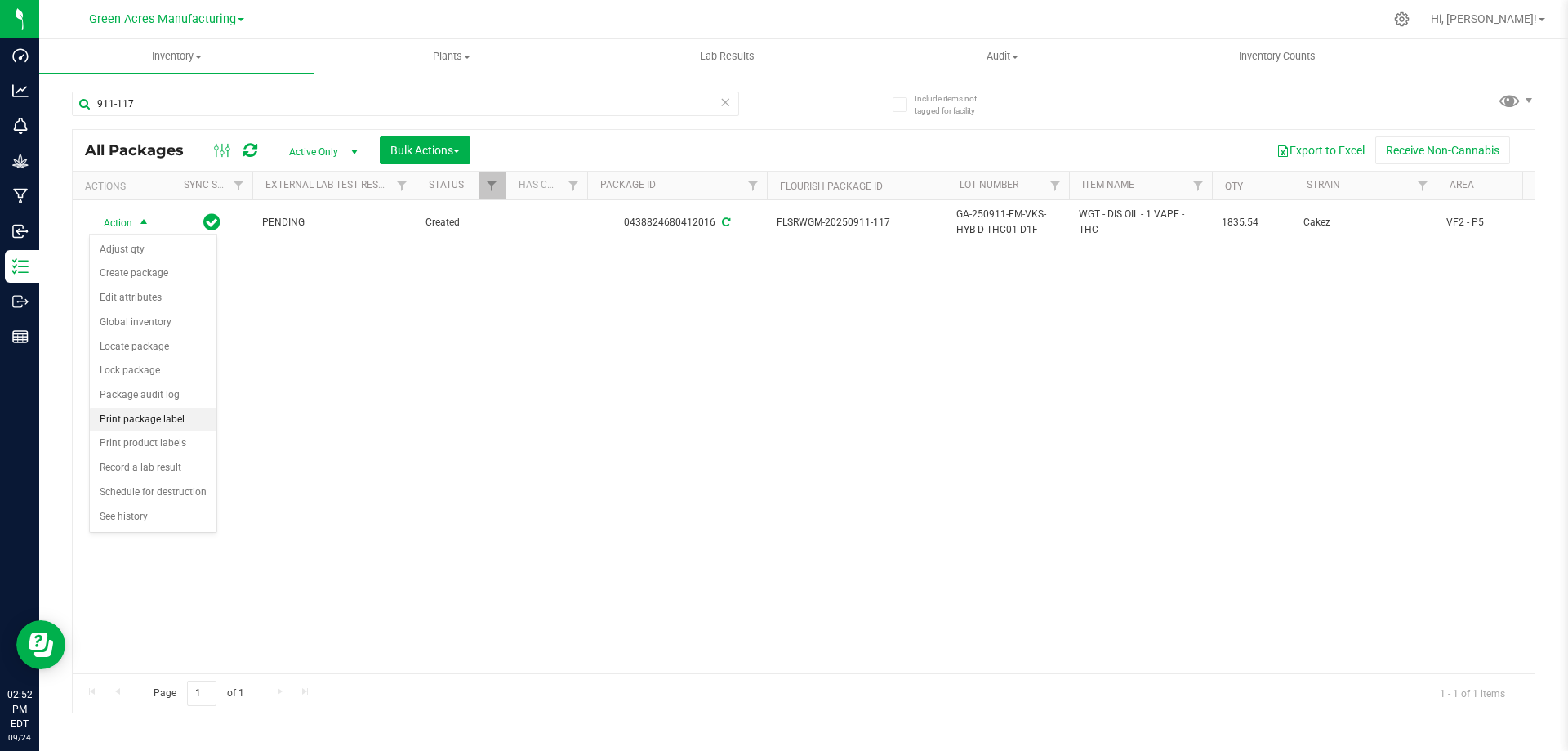
click at [143, 412] on li "Print package label" at bounding box center [153, 420] width 127 height 24
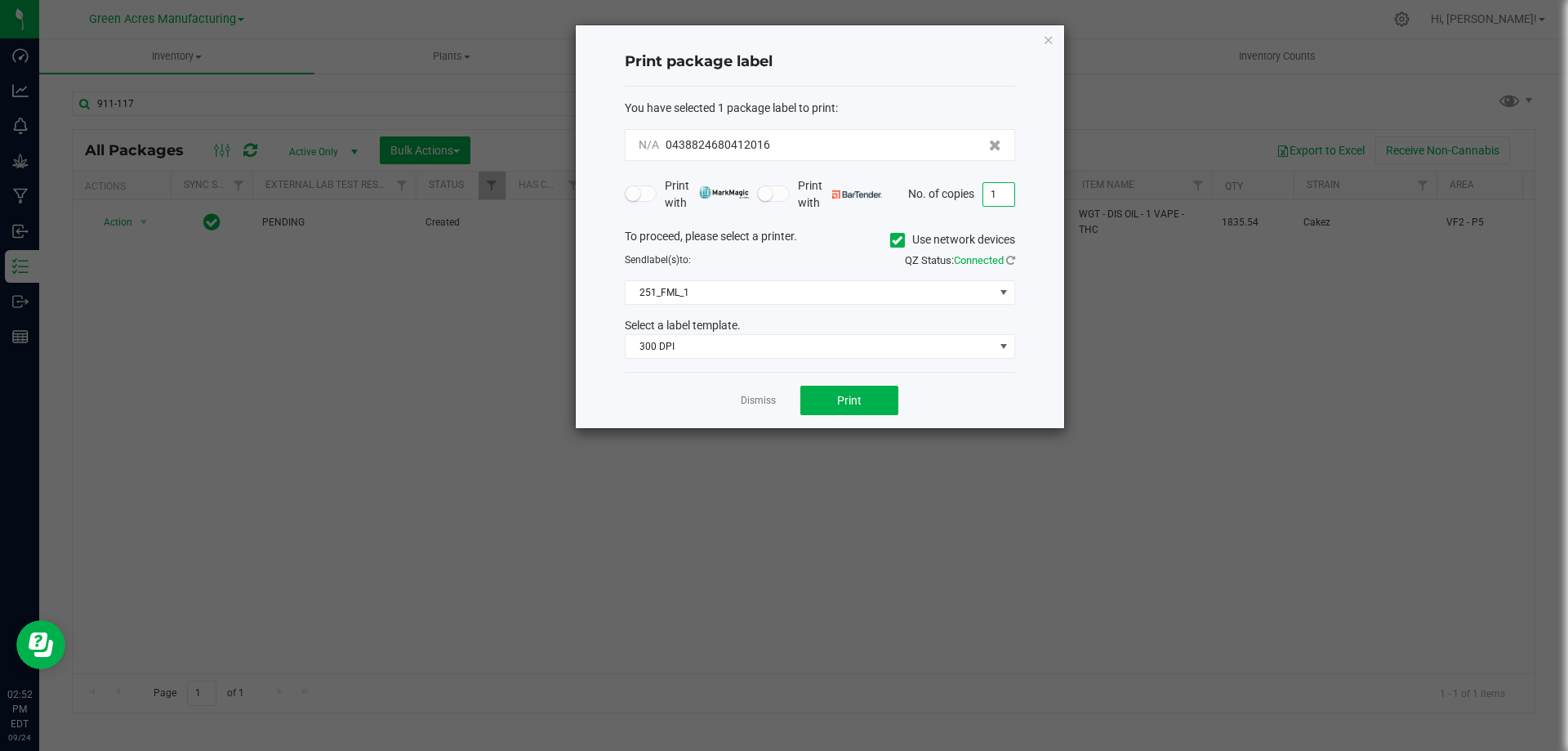
click at [1002, 195] on input "1" at bounding box center [998, 194] width 31 height 23
type input "2"
click at [841, 403] on span "Print" at bounding box center [849, 400] width 24 height 14
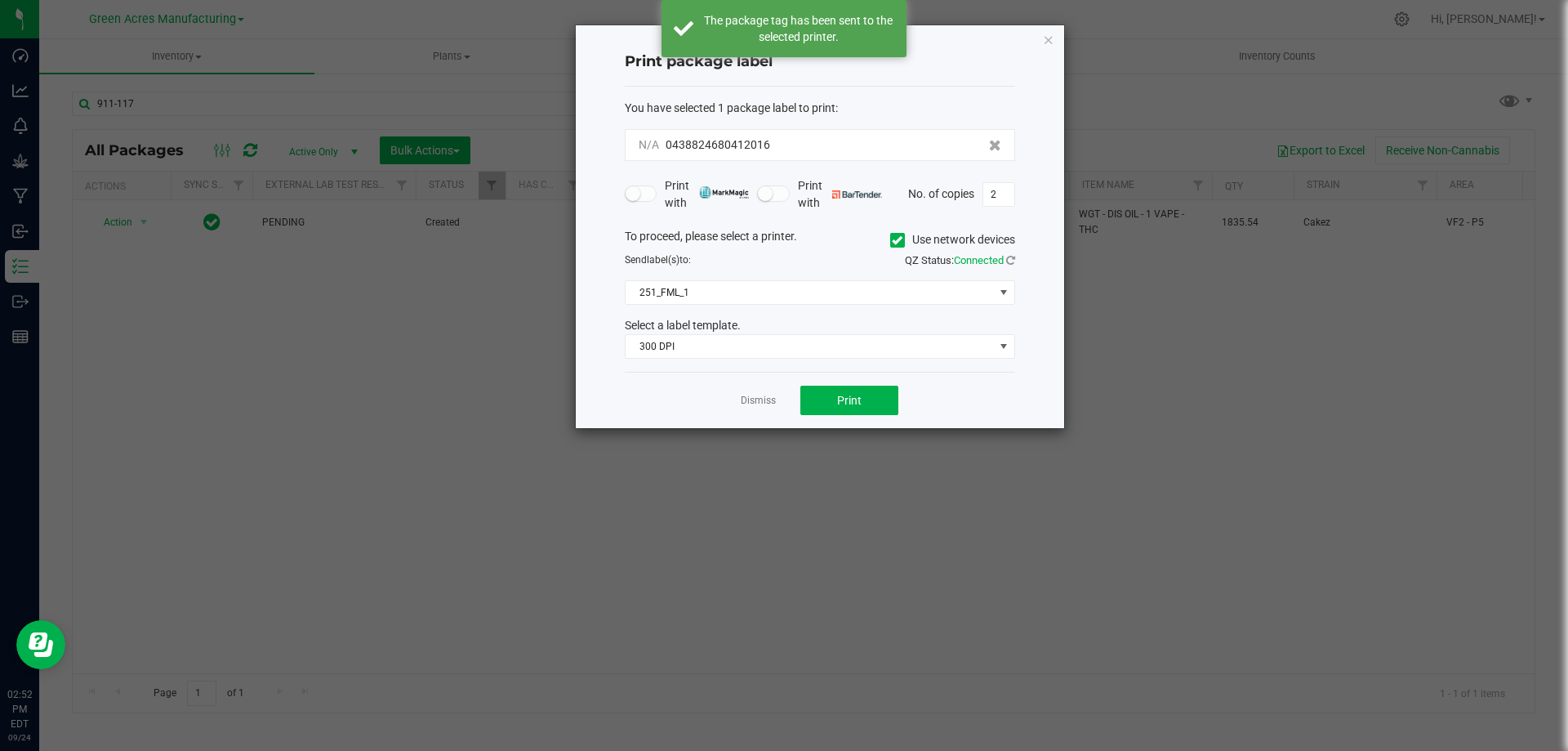
click at [755, 403] on link "Dismiss" at bounding box center [758, 400] width 35 height 14
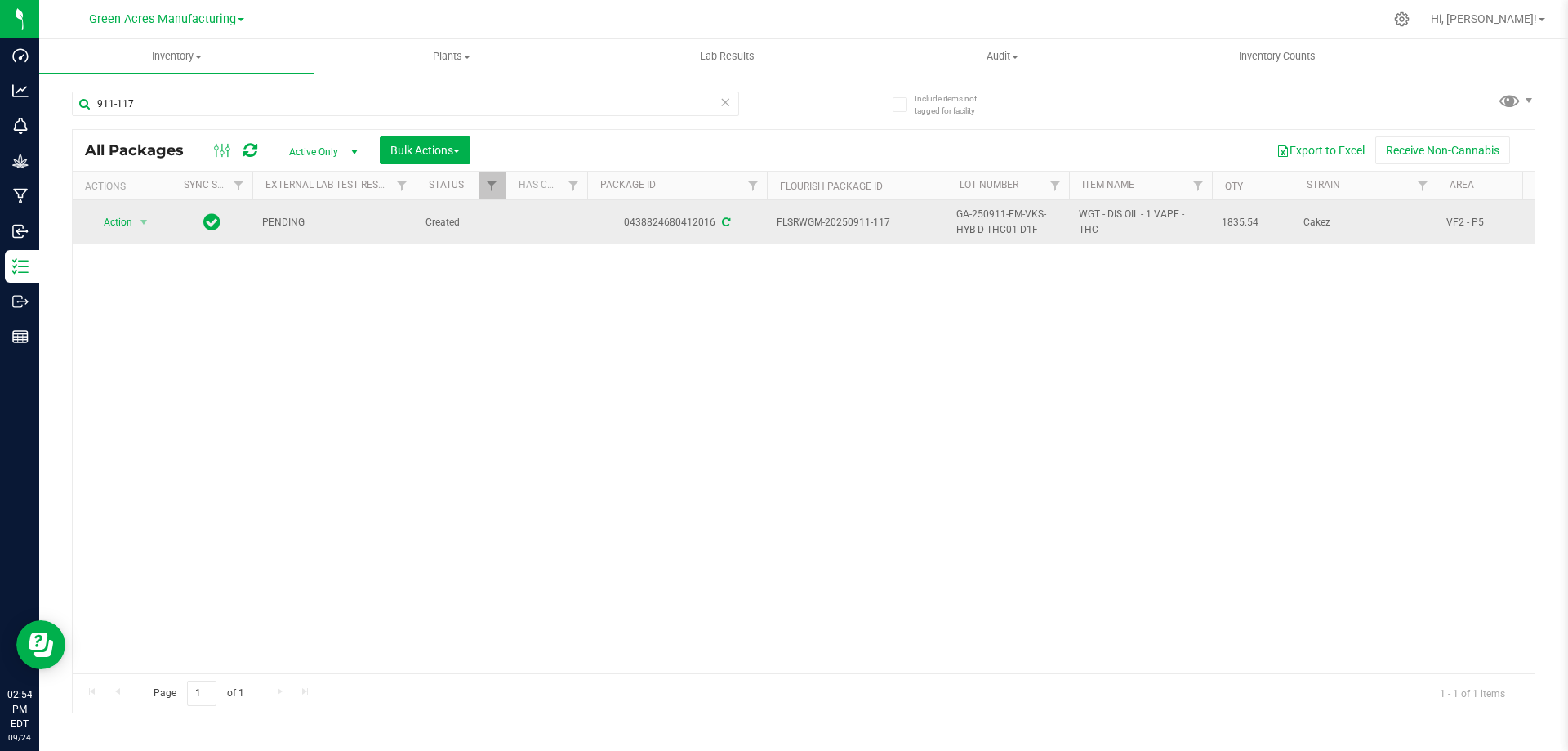
click at [999, 222] on span "GA-250911-EM-VKS-HYB-D-THC01-D1F" at bounding box center [1007, 222] width 103 height 31
click at [999, 222] on input "GA-250911-EM-VKS-HYB-D-THC01-D1F" at bounding box center [1005, 222] width 117 height 25
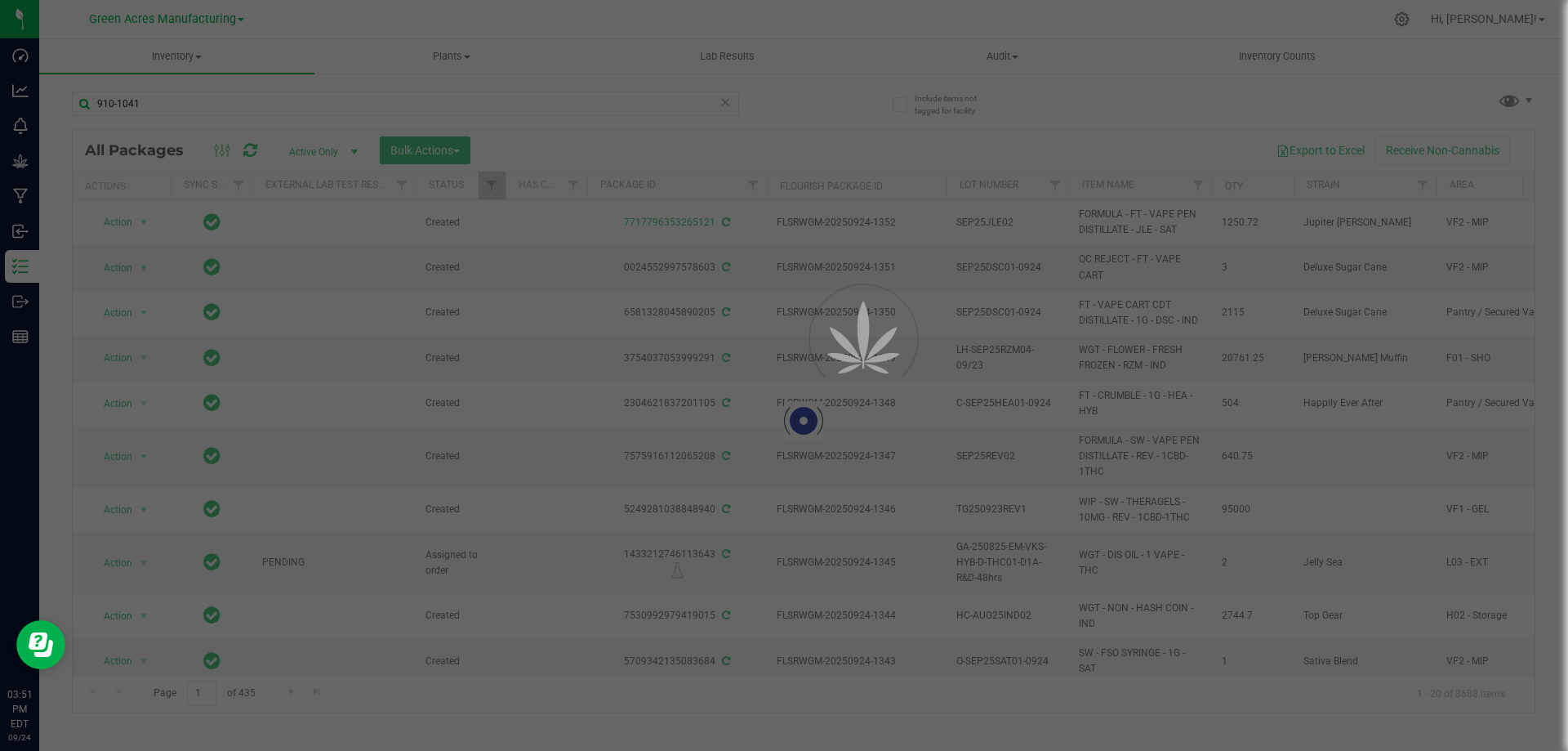
type input "910-1041"
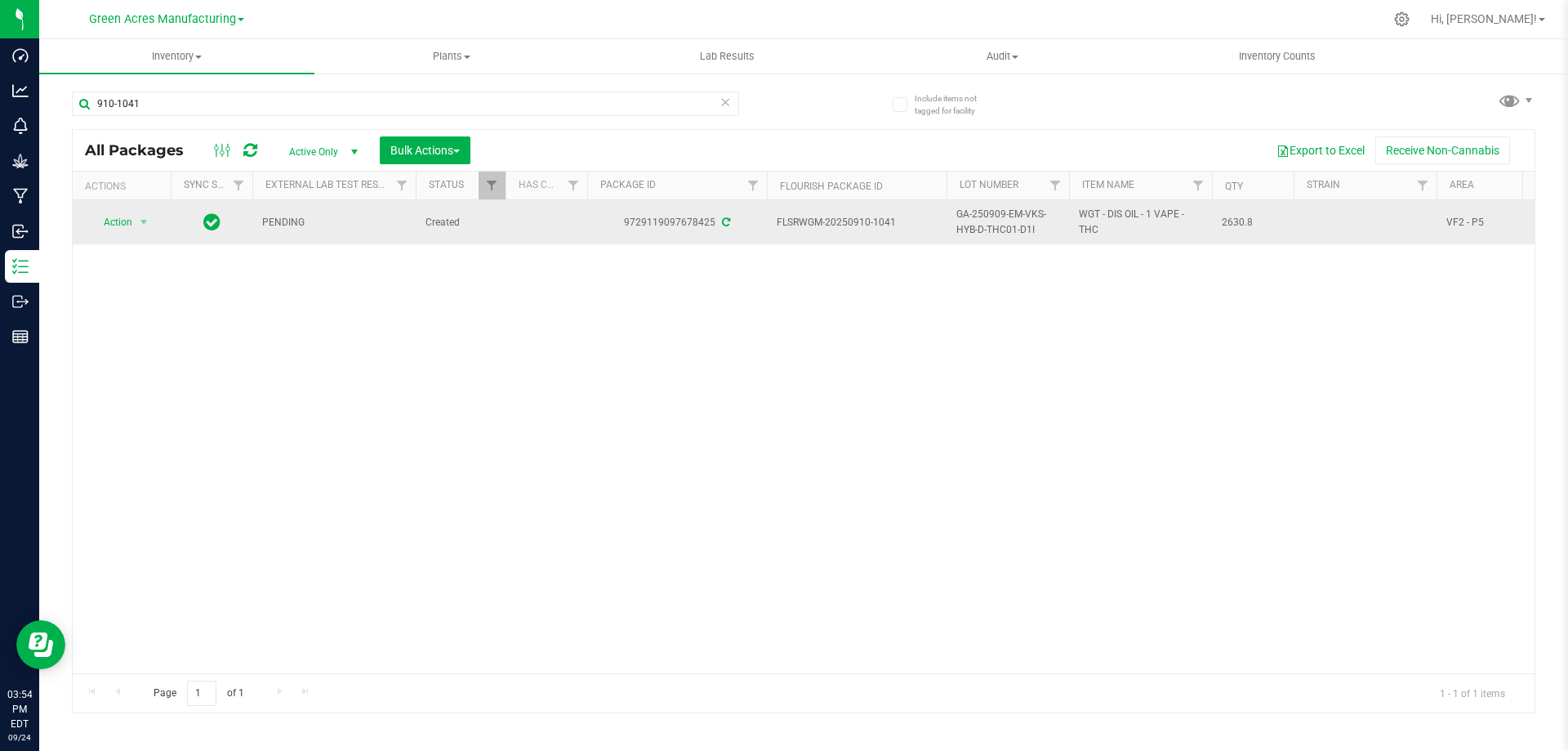
click at [991, 223] on span "GA-250909-EM-VKS-HYB-D-THC01-D1I" at bounding box center [1007, 222] width 103 height 31
click at [991, 223] on input "GA-250909-EM-VKS-HYB-D-THC01-D1I" at bounding box center [1005, 222] width 117 height 25
click at [913, 320] on div "Action Action Adjust qty Create package Edit attributes Global inventory Locate…" at bounding box center [804, 436] width 1462 height 473
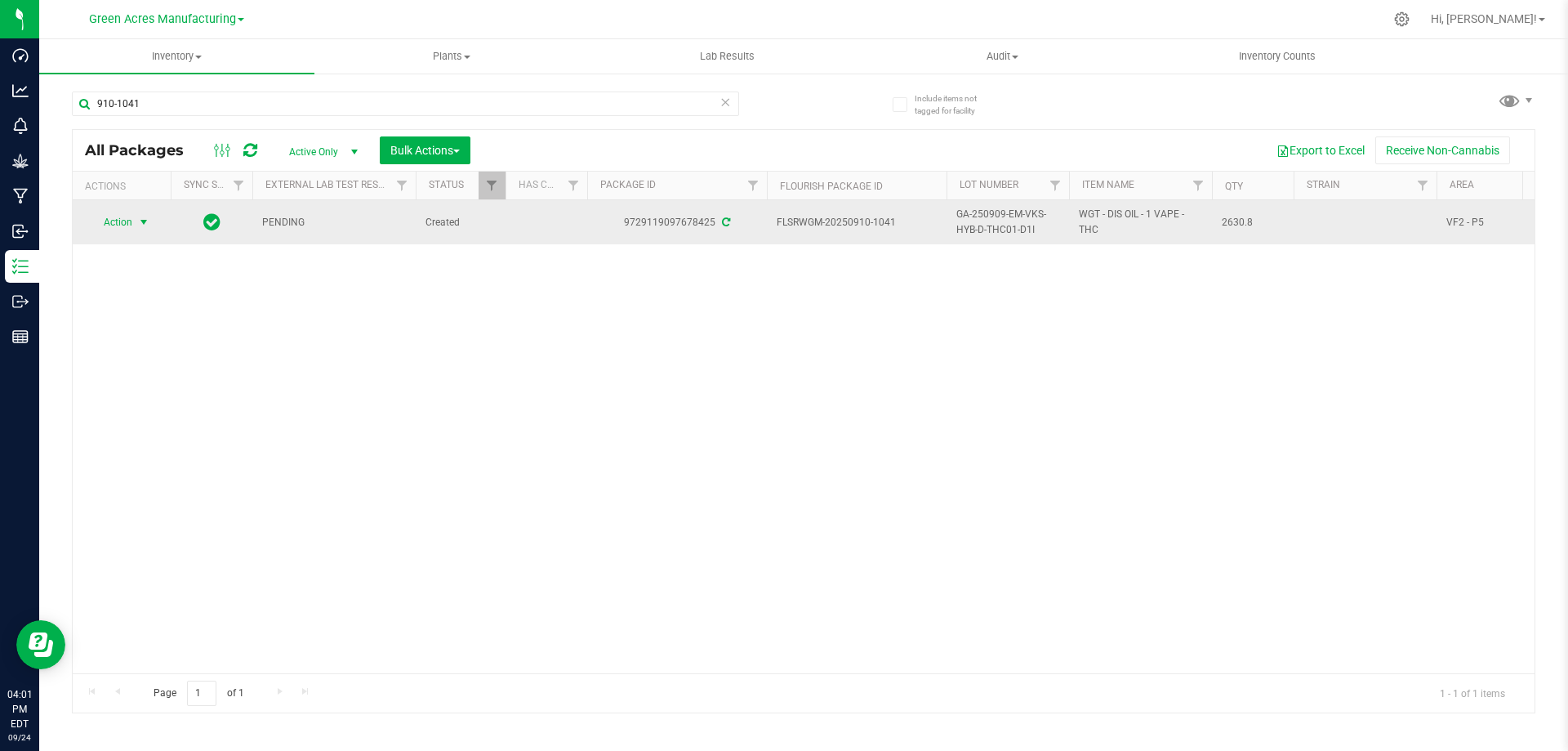
click at [135, 221] on span "select" at bounding box center [144, 222] width 21 height 23
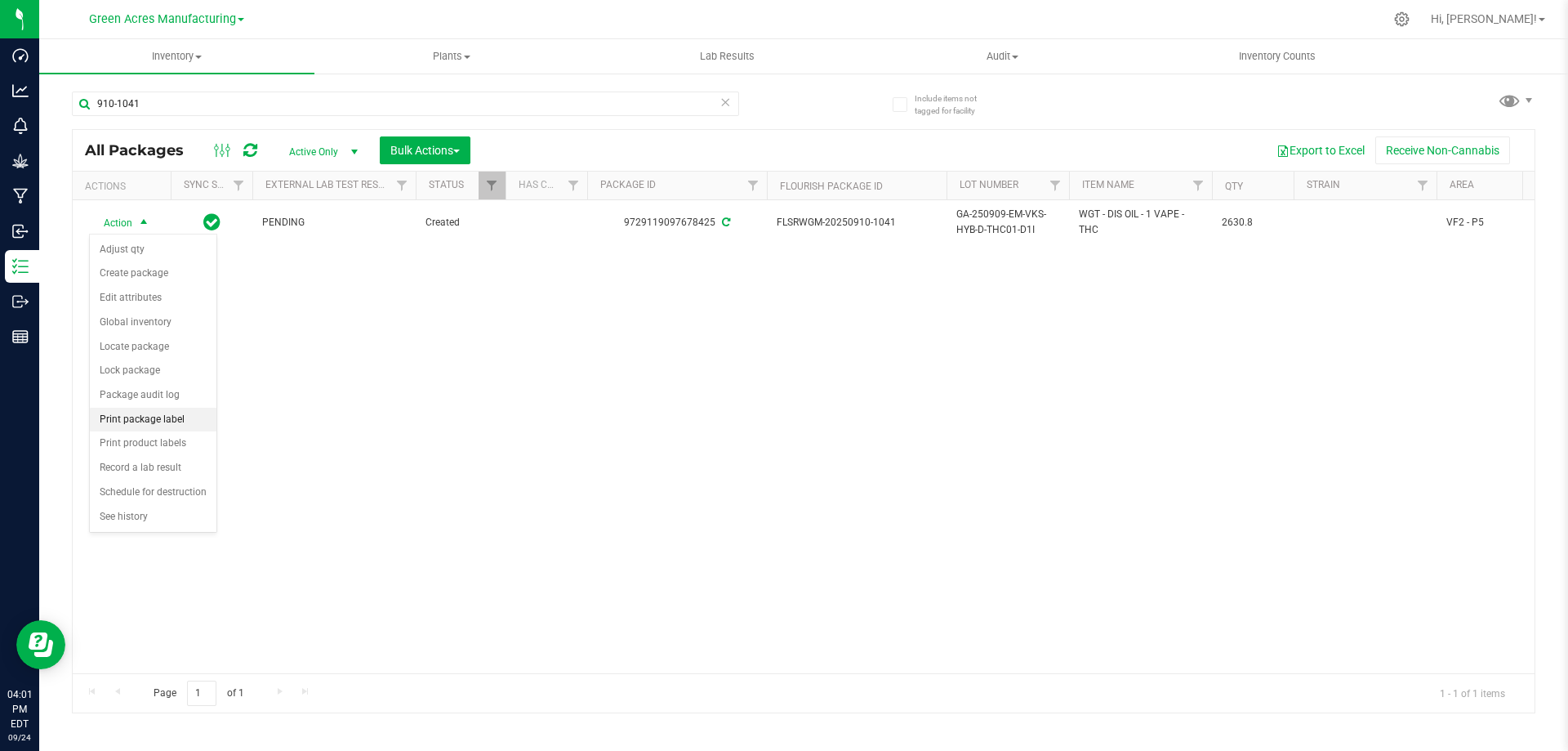
click at [140, 421] on li "Print package label" at bounding box center [153, 420] width 127 height 24
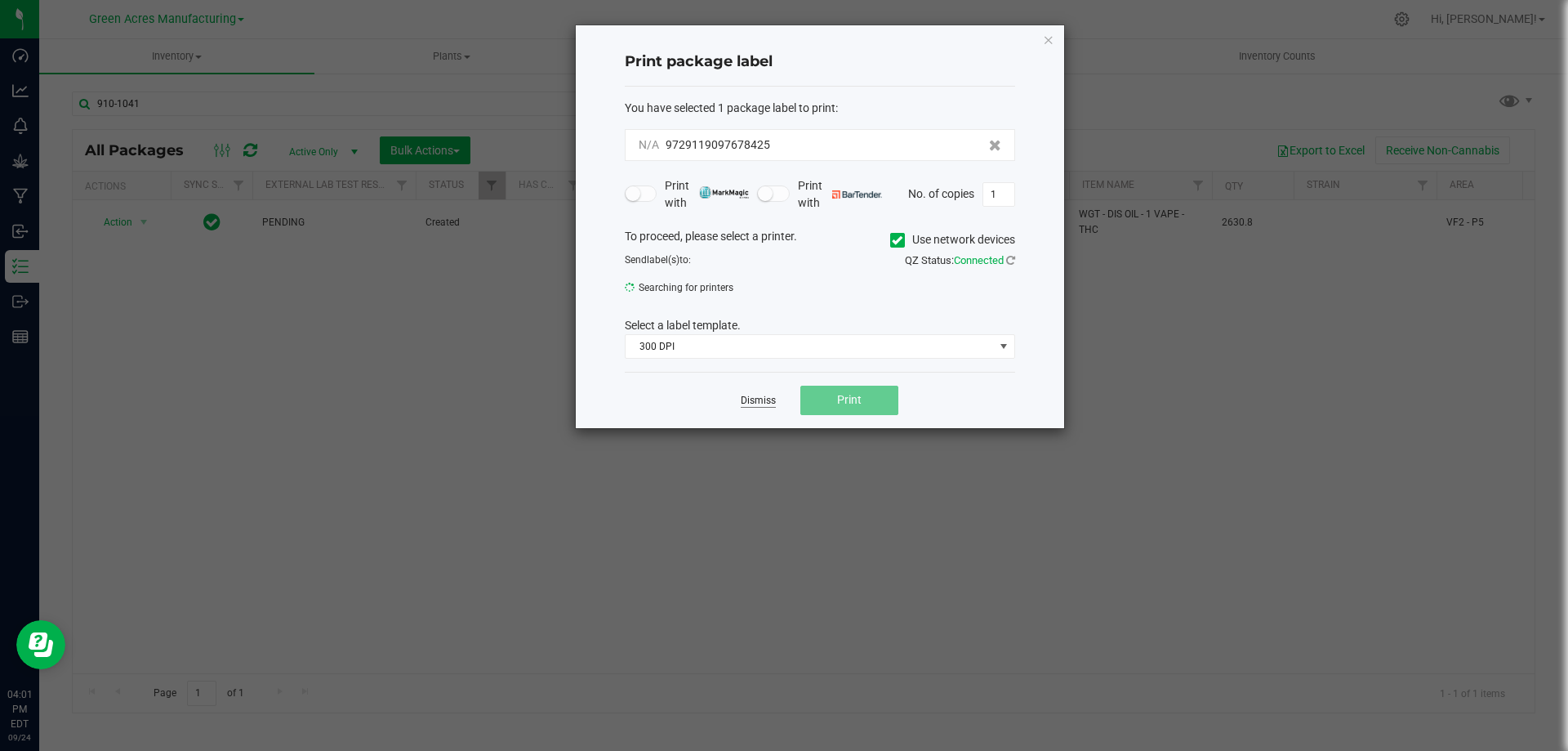
click at [773, 395] on link "Dismiss" at bounding box center [758, 400] width 35 height 14
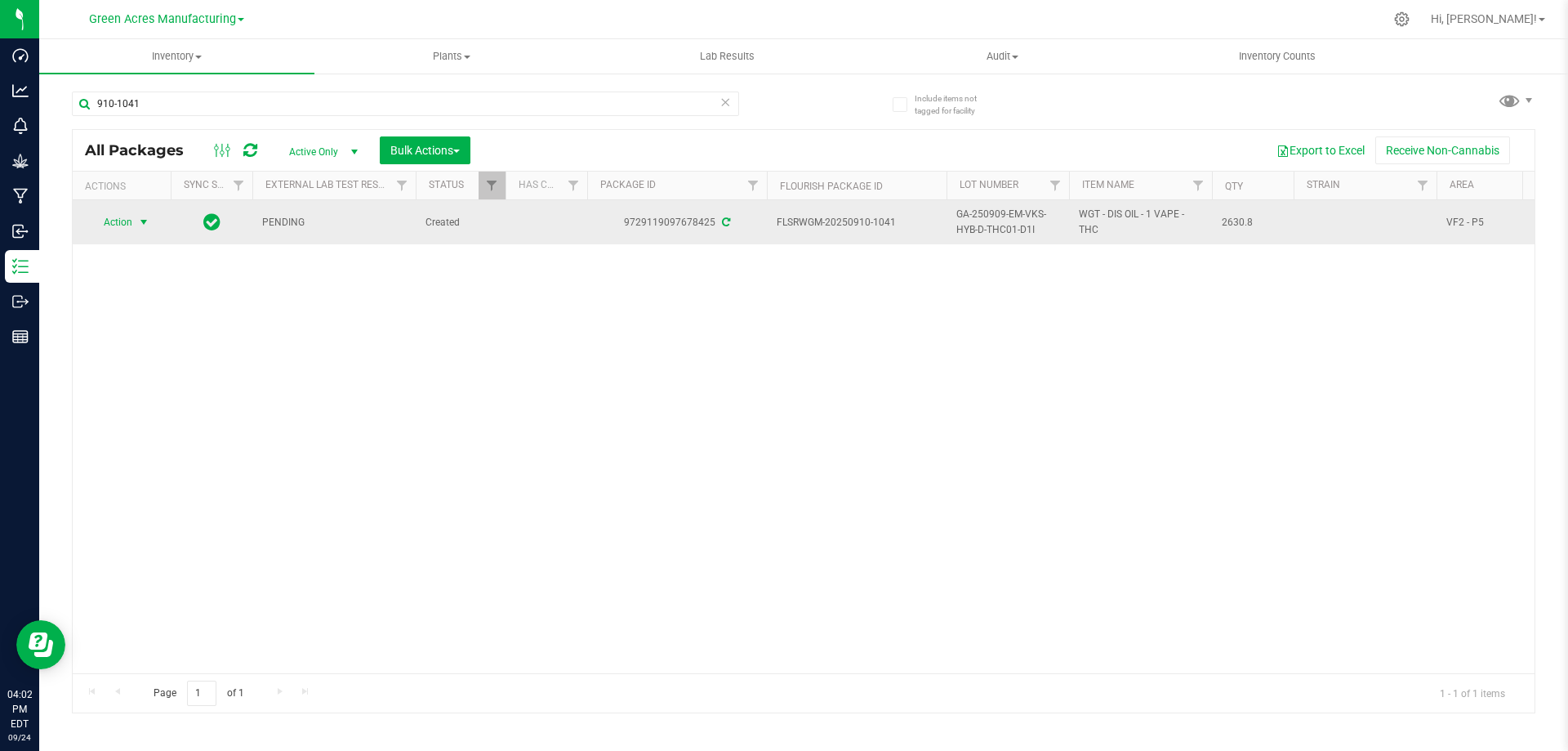
click at [140, 224] on span "select" at bounding box center [143, 222] width 14 height 14
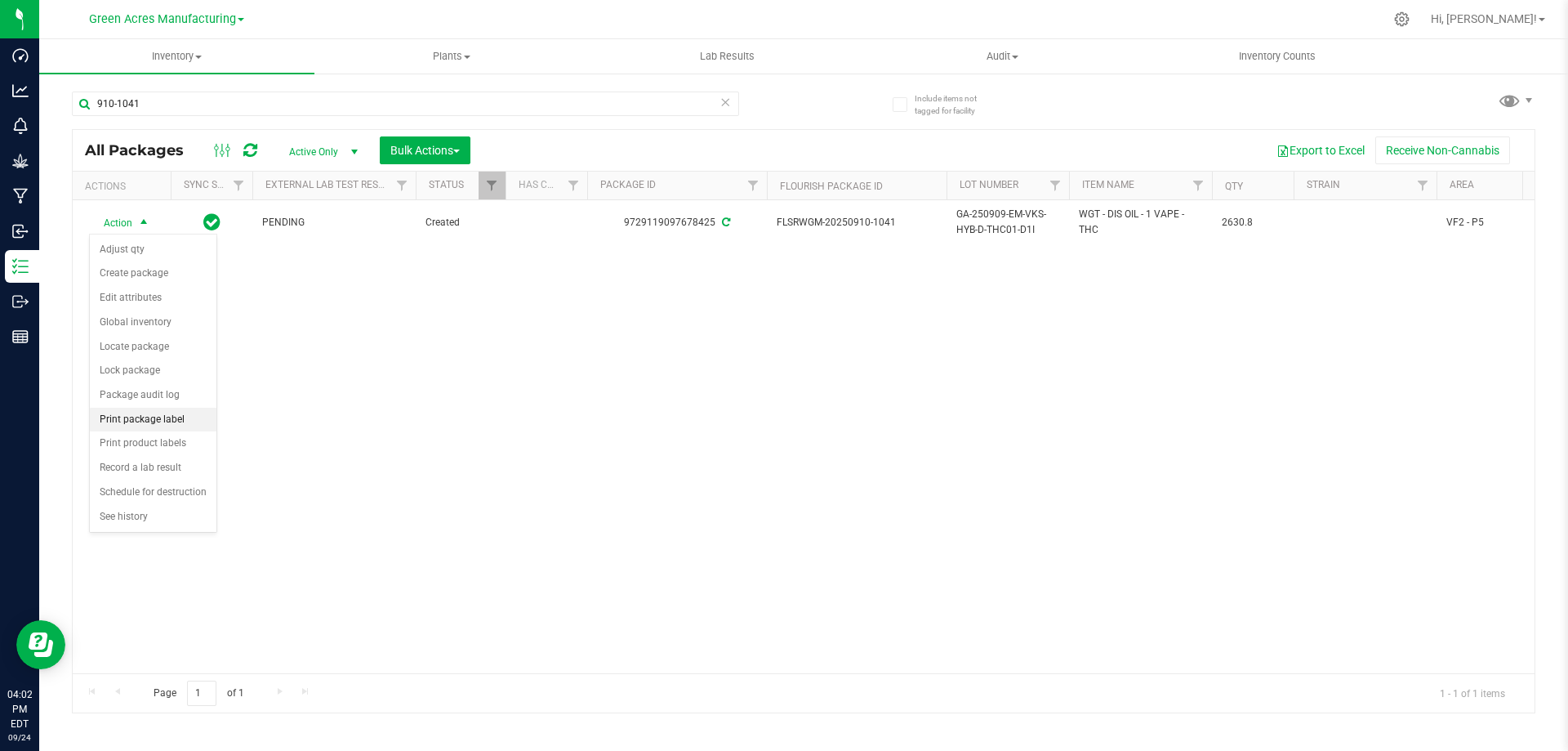
click at [150, 424] on li "Print package label" at bounding box center [153, 420] width 127 height 24
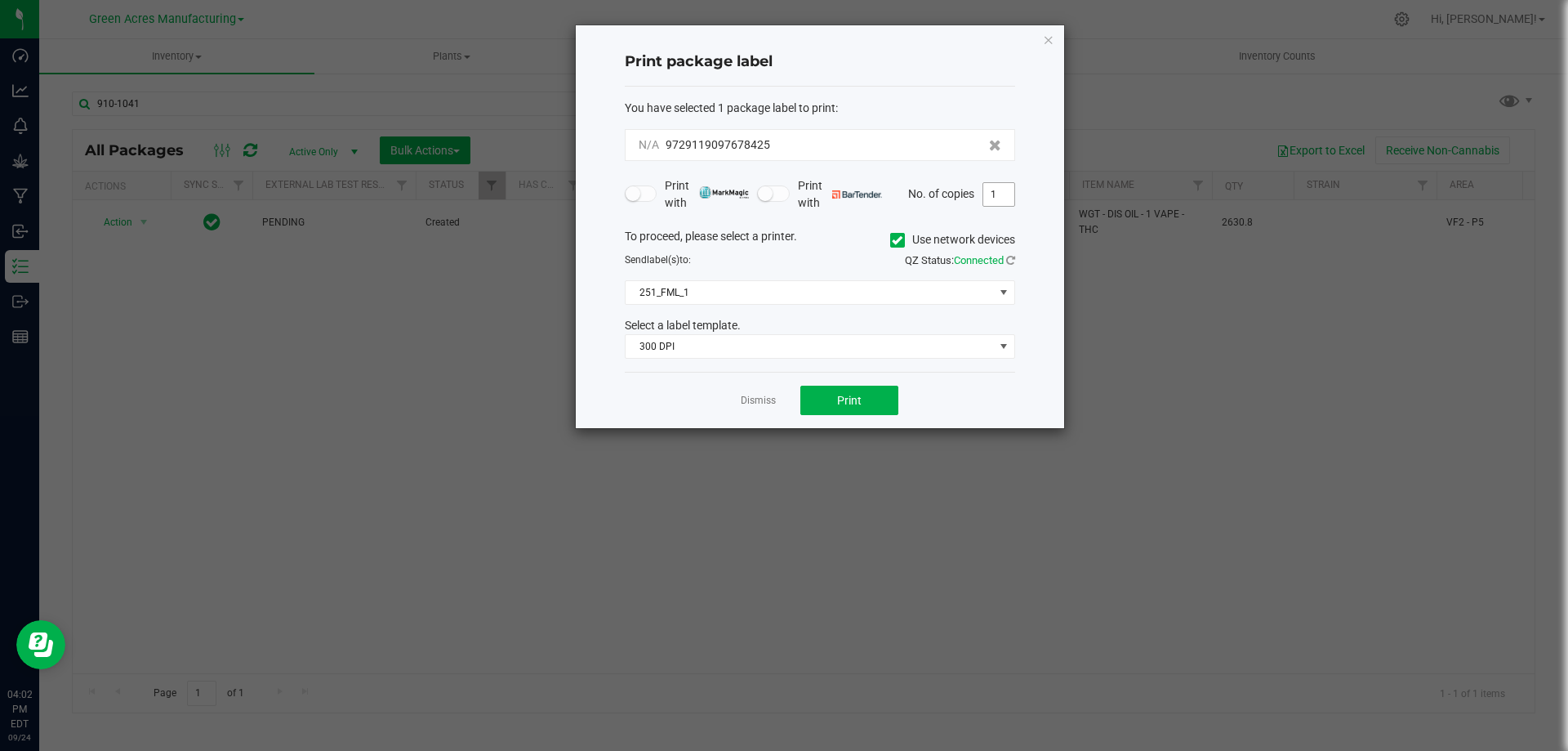
click at [987, 198] on input "1" at bounding box center [998, 194] width 31 height 23
type input "2"
click at [842, 403] on span "Print" at bounding box center [849, 400] width 24 height 14
click at [750, 397] on link "Dismiss" at bounding box center [758, 400] width 35 height 14
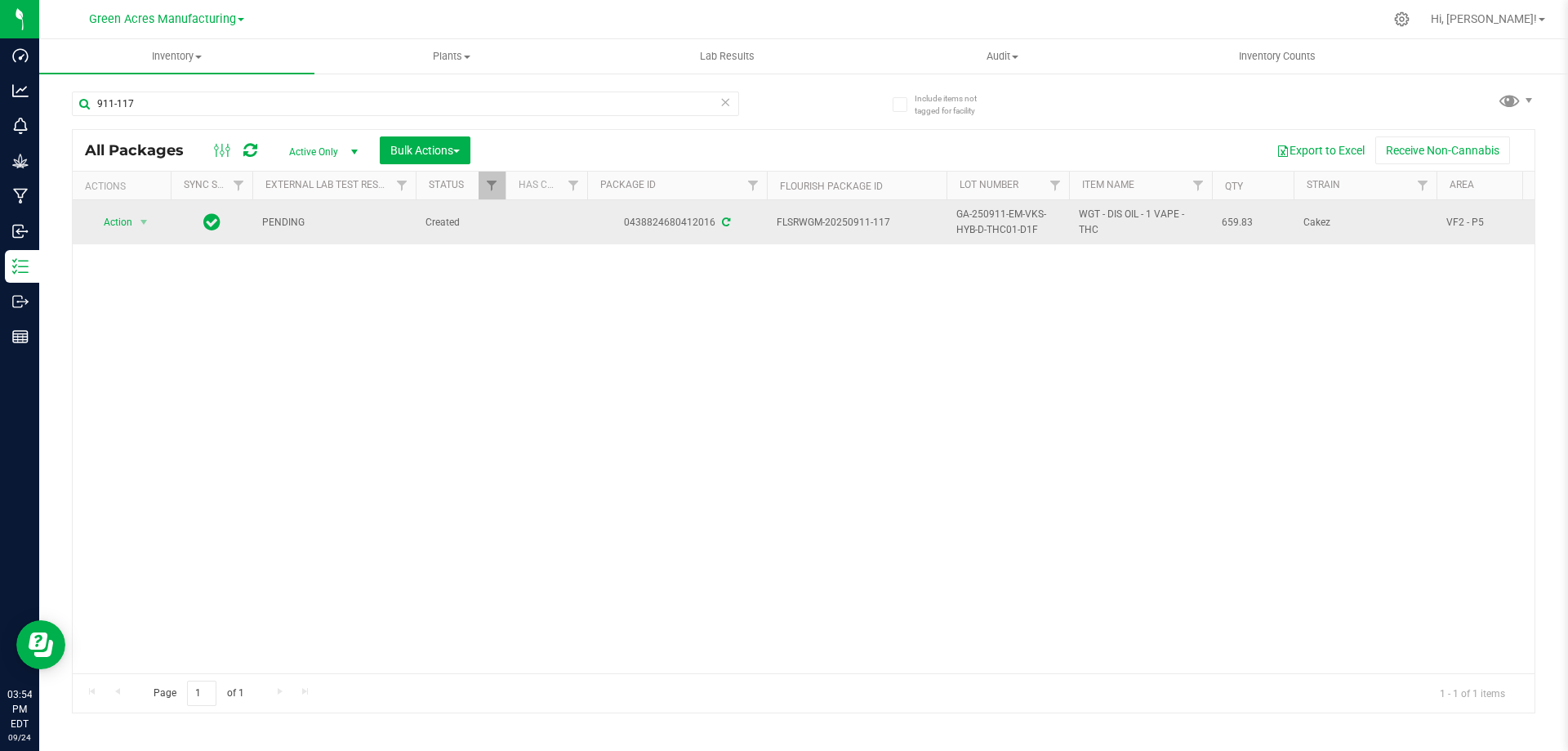
click at [1005, 220] on span "GA-250911-EM-VKS-HYB-D-THC01-D1F" at bounding box center [1007, 222] width 103 height 31
click at [1005, 220] on input "GA-250911-EM-VKS-HYB-D-THC01-D1F" at bounding box center [1005, 222] width 117 height 25
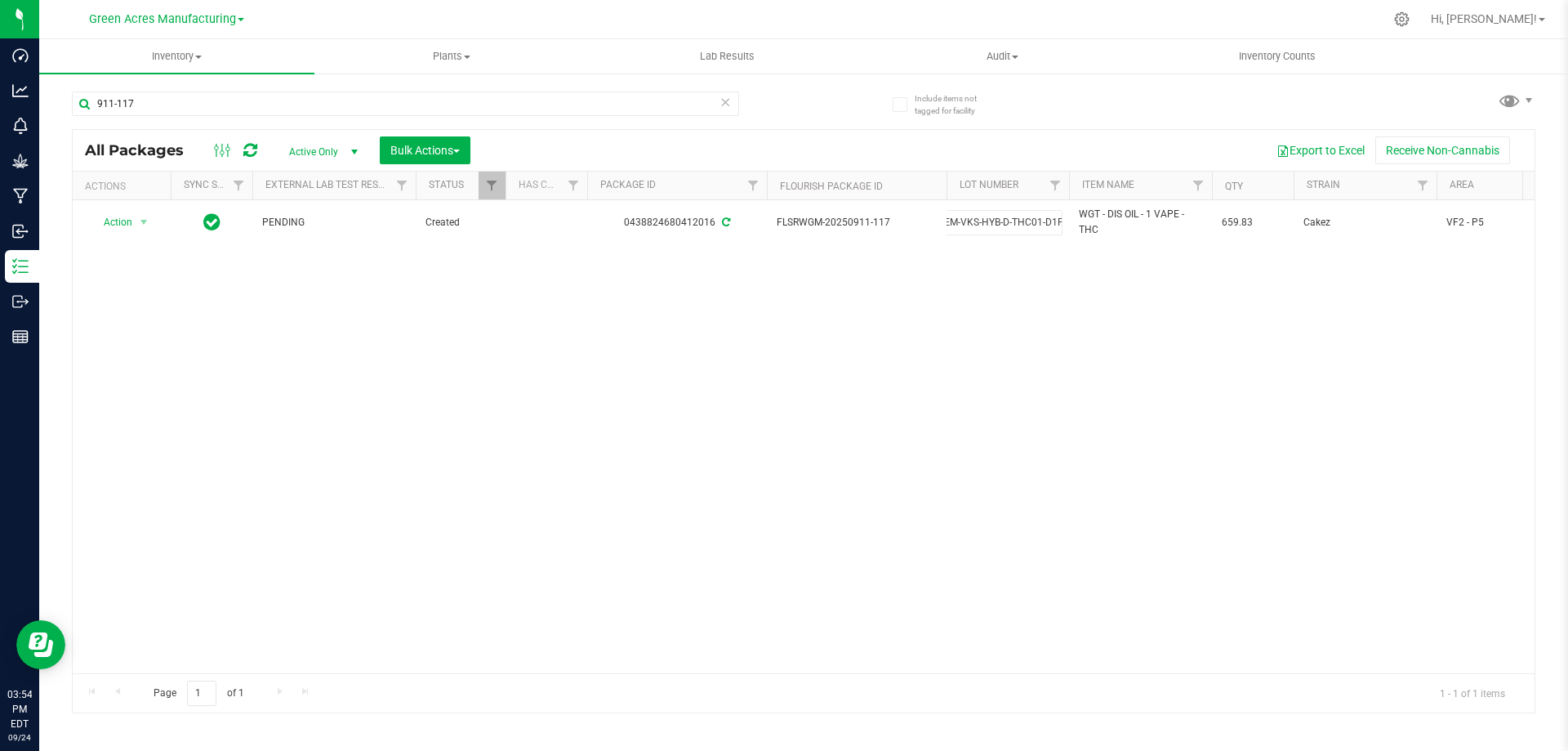
click at [944, 321] on div "Action Action Adjust qty Create package Edit attributes Global inventory Locate…" at bounding box center [804, 436] width 1462 height 473
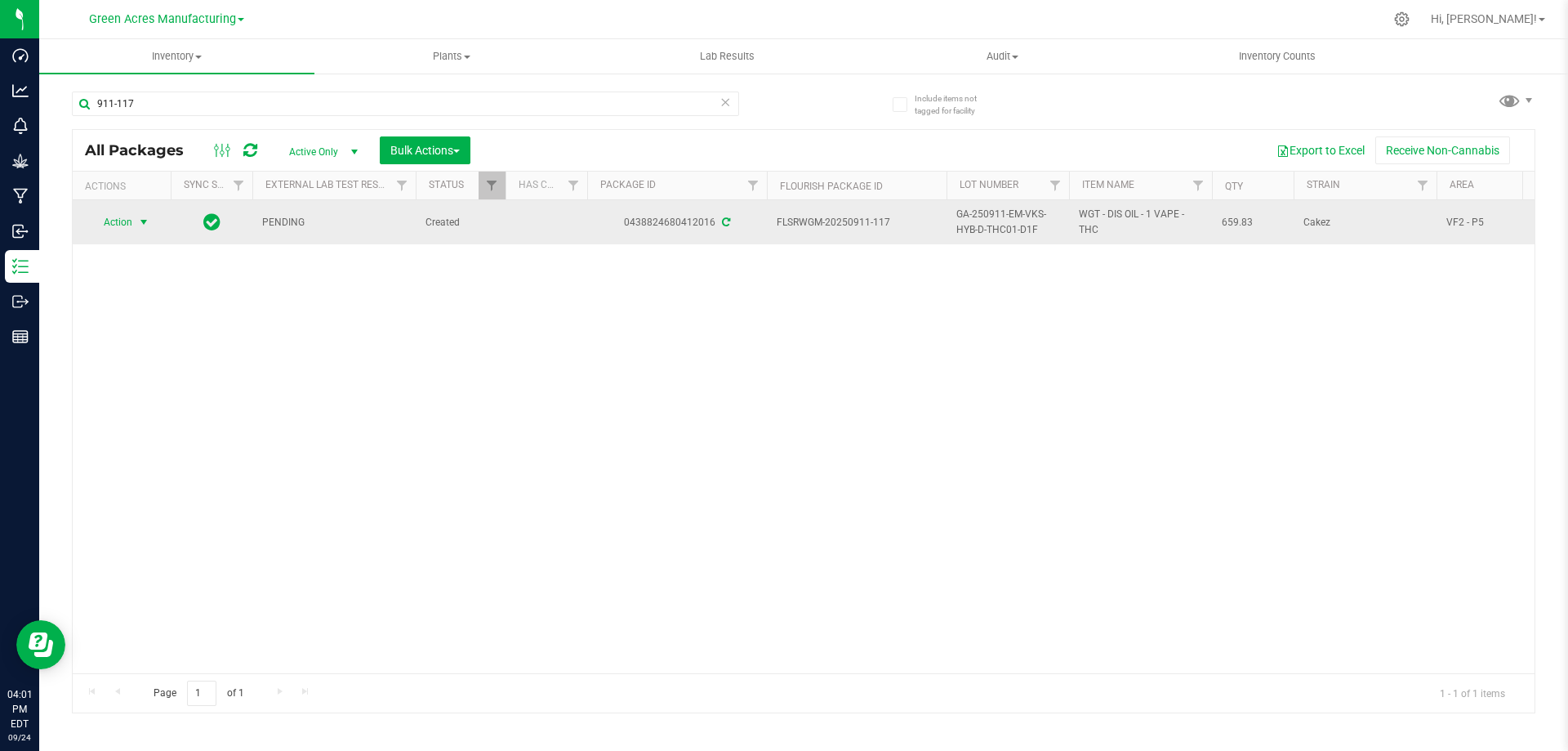
click at [119, 214] on span "Action" at bounding box center [111, 222] width 44 height 23
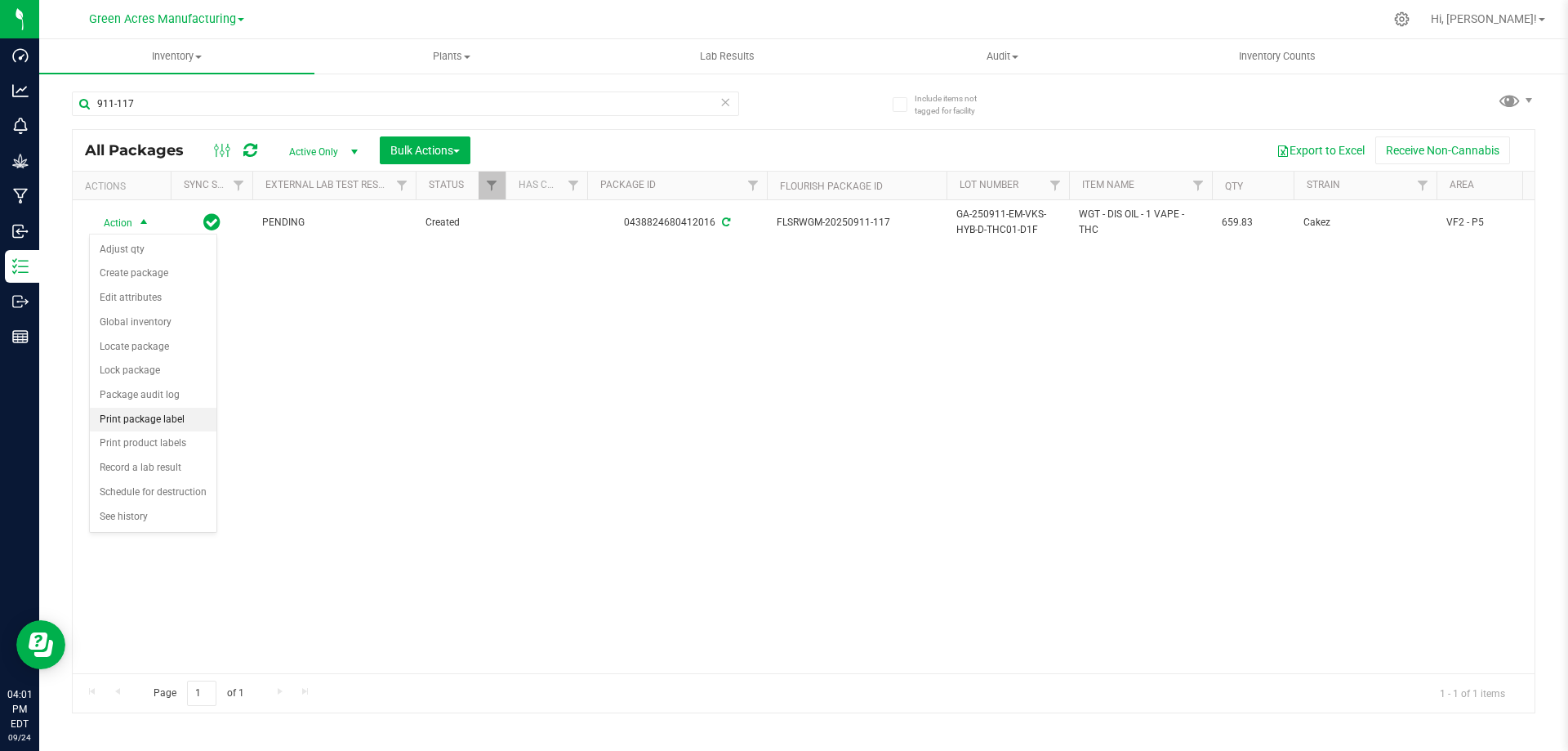
click at [140, 421] on li "Print package label" at bounding box center [153, 420] width 127 height 24
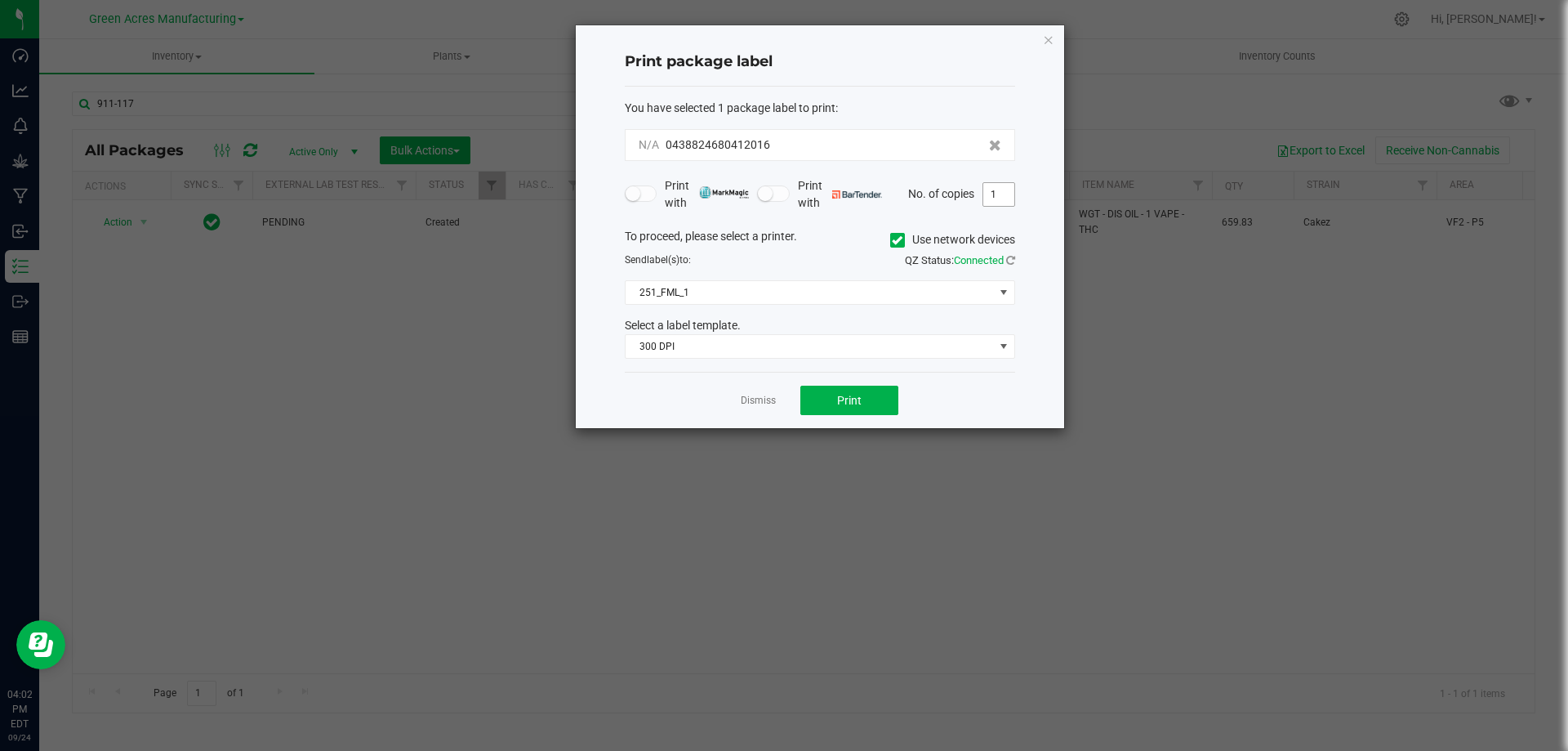
click at [1005, 192] on input "1" at bounding box center [998, 194] width 31 height 23
type input "2"
click at [846, 399] on span "Print" at bounding box center [849, 400] width 24 height 14
click at [761, 397] on link "Dismiss" at bounding box center [758, 400] width 35 height 14
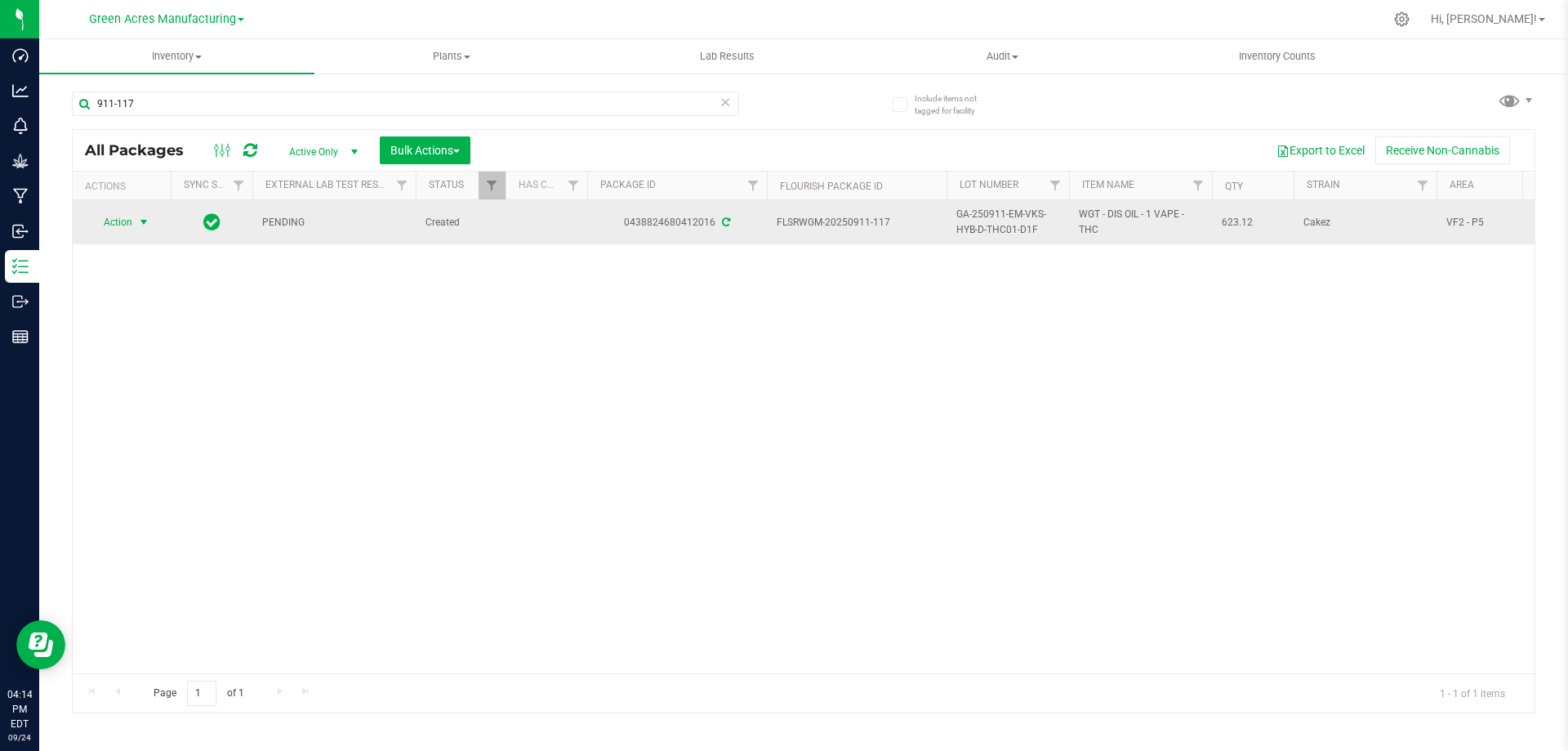
click at [134, 220] on span "select" at bounding box center [144, 222] width 21 height 23
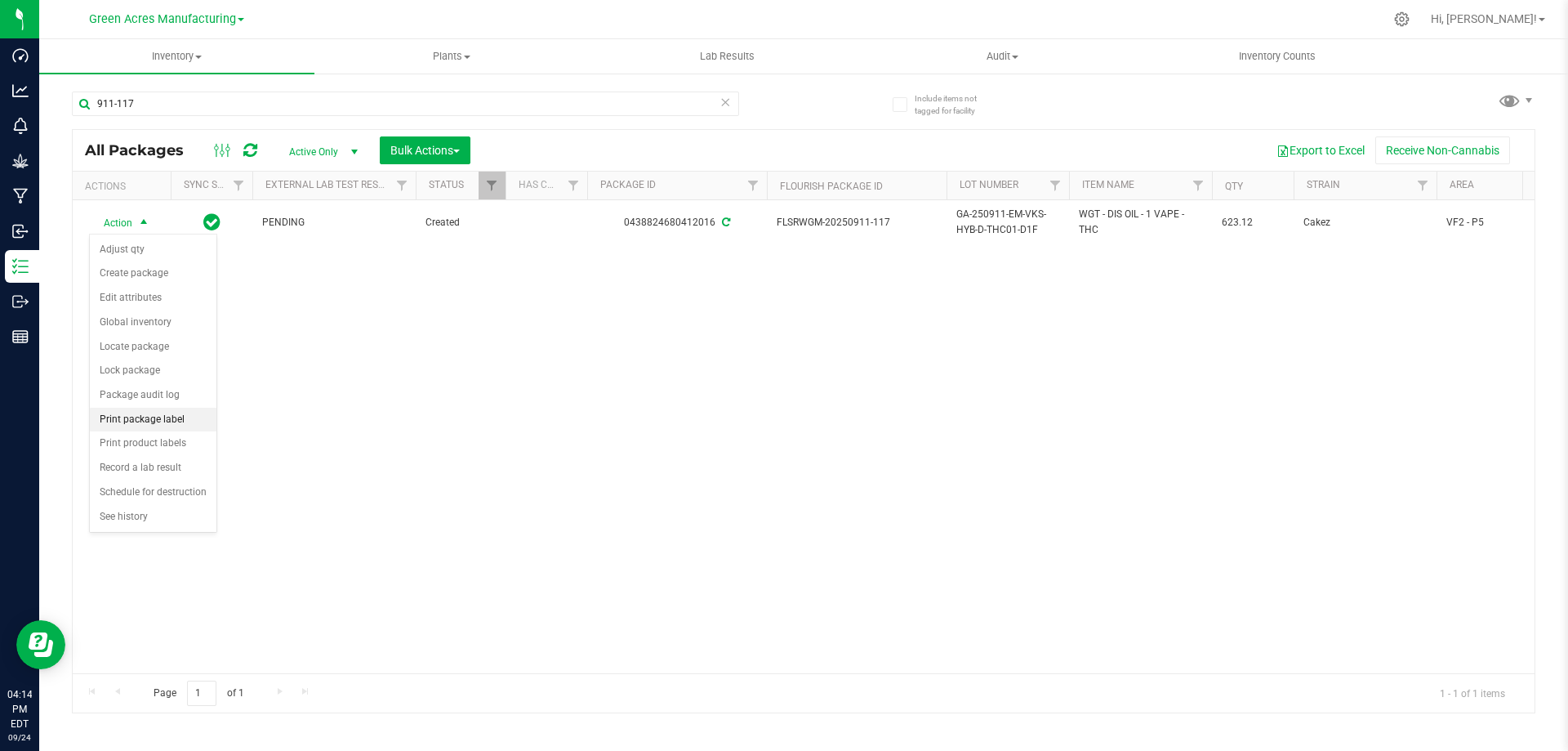
click at [150, 419] on li "Print package label" at bounding box center [153, 420] width 127 height 24
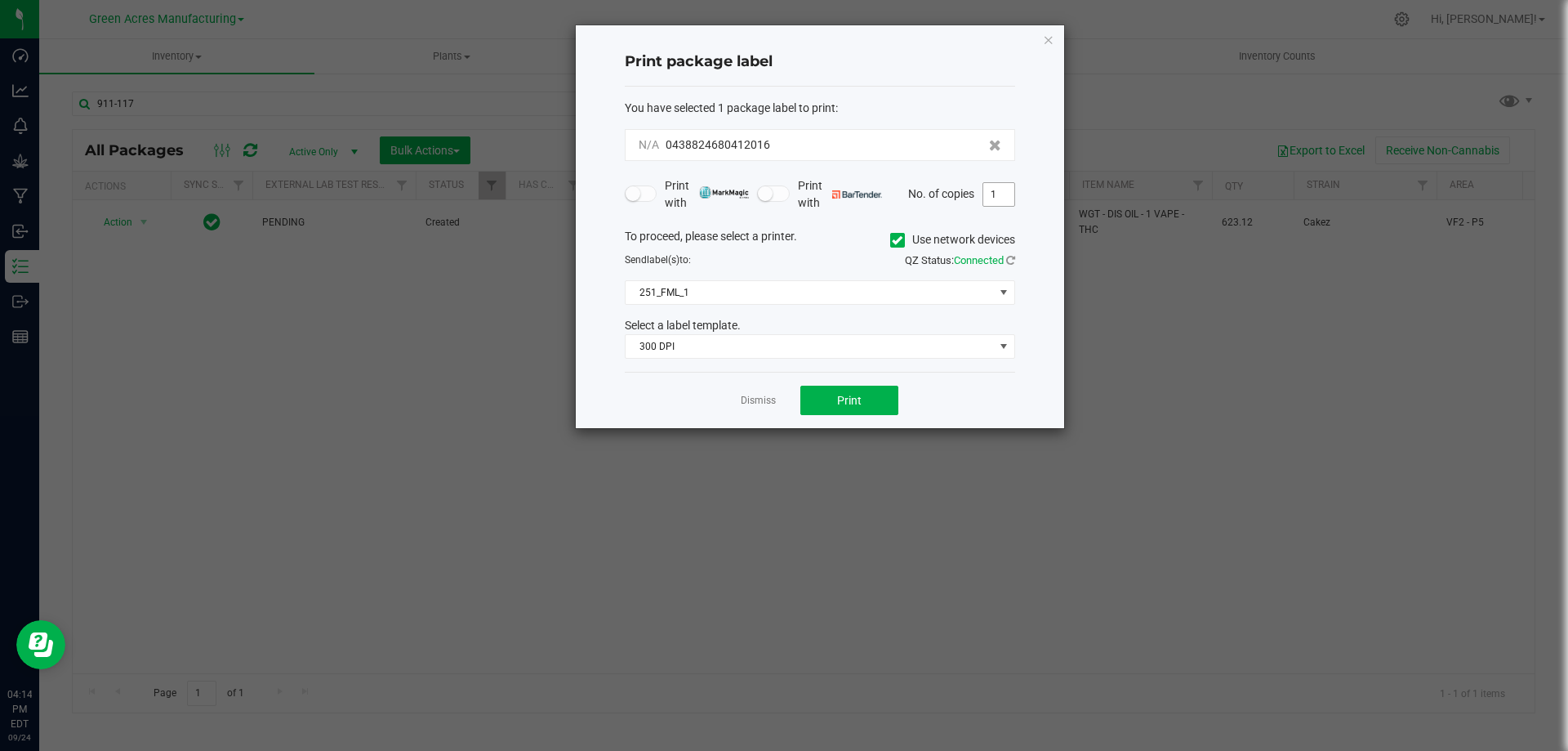
click at [990, 196] on input "1" at bounding box center [998, 194] width 31 height 23
type input "2"
click at [857, 389] on button "Print" at bounding box center [849, 400] width 98 height 30
click at [758, 399] on link "Dismiss" at bounding box center [758, 400] width 35 height 14
